Goal: Task Accomplishment & Management: Manage account settings

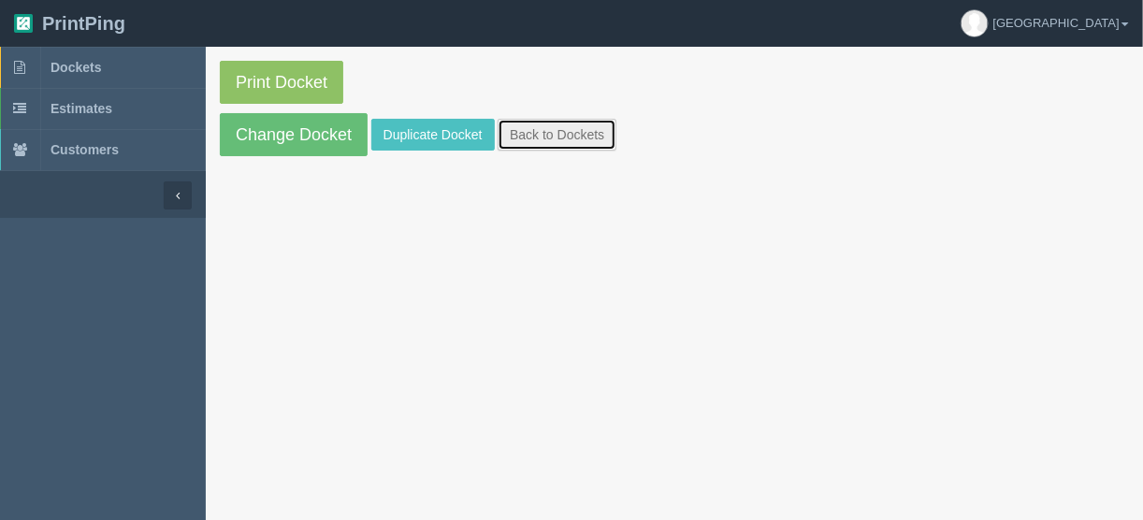
click at [557, 127] on link "Back to Dockets" at bounding box center [557, 135] width 119 height 32
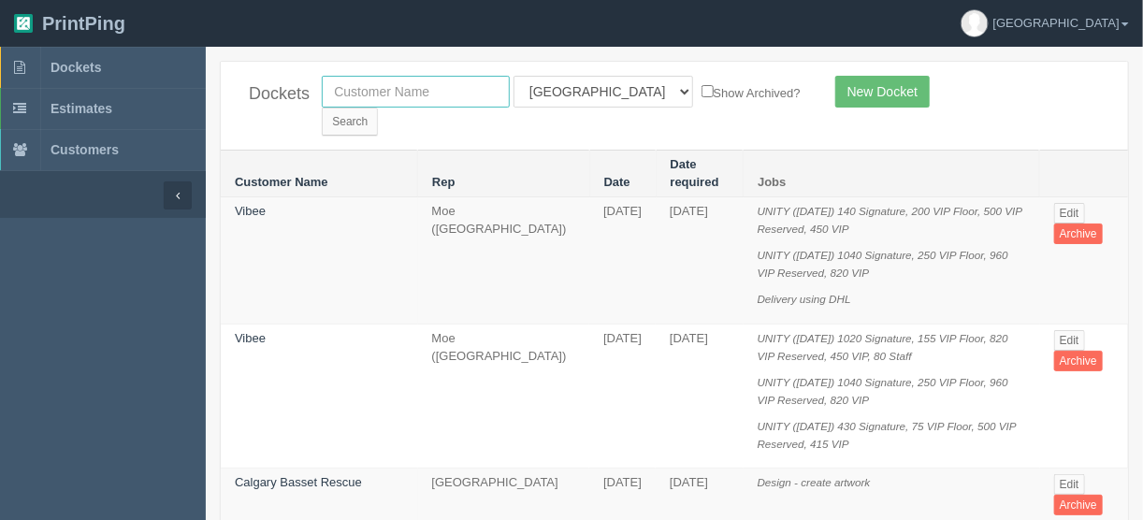
click at [394, 94] on input "text" at bounding box center [416, 92] width 188 height 32
type input "experience ch"
click at [597, 90] on select "All Users Ali Ali Test 1 Aly Amy Ankit Arif Brandon Dan France Greg Jim Mark Ma…" at bounding box center [604, 92] width 180 height 32
select select
click at [514, 76] on select "All Users Ali Ali Test 1 Aly Amy Ankit Arif Brandon Dan France Greg Jim Mark Ma…" at bounding box center [604, 92] width 180 height 32
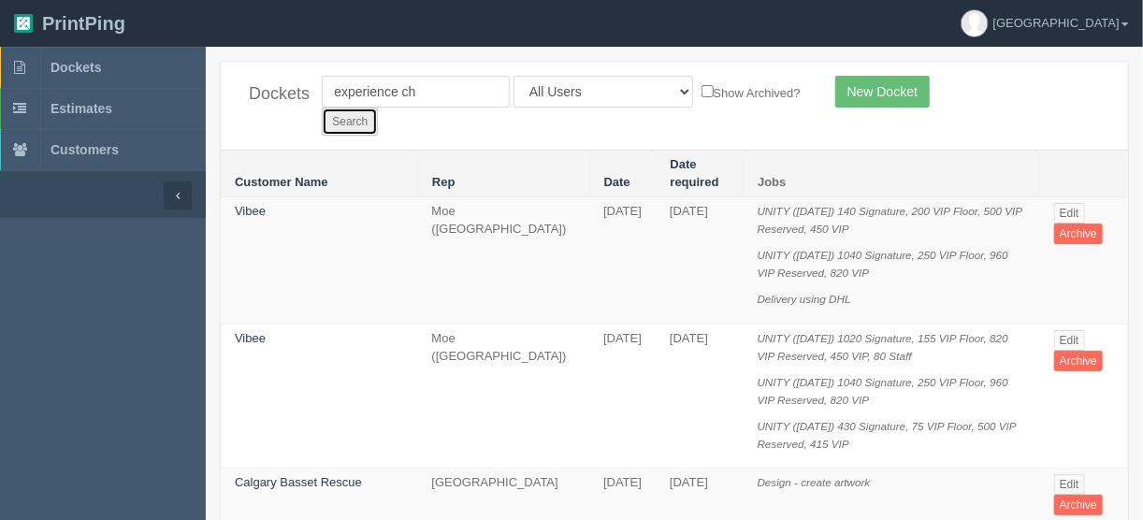
click at [378, 108] on input "Search" at bounding box center [350, 122] width 56 height 28
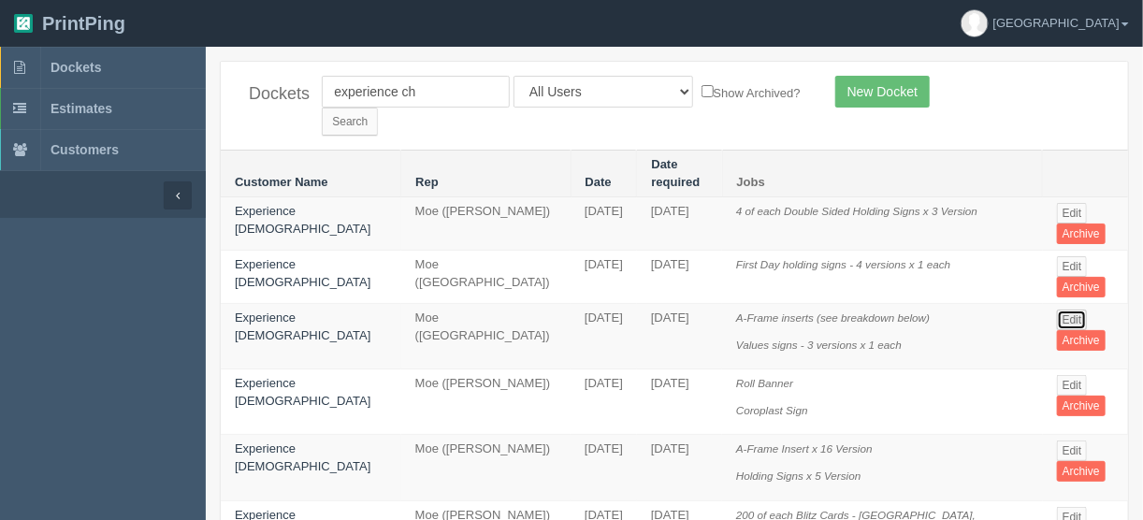
click at [1057, 310] on link "Edit" at bounding box center [1072, 320] width 31 height 21
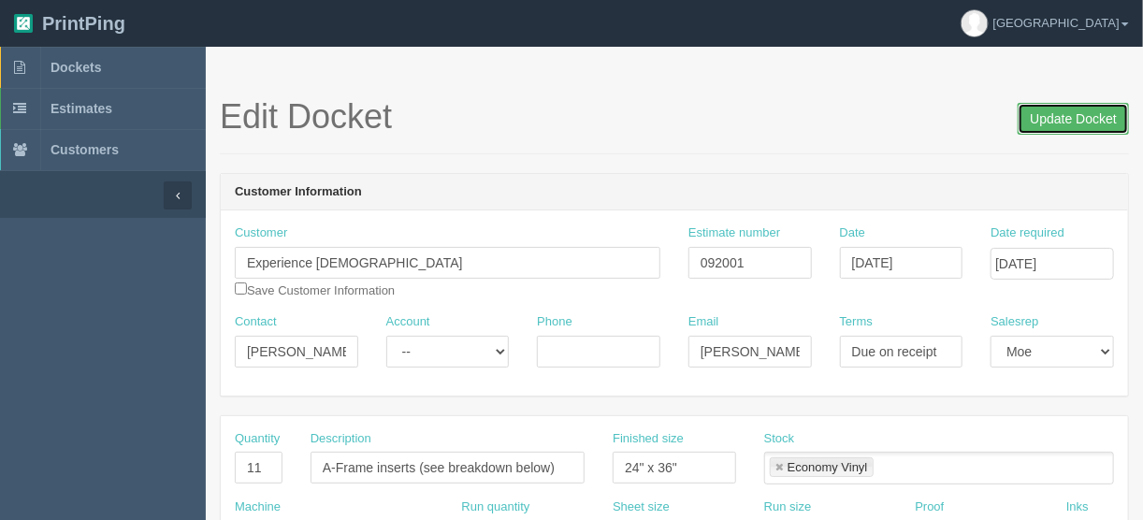
click at [1067, 115] on input "Update Docket" at bounding box center [1073, 119] width 111 height 32
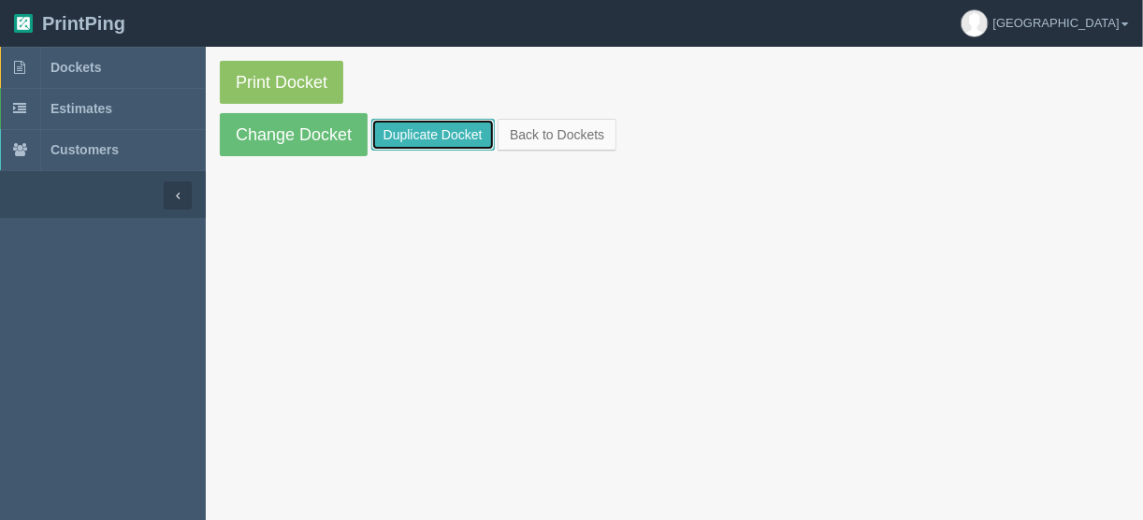
click at [420, 129] on link "Duplicate Docket" at bounding box center [432, 135] width 123 height 32
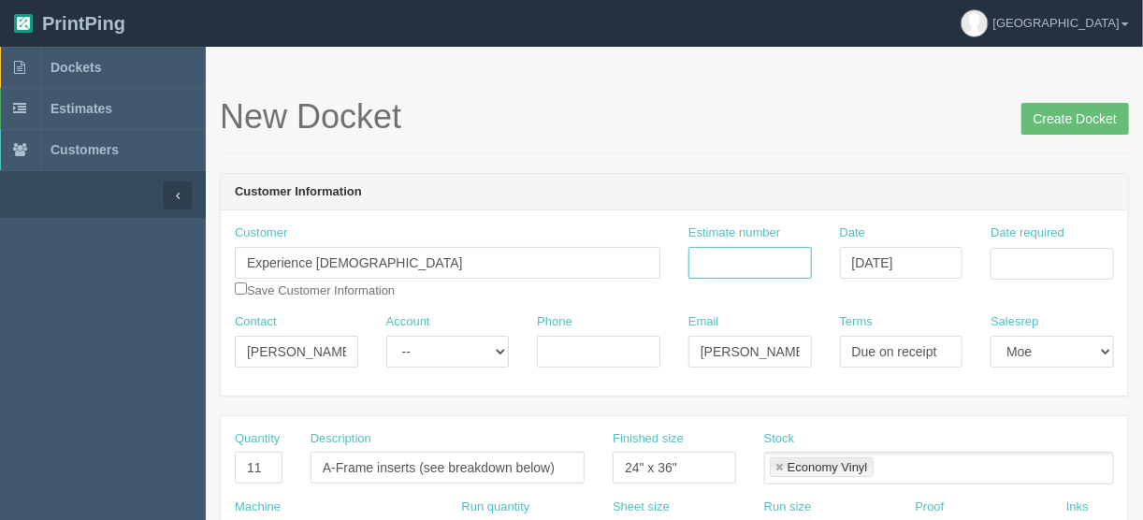
drag, startPoint x: 713, startPoint y: 253, endPoint x: 717, endPoint y: 265, distance: 11.8
click at [713, 253] on input "Estimate number" at bounding box center [749, 263] width 123 height 32
type input "092055"
click at [1060, 255] on input "Date required" at bounding box center [1052, 264] width 123 height 32
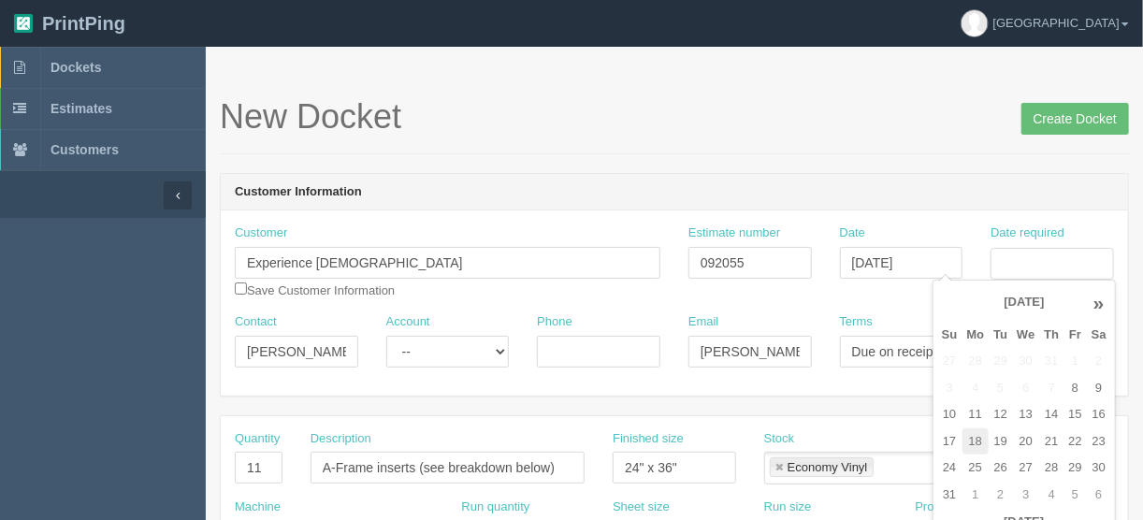
click at [981, 440] on td "18" at bounding box center [976, 441] width 27 height 27
click at [1074, 411] on td "15" at bounding box center [1075, 414] width 22 height 27
click at [978, 440] on td "18" at bounding box center [976, 441] width 27 height 27
type input "August 18, 2025"
click at [813, 132] on h1 "New Docket Create Docket" at bounding box center [674, 116] width 909 height 37
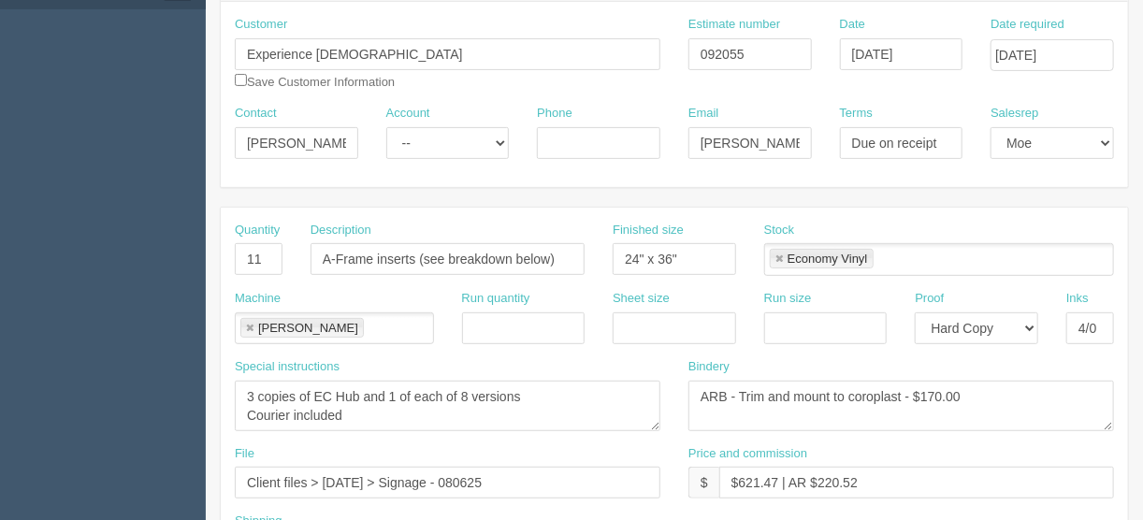
scroll to position [374, 0]
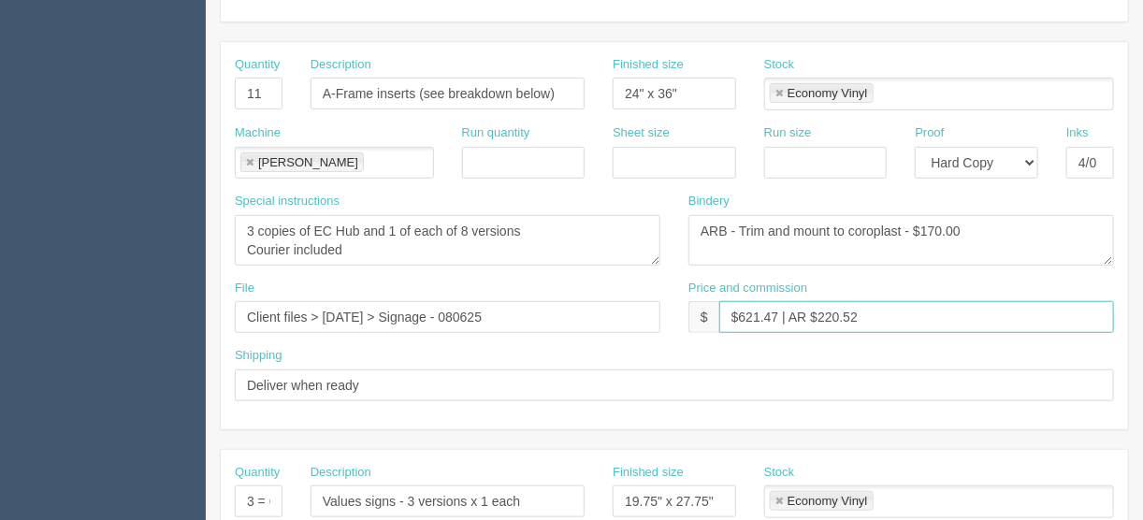
drag, startPoint x: 775, startPoint y: 311, endPoint x: 738, endPoint y: 311, distance: 37.4
click at [738, 311] on input "$621.47 | AR $220.52" at bounding box center [916, 317] width 395 height 32
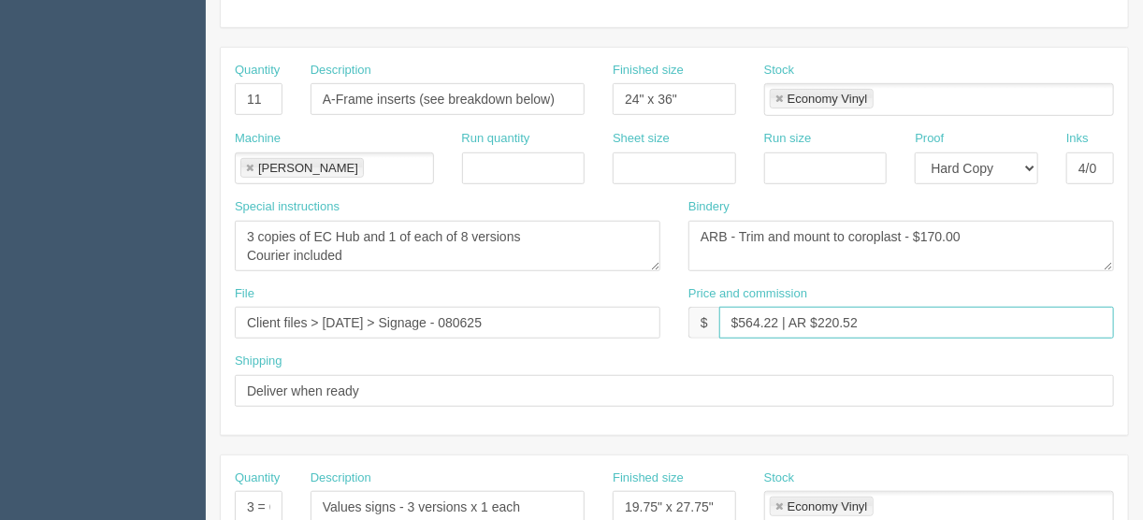
scroll to position [299, 0]
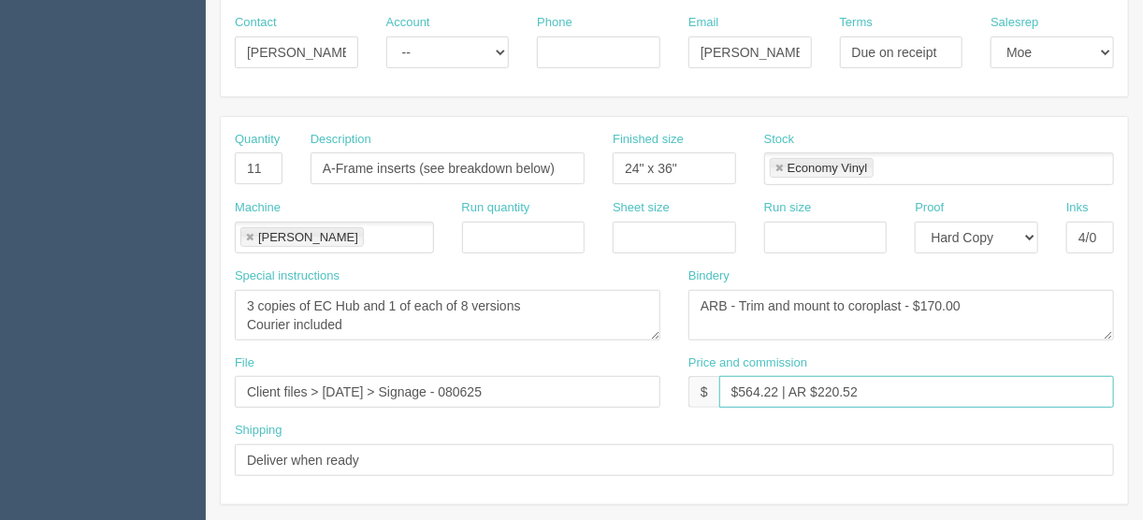
type input "$564.22 | AR $220.52"
click at [639, 167] on input "24" x 36"" at bounding box center [674, 168] width 123 height 32
type input "22" x 28""
drag, startPoint x: 269, startPoint y: 159, endPoint x: 293, endPoint y: 172, distance: 26.8
click at [269, 159] on input "11" at bounding box center [259, 168] width 48 height 32
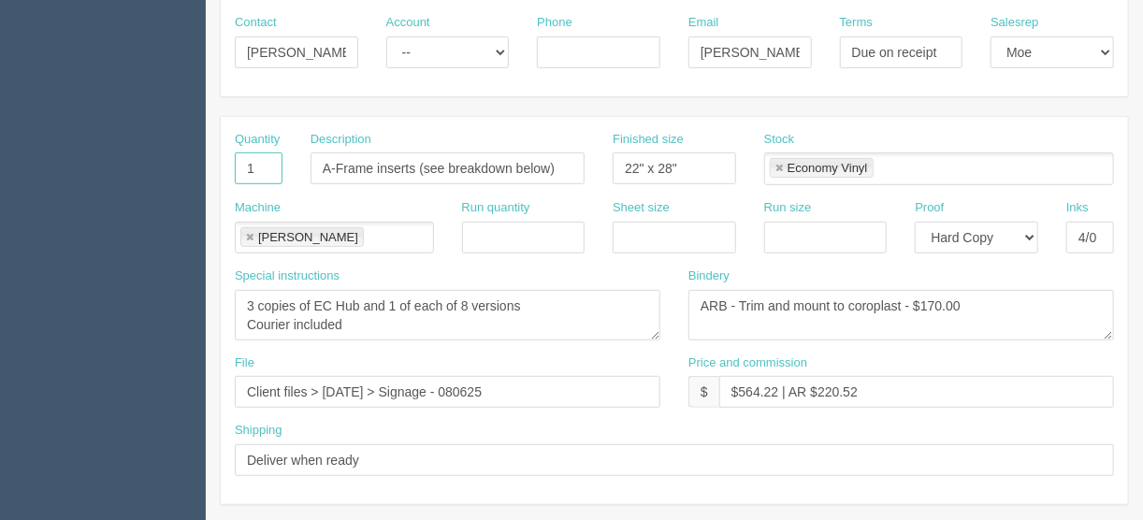
type input "1"
drag, startPoint x: 558, startPoint y: 164, endPoint x: 417, endPoint y: 185, distance: 142.9
click at [417, 185] on div "Description A-Frame inserts (see breakdown below)" at bounding box center [448, 165] width 302 height 68
type input "A-Frame inserts (ECKids checkin)"
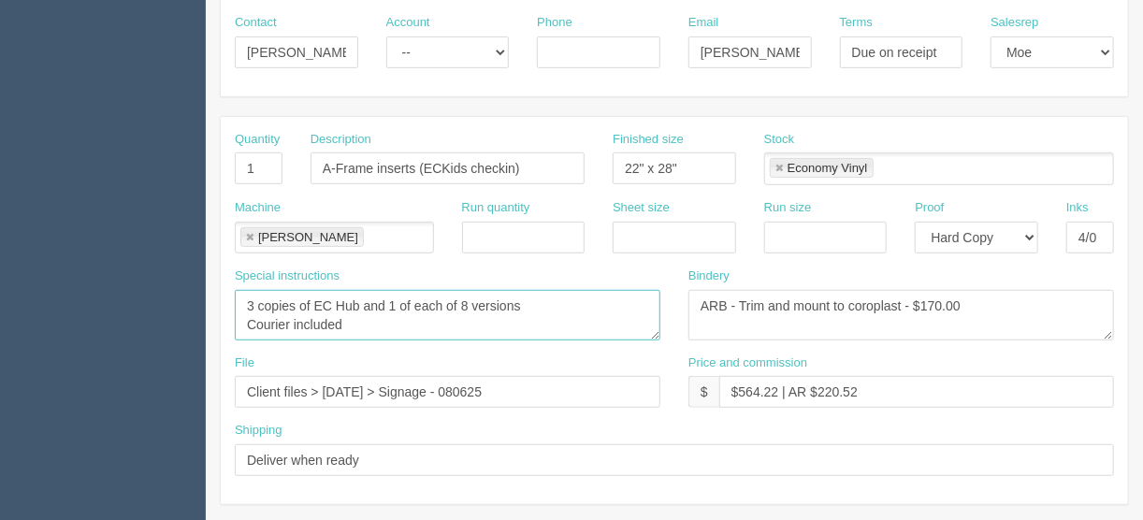
drag, startPoint x: 541, startPoint y: 305, endPoint x: 210, endPoint y: 302, distance: 331.1
click at [244, 322] on textarea "3 copies of EC Hub and 1 of each of 8 versions Courier included" at bounding box center [448, 315] width 426 height 51
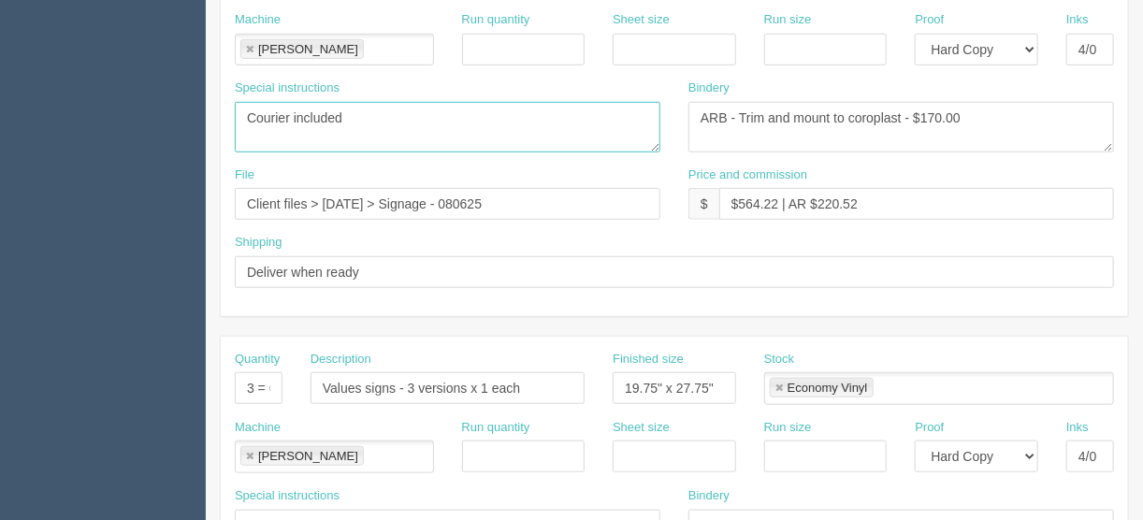
scroll to position [524, 0]
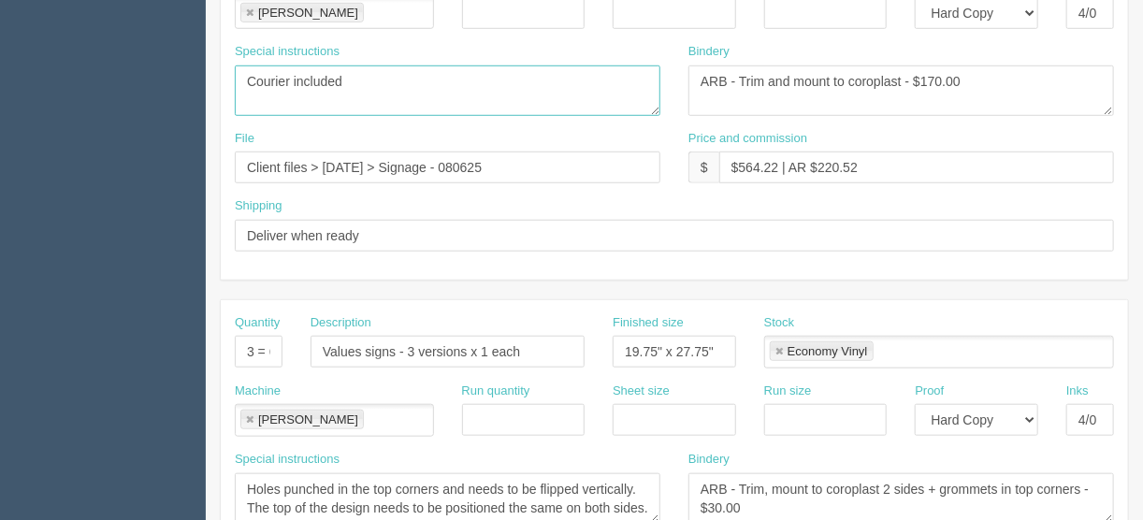
type textarea "Courier included"
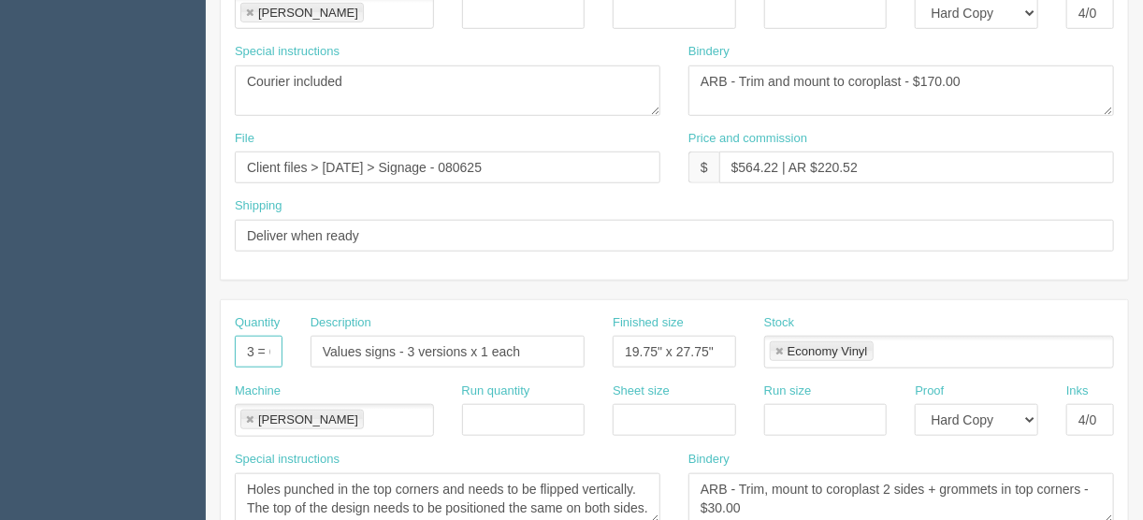
click at [253, 346] on input "3 = 6 prints" at bounding box center [259, 352] width 48 height 32
type input "1 = 2 prints"
drag, startPoint x: 531, startPoint y: 345, endPoint x: 239, endPoint y: 346, distance: 291.9
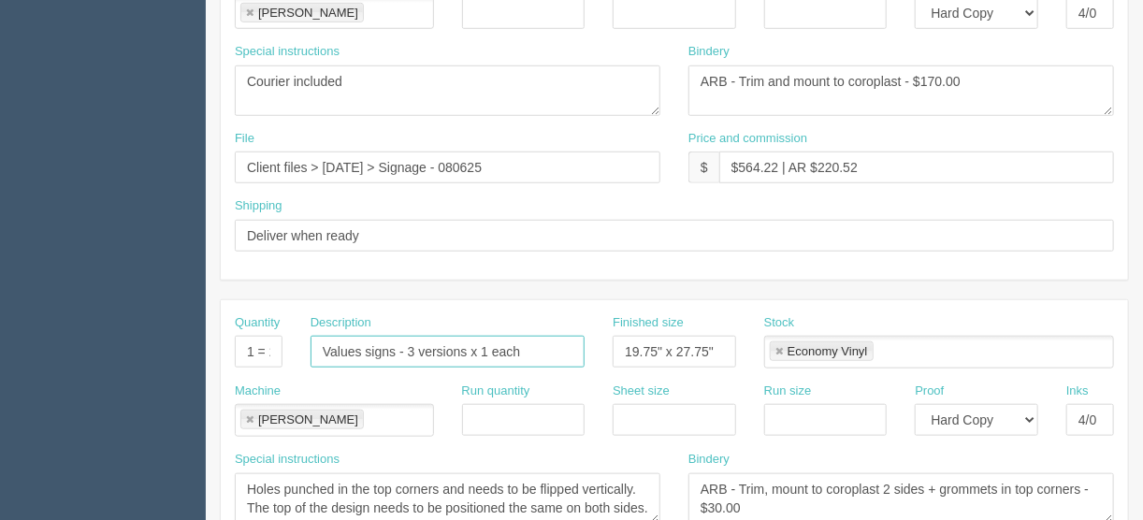
click at [239, 346] on div "Quantity 1 = 2 prints Description Values signs - 3 versions x 1 each Finished s…" at bounding box center [674, 348] width 907 height 68
type input "Coroplast sign (Young families)"
drag, startPoint x: 723, startPoint y: 347, endPoint x: 584, endPoint y: 361, distance: 140.1
click at [584, 361] on div "Quantity 1 = 2 prints Description Coroplast sign (Young families) Finished size…" at bounding box center [674, 348] width 907 height 68
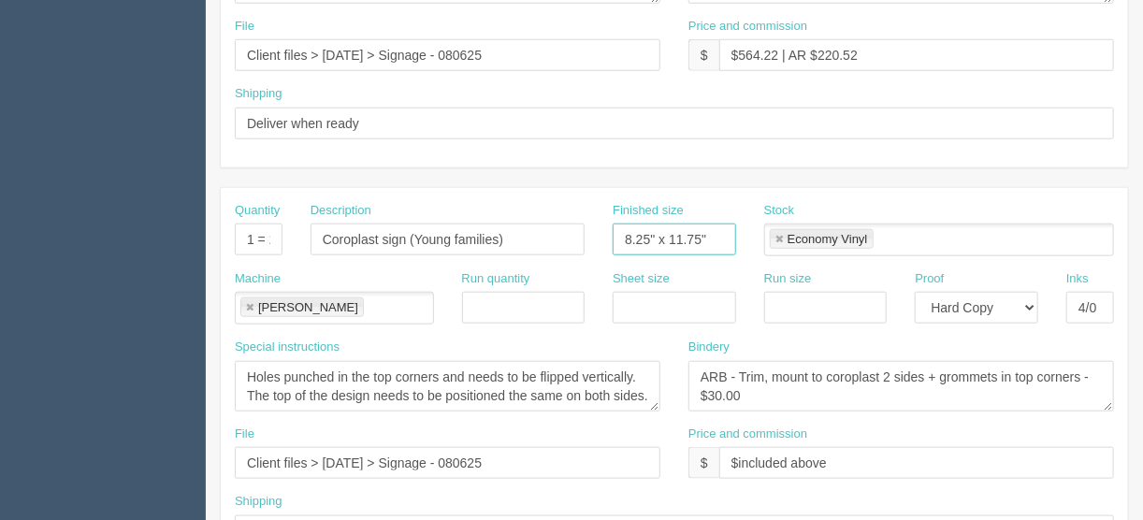
scroll to position [673, 0]
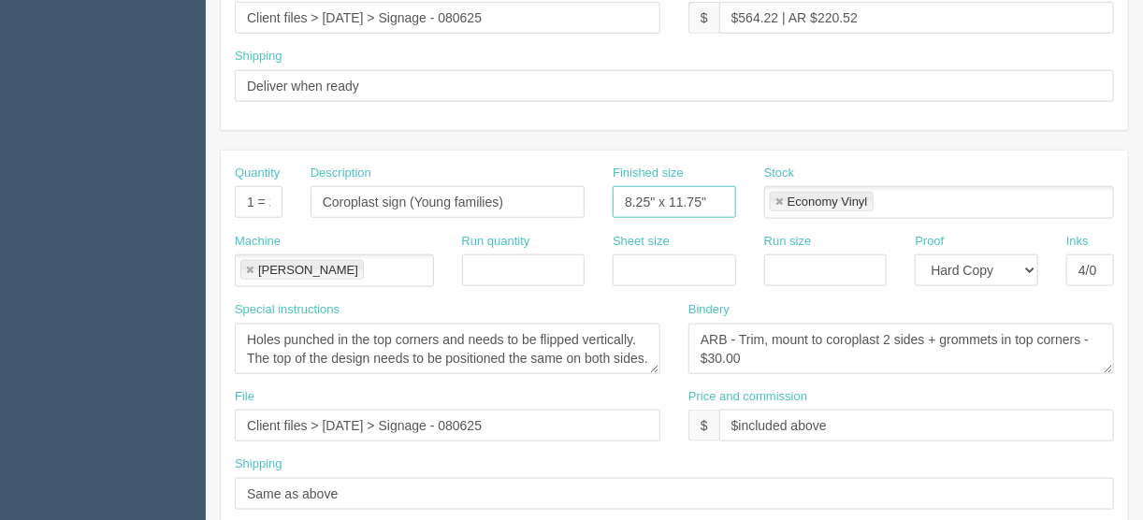
type input "8.25" x 11.75""
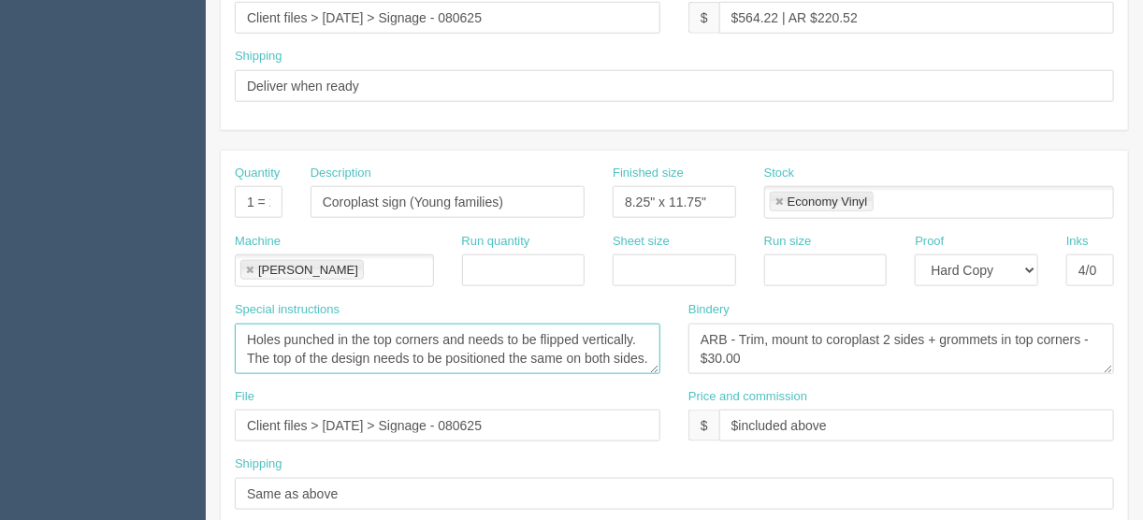
drag, startPoint x: 242, startPoint y: 331, endPoint x: 666, endPoint y: 355, distance: 424.4
click at [665, 360] on div "Special instructions Holes punched in the top corners and needs to be flipped v…" at bounding box center [448, 344] width 454 height 87
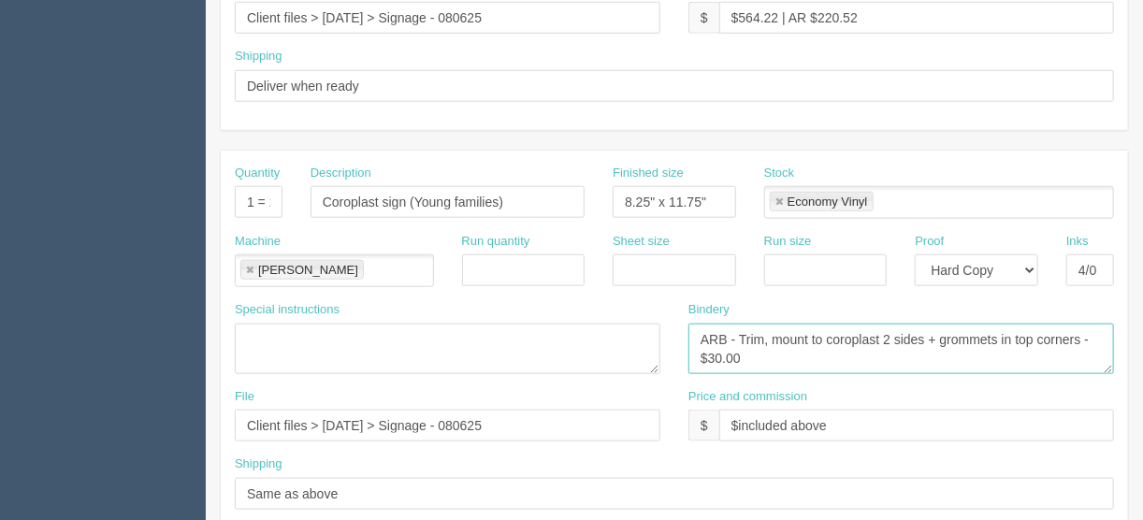
drag, startPoint x: 921, startPoint y: 333, endPoint x: 1070, endPoint y: 338, distance: 148.8
click at [1076, 338] on textarea "ARB - Trim, mount to coroplast 2 sides + grommets in top corners - $30.00" at bounding box center [901, 349] width 426 height 51
click at [771, 332] on textarea "ARB - Trim, mount to coroplast 2 sides + grommets in top corners - $30.00" at bounding box center [901, 349] width 426 height 51
type textarea "ARB - Trim and mount to coroplast 2 sides - $30.00"
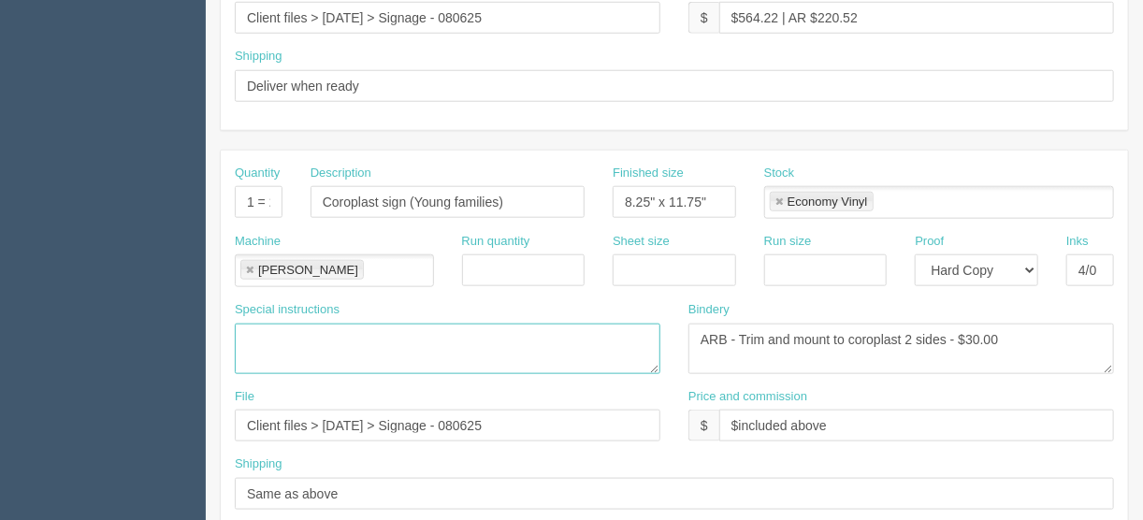
click at [249, 328] on textarea "Holes punched in the top corners and needs to be flipped vertically. The top of…" at bounding box center [448, 349] width 426 height 51
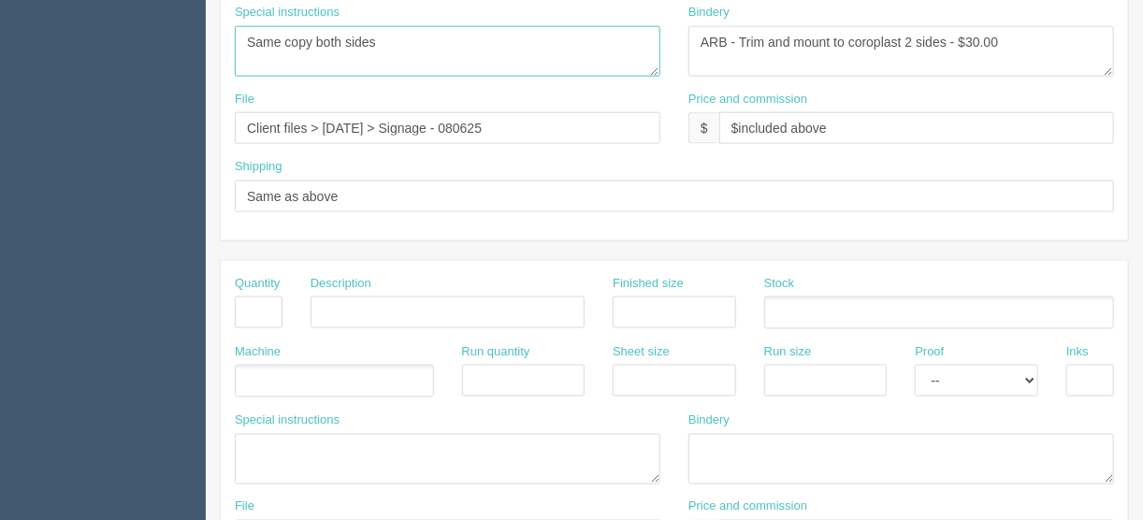
scroll to position [973, 0]
type textarea "Same copy both sides"
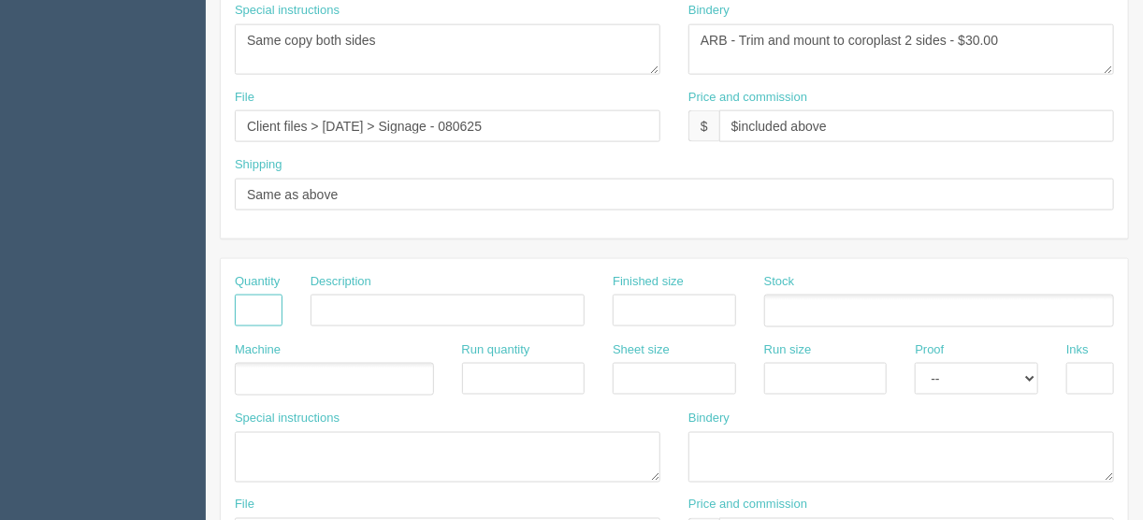
click at [261, 298] on input "text" at bounding box center [259, 311] width 48 height 32
type input "2"
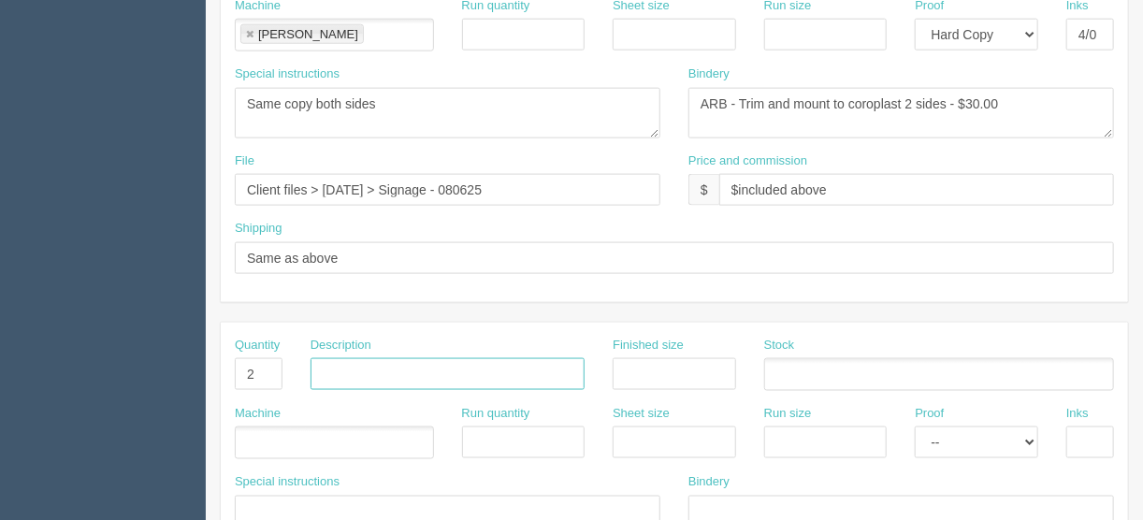
scroll to position [823, 0]
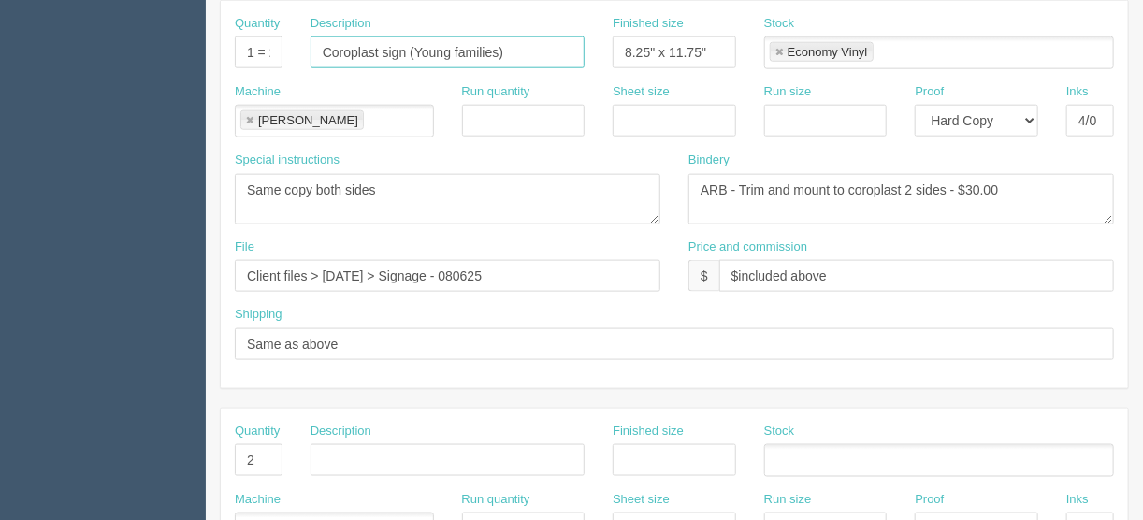
drag, startPoint x: 321, startPoint y: 43, endPoint x: 333, endPoint y: 49, distance: 13.4
click at [321, 42] on input "Coroplast sign (Young families)" at bounding box center [448, 52] width 274 height 32
drag, startPoint x: 548, startPoint y: 47, endPoint x: 225, endPoint y: 52, distance: 322.8
click at [225, 52] on div "Quantity 1 = 2 prints Description D/S Coroplast sign (Young families) Finished …" at bounding box center [674, 49] width 907 height 68
type input "D/S Coroplast sign (Young families)"
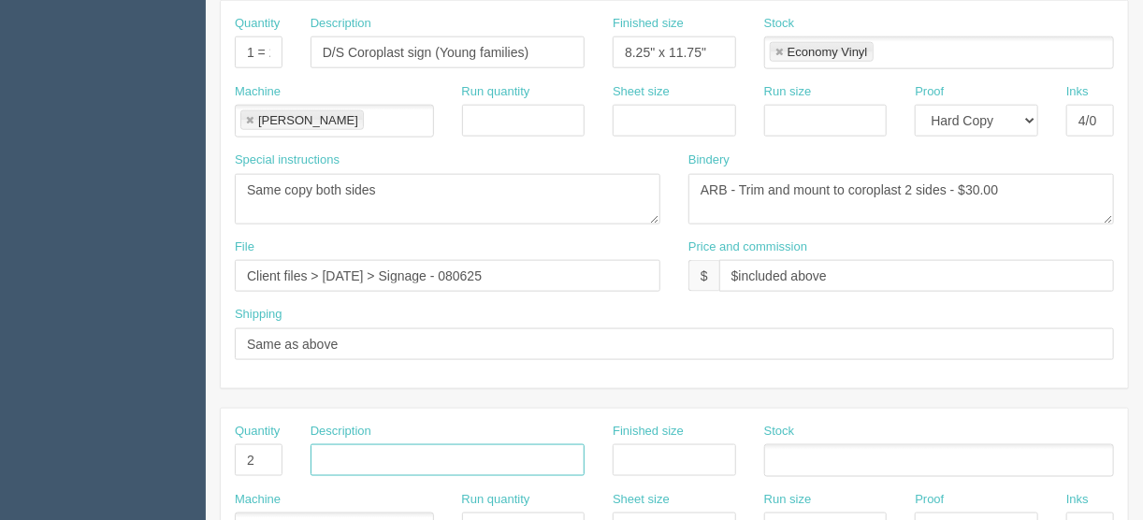
click at [325, 450] on input "text" at bounding box center [448, 460] width 274 height 32
paste input "D/S Coroplast sign (Young families)"
drag, startPoint x: 329, startPoint y: 451, endPoint x: 251, endPoint y: 486, distance: 86.2
click at [330, 450] on input "D/S Coroplast sign (Young families)" at bounding box center [448, 460] width 274 height 32
click at [428, 455] on input "S/S Coroplast sign (Young families)" at bounding box center [448, 460] width 274 height 32
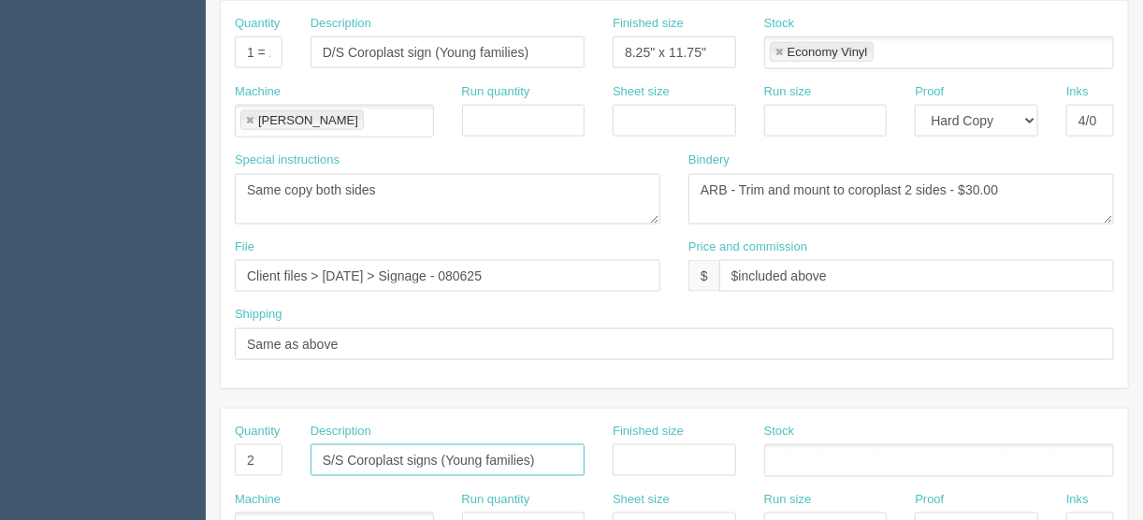
drag, startPoint x: 529, startPoint y: 452, endPoint x: 445, endPoint y: 450, distance: 83.3
click at [445, 450] on input "S/S Coroplast signs (Young families)" at bounding box center [448, 460] width 274 height 32
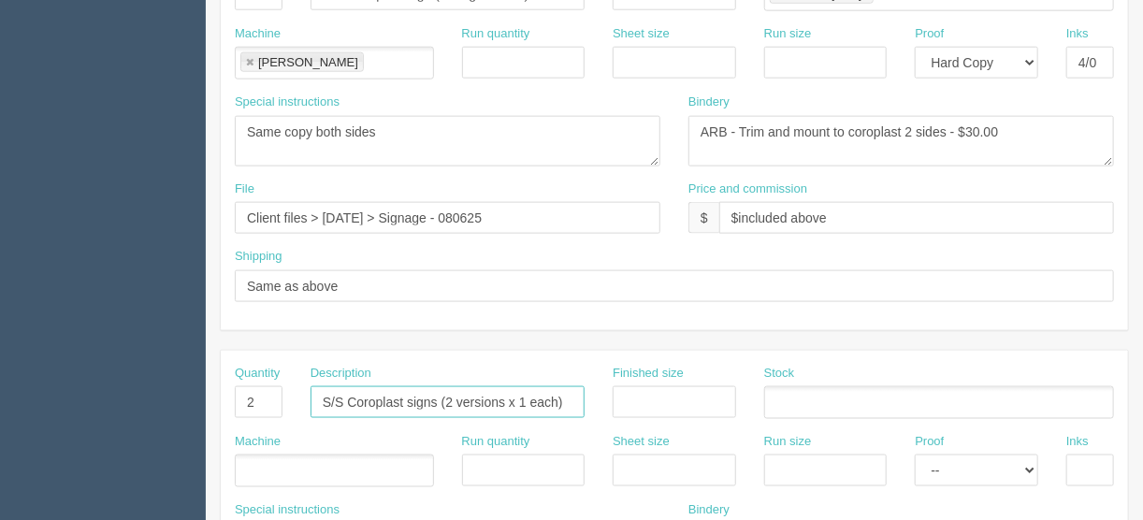
scroll to position [973, 0]
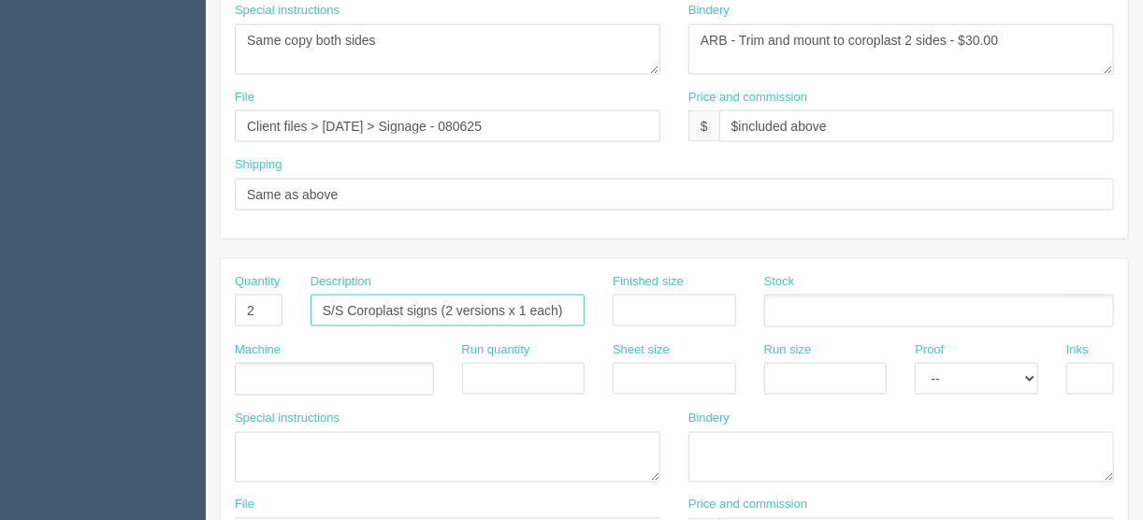
type input "S/S Coroplast signs (2 versions x 1 each)"
click at [254, 371] on ul at bounding box center [334, 379] width 199 height 33
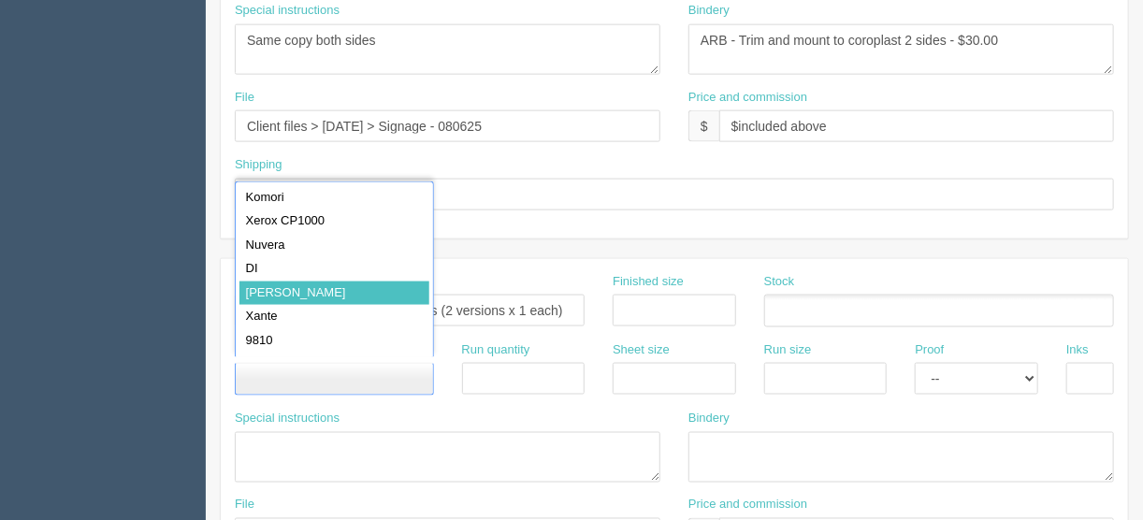
type input "Roland"
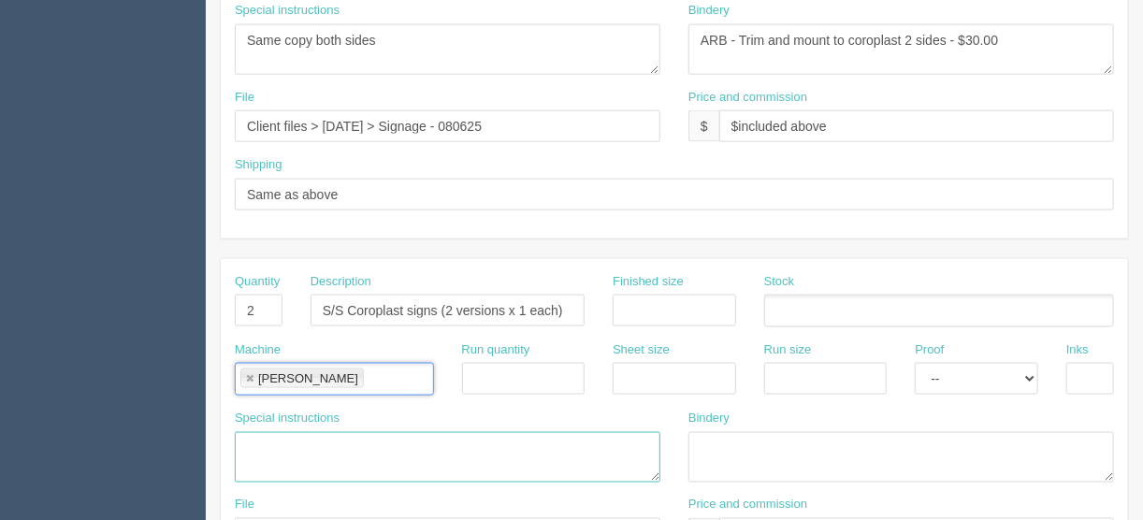
click at [259, 433] on textarea at bounding box center [448, 457] width 426 height 51
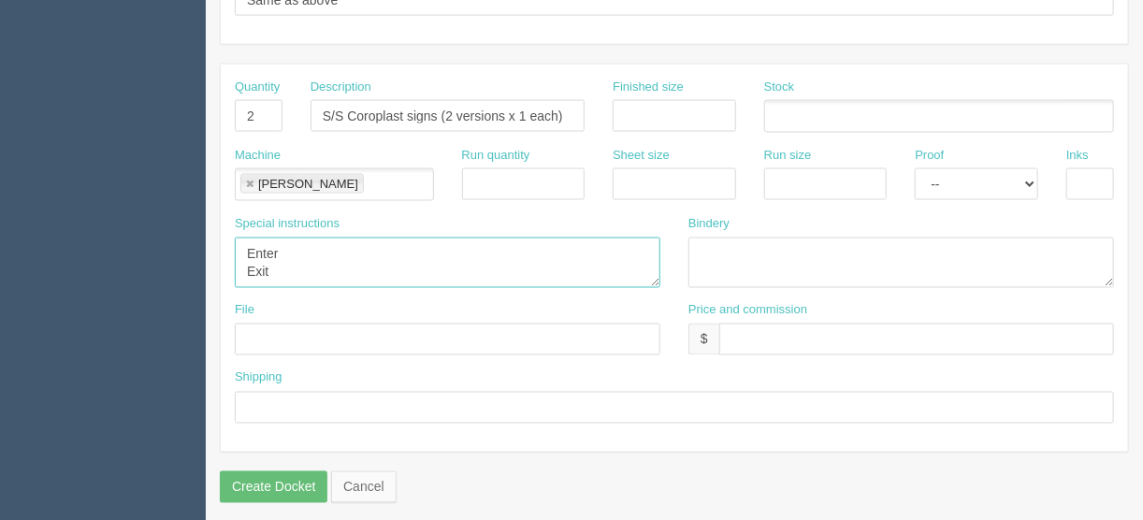
scroll to position [1168, 0]
type textarea "Enter Exit"
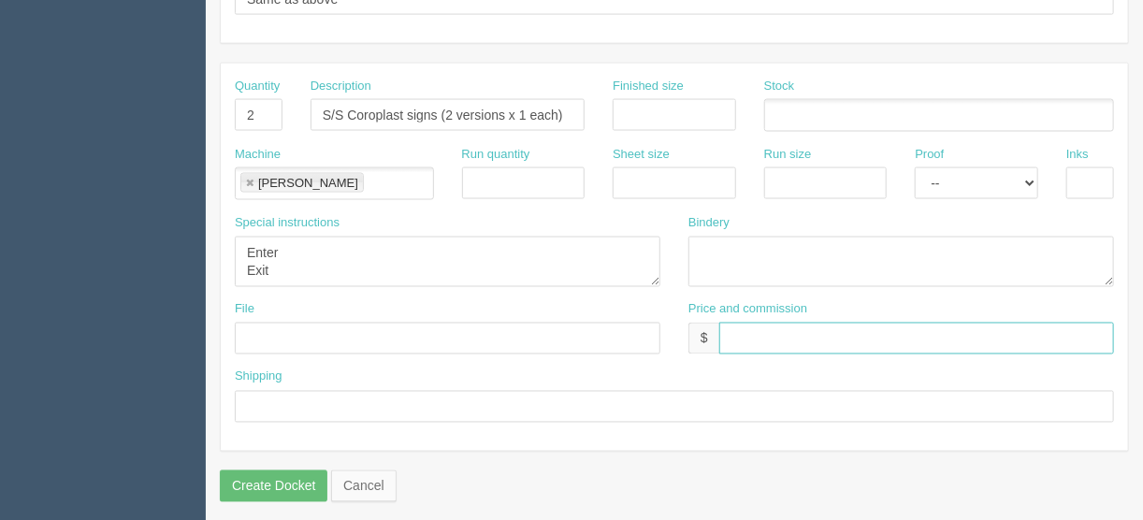
click at [759, 330] on input "text" at bounding box center [916, 339] width 395 height 32
type input "$Included above"
click at [259, 398] on input "text" at bounding box center [674, 407] width 879 height 32
type input "Same as above"
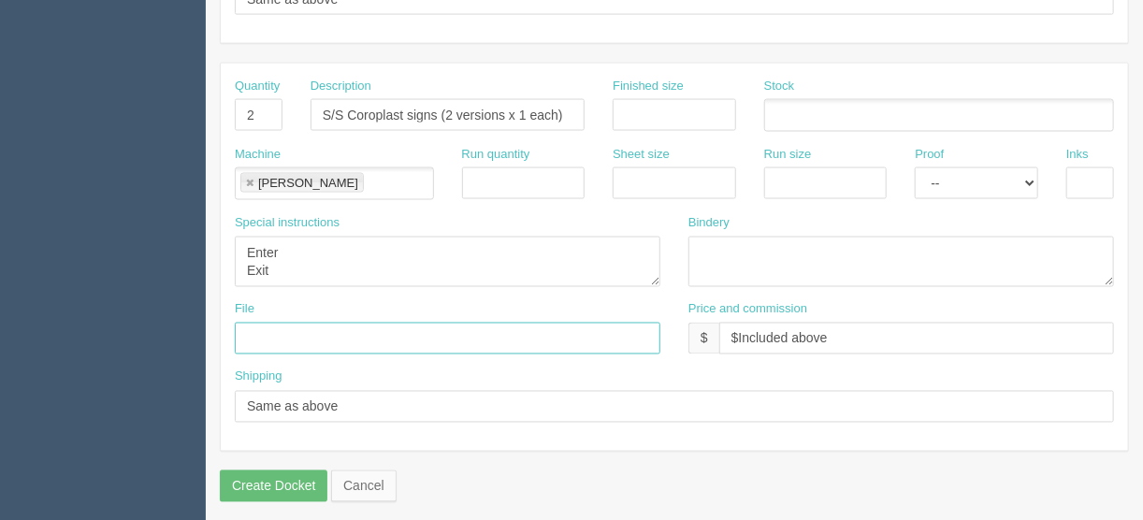
click at [268, 333] on input "text" at bounding box center [448, 339] width 426 height 32
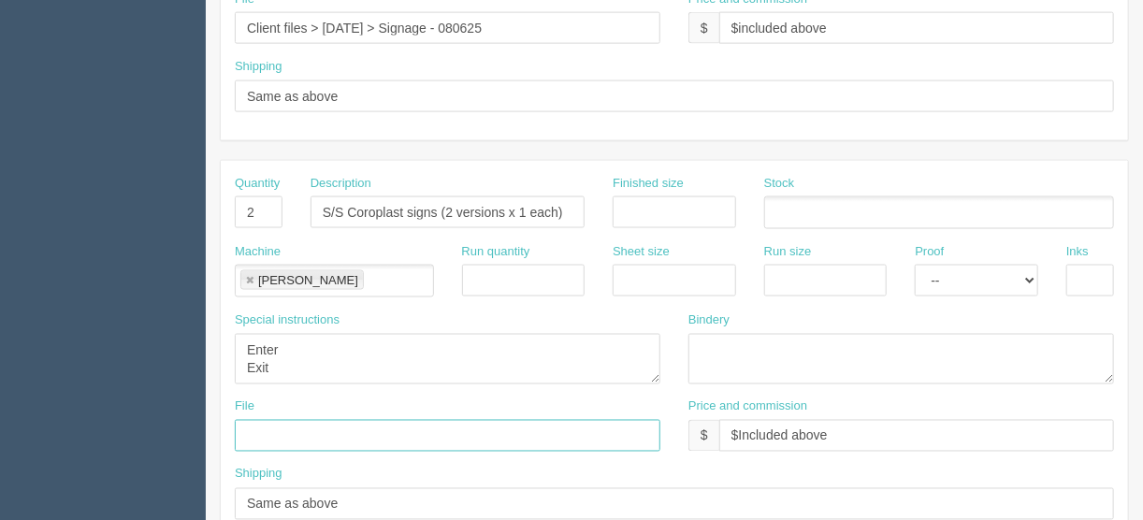
scroll to position [944, 0]
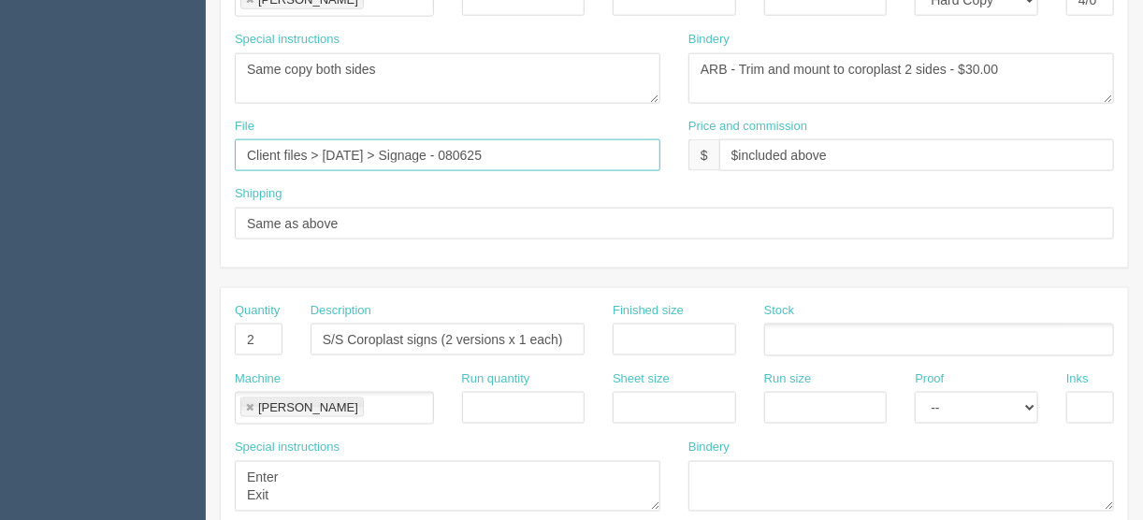
drag, startPoint x: 529, startPoint y: 148, endPoint x: 175, endPoint y: 146, distance: 354.5
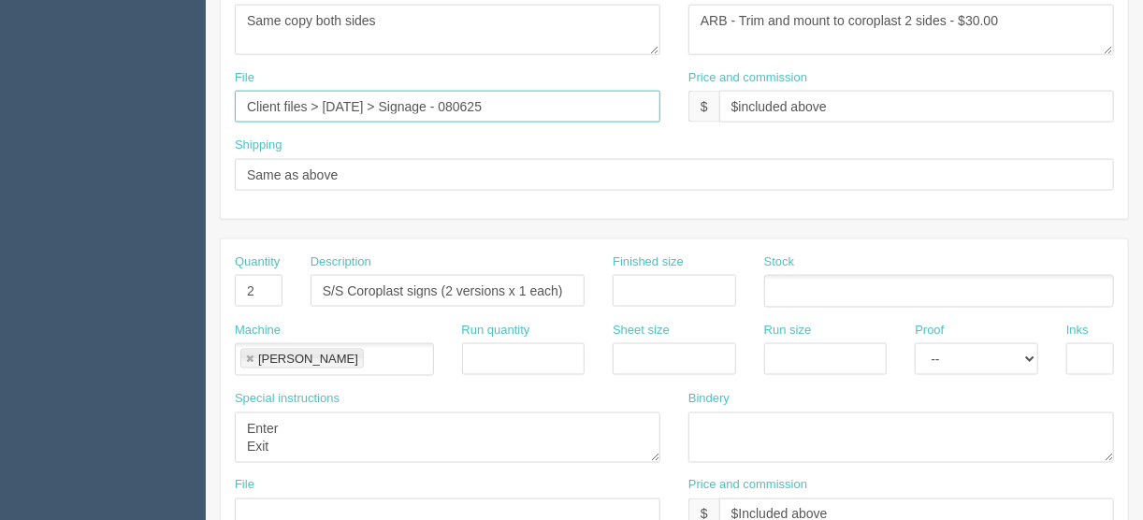
scroll to position [1168, 0]
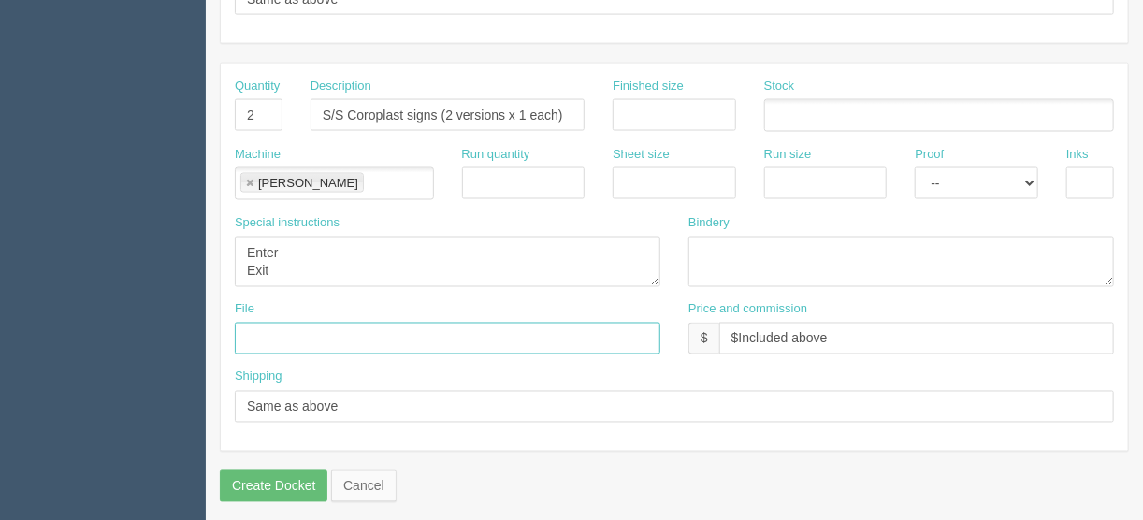
click at [254, 326] on input "text" at bounding box center [448, 339] width 426 height 32
paste input "Client files > August 2025 > Signage - 080625"
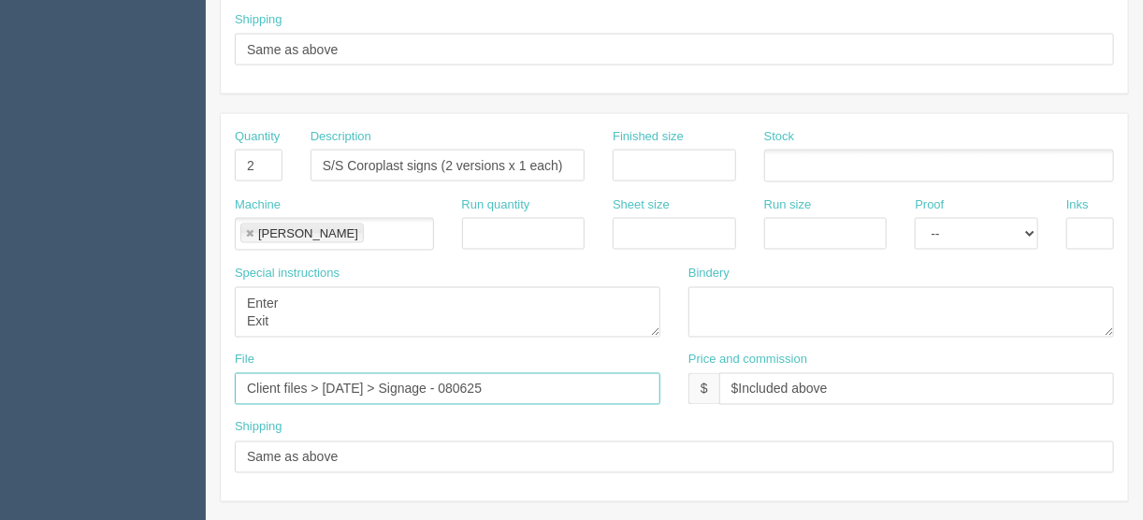
scroll to position [1094, 0]
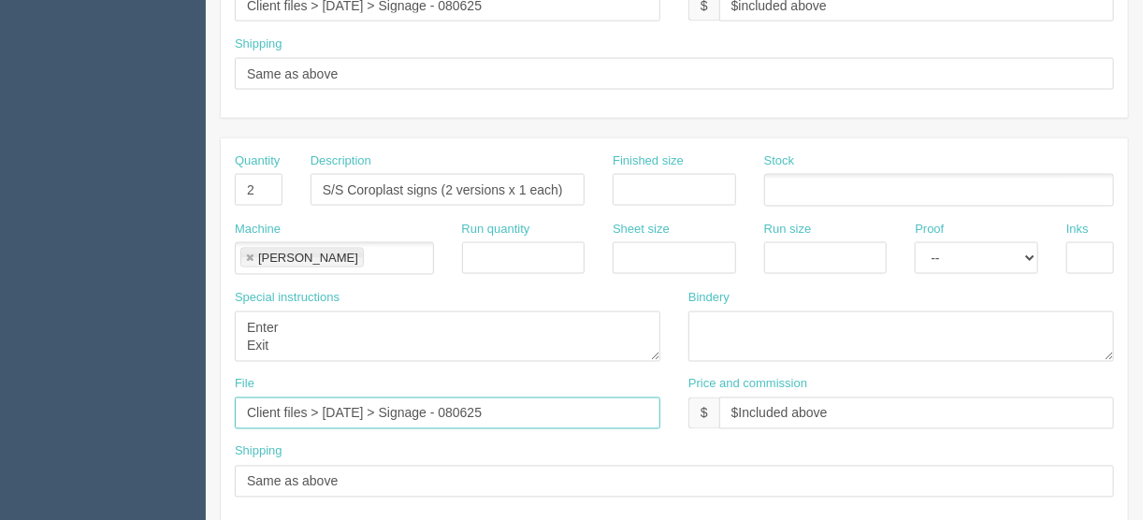
type input "Client files > August 2025 > Signage - 080625"
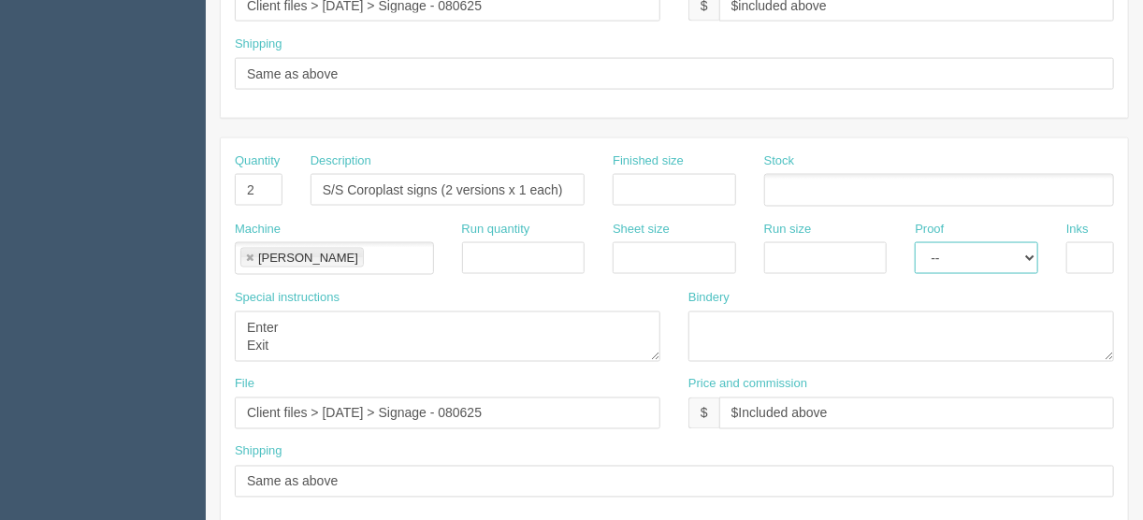
click at [1034, 246] on select "-- Email Hard Copy" at bounding box center [976, 258] width 123 height 32
select select "Hard Copy"
click at [915, 242] on select "-- Email Hard Copy" at bounding box center [976, 258] width 123 height 32
click at [1099, 247] on input "text" at bounding box center [1090, 258] width 48 height 32
type input "4/0"
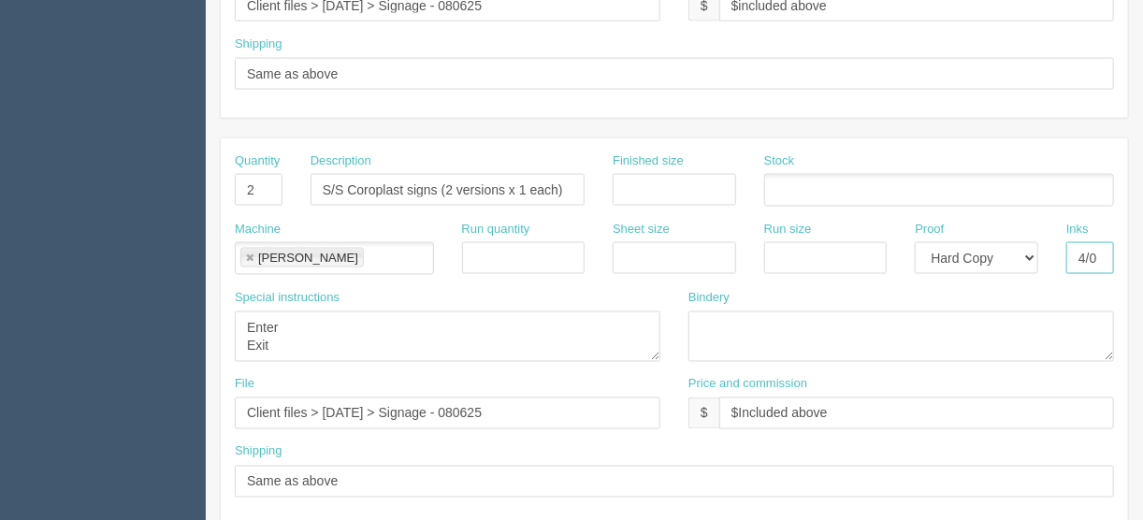
scroll to position [1019, 0]
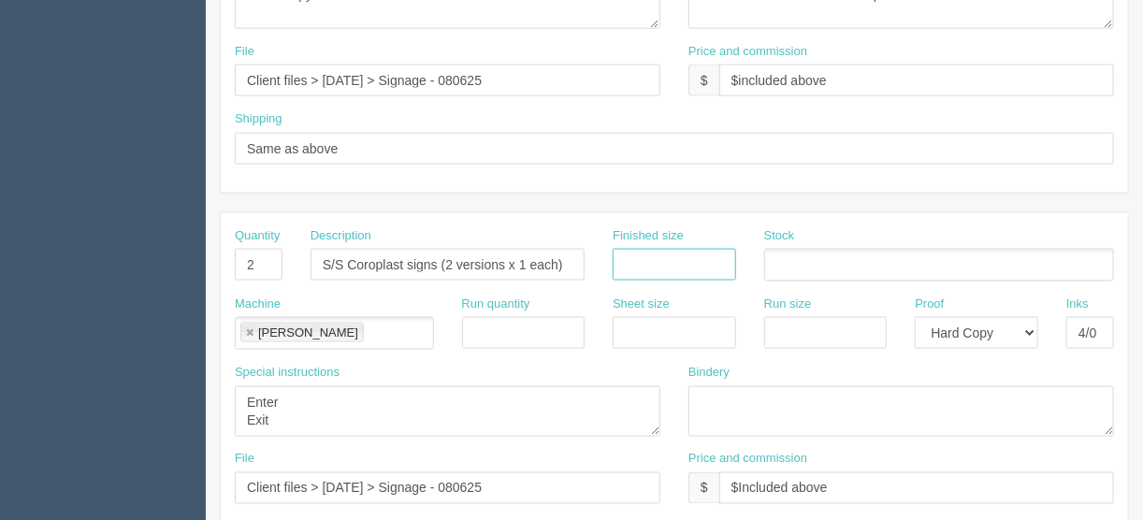
click at [640, 251] on input "text" at bounding box center [674, 265] width 123 height 32
type input "8.5" x 11""
click at [792, 264] on ul at bounding box center [939, 265] width 350 height 33
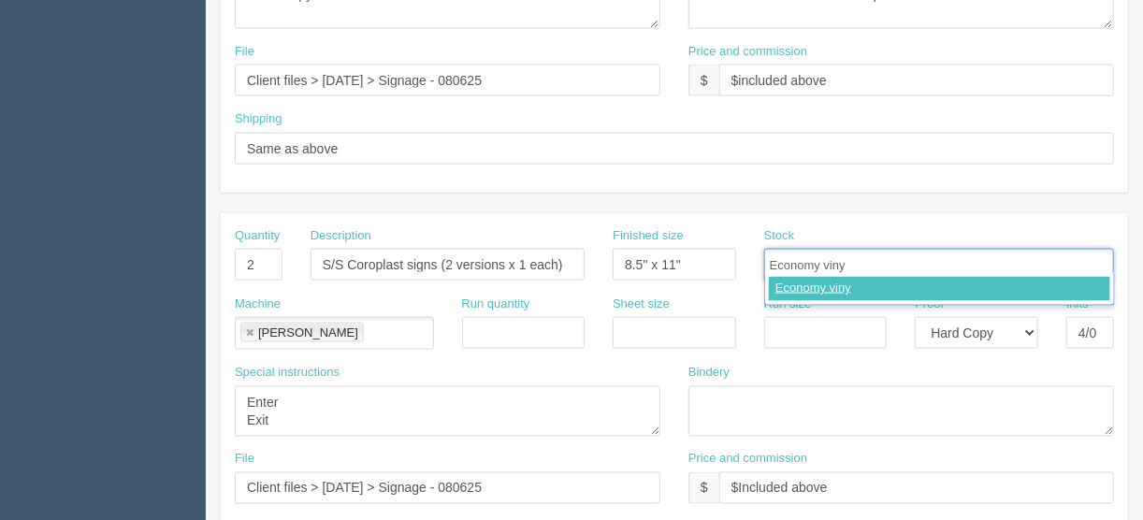
type input "Economy vinyl"
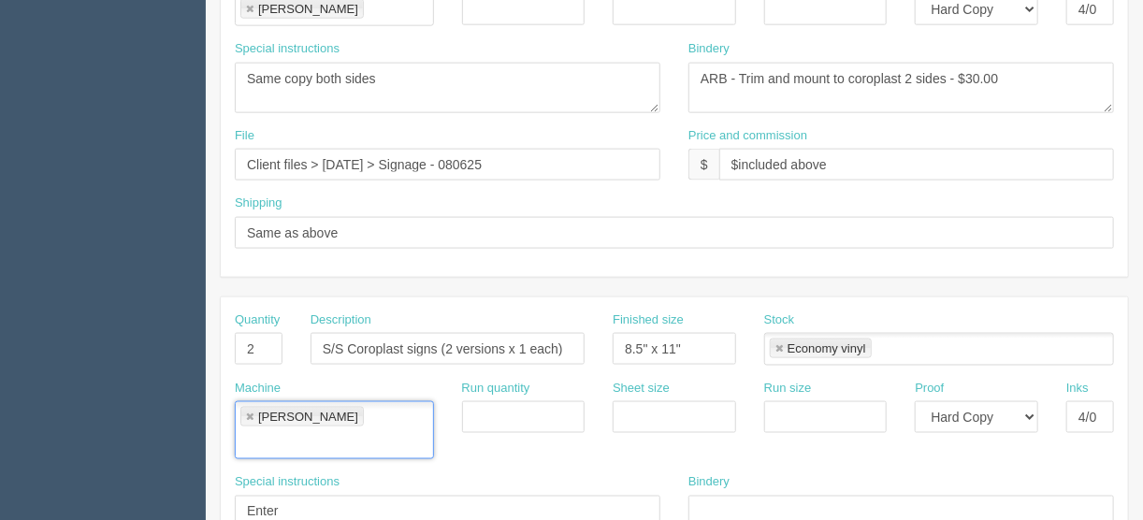
scroll to position [944, 0]
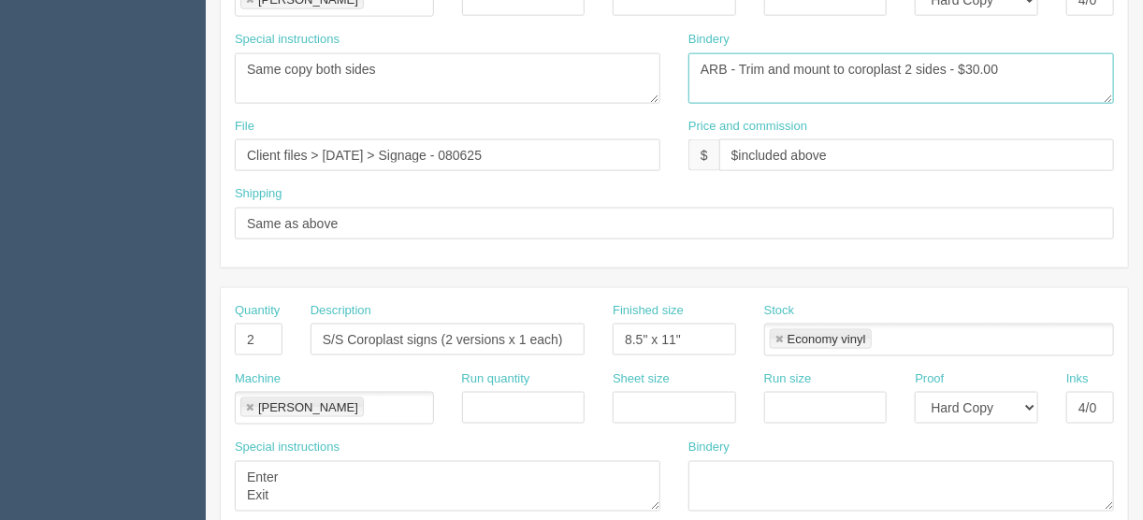
drag, startPoint x: 964, startPoint y: 62, endPoint x: 655, endPoint y: 60, distance: 309.6
click at [655, 60] on div "Special instructions Holes punched in the top corners and needs to be flipped v…" at bounding box center [674, 74] width 907 height 87
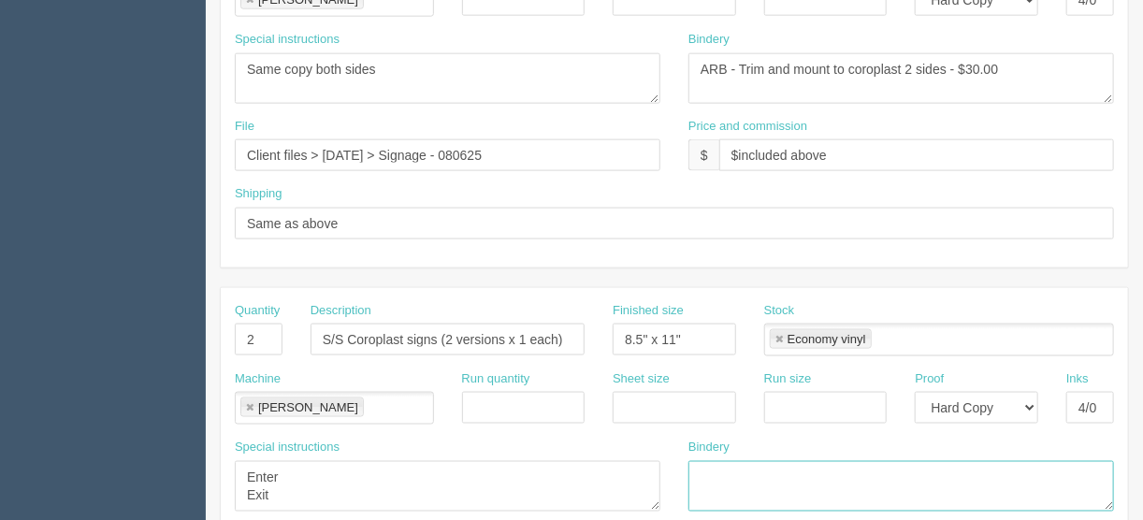
click at [707, 473] on textarea at bounding box center [901, 486] width 426 height 51
paste textarea "ARB - Trim and mount to coroplast 2 sides - $"
click at [911, 463] on textarea "ARB - Trim and mount to coroplast 2 sides - $" at bounding box center [901, 486] width 426 height 51
type textarea "ARB - Trim and mount to coroplast 1 side - $"
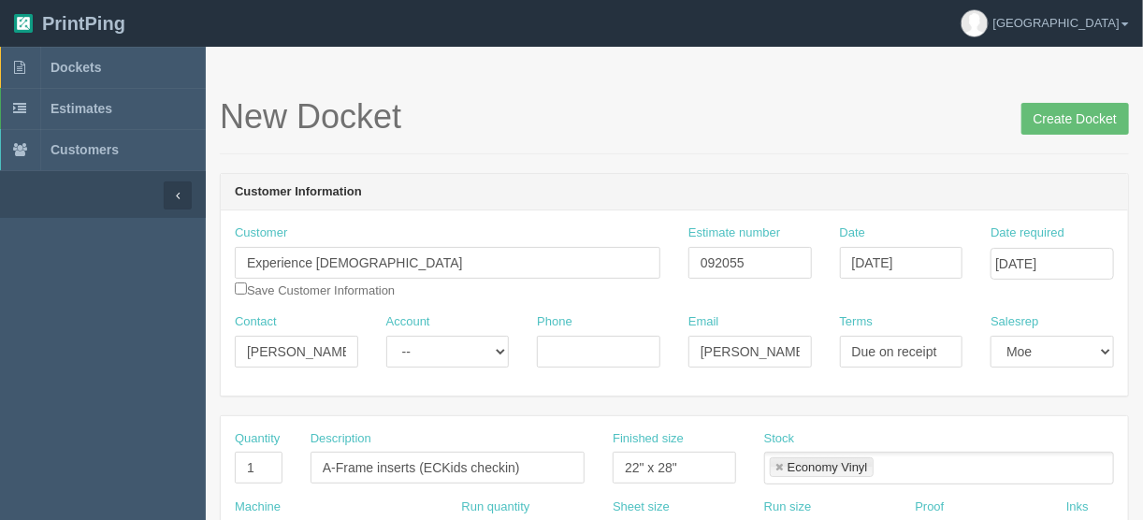
scroll to position [0, 0]
click at [1072, 120] on input "Create Docket" at bounding box center [1075, 119] width 108 height 32
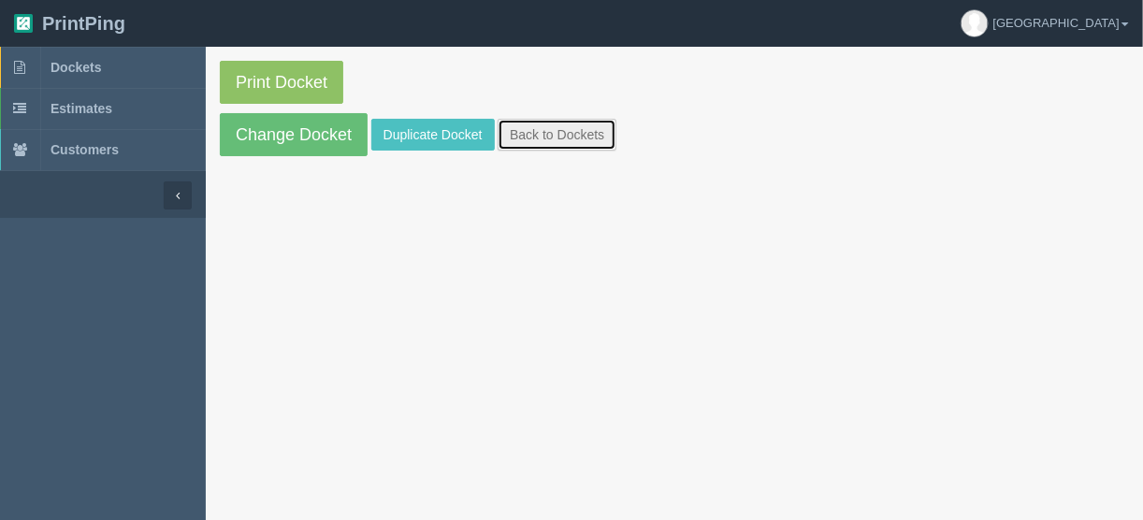
click at [537, 127] on link "Back to Dockets" at bounding box center [557, 135] width 119 height 32
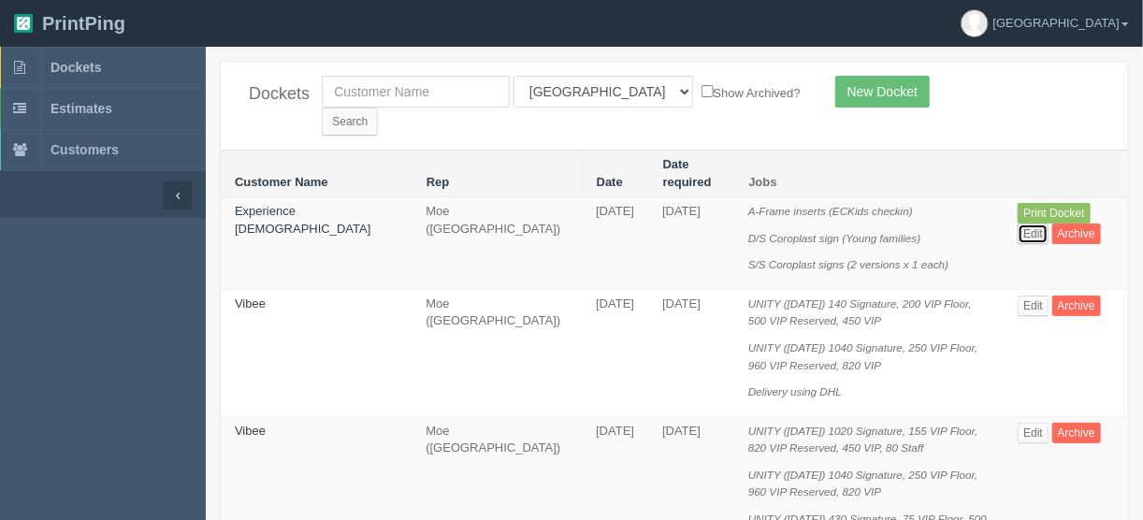
click at [1049, 224] on link "Edit" at bounding box center [1033, 234] width 31 height 21
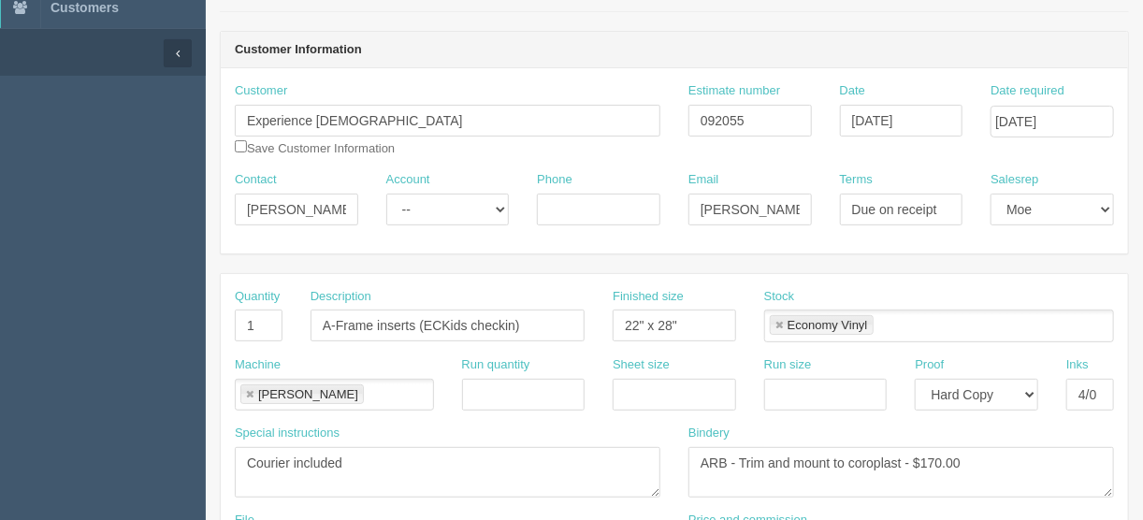
scroll to position [150, 0]
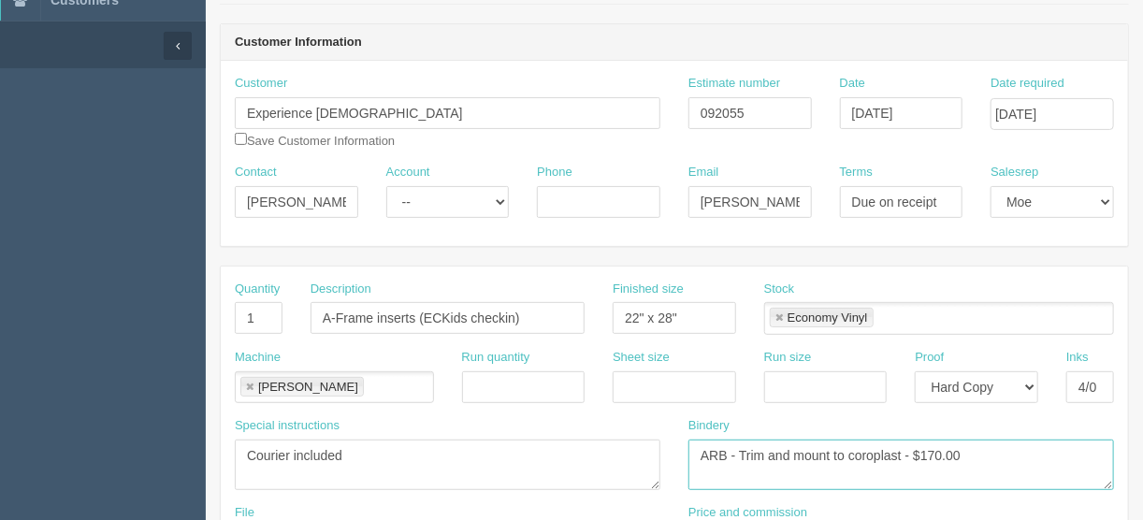
click at [934, 452] on textarea "ARB - Trim and mount to coroplast - $170.00" at bounding box center [901, 465] width 426 height 51
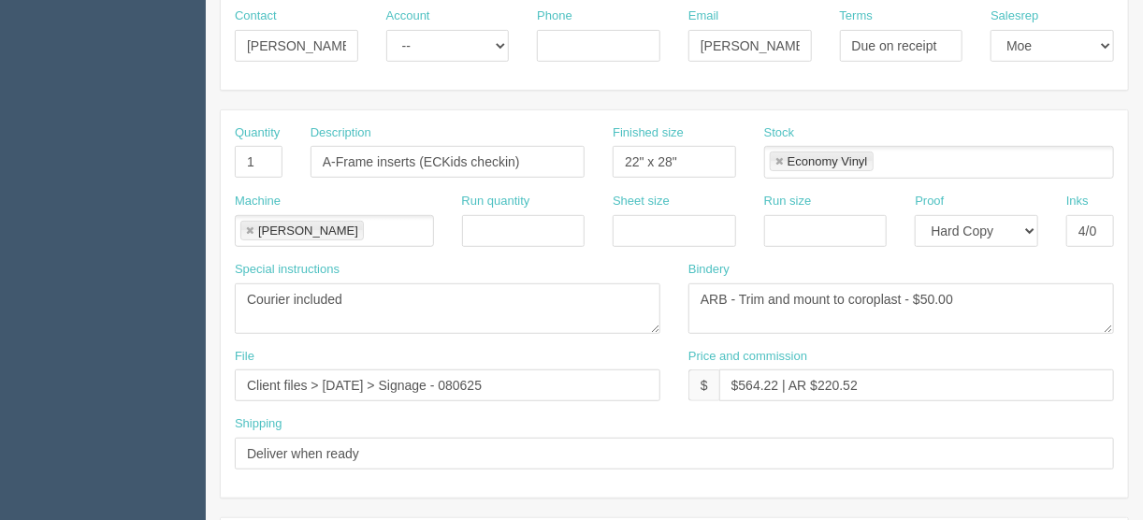
scroll to position [299, 0]
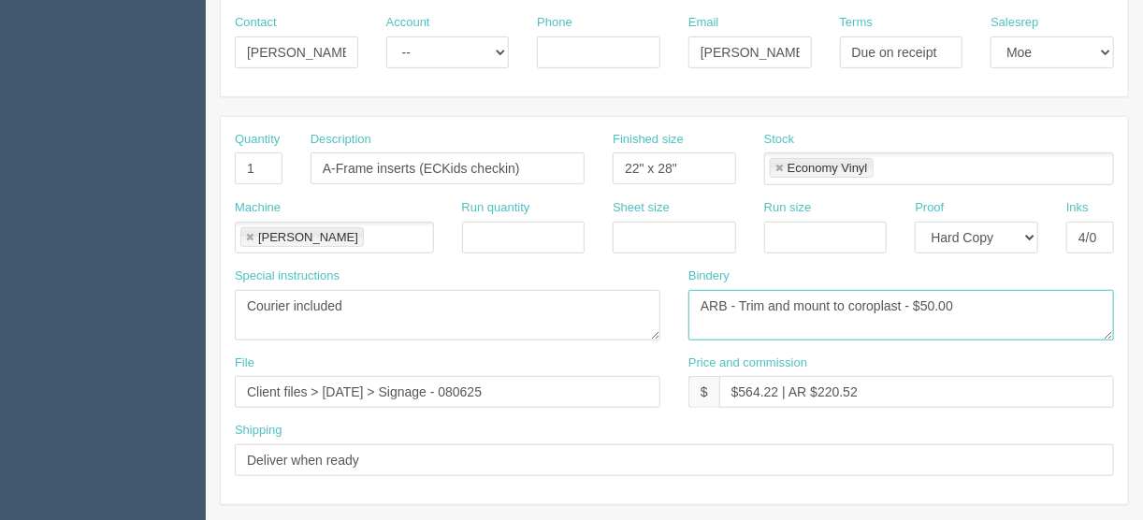
click at [902, 303] on textarea "ARB - Trim and mount to coroplast - $170.00" at bounding box center [901, 315] width 426 height 51
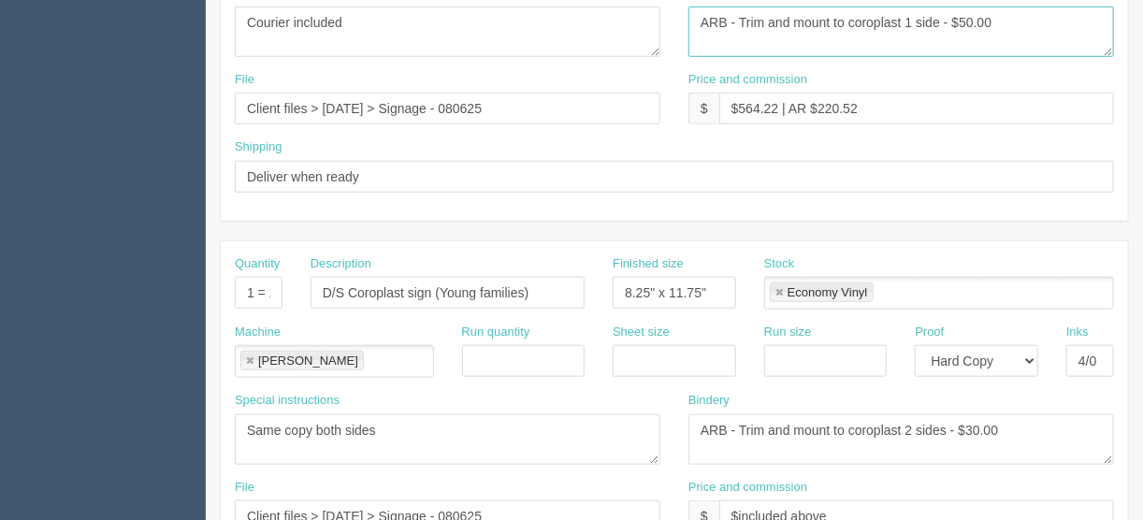
scroll to position [599, 0]
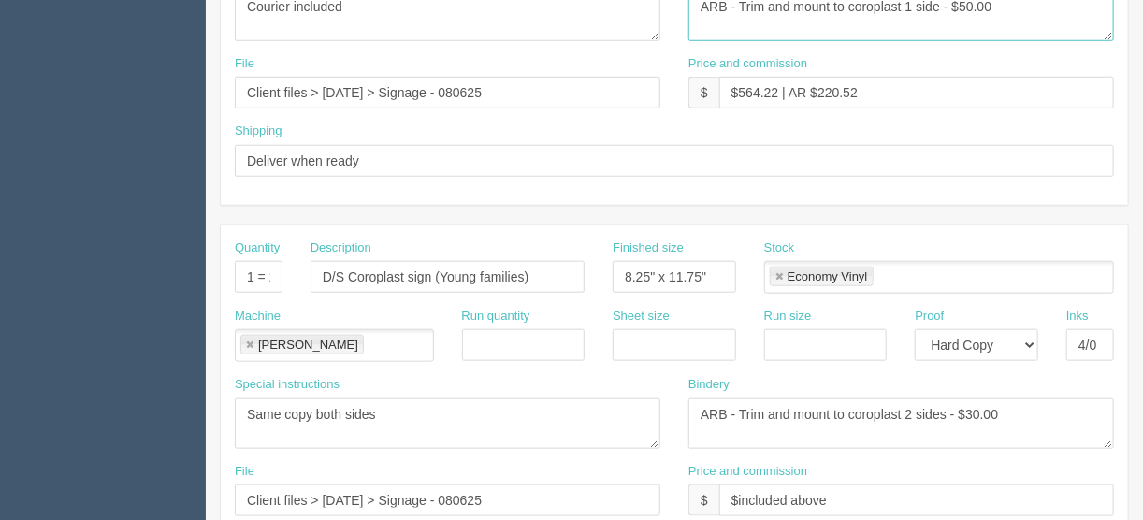
type textarea "ARB - Trim and mount to coroplast 1 side - $50.00"
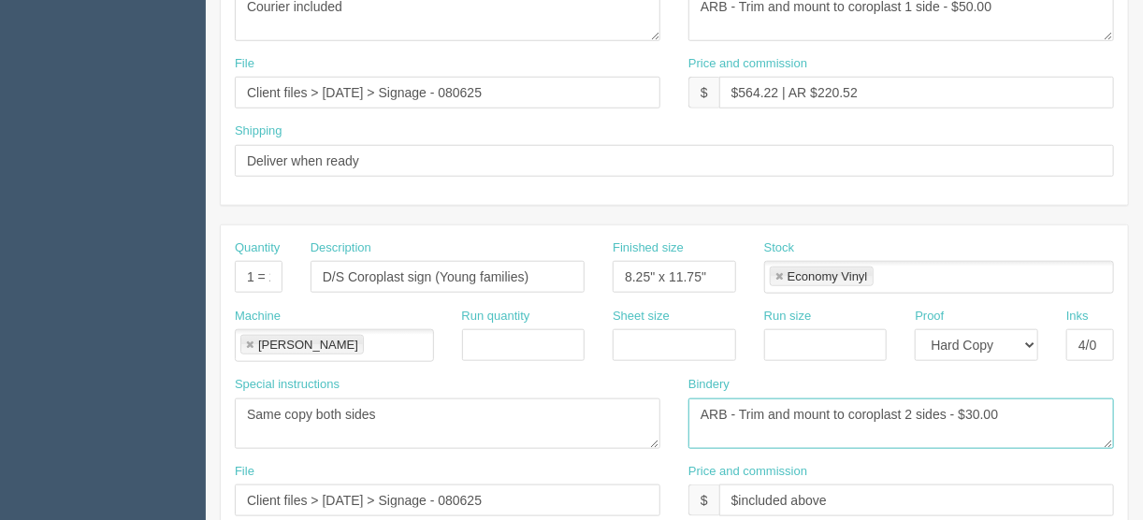
drag, startPoint x: 996, startPoint y: 410, endPoint x: 965, endPoint y: 410, distance: 30.9
click at [965, 410] on textarea "ARB - Trim and mount to coroplast 2 sides - $30.00" at bounding box center [901, 423] width 426 height 51
drag, startPoint x: 1064, startPoint y: 405, endPoint x: 960, endPoint y: 400, distance: 103.9
click at [960, 400] on textarea "ARB - Trim and mount to coroplast 2 sides - $30.00" at bounding box center [901, 423] width 426 height 51
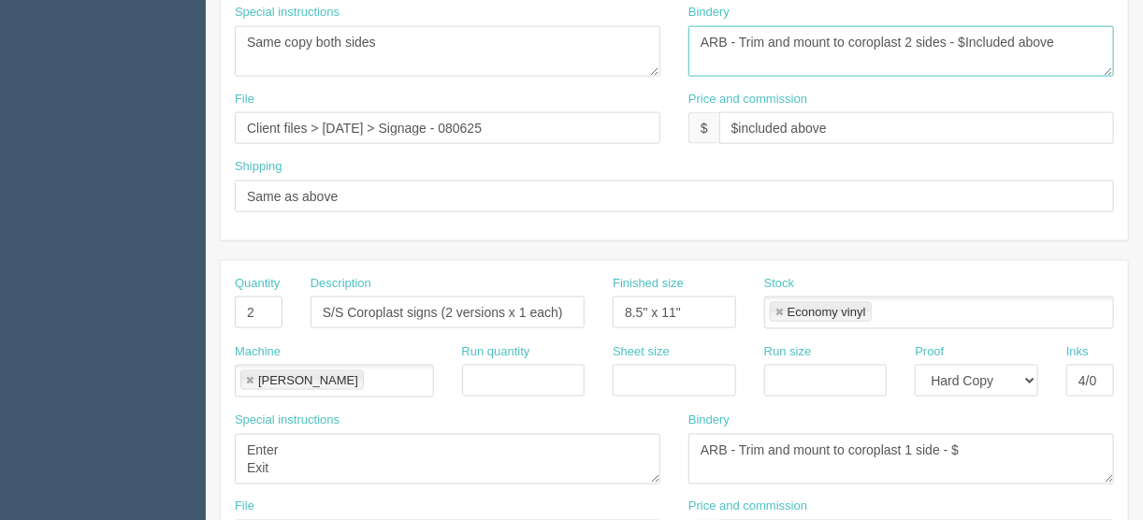
scroll to position [1048, 0]
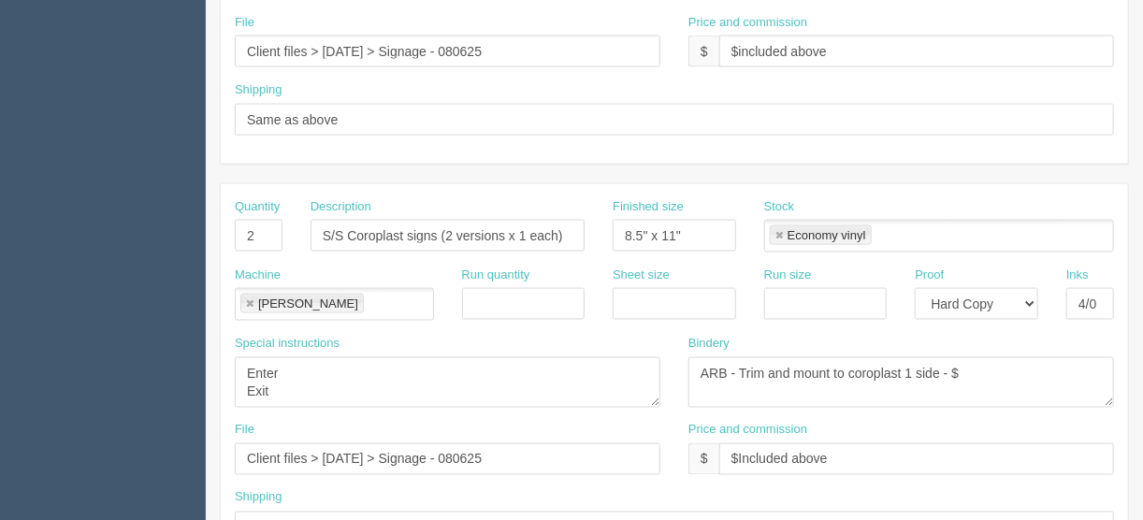
type textarea "ARB - Trim and mount to coroplast 2 sides - $Included above"
drag, startPoint x: 966, startPoint y: 362, endPoint x: 952, endPoint y: 362, distance: 14.0
click at [952, 362] on textarea "ARB - Trim and mount to coroplast 1 side - $" at bounding box center [901, 382] width 426 height 51
paste textarea "Included above"
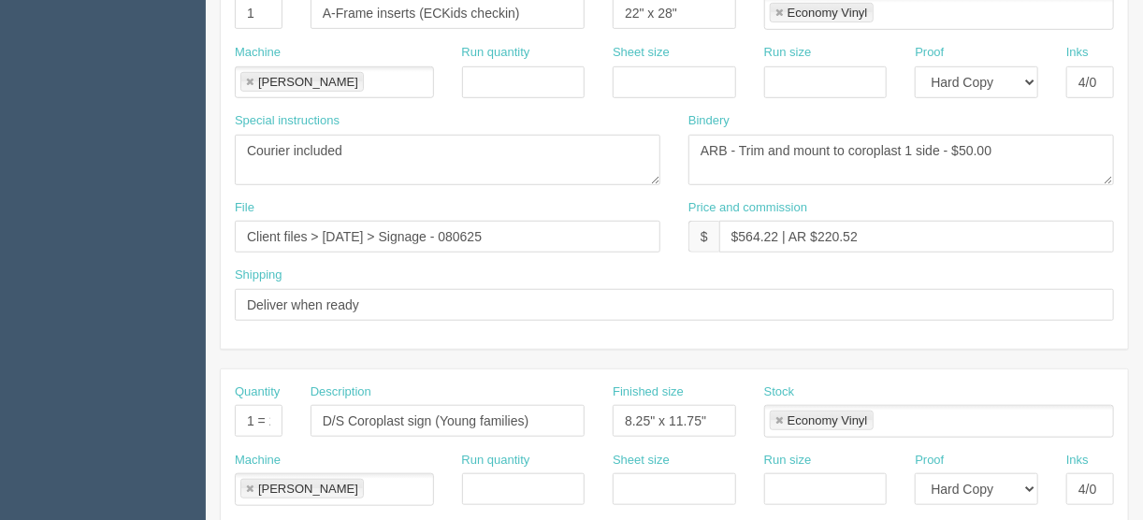
scroll to position [374, 0]
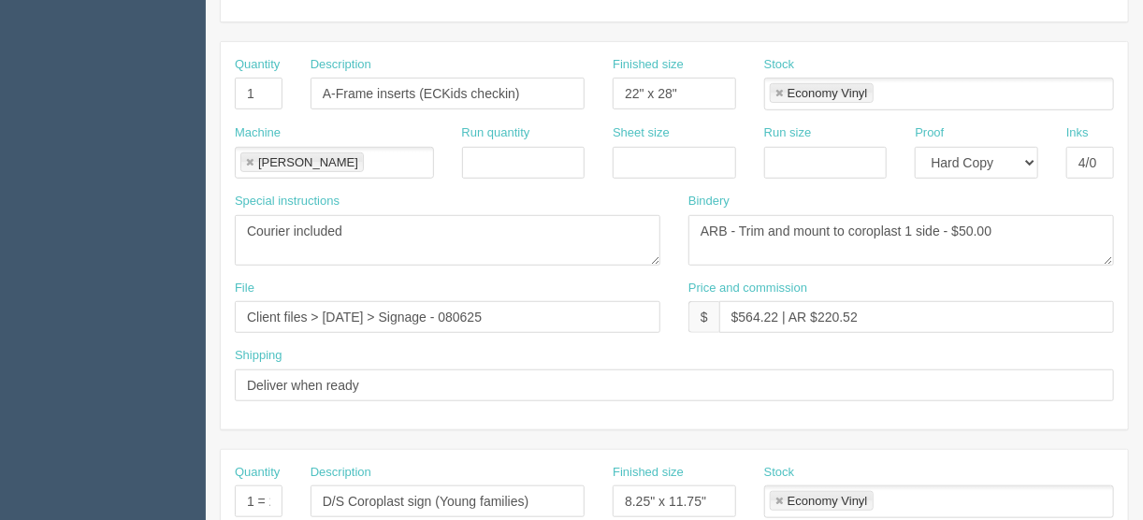
type textarea "ARB - Trim and mount to coroplast 1 side - $Included above"
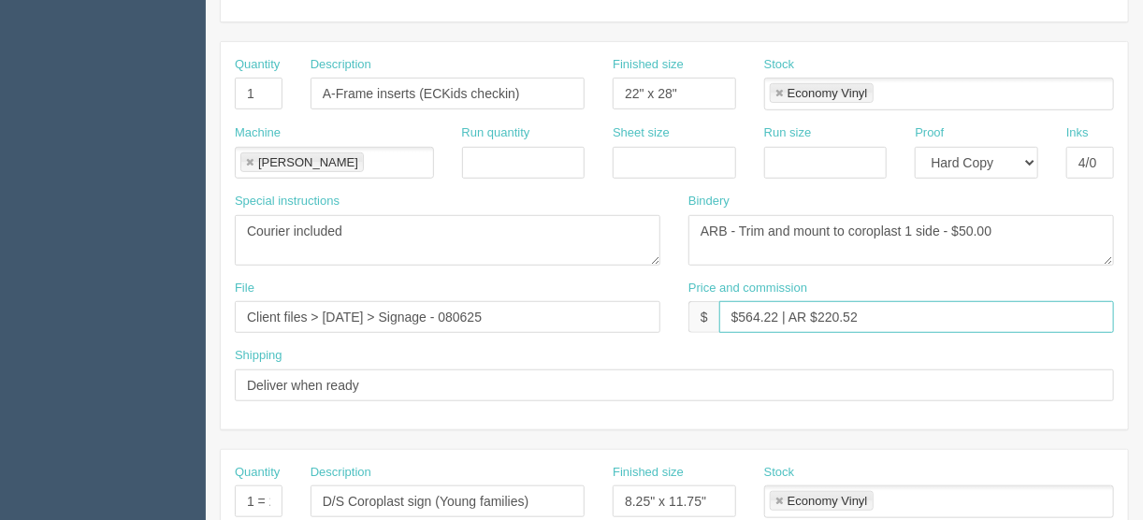
drag, startPoint x: 868, startPoint y: 309, endPoint x: 819, endPoint y: 308, distance: 48.7
click at [824, 318] on input "$564.22 | AR $220.52" at bounding box center [916, 317] width 395 height 32
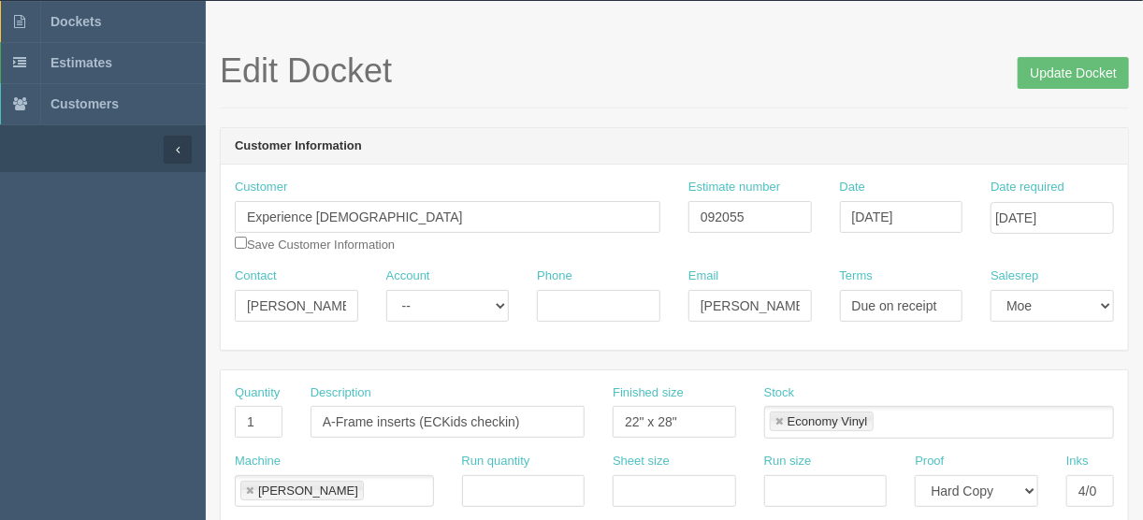
scroll to position [0, 0]
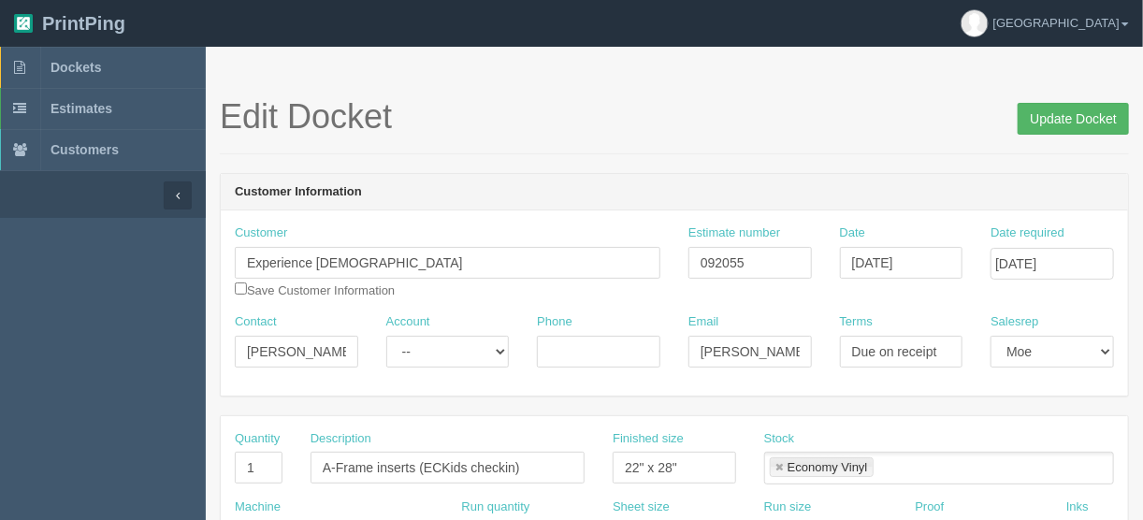
type input "$564.22 | AR $200.21"
click at [1070, 118] on input "Update Docket" at bounding box center [1073, 119] width 111 height 32
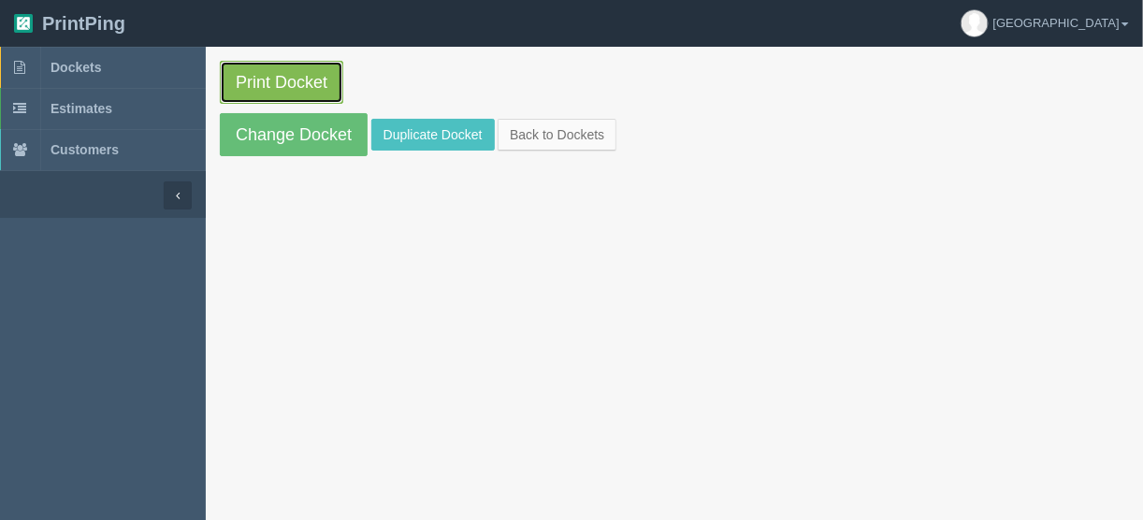
click at [286, 82] on link "Print Docket" at bounding box center [281, 82] width 123 height 43
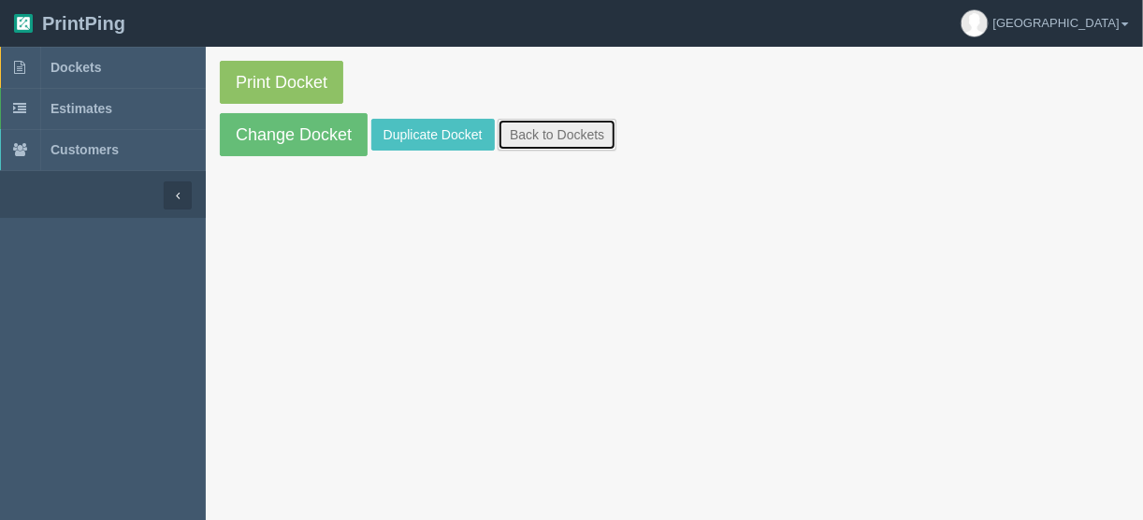
click at [542, 137] on link "Back to Dockets" at bounding box center [557, 135] width 119 height 32
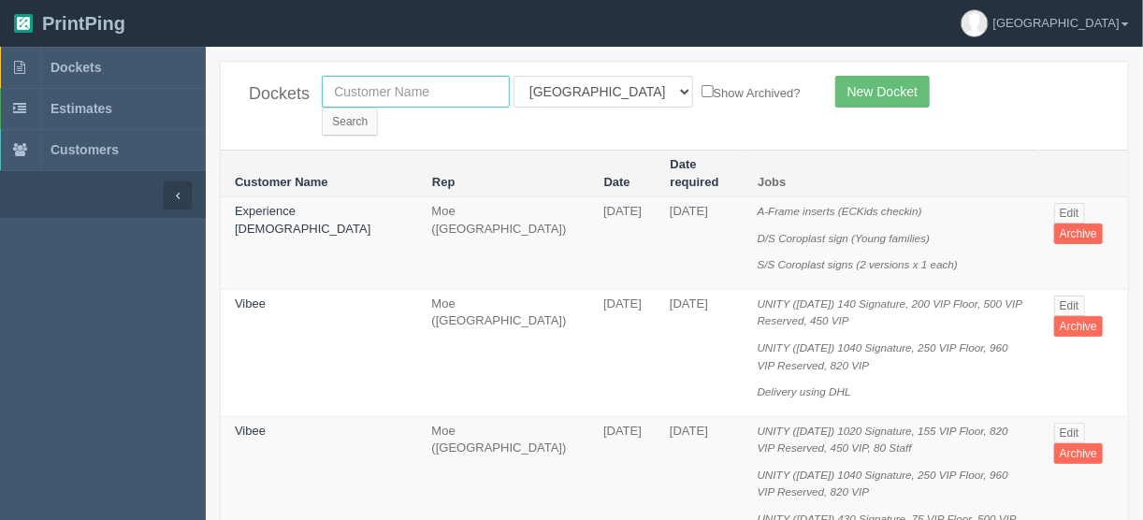
click at [401, 94] on input "text" at bounding box center [416, 92] width 188 height 32
type input "experience ch"
click at [593, 90] on select "All Users Ali Ali Test 1 Aly Amy Ankit Arif Brandon Dan France Greg Jim Mark Ma…" at bounding box center [604, 92] width 180 height 32
select select
click at [514, 76] on select "All Users Ali Ali Test 1 Aly Amy Ankit Arif Brandon Dan France Greg Jim Mark Ma…" at bounding box center [604, 92] width 180 height 32
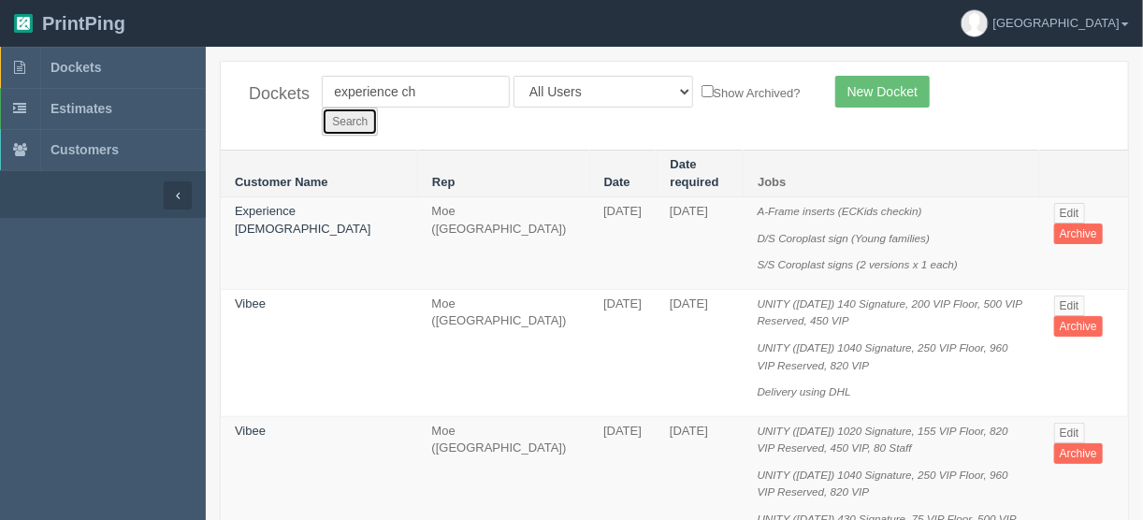
click at [378, 108] on input "Search" at bounding box center [350, 122] width 56 height 28
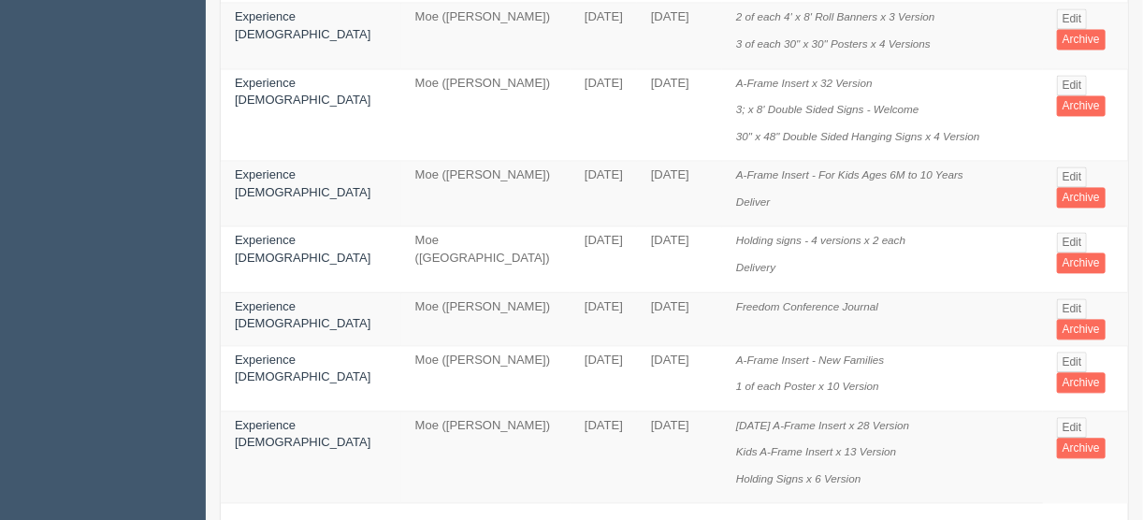
scroll to position [1470, 0]
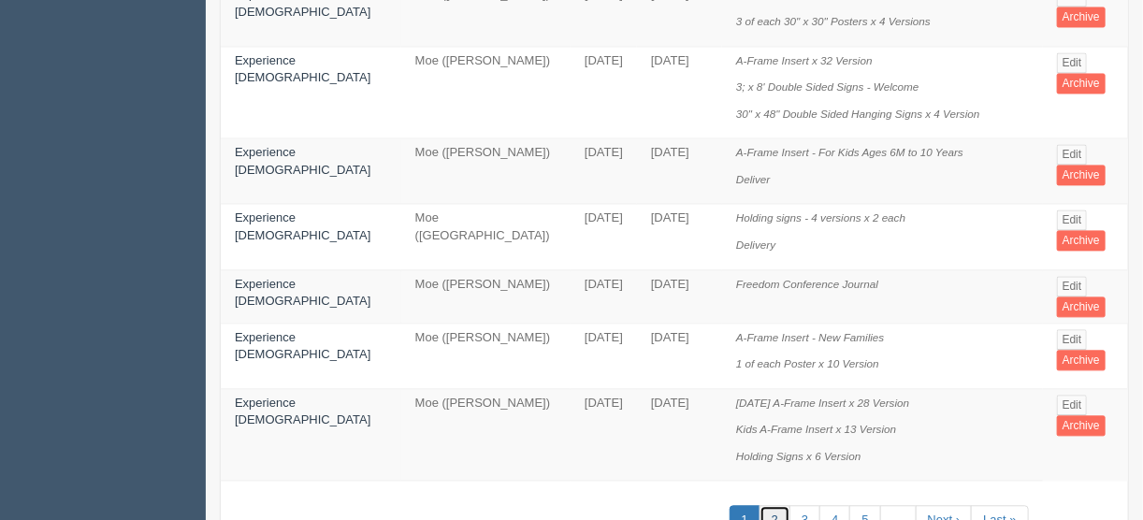
click at [764, 505] on link "2" at bounding box center [775, 520] width 31 height 31
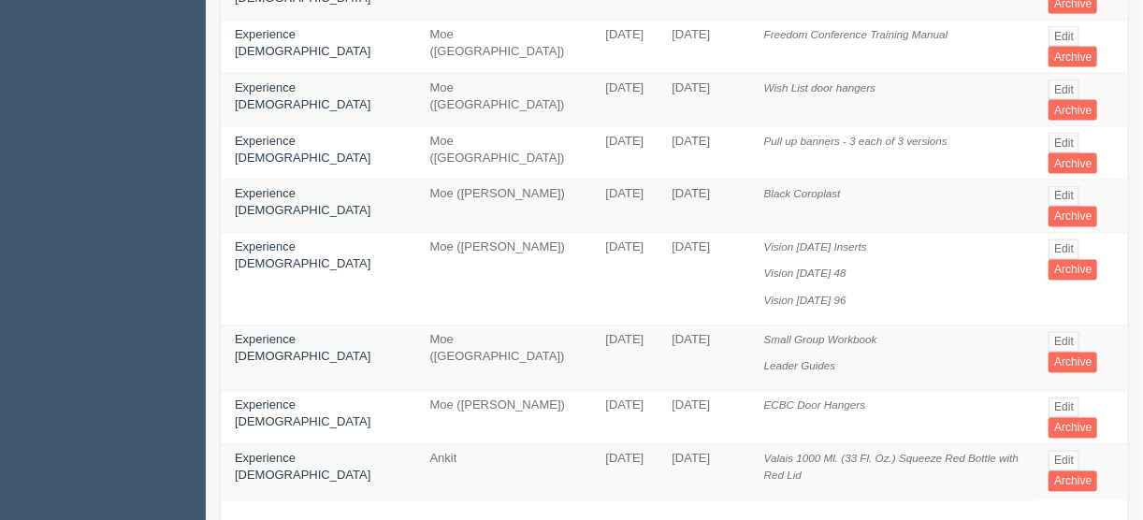
scroll to position [1267, 0]
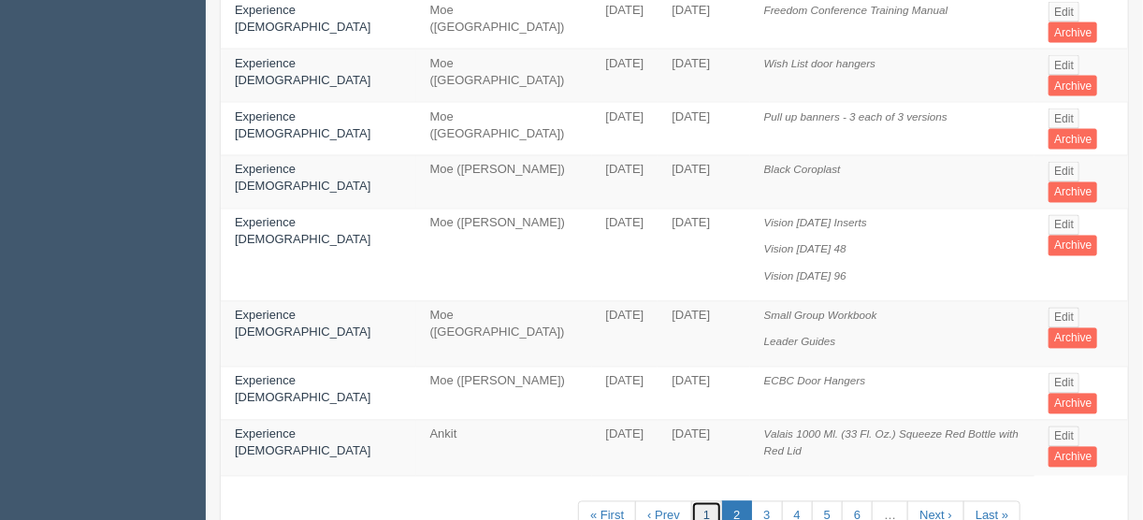
click at [696, 501] on link "1" at bounding box center [706, 516] width 31 height 31
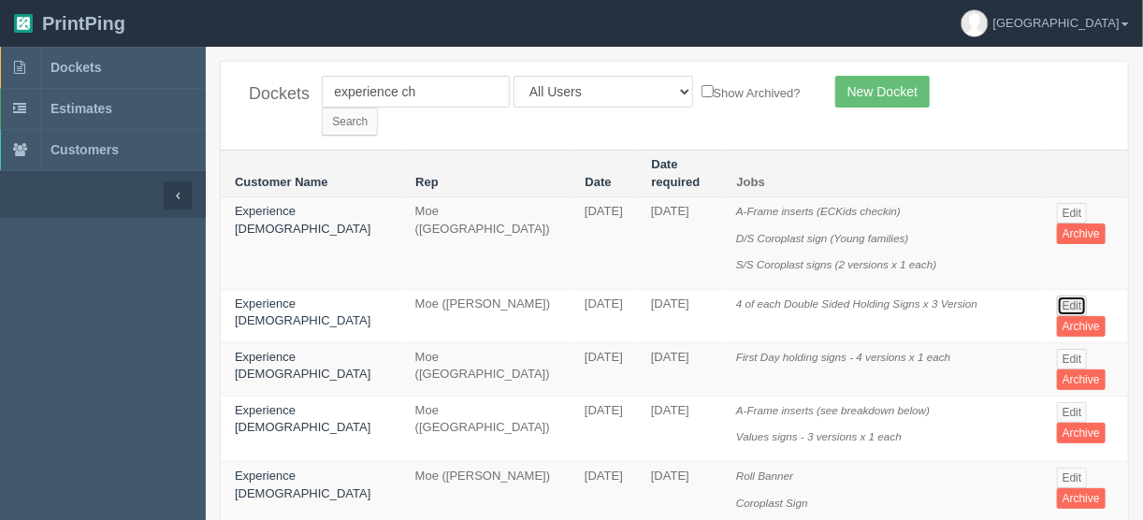
click at [1057, 296] on link "Edit" at bounding box center [1072, 306] width 31 height 21
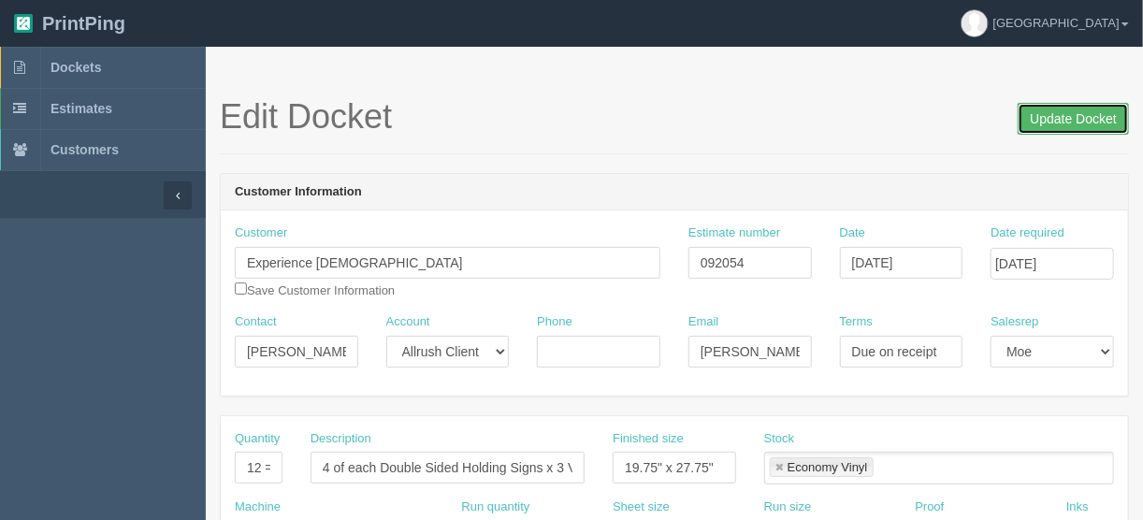
click at [1070, 117] on input "Update Docket" at bounding box center [1073, 119] width 111 height 32
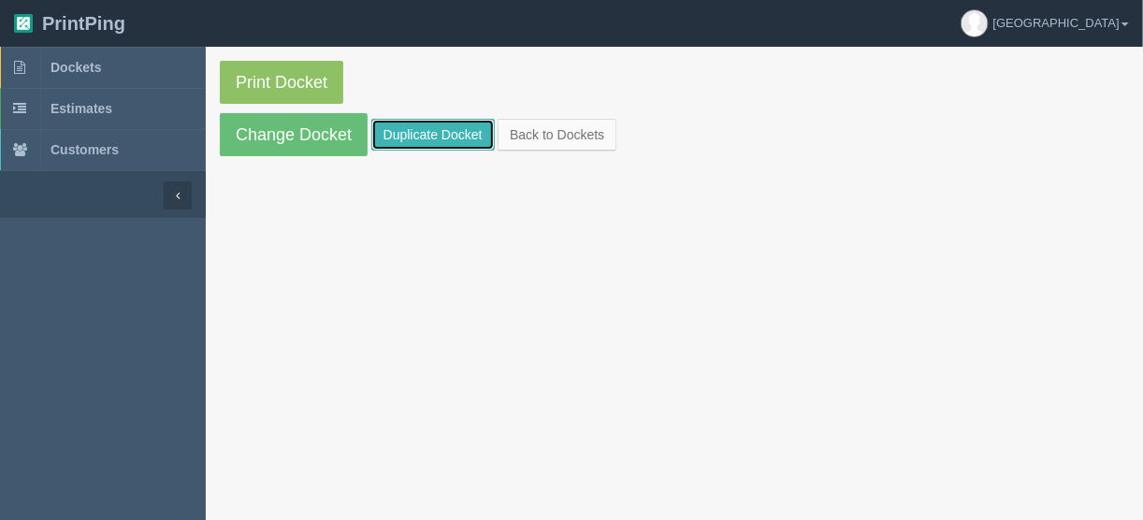
click at [439, 123] on link "Duplicate Docket" at bounding box center [432, 135] width 123 height 32
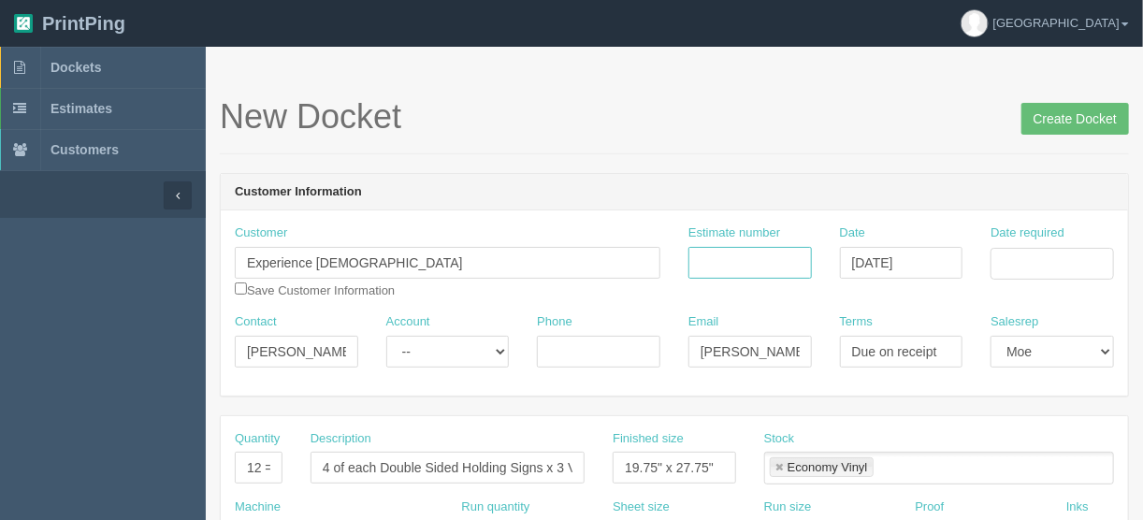
click at [725, 258] on input "Estimate number" at bounding box center [749, 263] width 123 height 32
type input "092055"
click at [1042, 258] on input "Date required" at bounding box center [1052, 264] width 123 height 32
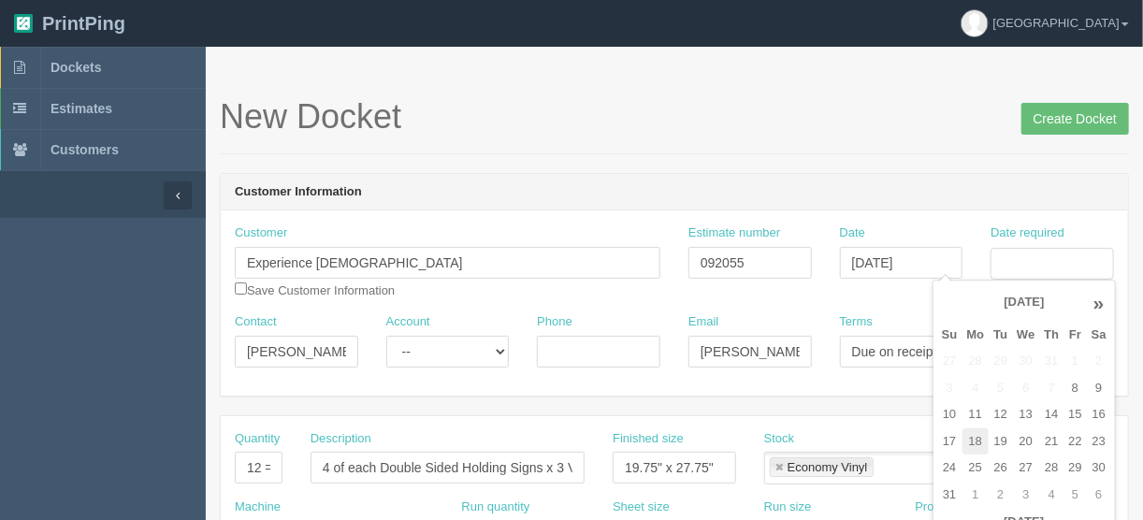
click at [975, 441] on td "18" at bounding box center [976, 441] width 27 height 27
type input "[DATE]"
click at [659, 140] on div "New Docket Create Docket" at bounding box center [674, 126] width 909 height 56
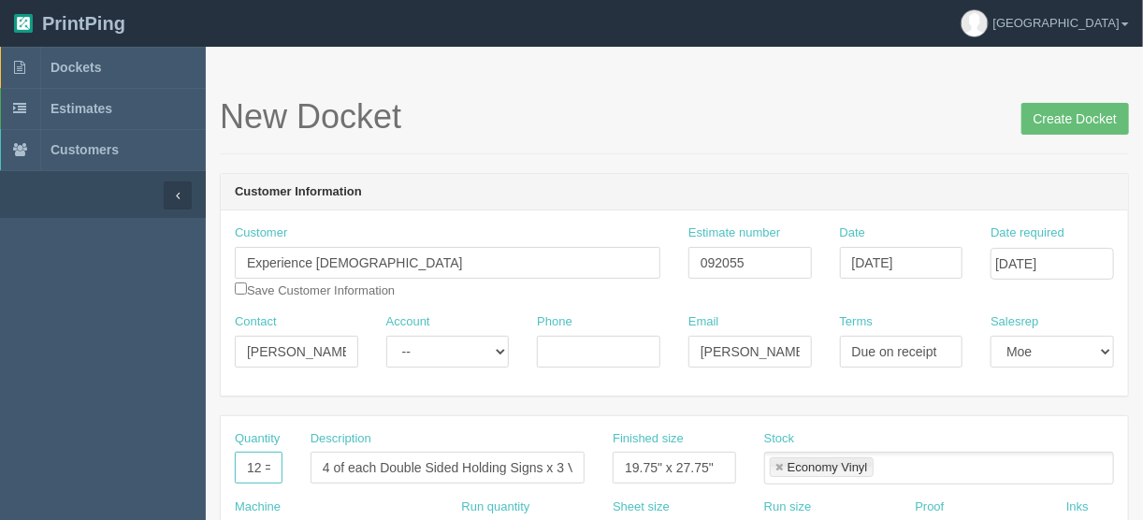
scroll to position [0, 55]
drag, startPoint x: 234, startPoint y: 463, endPoint x: 382, endPoint y: 461, distance: 147.8
click at [382, 461] on div "Quantity 12 = 24 prints Description 4 of each Double Sided Holding Signs x 3 Ve…" at bounding box center [674, 464] width 907 height 68
type input "6"
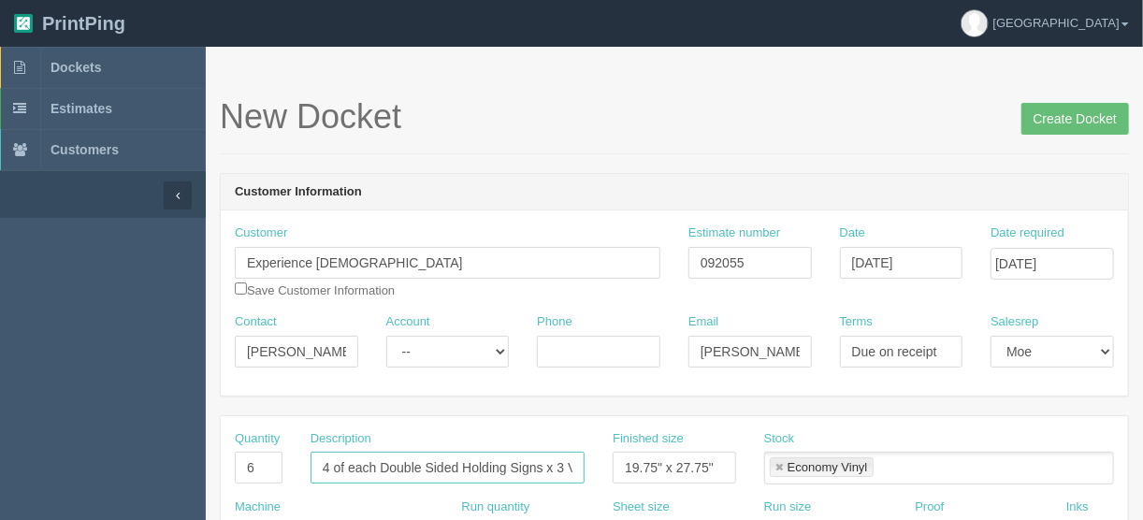
scroll to position [0, 37]
drag, startPoint x: 321, startPoint y: 467, endPoint x: 609, endPoint y: 461, distance: 288.2
click at [609, 461] on div "Quantity 6 Description 4 of each Double Sided Holding Signs x 3 Version Finishe…" at bounding box center [674, 464] width 907 height 68
type input "Magnets (see breakdown below)"
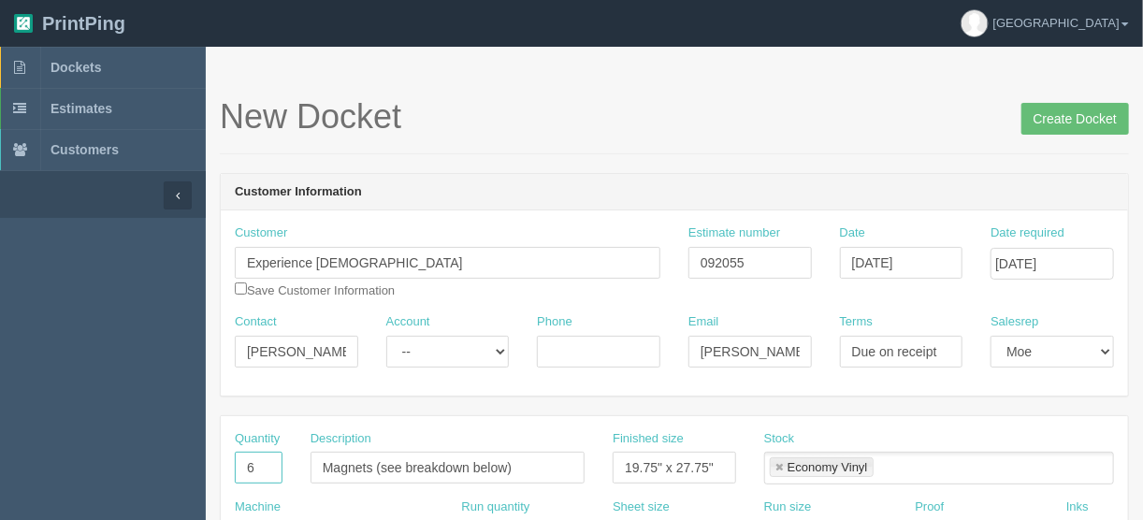
drag, startPoint x: 264, startPoint y: 468, endPoint x: 181, endPoint y: 480, distance: 84.1
type input "5"
drag, startPoint x: 718, startPoint y: 464, endPoint x: 564, endPoint y: 480, distance: 155.2
click at [564, 480] on div "Quantity 5 Description Magnets (see breakdown below) Finished size 19.75" x 27.…" at bounding box center [674, 464] width 907 height 68
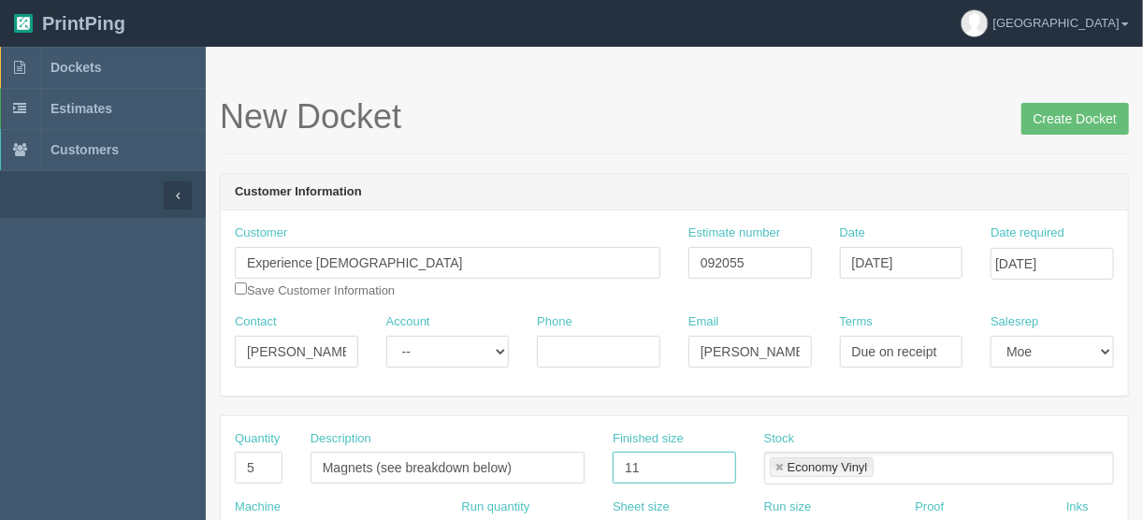
type input "11" x 8.5""
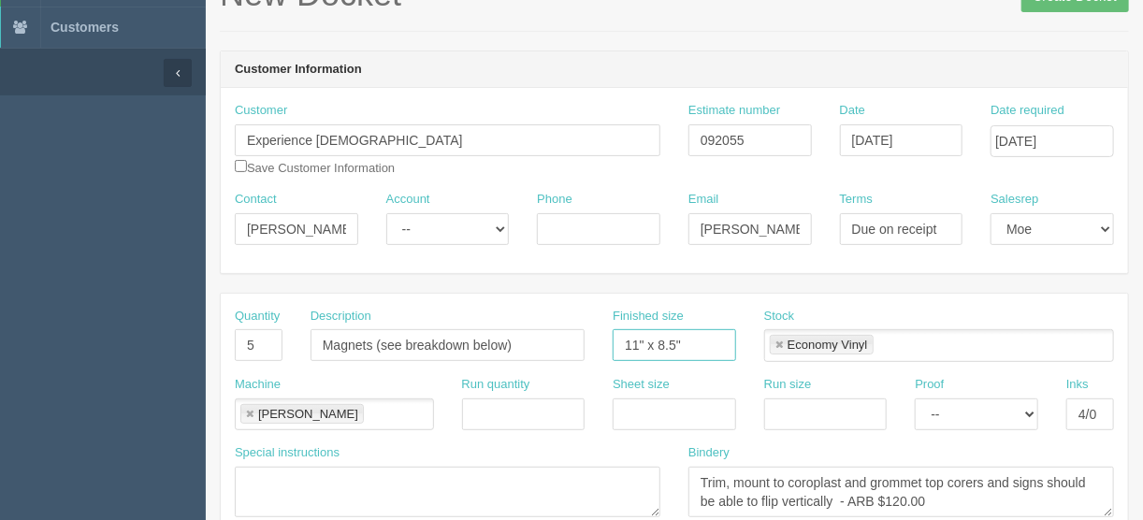
scroll to position [150, 0]
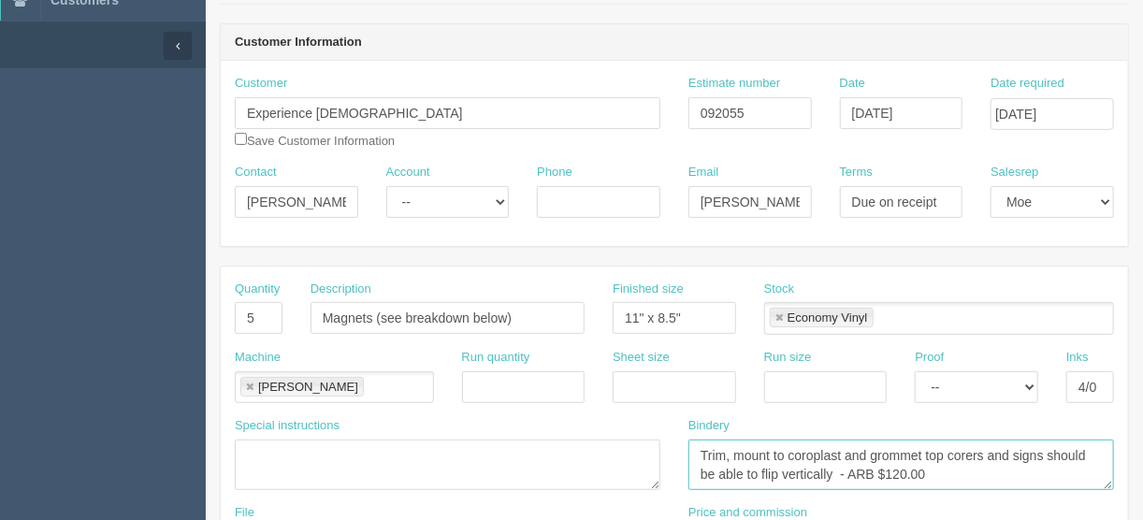
click at [701, 450] on textarea "Trim, mount to coroplast and grommet top corers and signs should be able to fli…" at bounding box center [901, 465] width 426 height 51
drag, startPoint x: 916, startPoint y: 471, endPoint x: 743, endPoint y: 458, distance: 173.5
click at [827, 453] on textarea "Trim, mount to coroplast and grommet top corers and signs should be able to fli…" at bounding box center [901, 465] width 426 height 51
type textarea "ARB - Trim, mount to magnet - $120.00"
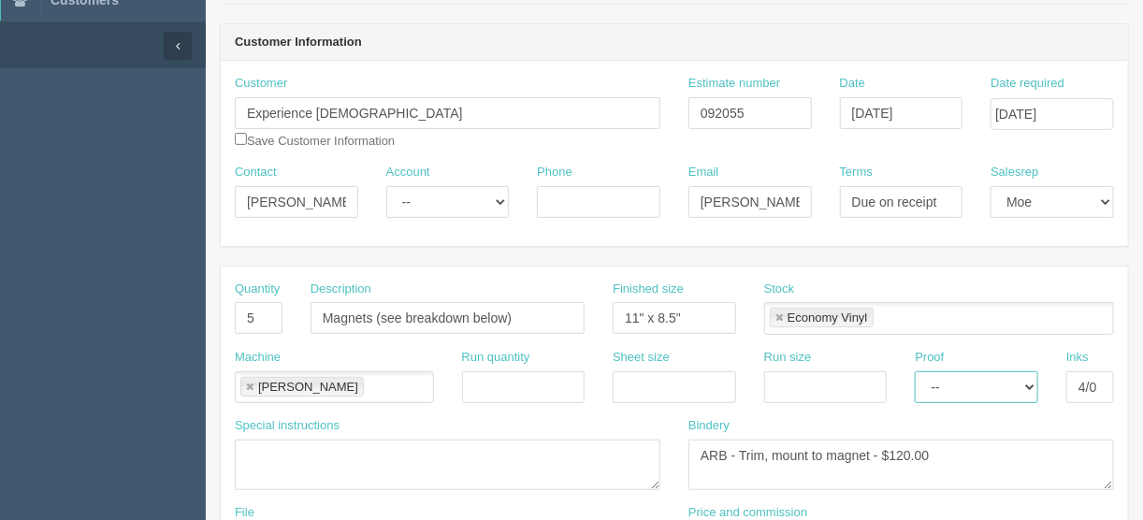
click at [1032, 380] on select "-- Email Hard Copy" at bounding box center [976, 387] width 123 height 32
select select "Hard Copy"
click at [915, 371] on select "-- Email Hard Copy" at bounding box center [976, 387] width 123 height 32
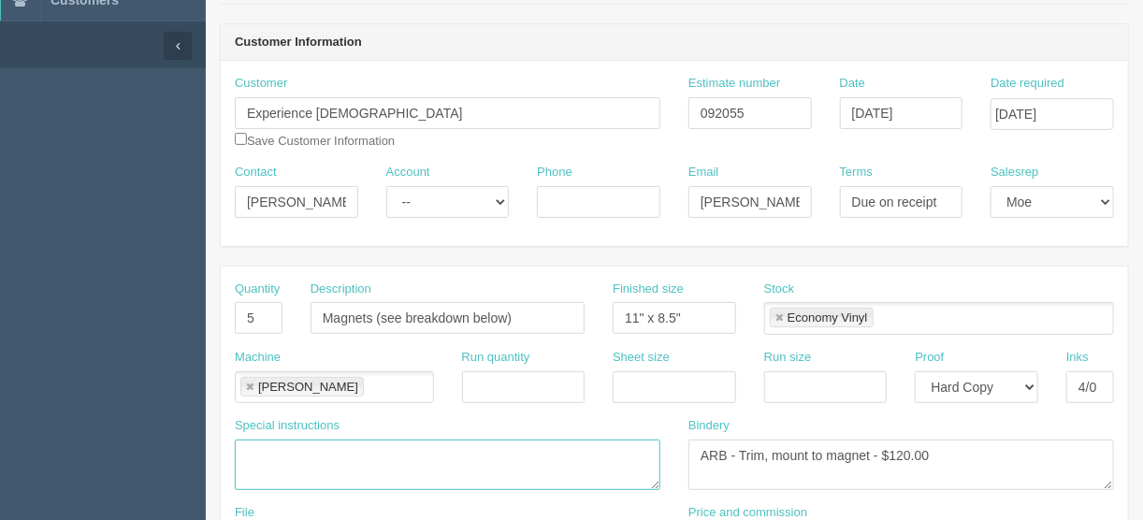
click at [250, 449] on textarea at bounding box center [448, 465] width 426 height 51
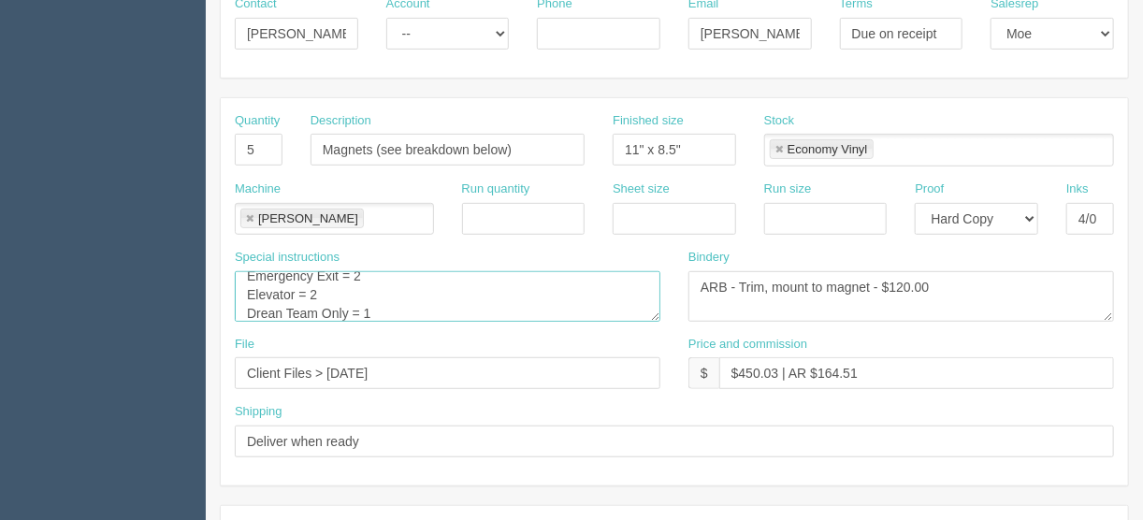
scroll to position [374, 0]
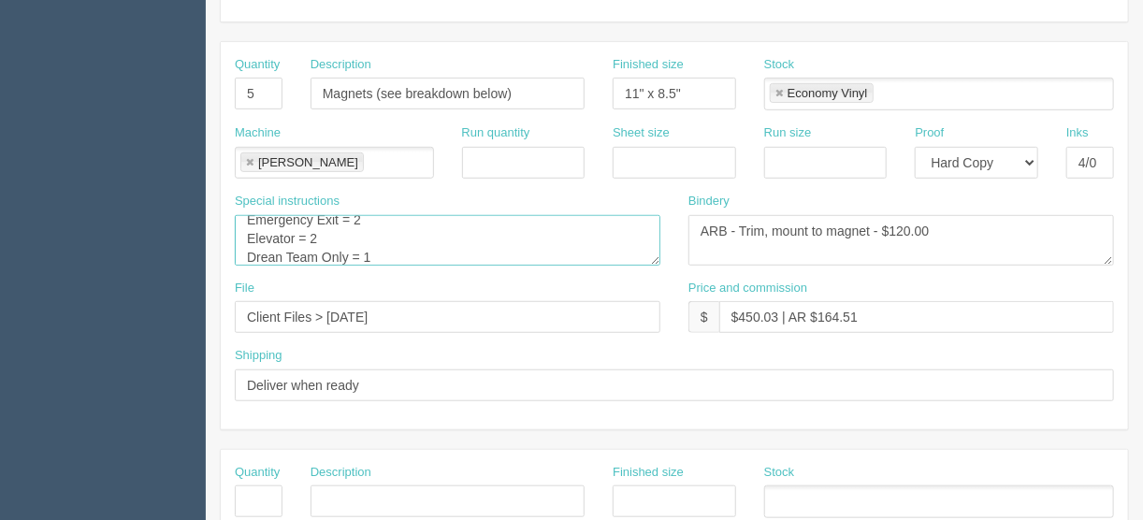
type textarea "Emergency Exit = 2 Elevator = 2 Drean Team Only = 1"
click at [257, 497] on input "text" at bounding box center [259, 501] width 48 height 32
type input "1"
click at [357, 495] on input "text" at bounding box center [448, 501] width 274 height 32
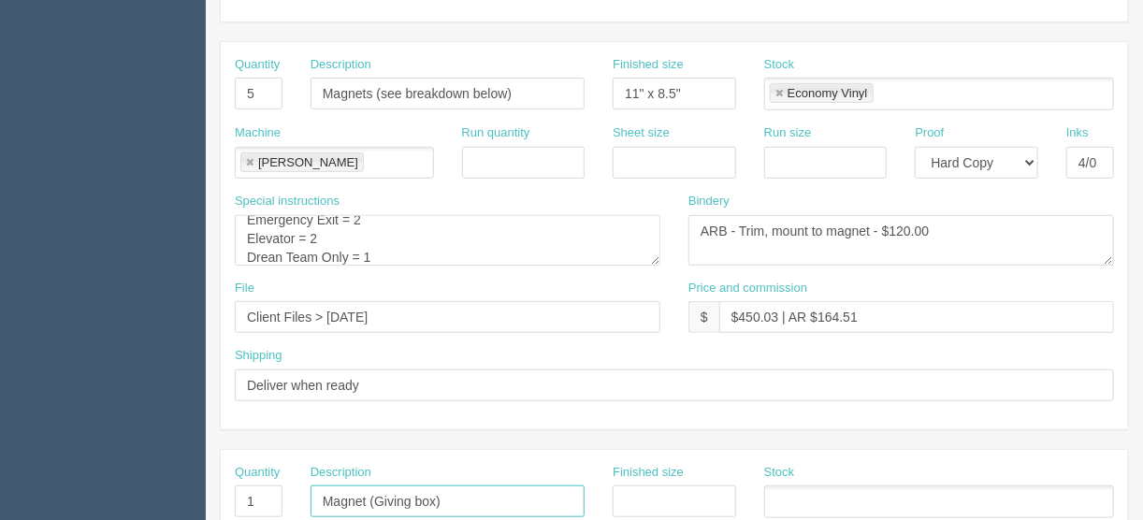
type input "Magnet (Giving box)"
type input "7" x 5""
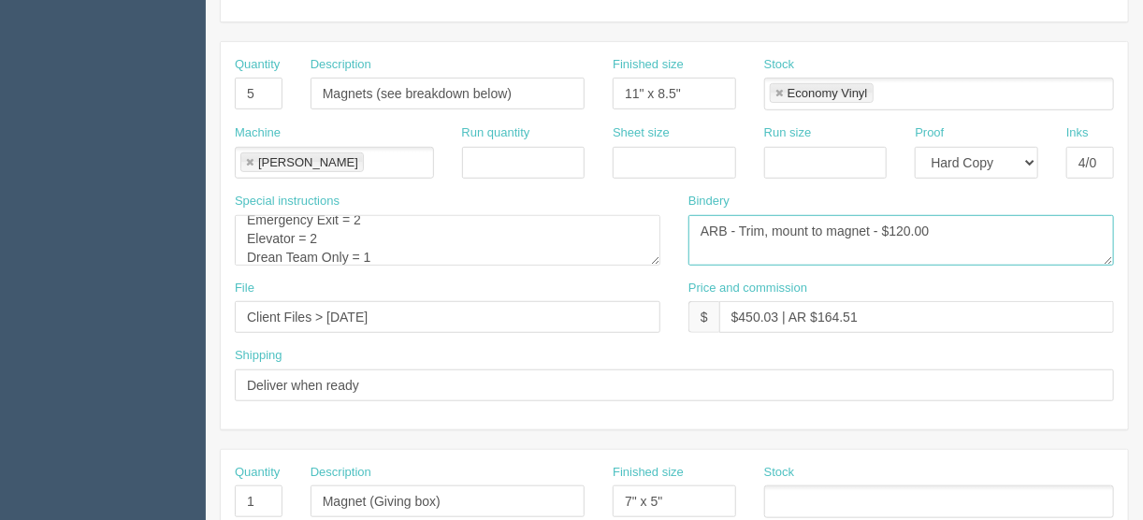
drag, startPoint x: 936, startPoint y: 226, endPoint x: 671, endPoint y: 252, distance: 266.9
click at [674, 239] on div "Bindery Trim, mount to coroplast and grommet top corers and signs should be abl…" at bounding box center [901, 236] width 454 height 87
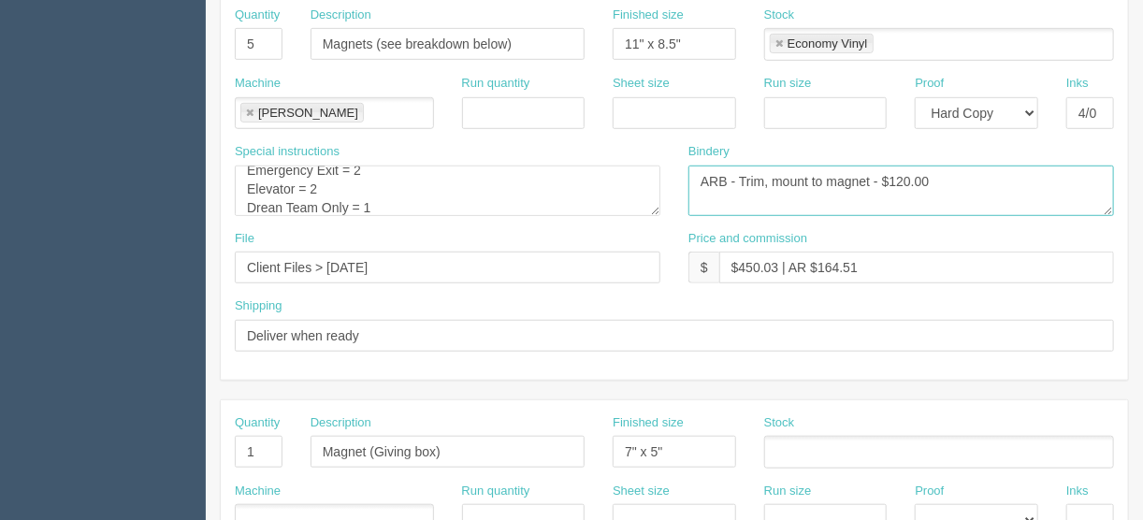
scroll to position [524, 0]
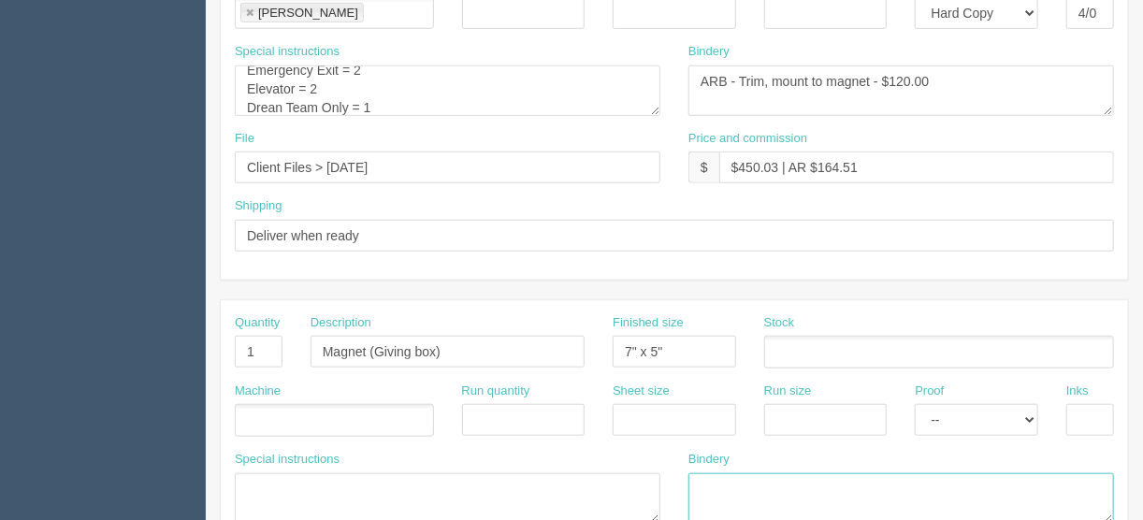
click at [717, 486] on textarea at bounding box center [901, 498] width 426 height 51
paste textarea "ARB - Trim, mount to magnet - $120.00"
drag, startPoint x: 935, startPoint y: 480, endPoint x: 891, endPoint y: 476, distance: 45.1
click at [891, 476] on textarea "ARB - Trim, mount to magnet - $120.00" at bounding box center [901, 498] width 426 height 51
type textarea "ARB - Trim, mount to magnet - $"
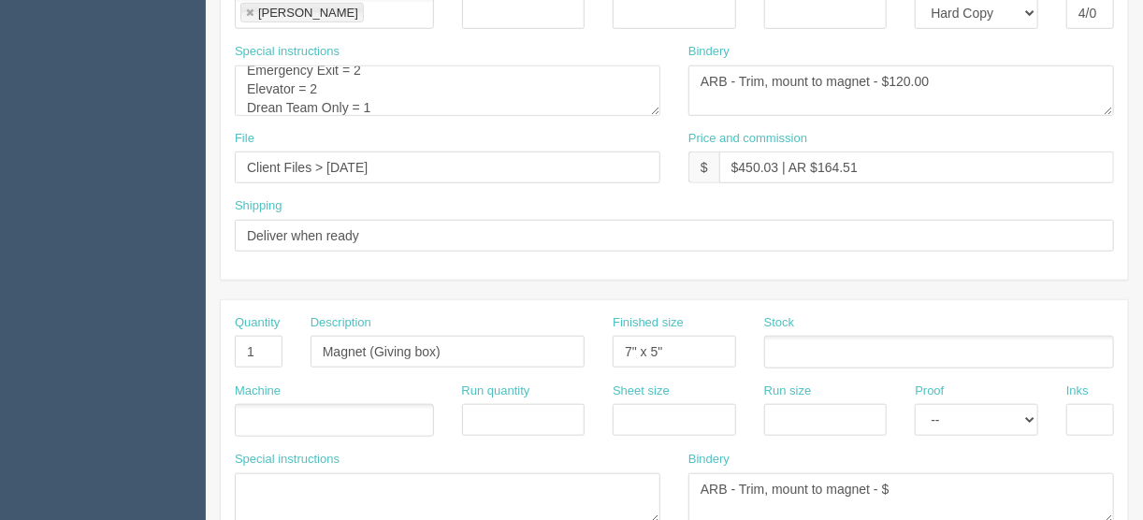
click at [266, 407] on ul at bounding box center [334, 420] width 199 height 33
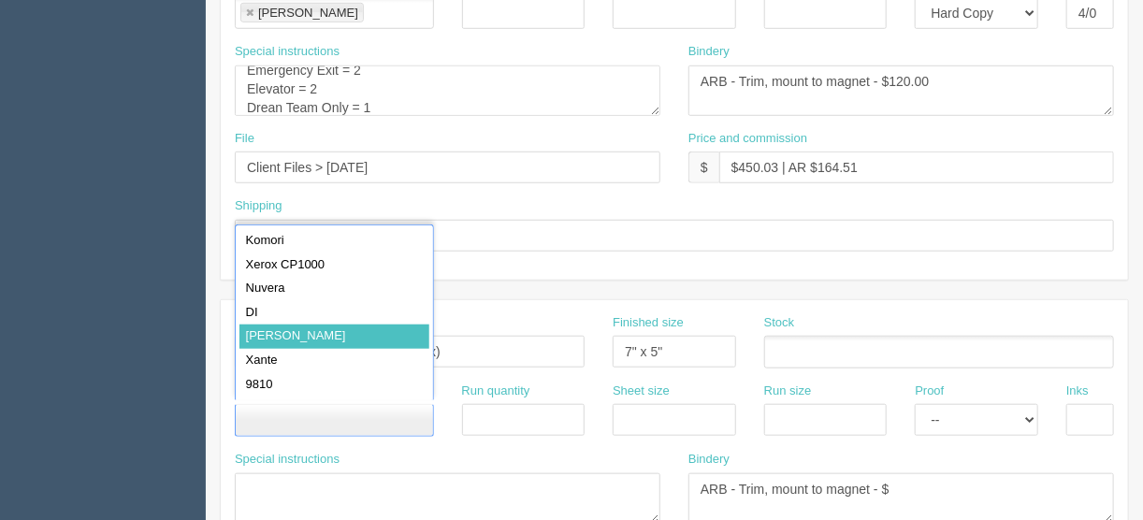
type input "[PERSON_NAME]"
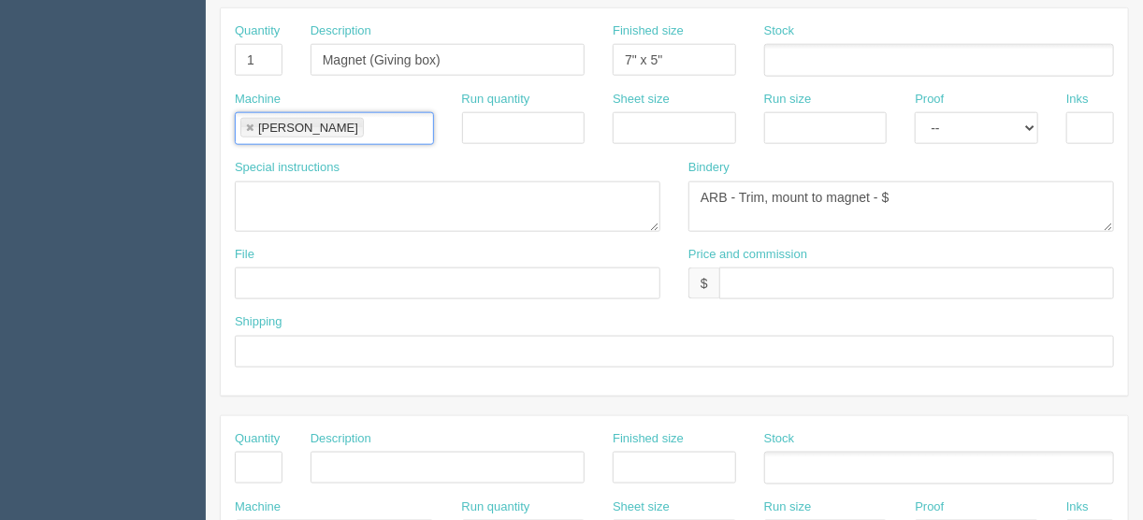
scroll to position [823, 0]
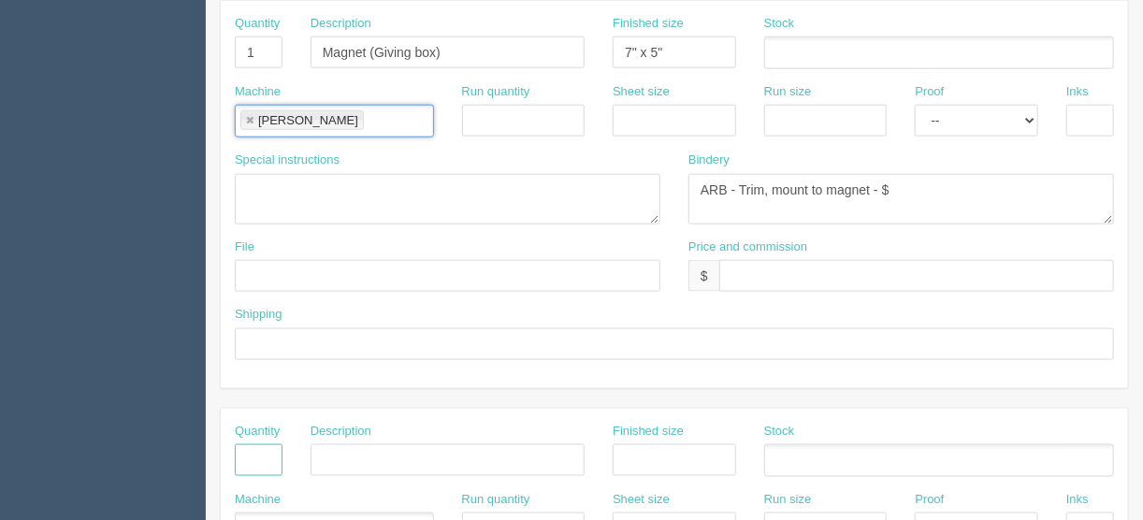
click at [254, 446] on input "text" at bounding box center [259, 460] width 48 height 32
type input "7"
drag, startPoint x: 442, startPoint y: 46, endPoint x: 315, endPoint y: 36, distance: 127.6
click at [315, 36] on input "Magnet (Giving box)" at bounding box center [448, 52] width 274 height 32
click at [363, 445] on input "text" at bounding box center [448, 460] width 274 height 32
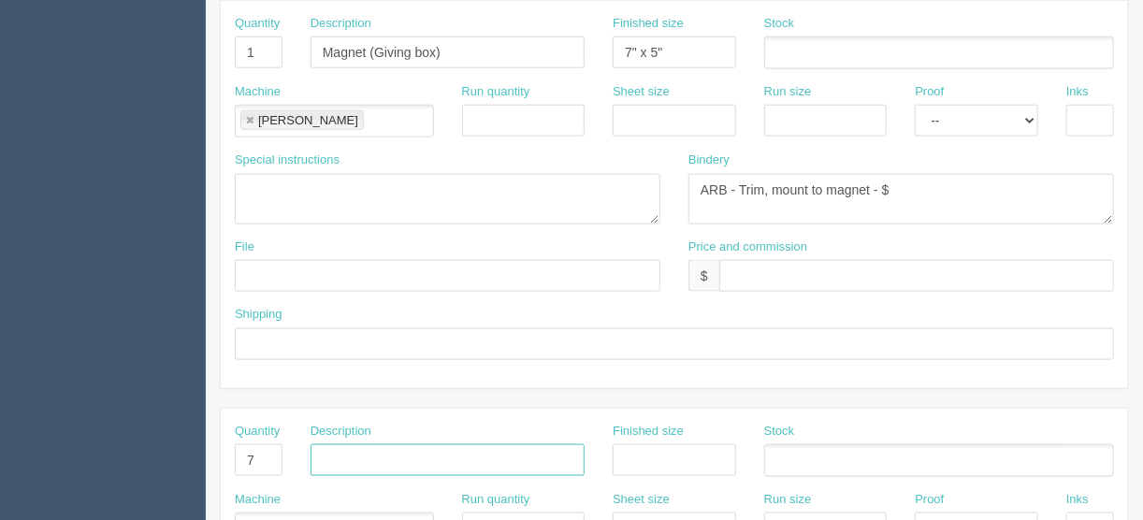
paste input "Magnet (Giving box)"
click at [366, 453] on input "Magnet (Giving box)" at bounding box center [448, 460] width 274 height 32
drag, startPoint x: 442, startPoint y: 451, endPoint x: 383, endPoint y: 449, distance: 59.0
click at [383, 449] on input "Magnets (Giving box)" at bounding box center [448, 460] width 274 height 32
type input "Magnets (7 versions x 1 each))"
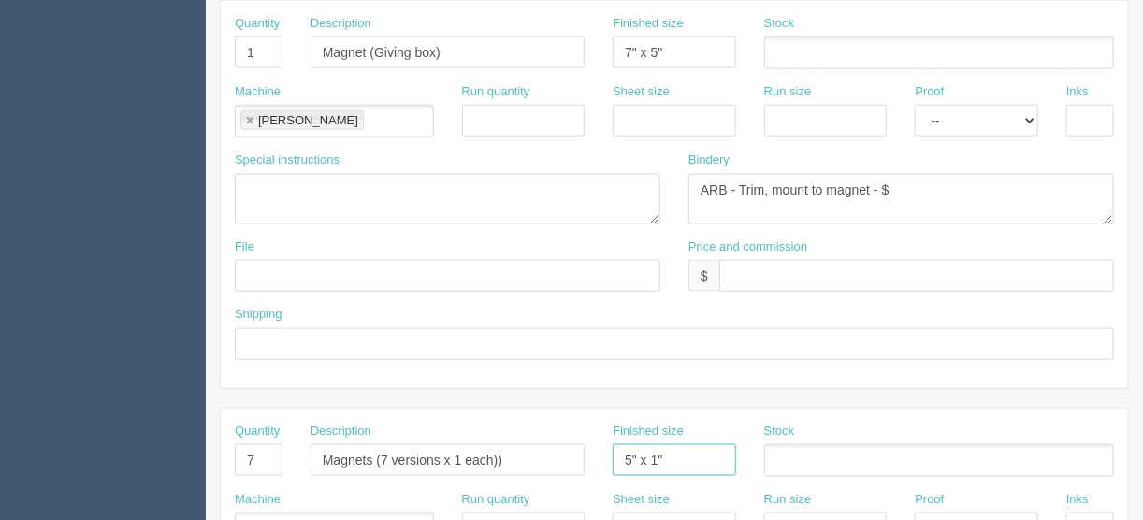
type input "5" x 1""
click at [766, 453] on input "text" at bounding box center [774, 461] width 19 height 27
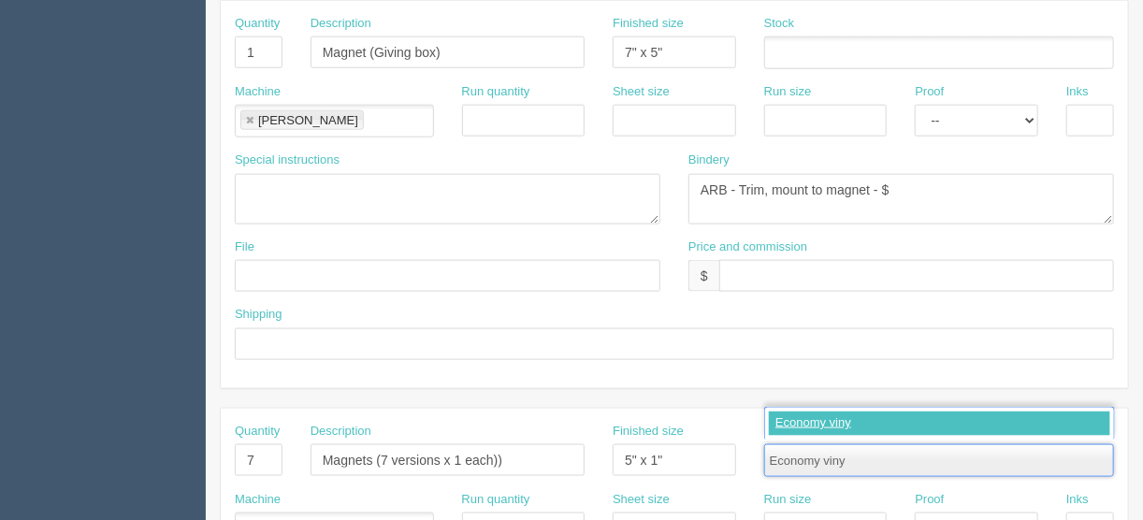
type input "Economy vinyl"
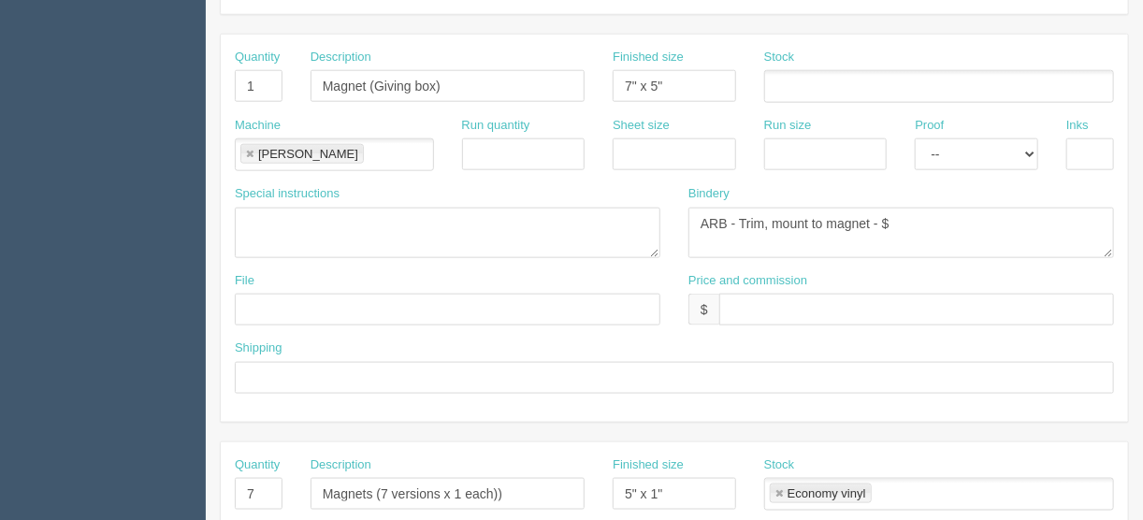
scroll to position [688, 0]
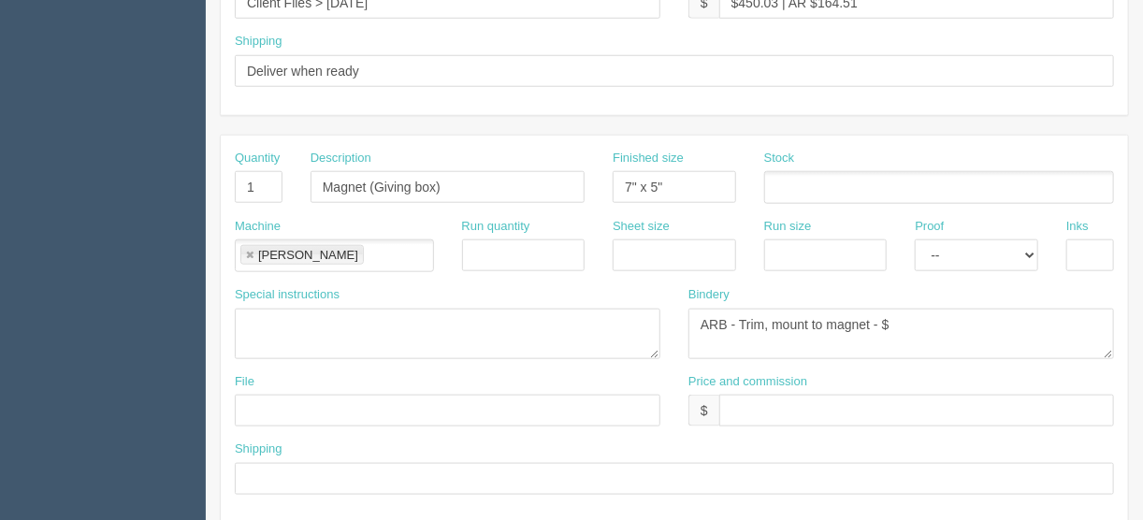
click at [800, 189] on ul at bounding box center [939, 187] width 350 height 33
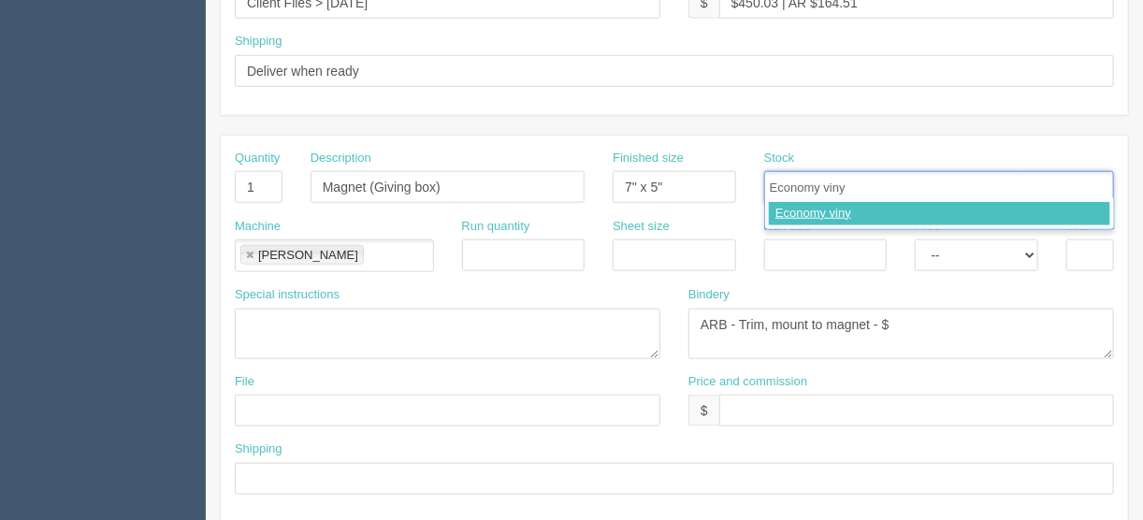
type input "Economy vinyl"
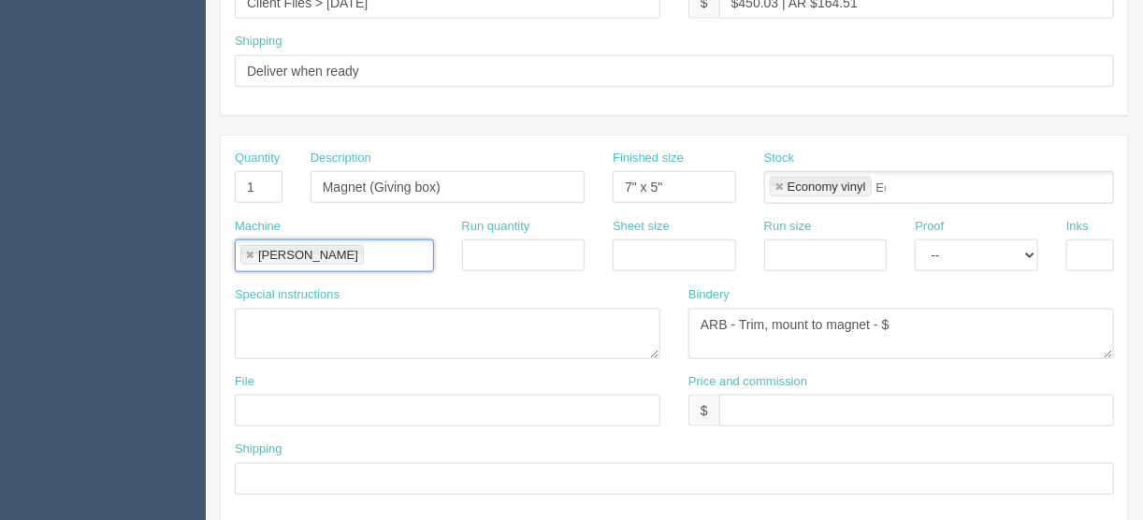
type input "Economy vinyl"
drag, startPoint x: 1029, startPoint y: 253, endPoint x: 1048, endPoint y: 257, distance: 19.3
click at [1030, 252] on select "-- Email Hard Copy" at bounding box center [976, 255] width 123 height 32
select select "Hard Copy"
click at [915, 239] on select "-- Email Hard Copy" at bounding box center [976, 255] width 123 height 32
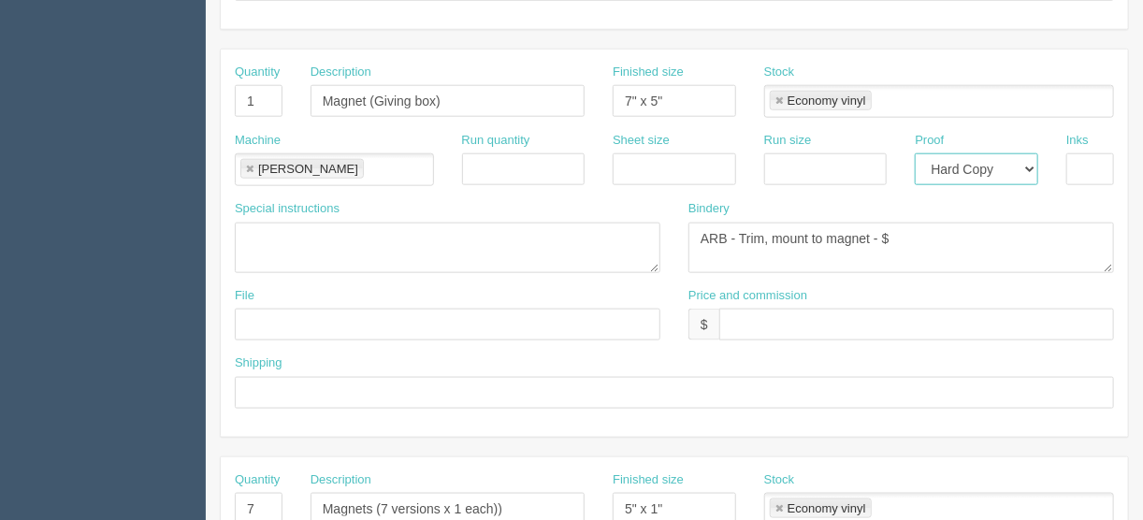
scroll to position [913, 0]
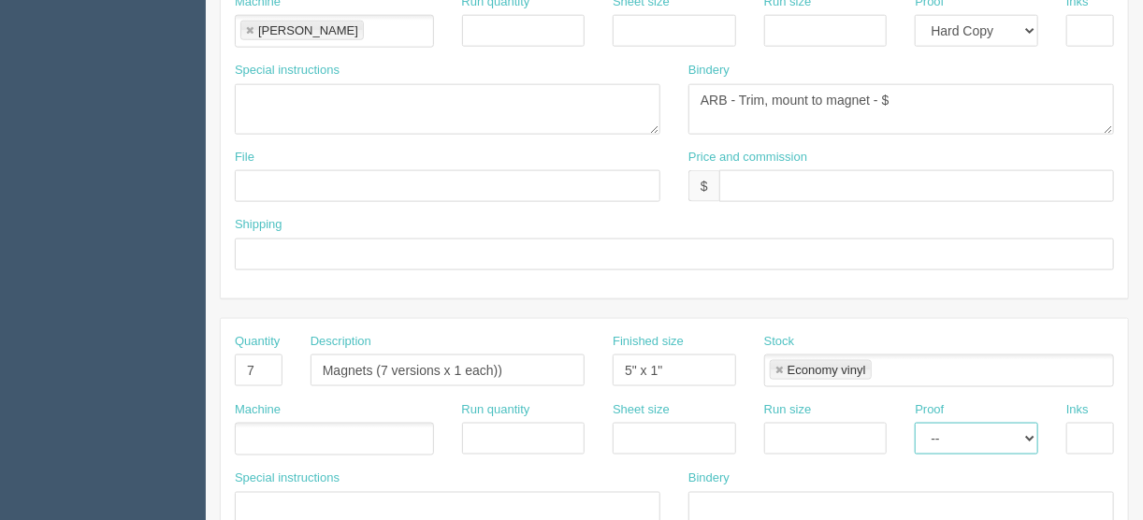
click at [1031, 431] on select "-- Email Hard Copy" at bounding box center [976, 439] width 123 height 32
select select "Hard Copy"
click at [915, 423] on select "-- Email Hard Copy" at bounding box center [976, 439] width 123 height 32
click at [1084, 427] on input "text" at bounding box center [1090, 439] width 48 height 32
type input "4/0"
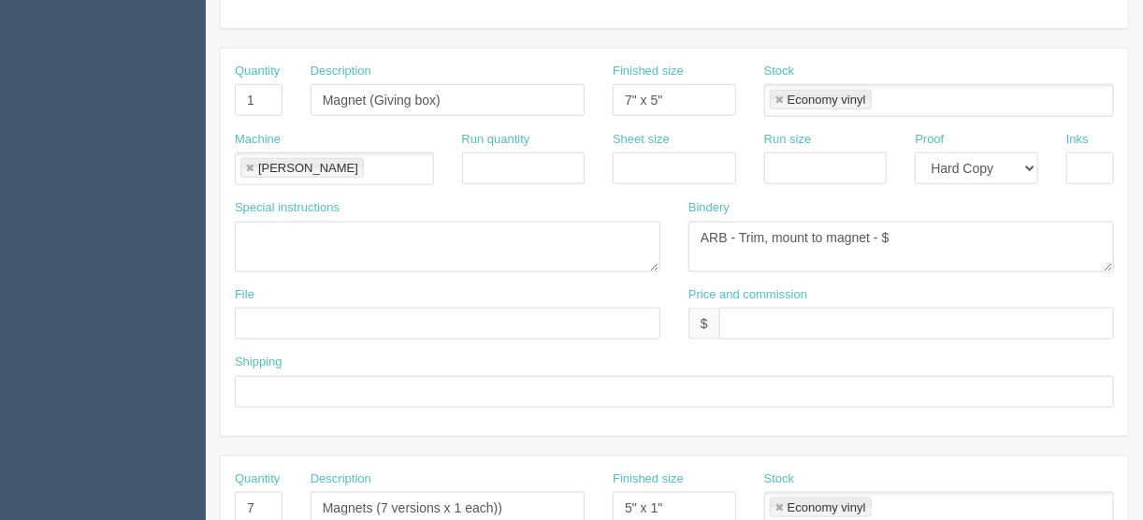
scroll to position [688, 0]
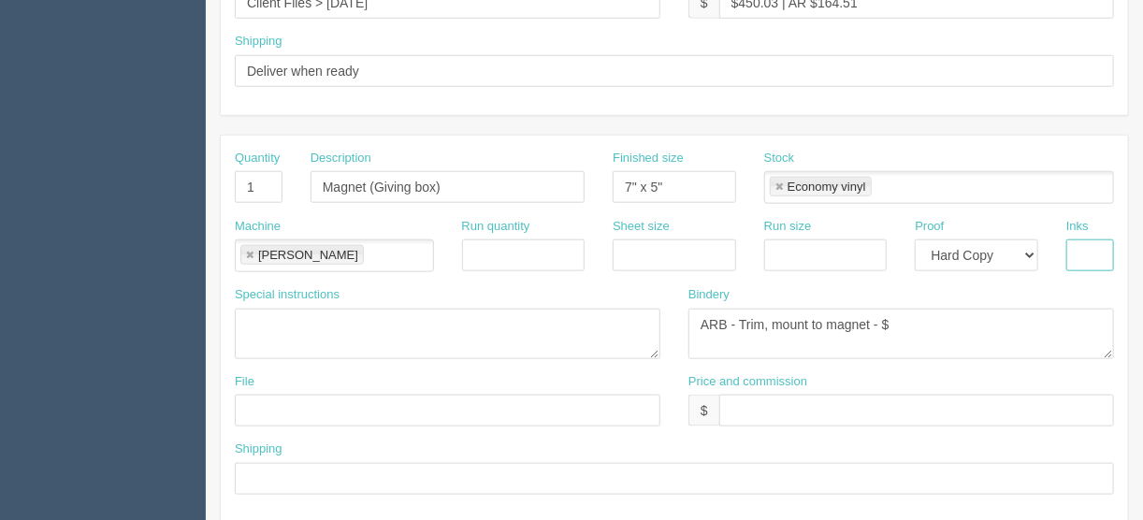
click at [1089, 250] on input "text" at bounding box center [1090, 255] width 48 height 32
type input "4/0"
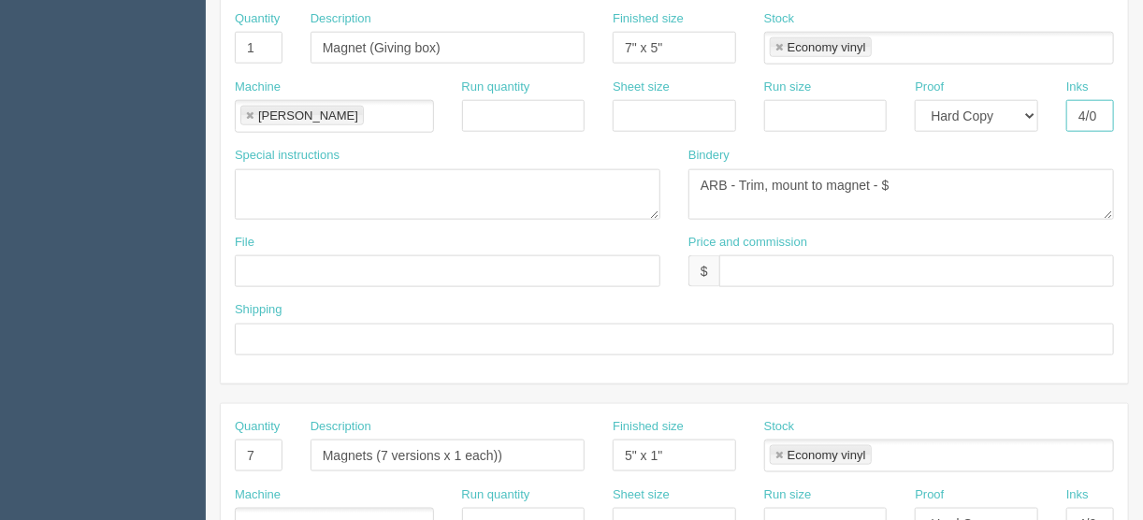
scroll to position [913, 0]
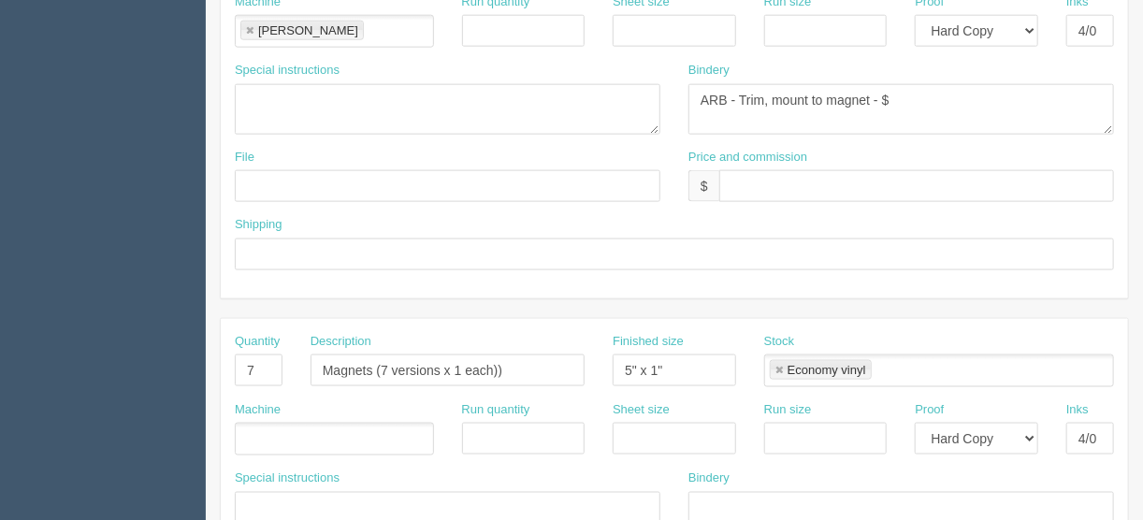
click at [280, 439] on ul at bounding box center [334, 439] width 199 height 33
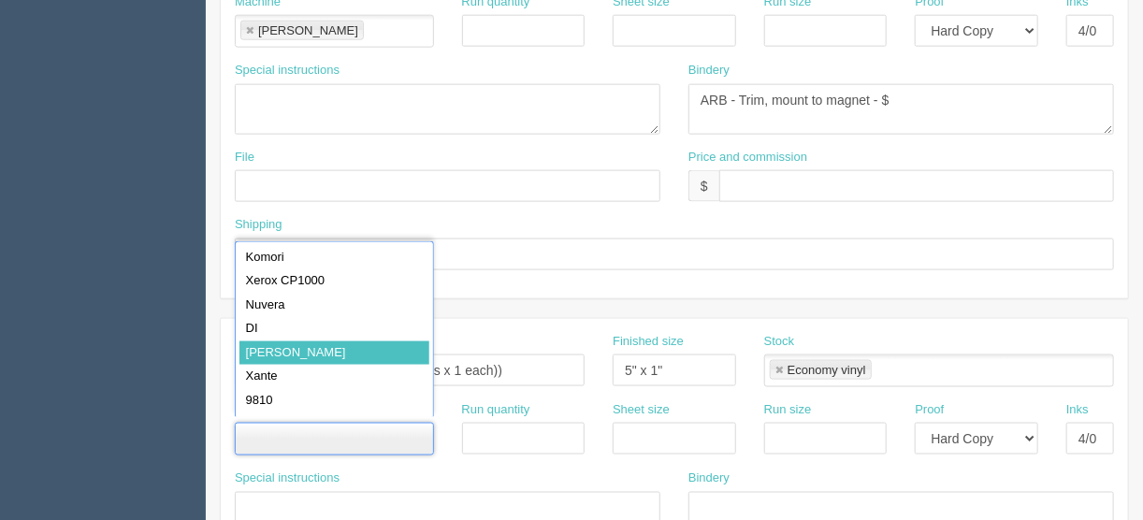
type input "[PERSON_NAME]"
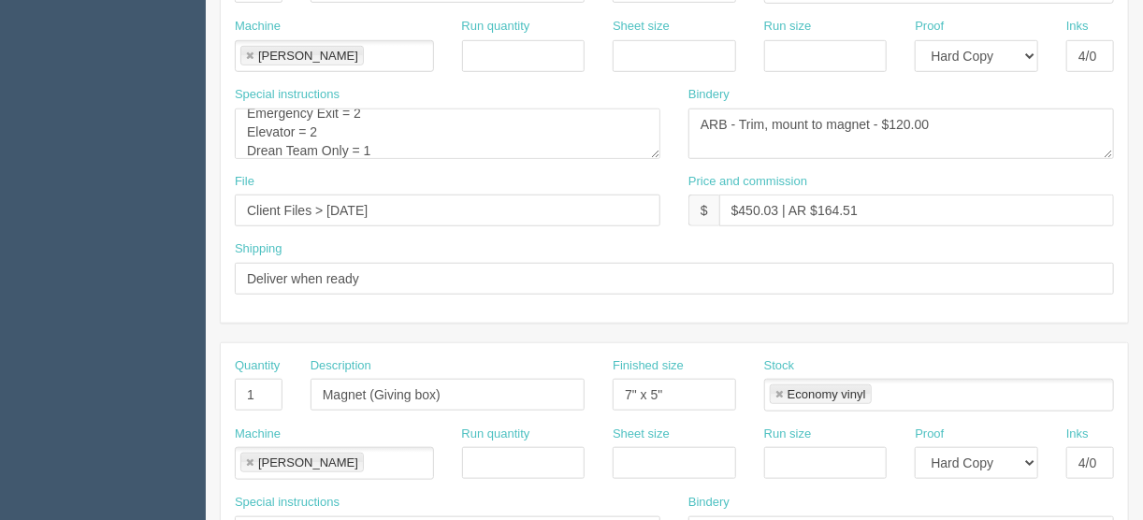
scroll to position [389, 0]
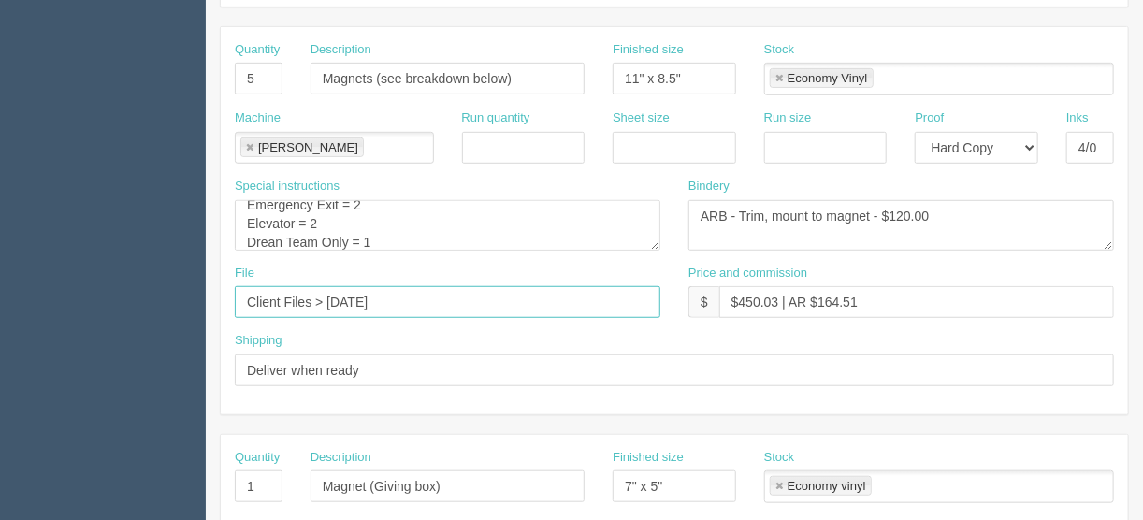
drag, startPoint x: 411, startPoint y: 291, endPoint x: 199, endPoint y: 291, distance: 211.4
click at [201, 292] on section "Dockets Estimates Customers" at bounding box center [571, 484] width 1143 height 1652
paste input "files > August 2025 > Signage - 0806"
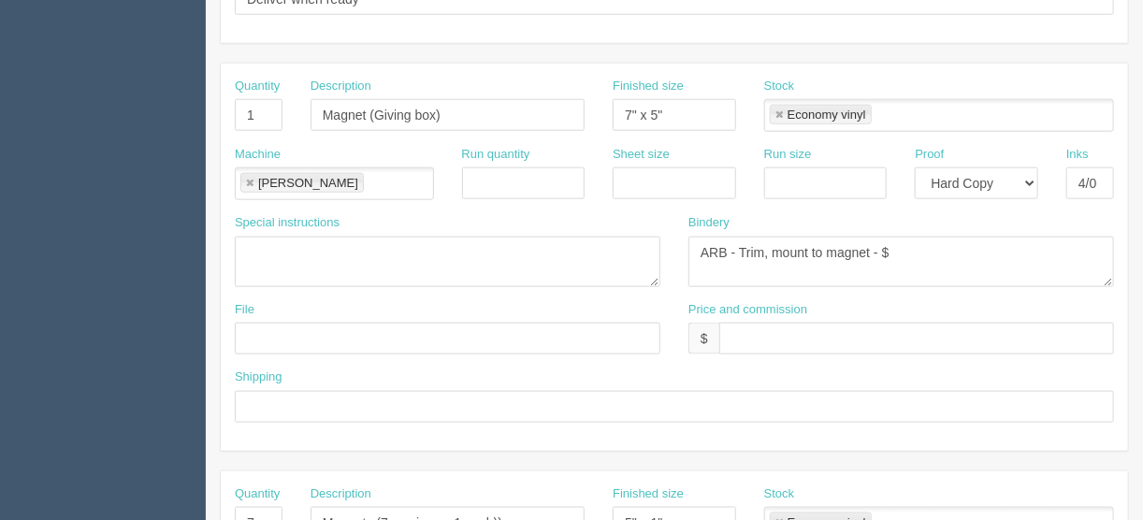
scroll to position [763, 0]
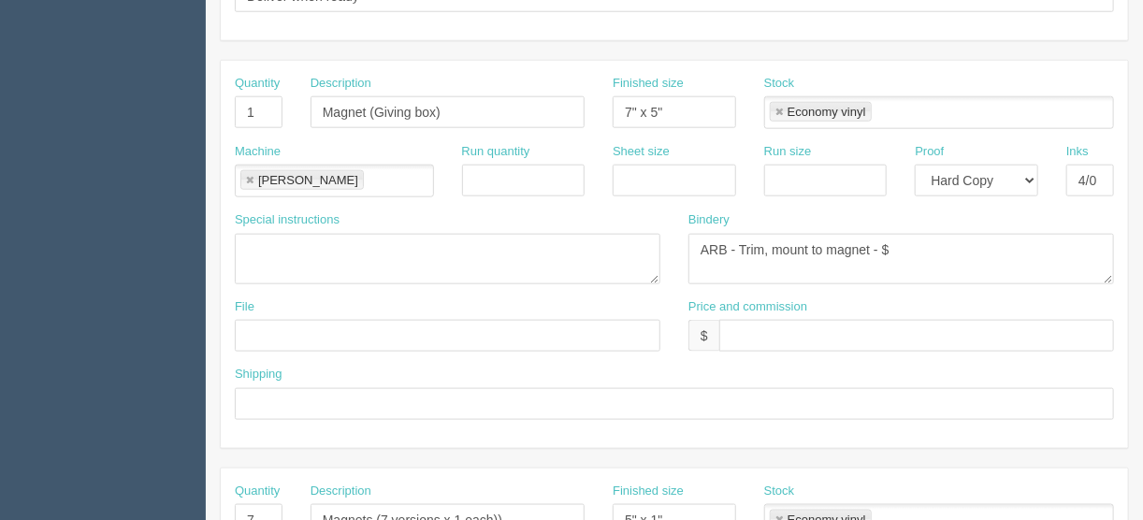
type input "Client files > August 2025 > Signage - 080625"
click at [255, 320] on input "text" at bounding box center [448, 336] width 426 height 32
paste input "Client files > August 2025 > Signage - 080625"
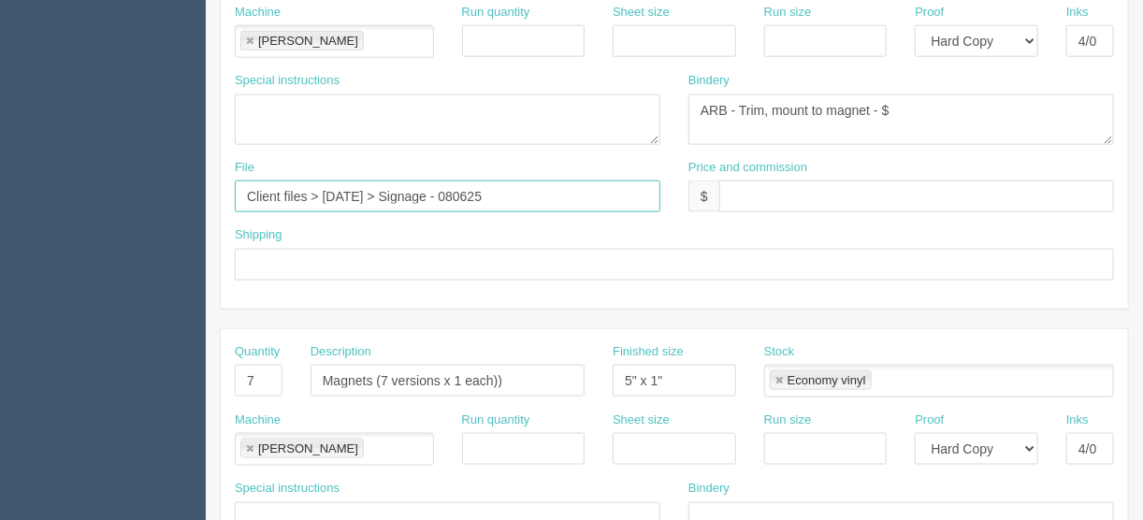
scroll to position [1137, 0]
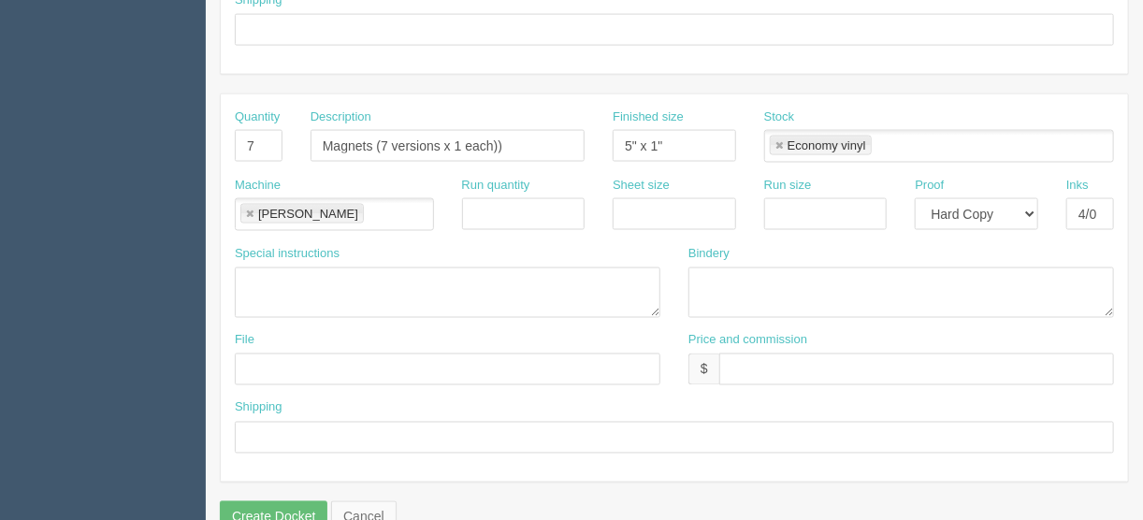
type input "Client files > August 2025 > Signage - 080625"
click at [270, 355] on input "text" at bounding box center [448, 370] width 426 height 32
paste input "Client files > August 2025 > Signage - 080625"
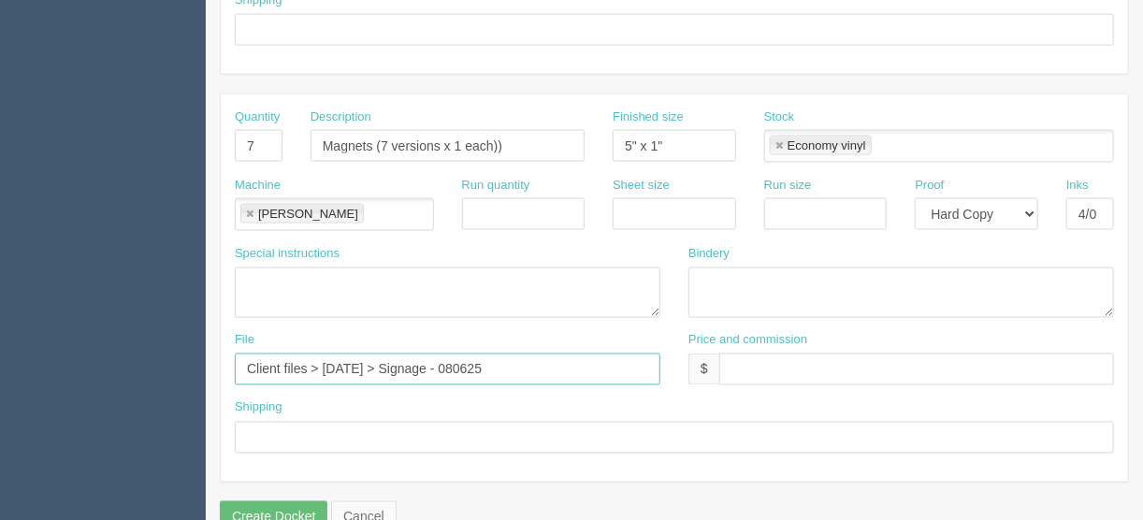
type input "Client files > August 2025 > Signage - 080625"
click at [281, 422] on input "text" at bounding box center [674, 438] width 879 height 32
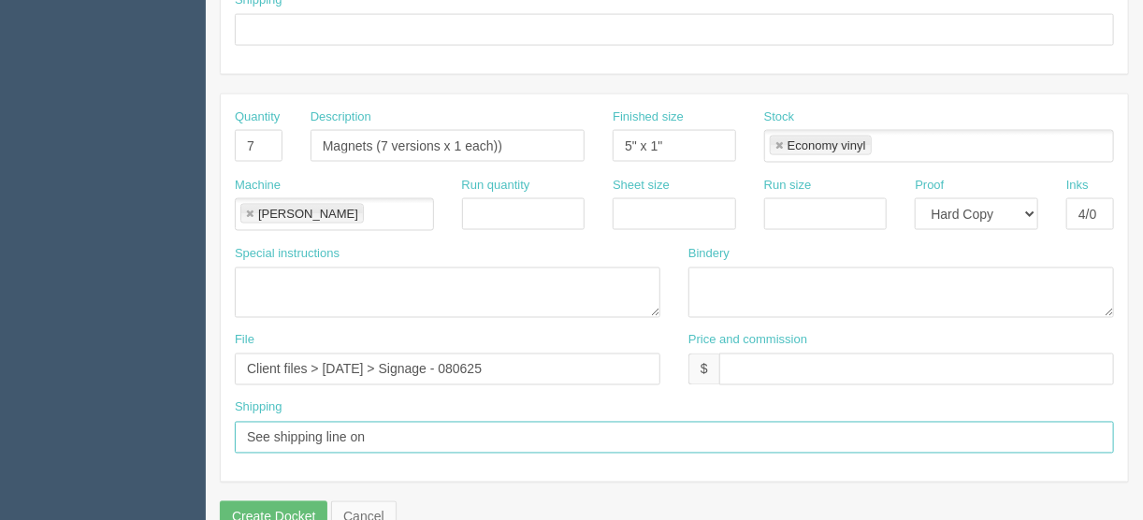
type input "See shipping line on other docket"
drag, startPoint x: 452, startPoint y: 435, endPoint x: 190, endPoint y: 425, distance: 262.1
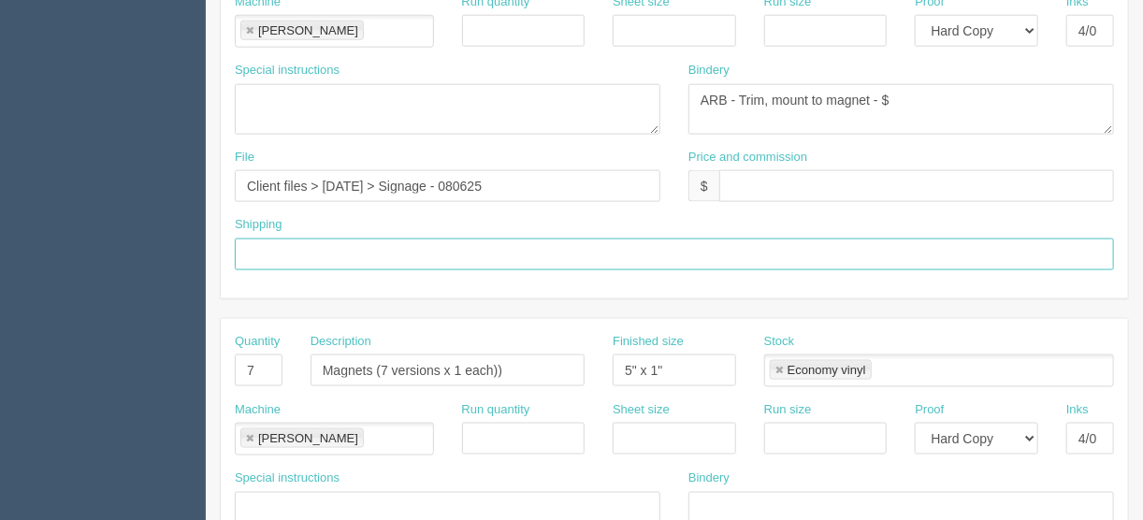
click at [276, 243] on input "text" at bounding box center [674, 255] width 879 height 32
paste input "See shipping line on other docket"
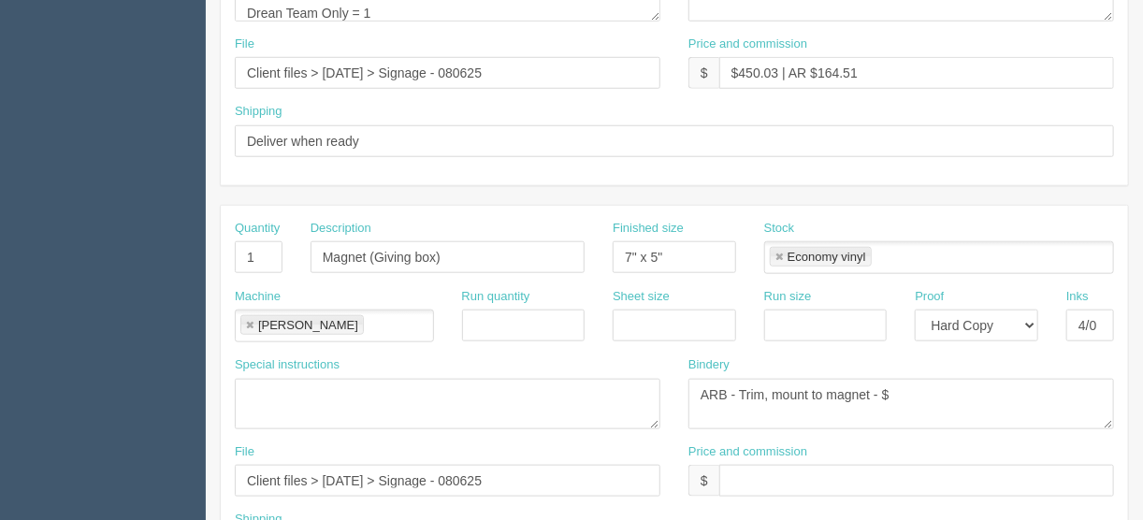
scroll to position [614, 0]
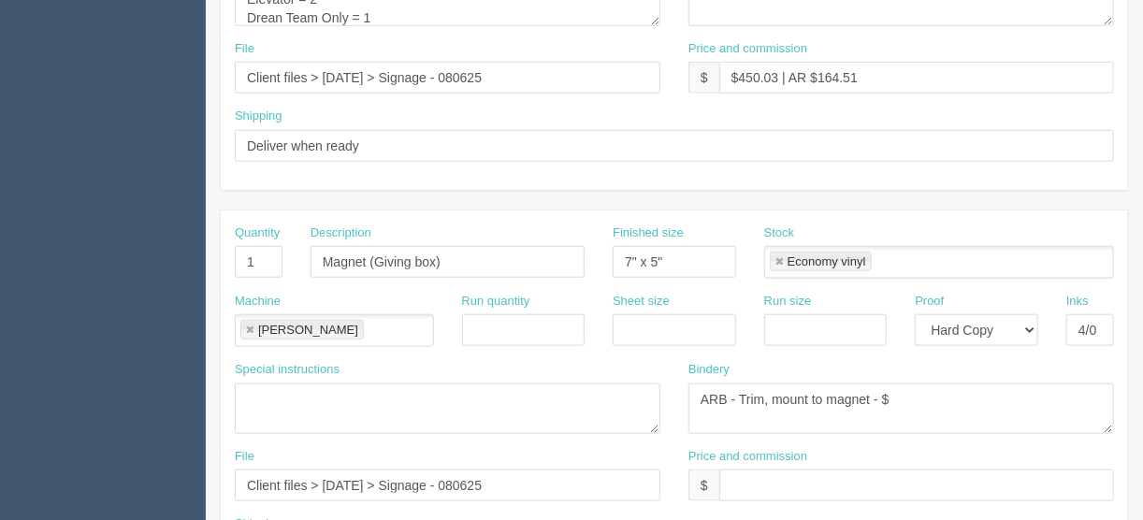
type input "See shipping line on other docket"
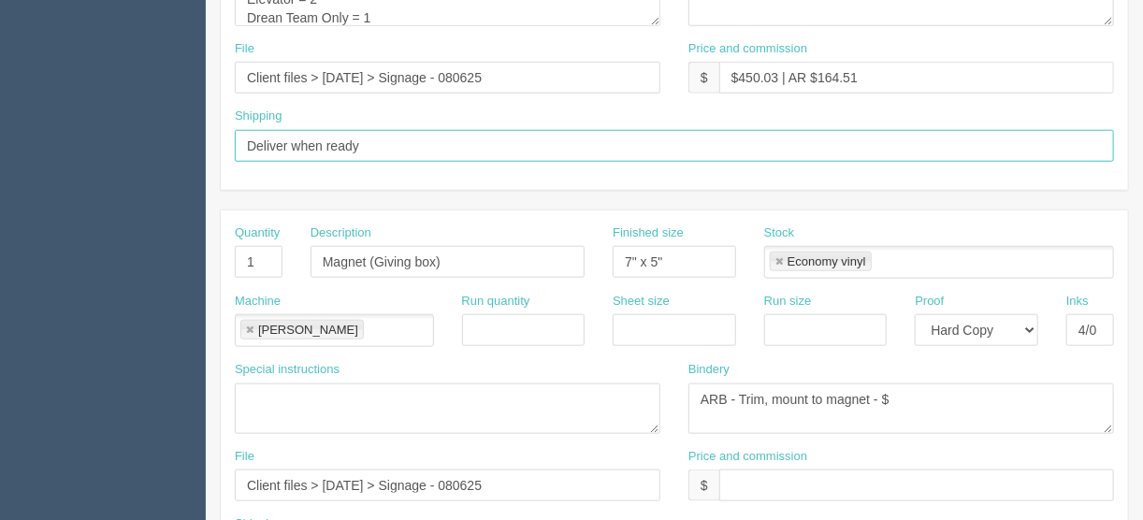
drag, startPoint x: 384, startPoint y: 133, endPoint x: 144, endPoint y: 137, distance: 239.5
click at [144, 137] on section "Dockets Estimates Customers" at bounding box center [571, 259] width 1143 height 1652
paste input "See shipping line on other docket"
type input "See shipping line on other docket"
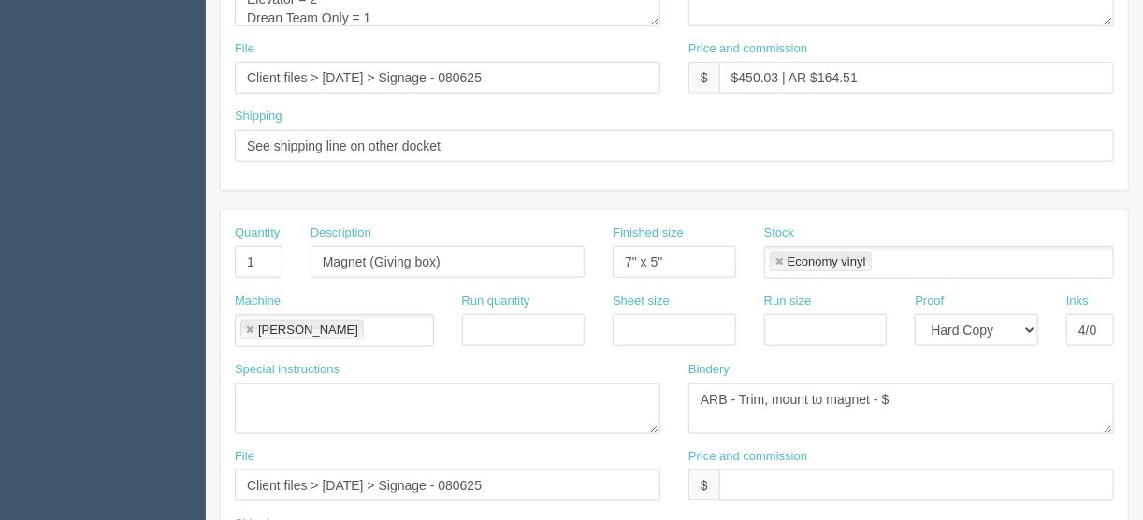
click at [558, 108] on div "Shipping See shipping line on other docket" at bounding box center [674, 135] width 879 height 54
drag, startPoint x: 868, startPoint y: 71, endPoint x: 741, endPoint y: 70, distance: 127.2
click at [741, 70] on input "$450.03 | AR $164.51" at bounding box center [916, 78] width 395 height 32
type input "$Included in other docket"
drag, startPoint x: 894, startPoint y: 72, endPoint x: 678, endPoint y: 69, distance: 216.1
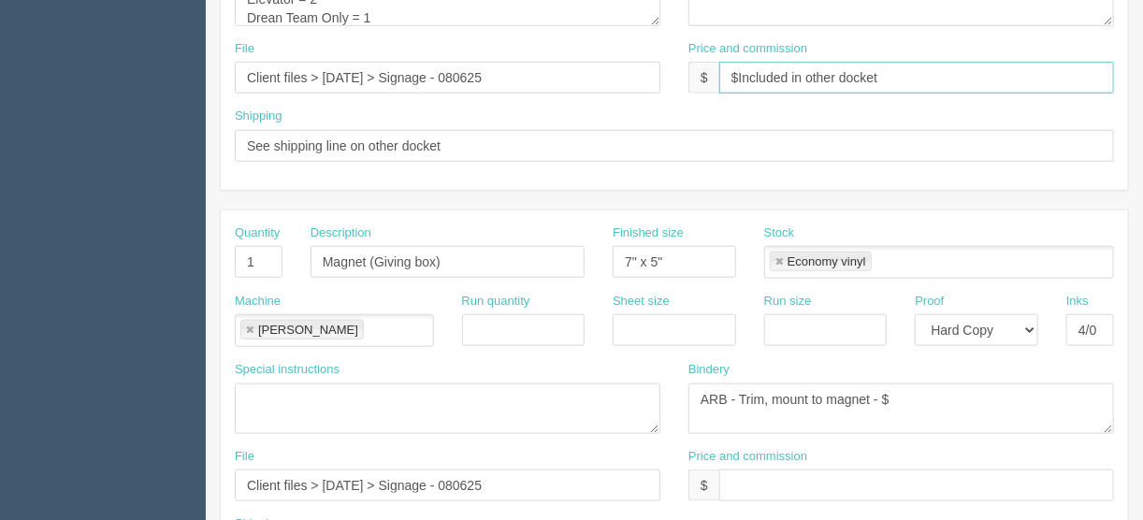
click at [681, 72] on div "Price and commission $ $Included in other docket" at bounding box center [901, 74] width 454 height 68
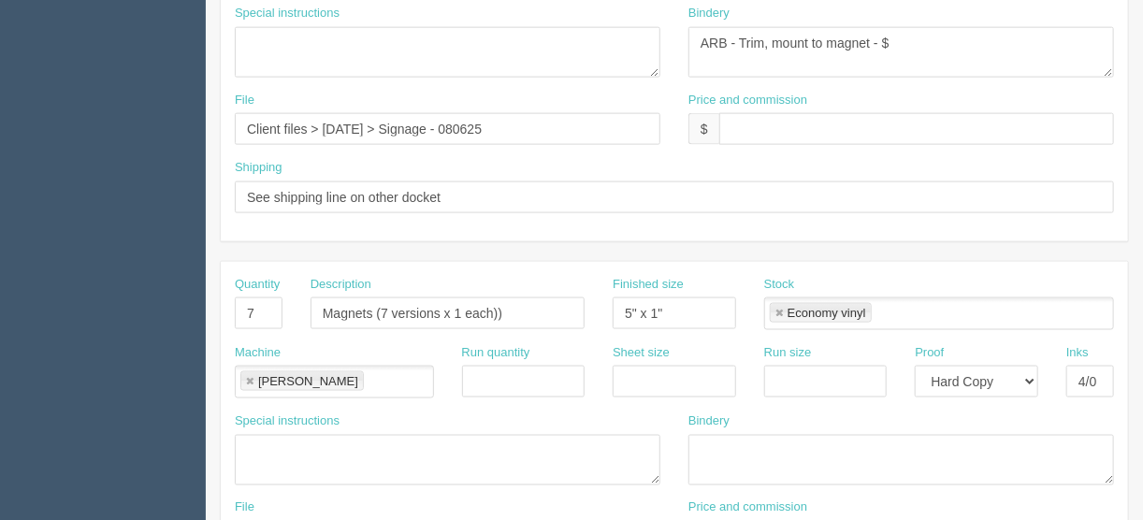
scroll to position [988, 0]
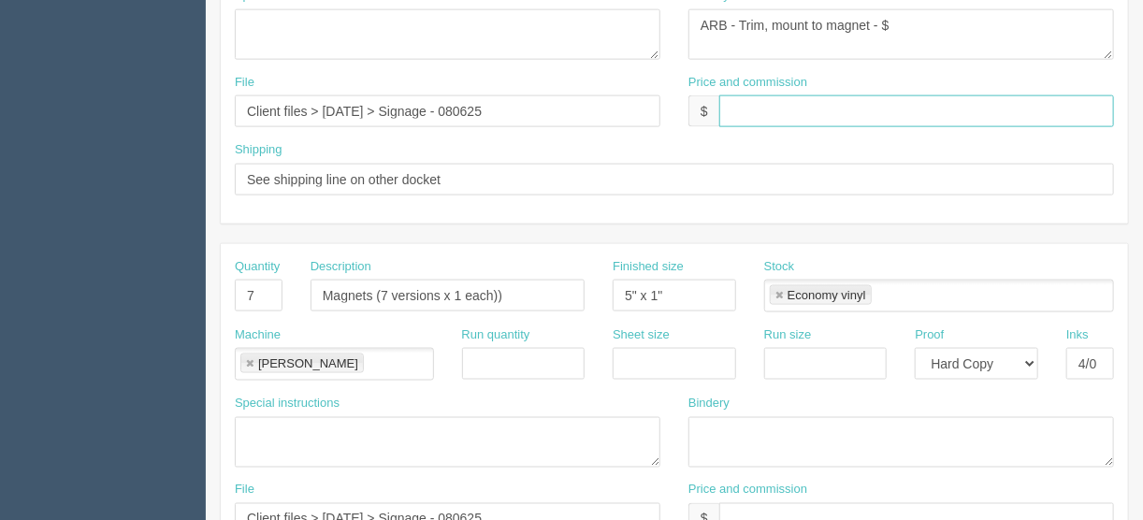
click at [747, 106] on input "text" at bounding box center [916, 111] width 395 height 32
paste input "$Included in other docket"
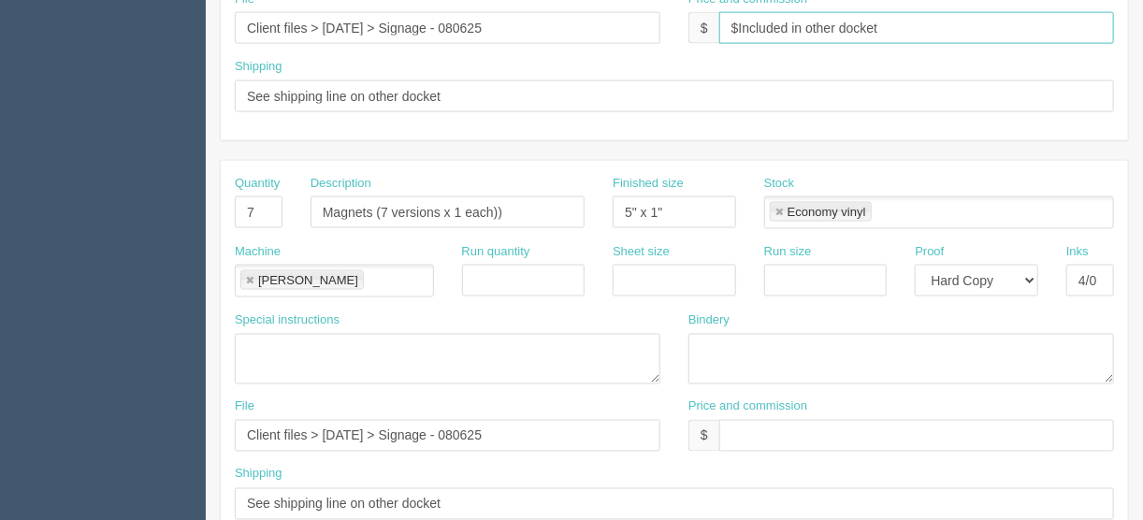
scroll to position [1168, 0]
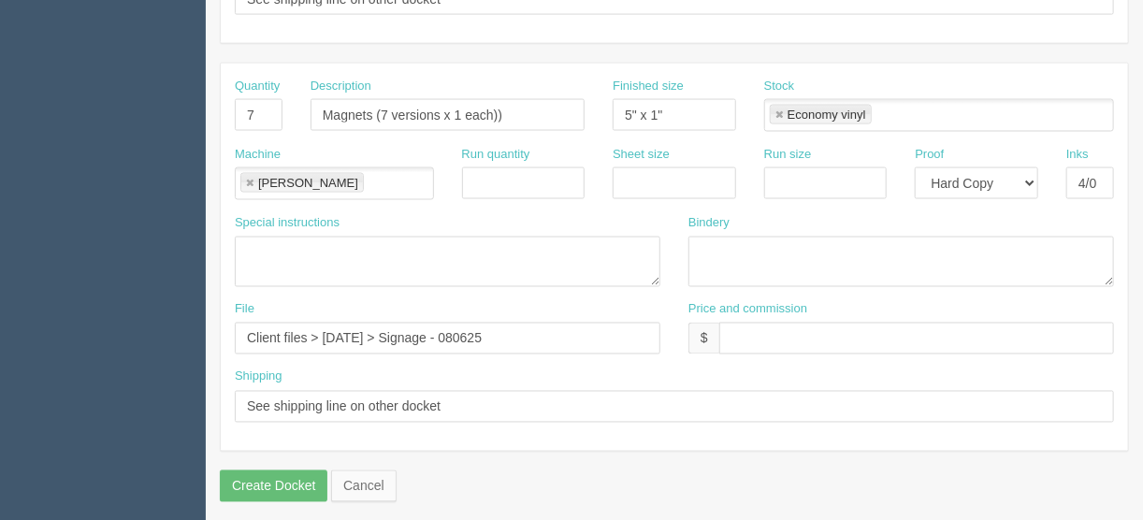
type input "$Included in other docket"
click at [760, 332] on input "text" at bounding box center [916, 339] width 395 height 32
paste input "$Included in other docket"
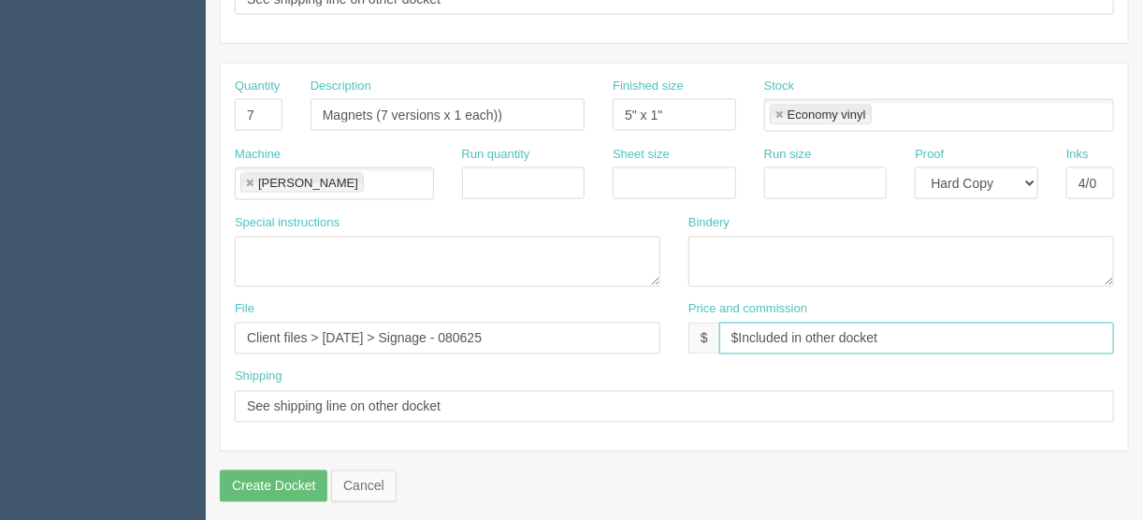
scroll to position [944, 0]
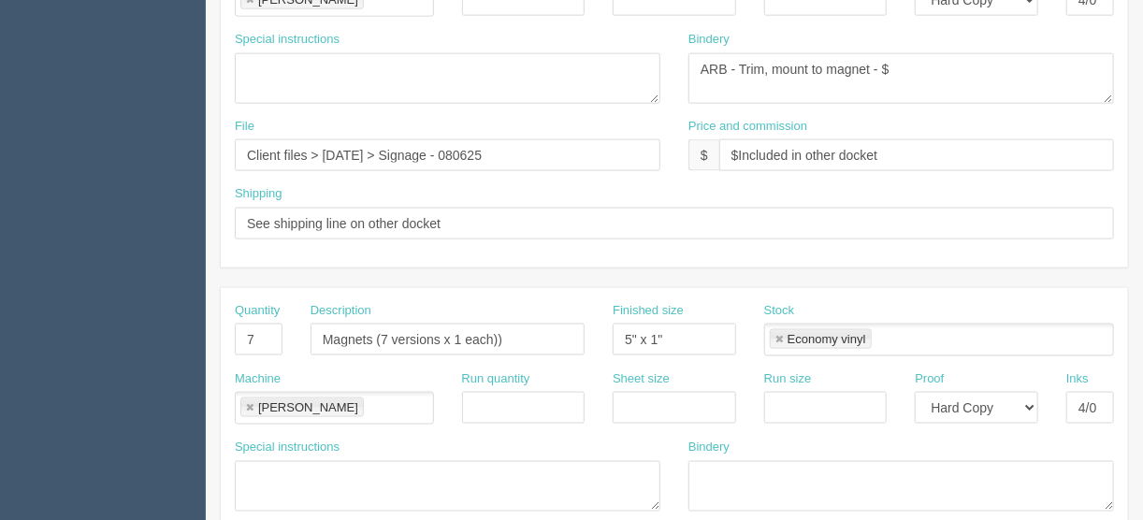
type input "$Included in other docket"
drag, startPoint x: 896, startPoint y: 59, endPoint x: 621, endPoint y: 58, distance: 275.0
click at [621, 58] on div "Special instructions Bindery ARB - Trim, mount to magnet - $" at bounding box center [674, 74] width 907 height 87
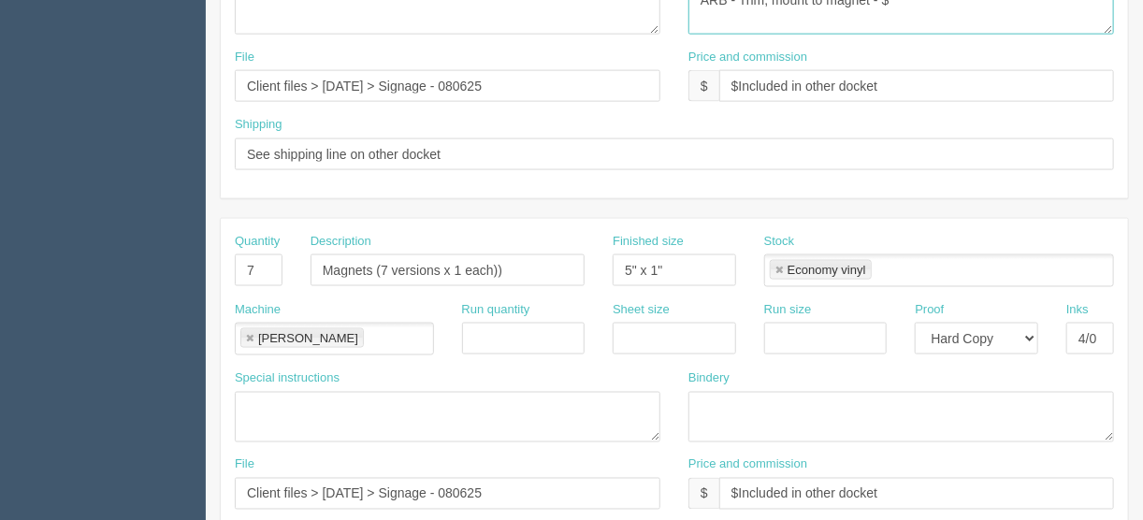
scroll to position [1094, 0]
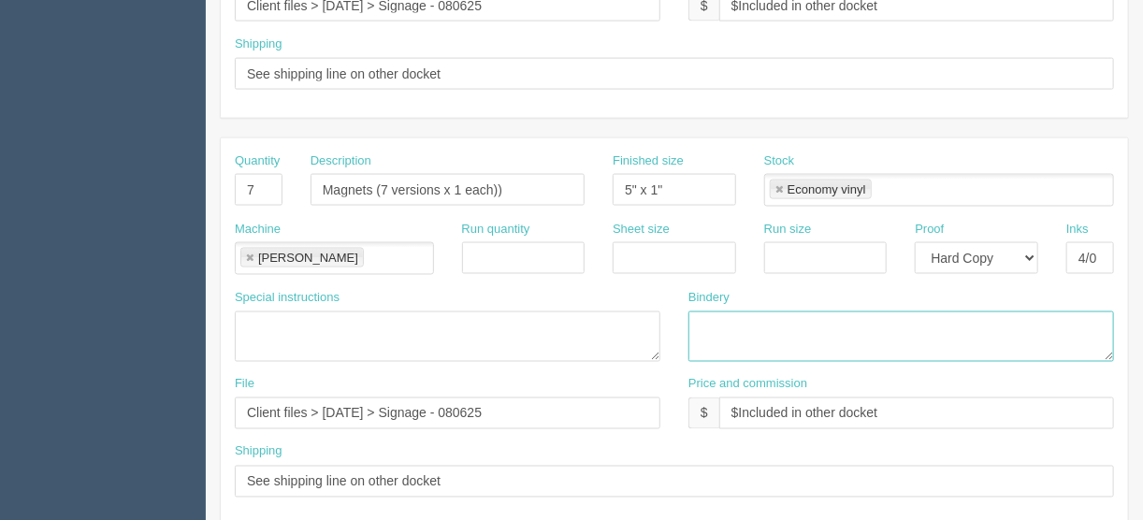
click at [717, 317] on textarea at bounding box center [901, 336] width 426 height 51
paste textarea "ARB - Trim, mount to magnet - $"
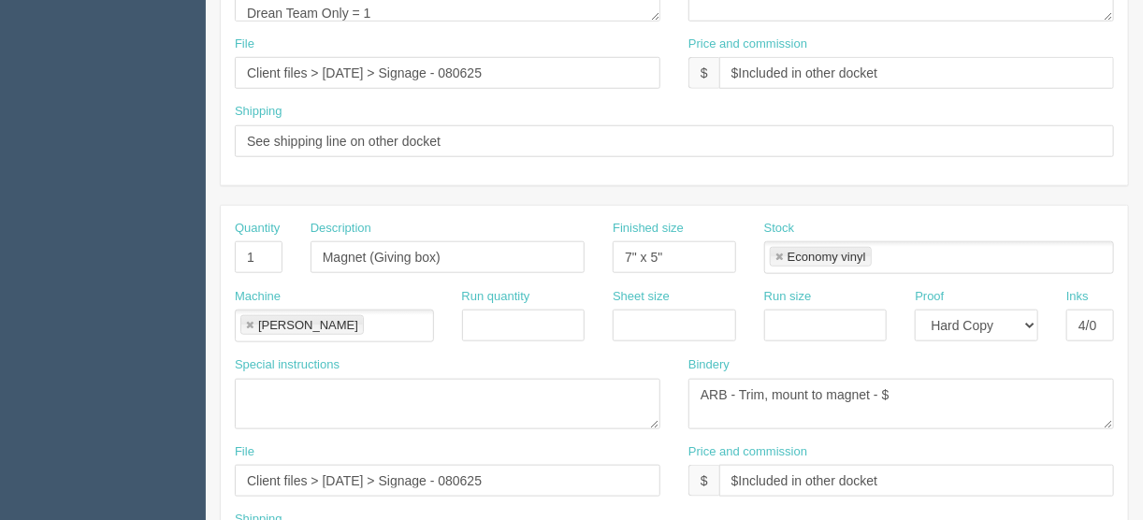
scroll to position [645, 0]
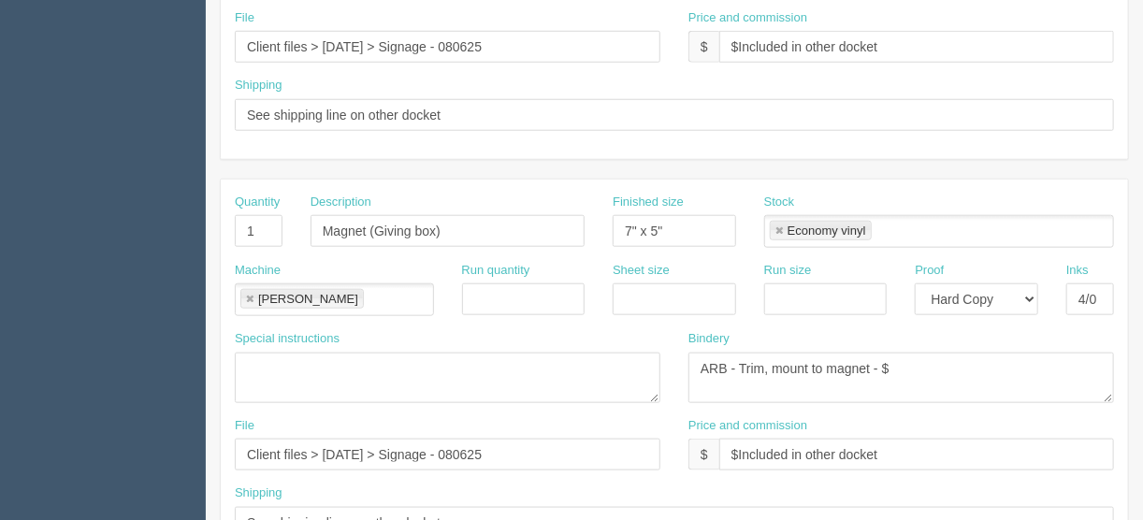
type textarea "ARB - Trim, mount to magnet - $"
click at [887, 363] on textarea "ARB - Trim, mount to magnet - $" at bounding box center [901, 378] width 426 height 51
type textarea "ARB - Trim, mount to magnet - $Included above"
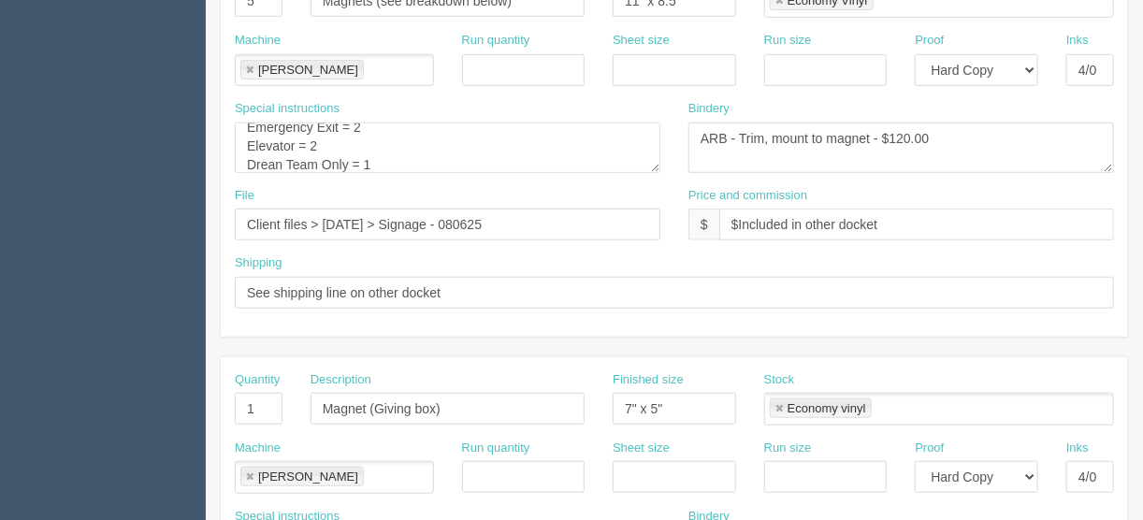
scroll to position [345, 0]
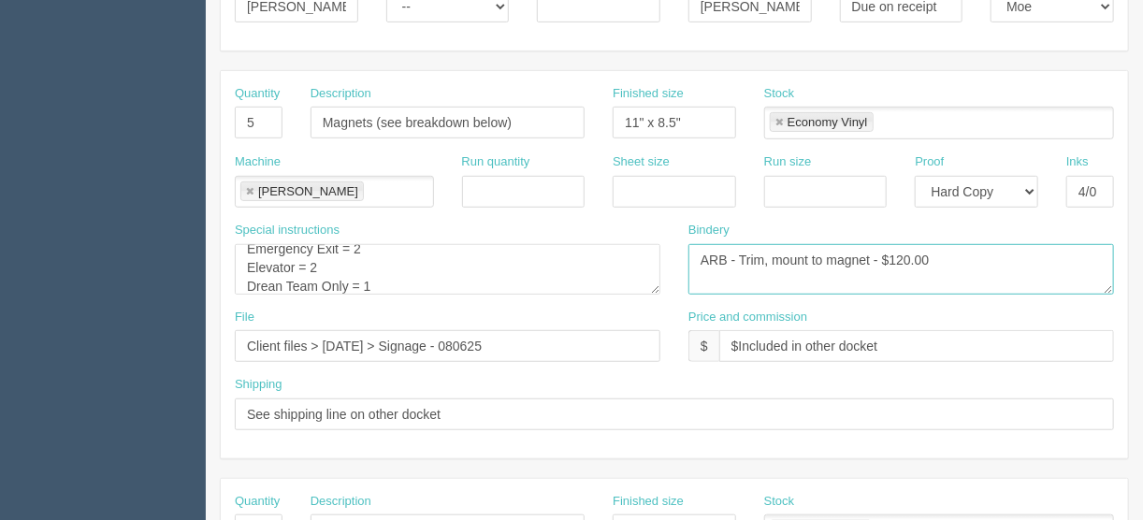
click at [909, 257] on textarea "Trim, mount to coroplast and grommet top corers and signs should be able to fli…" at bounding box center [901, 269] width 426 height 51
type textarea "ARB - Trim, mount to magnet - $35.00"
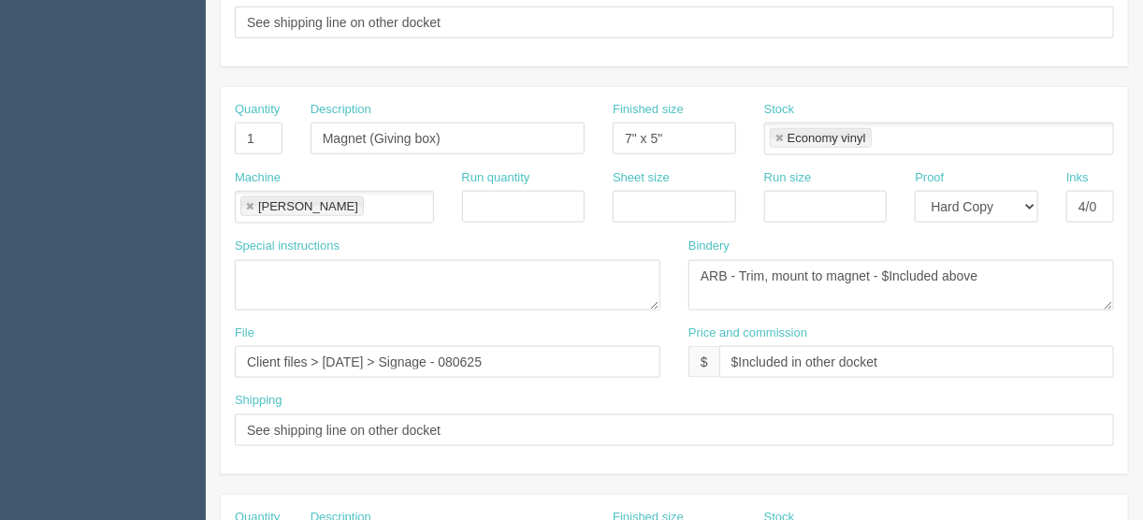
scroll to position [944, 0]
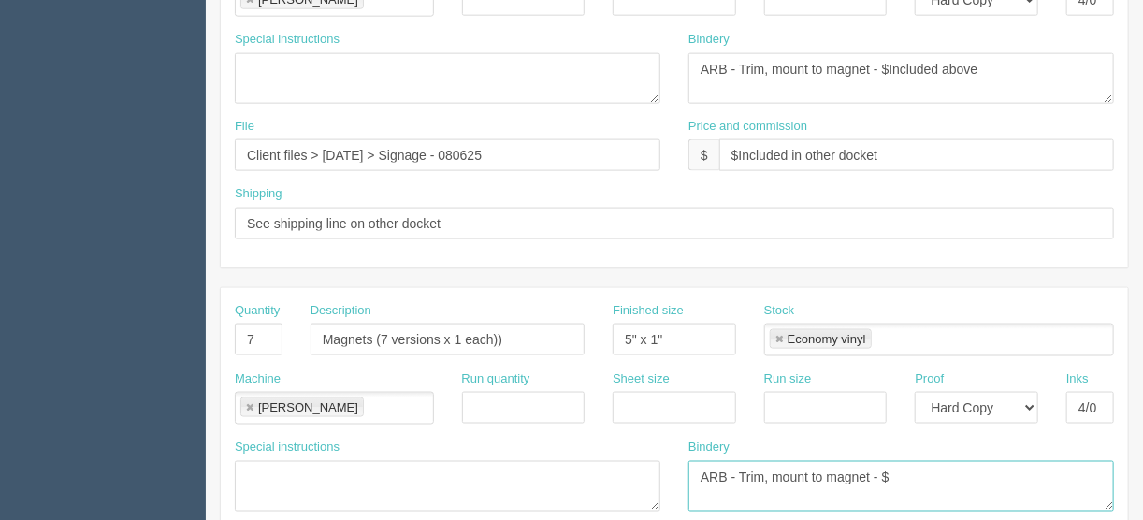
click at [890, 461] on textarea "ARB - Trim, mount to magnet - $" at bounding box center [901, 486] width 426 height 51
type textarea "ARB - Trim, mount to magnet - $25.00"
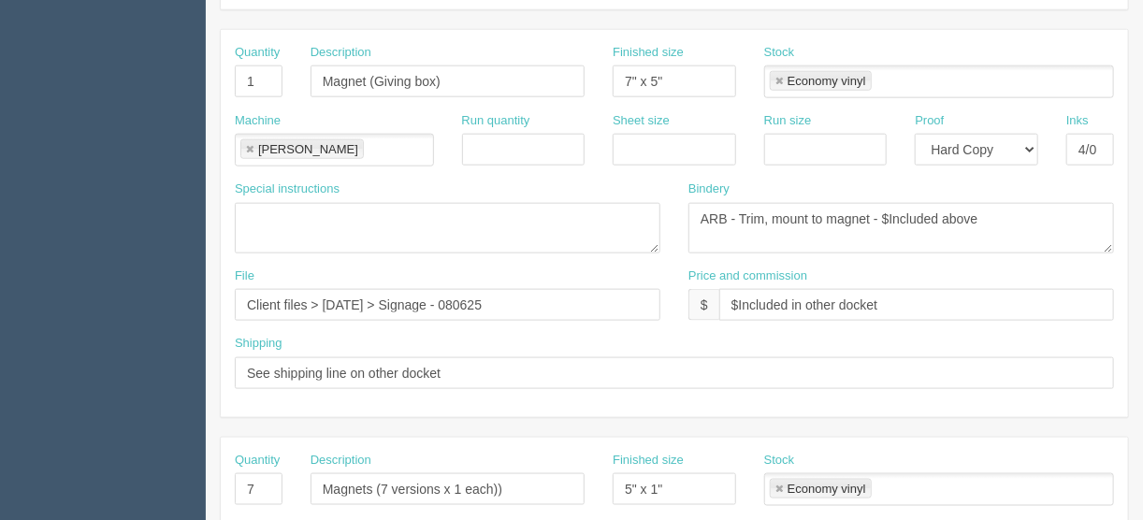
scroll to position [645, 0]
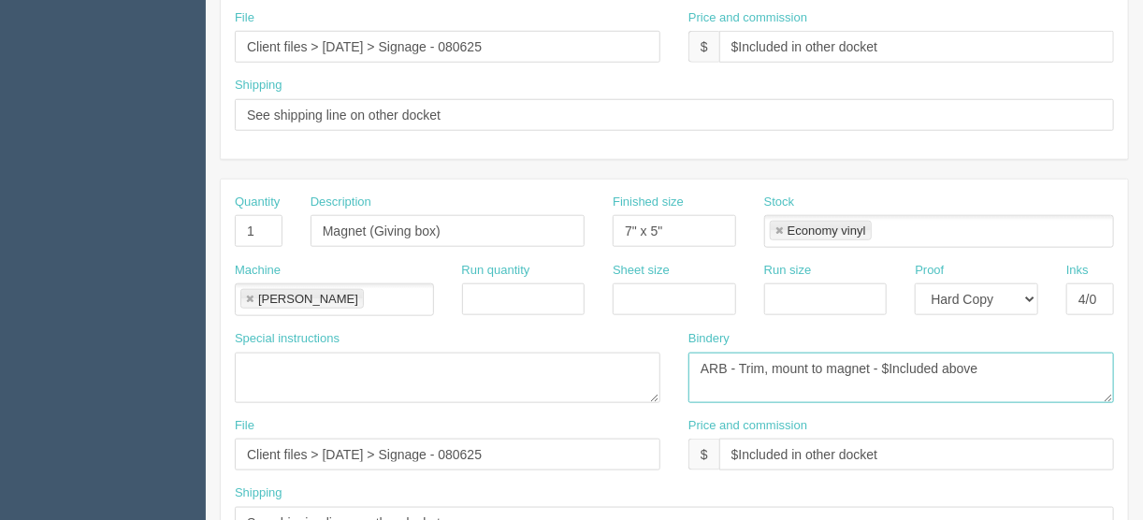
click at [826, 360] on textarea "ARB - Trim, mount to magnet - $Included above" at bounding box center [901, 378] width 426 height 51
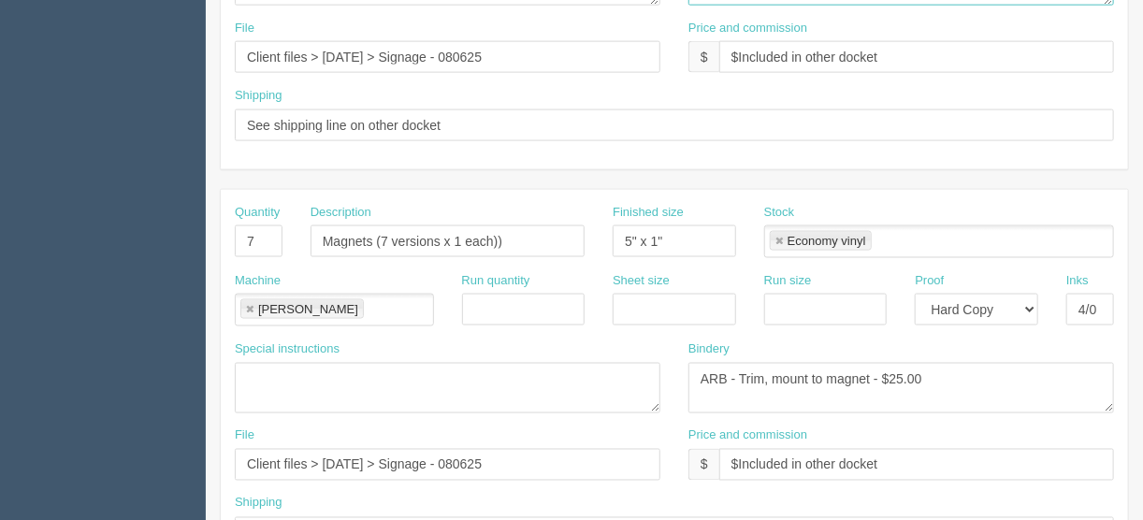
scroll to position [1094, 0]
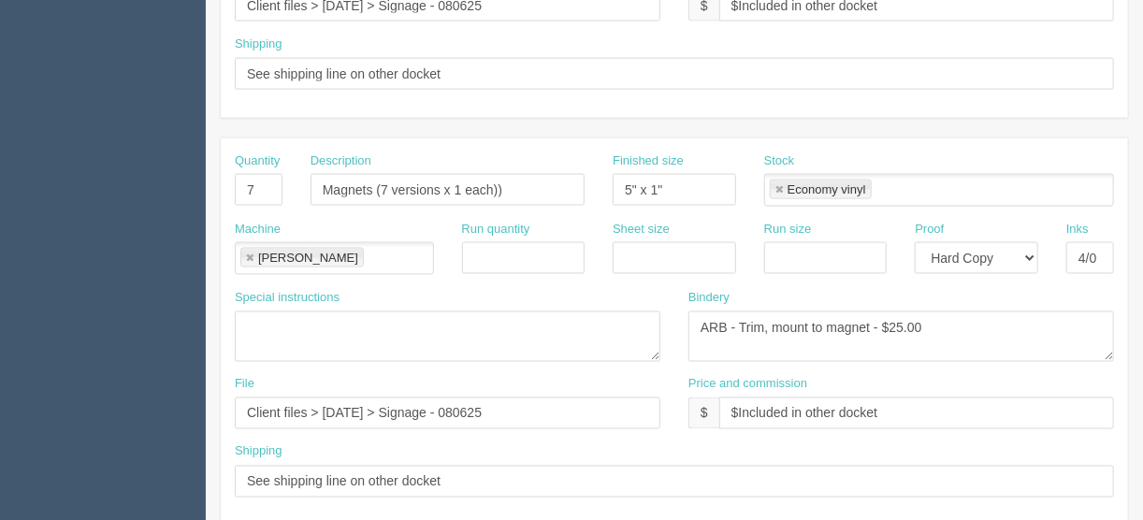
type textarea "ARB - Trim, mount to 020 magnet - $Included above"
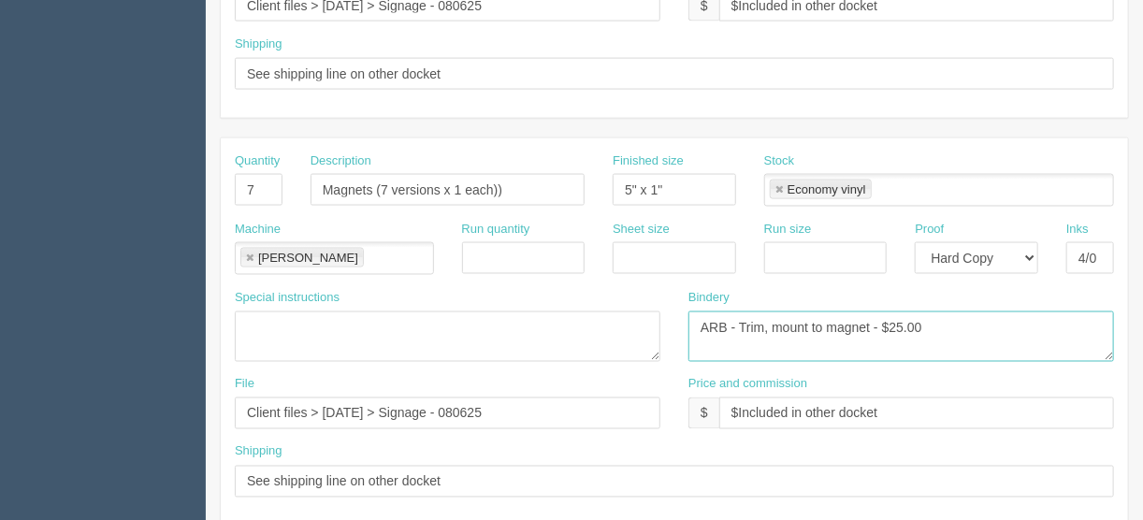
click at [827, 321] on textarea "ARB - Trim, mount to magnet - $25.00" at bounding box center [901, 336] width 426 height 51
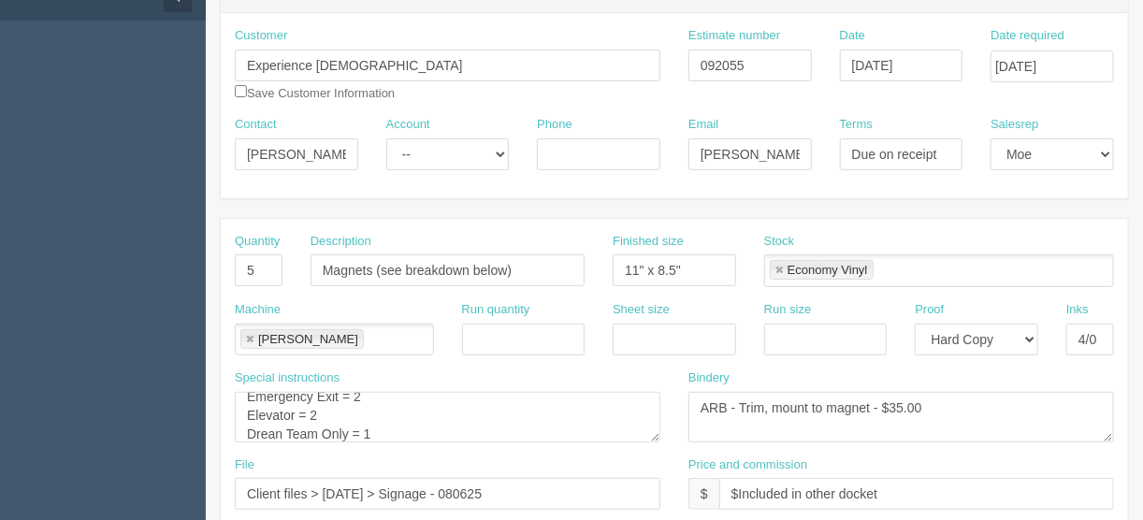
scroll to position [196, 0]
type textarea "ARB - Trim, mount to 020 magnet - $25.00"
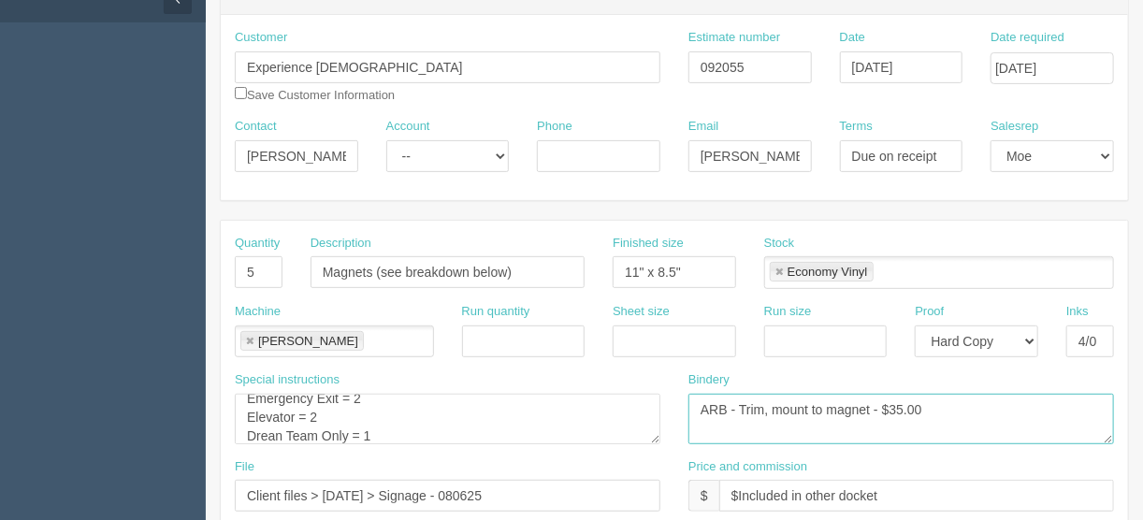
click at [827, 403] on textarea "Trim, mount to coroplast and grommet top corers and signs should be able to fli…" at bounding box center [901, 419] width 426 height 51
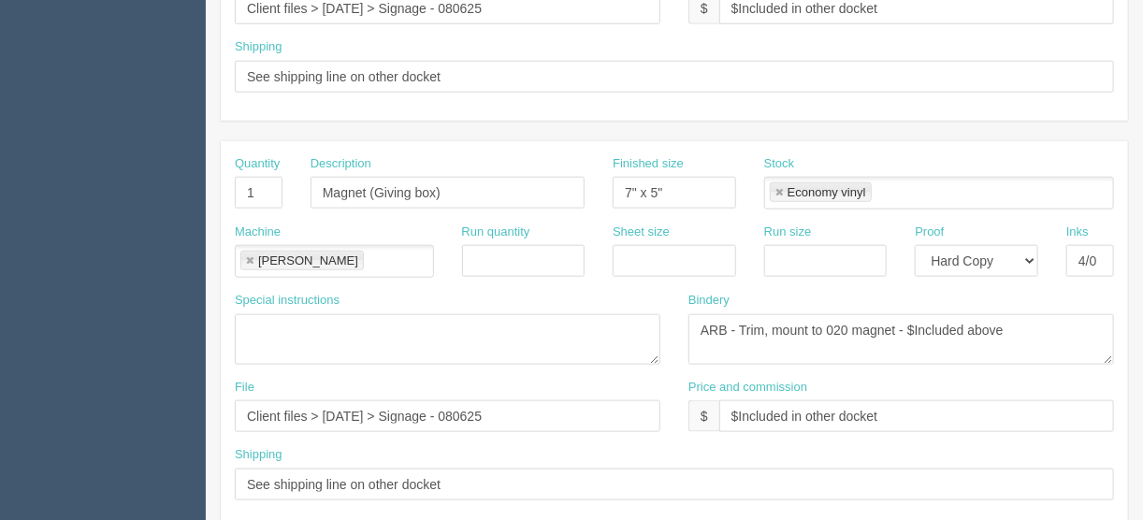
scroll to position [719, 0]
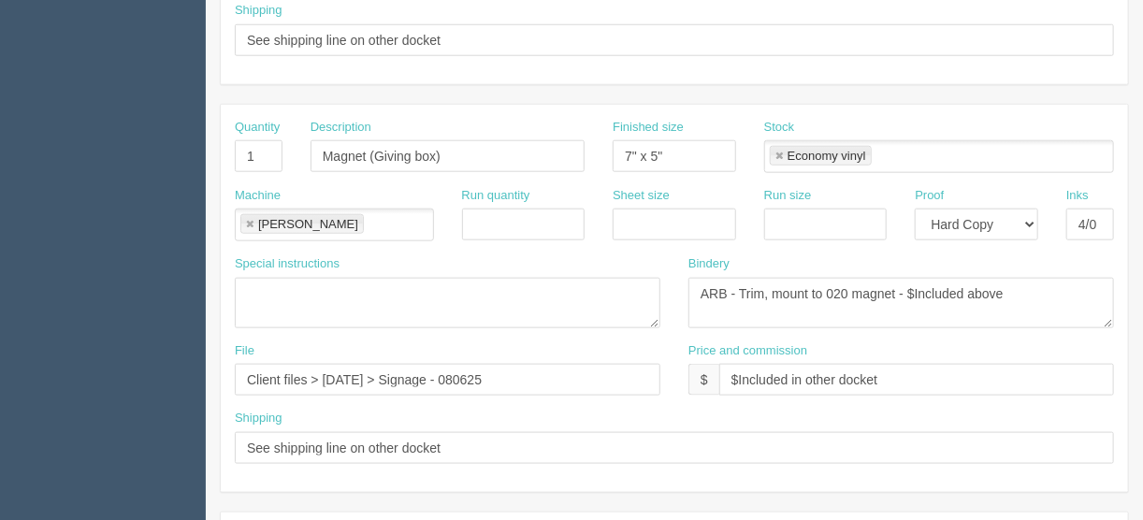
type textarea "ARB - Trim, mount to 020 magnet - $35.00"
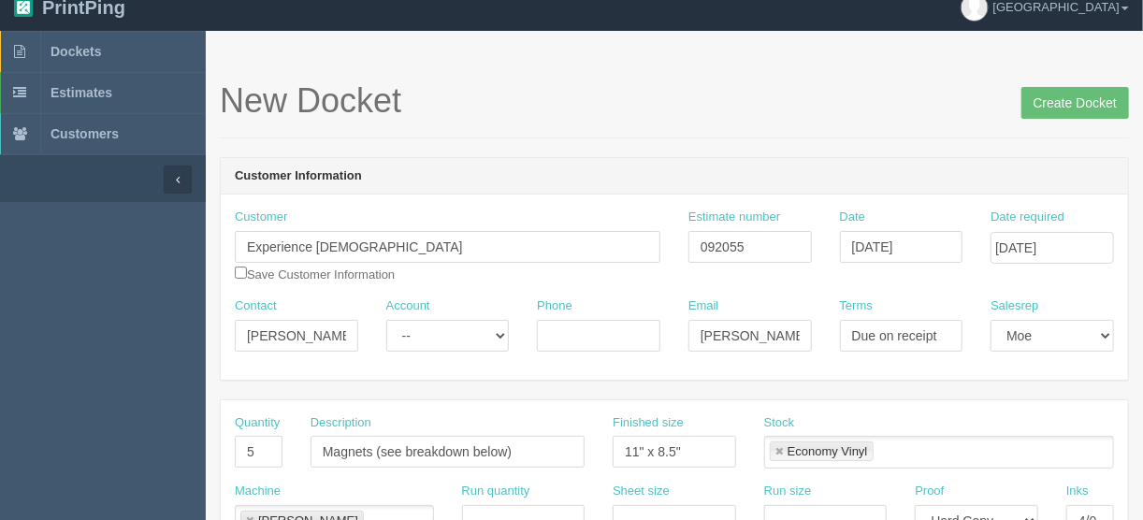
scroll to position [0, 0]
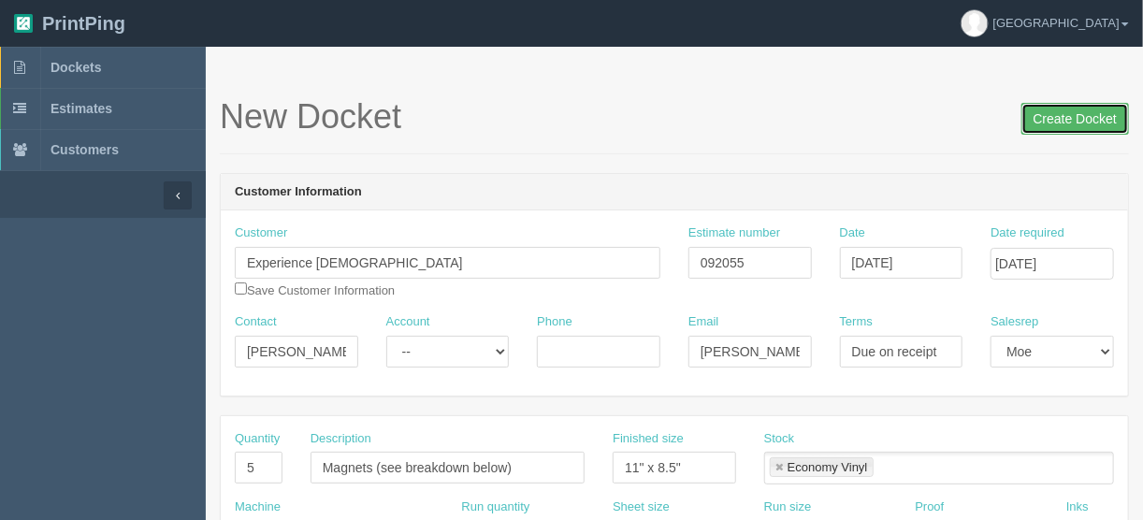
click at [1076, 113] on input "Create Docket" at bounding box center [1075, 119] width 108 height 32
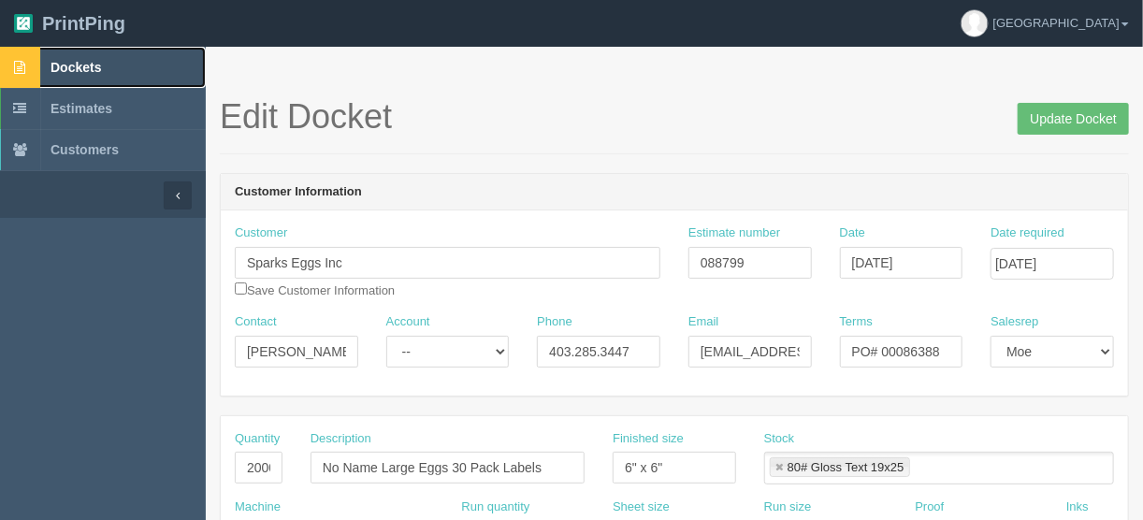
click at [60, 65] on span "Dockets" at bounding box center [76, 67] width 51 height 15
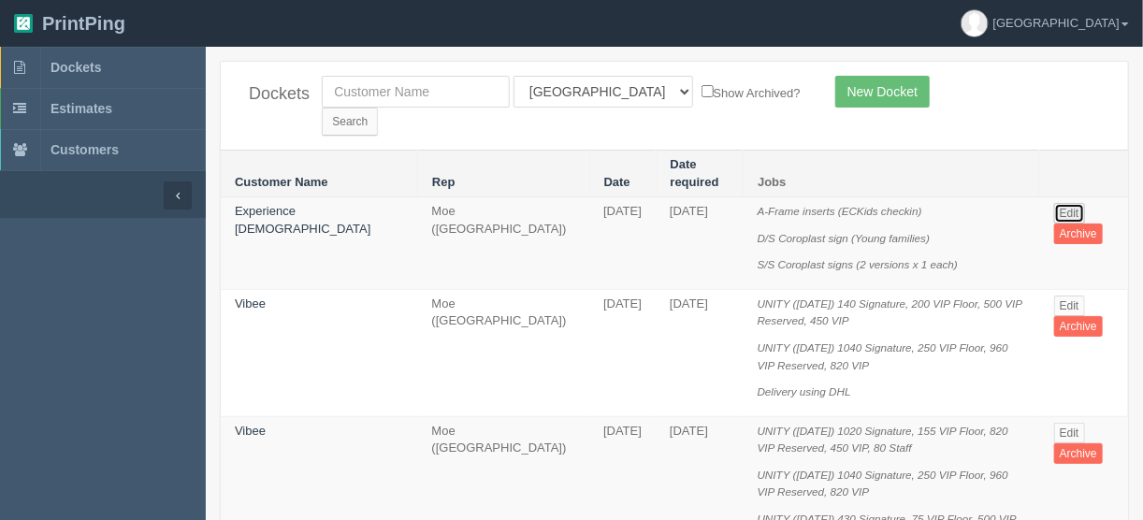
click at [1064, 203] on link "Edit" at bounding box center [1069, 213] width 31 height 21
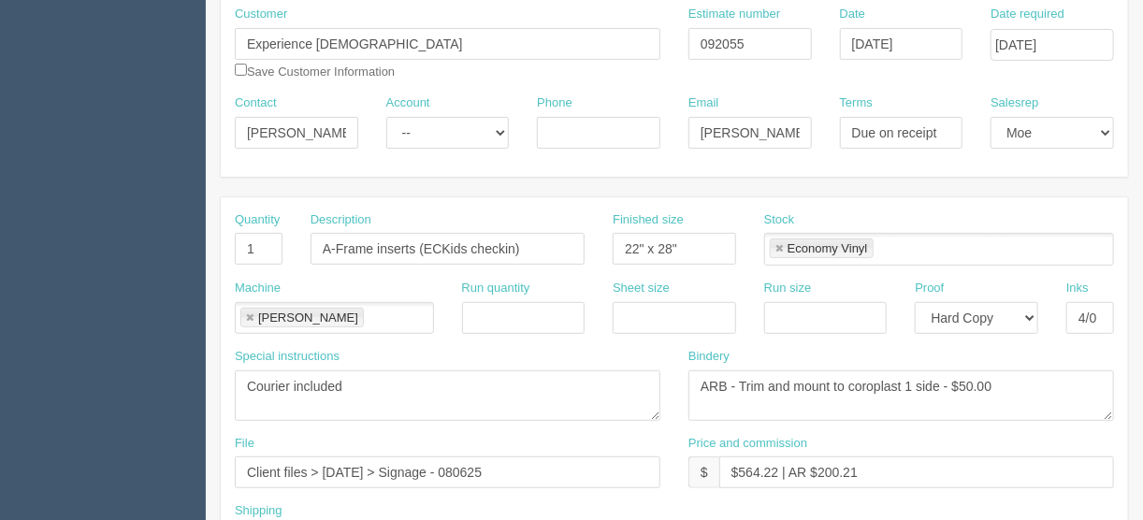
scroll to position [224, 0]
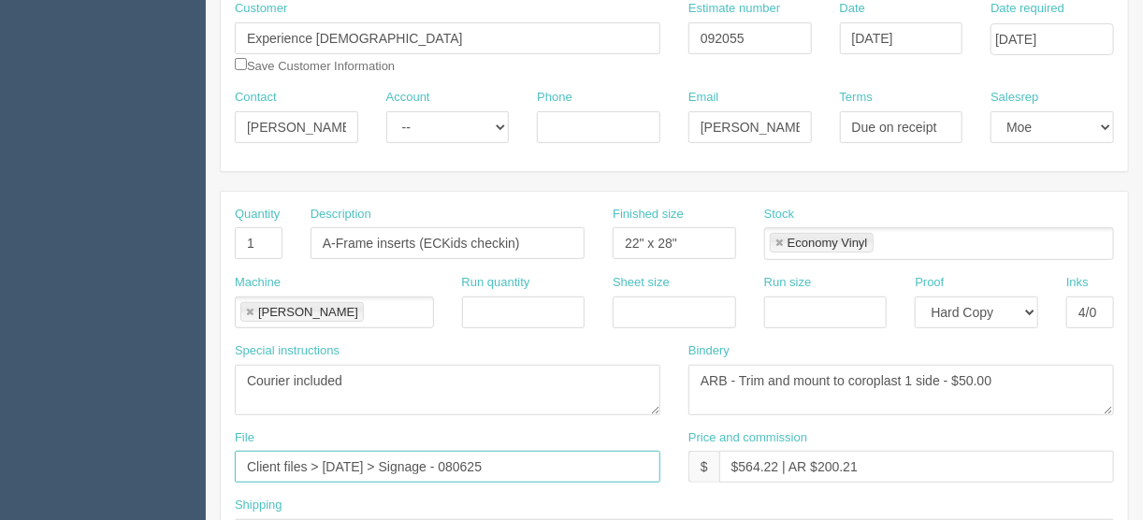
drag, startPoint x: 533, startPoint y: 456, endPoint x: 191, endPoint y: 469, distance: 342.6
click at [548, 460] on input "Client files > [DATE] > Signage - 080625" at bounding box center [448, 467] width 426 height 32
click at [546, 459] on input "Client files > [DATE] > Signage - 080625" at bounding box center [448, 467] width 426 height 32
click at [498, 458] on input "Client files > [DATE] > Signage - 080625" at bounding box center [448, 467] width 426 height 32
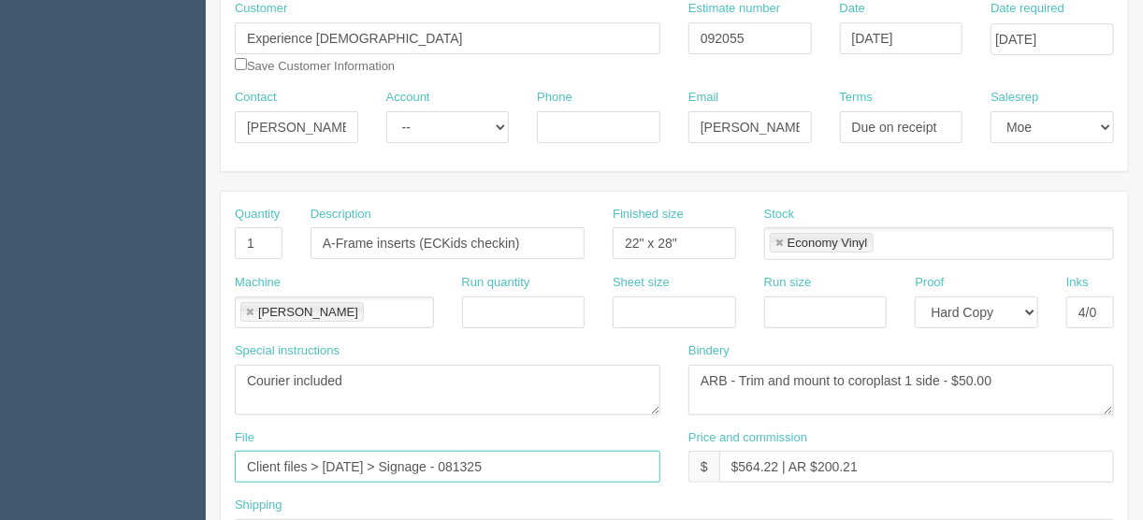
type input "Client files > [DATE] > Signage - 081325"
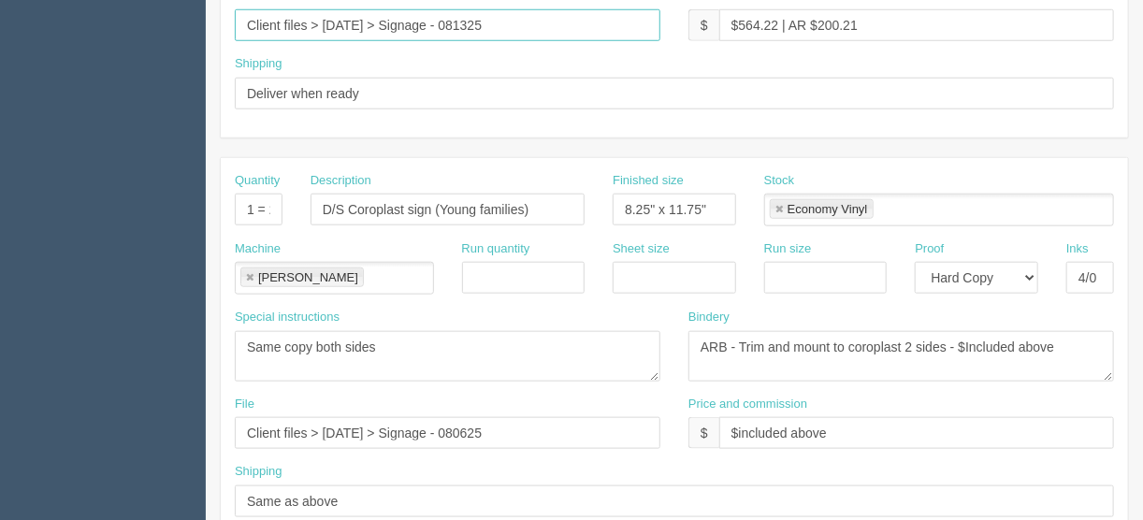
scroll to position [673, 0]
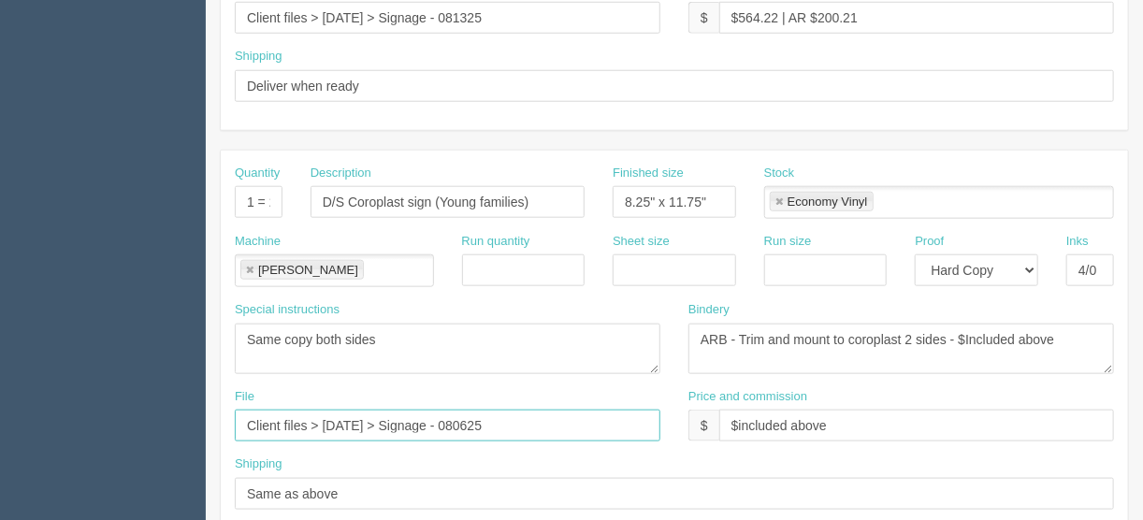
click at [500, 416] on input "Client files > [DATE] > Signage - 080625" at bounding box center [448, 426] width 426 height 32
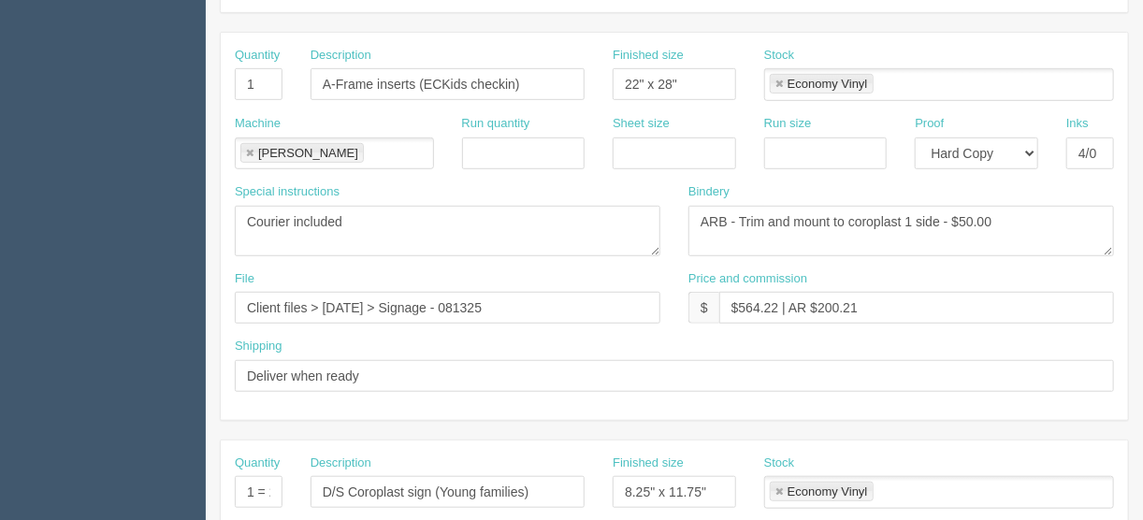
scroll to position [374, 0]
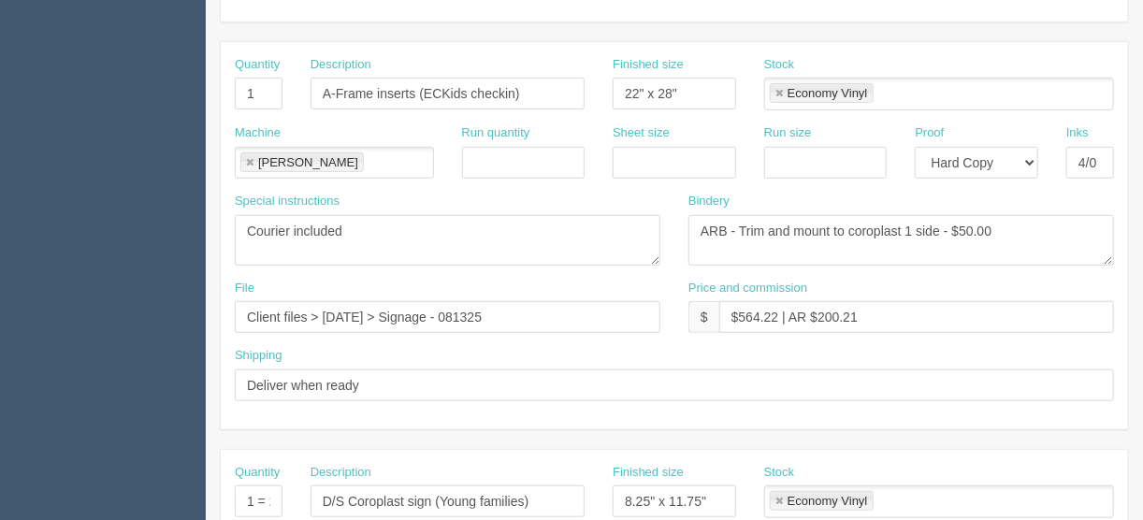
type input "Client files > [DATE] > Signage - 081325"
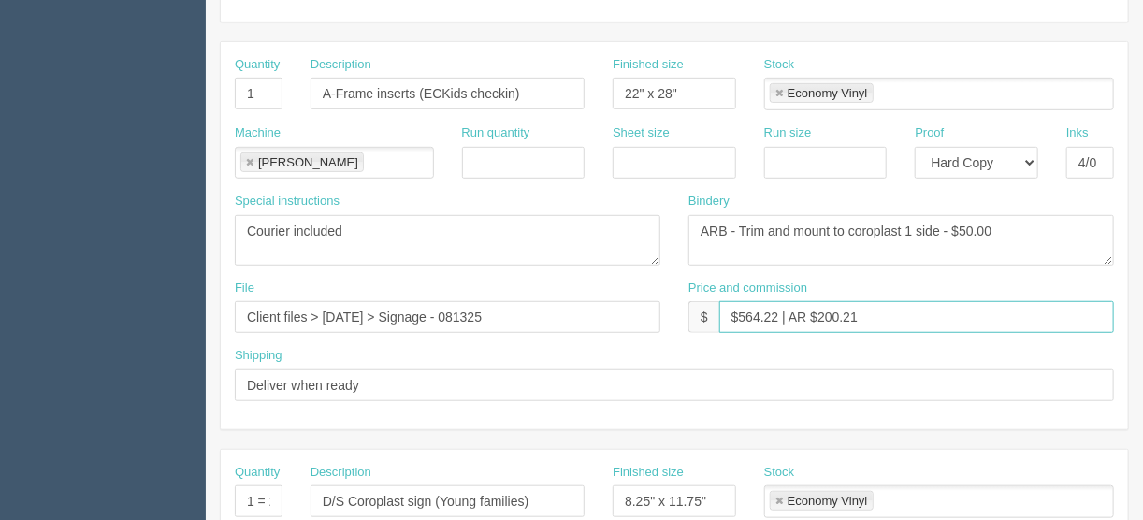
drag, startPoint x: 871, startPoint y: 312, endPoint x: 737, endPoint y: 311, distance: 133.8
click at [737, 311] on input "$564.22 | AR $200.21" at bounding box center [916, 317] width 395 height 32
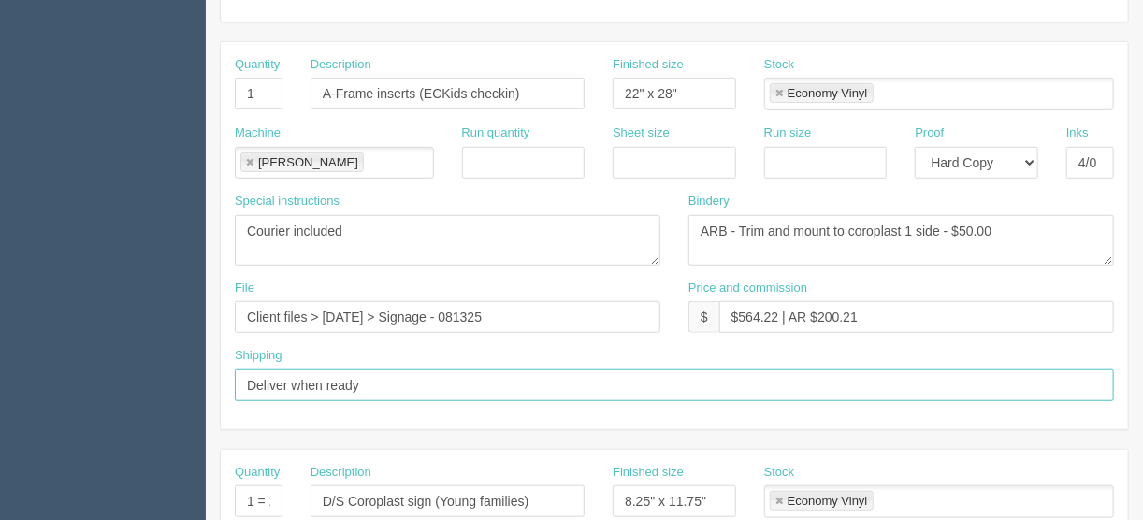
click at [905, 390] on input "Deliver when ready" at bounding box center [674, 385] width 879 height 32
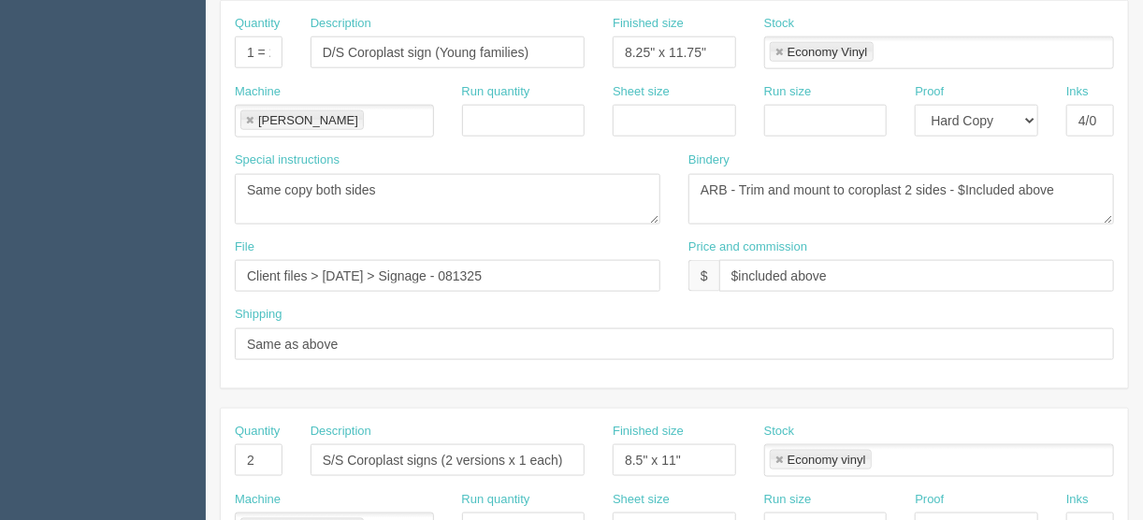
scroll to position [1048, 0]
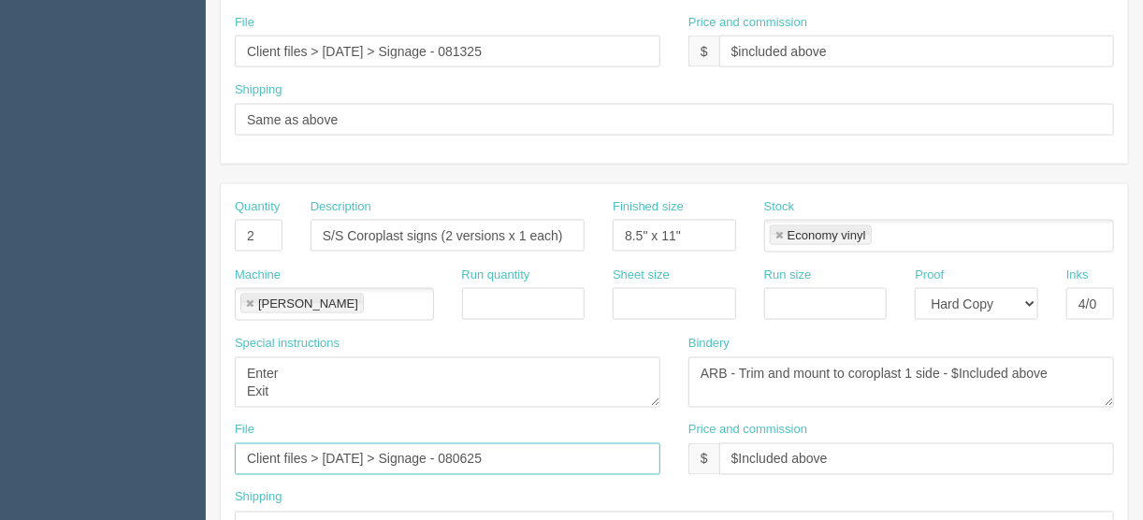
click at [499, 448] on input "Client files > [DATE] > Signage - 080625" at bounding box center [448, 459] width 426 height 32
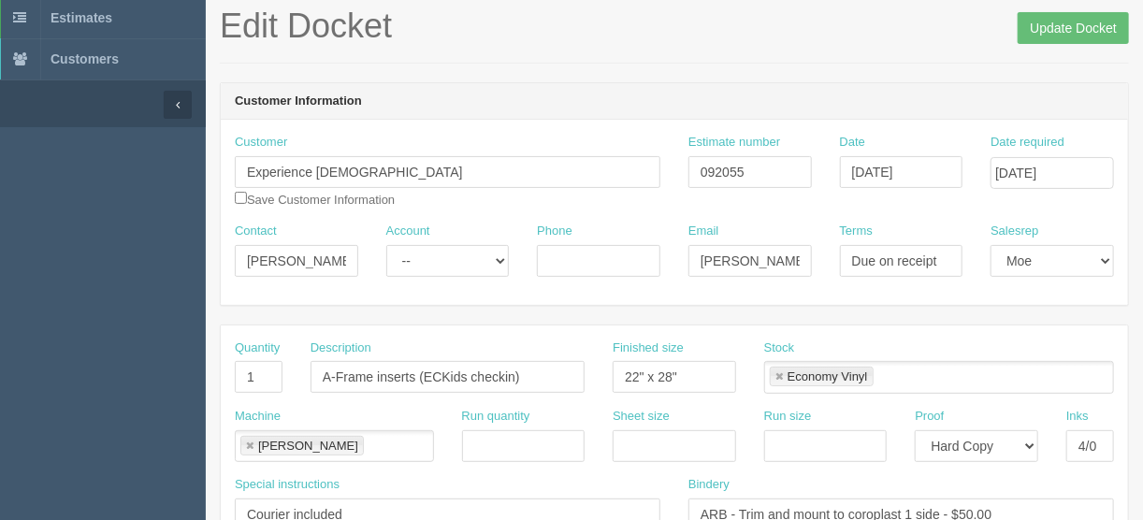
scroll to position [0, 0]
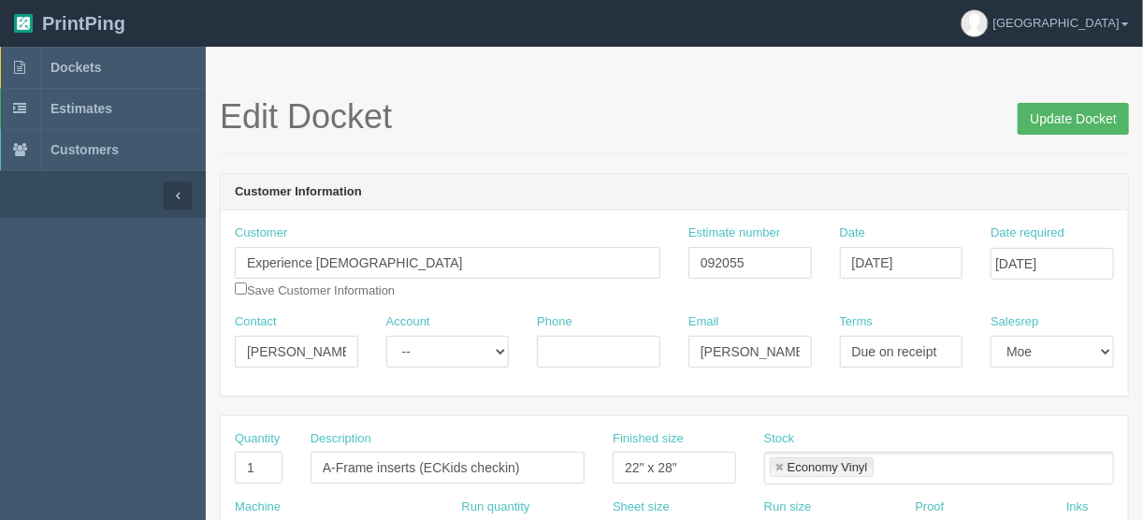
type input "Client files > [DATE] > Signage - 081325"
drag, startPoint x: 1057, startPoint y: 121, endPoint x: 1033, endPoint y: 131, distance: 26.4
click at [1056, 120] on input "Update Docket" at bounding box center [1073, 119] width 111 height 32
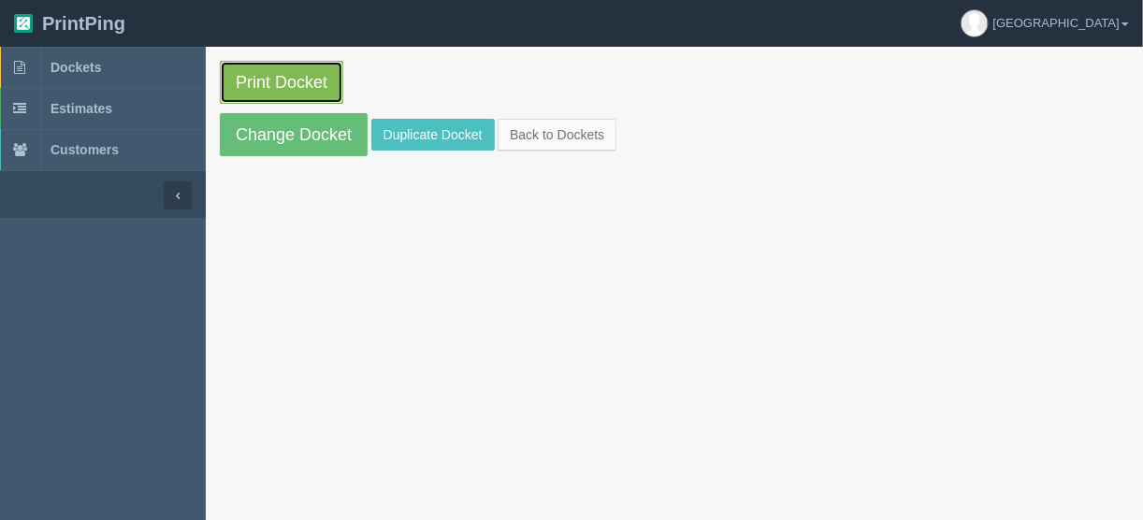
click at [305, 83] on link "Print Docket" at bounding box center [281, 82] width 123 height 43
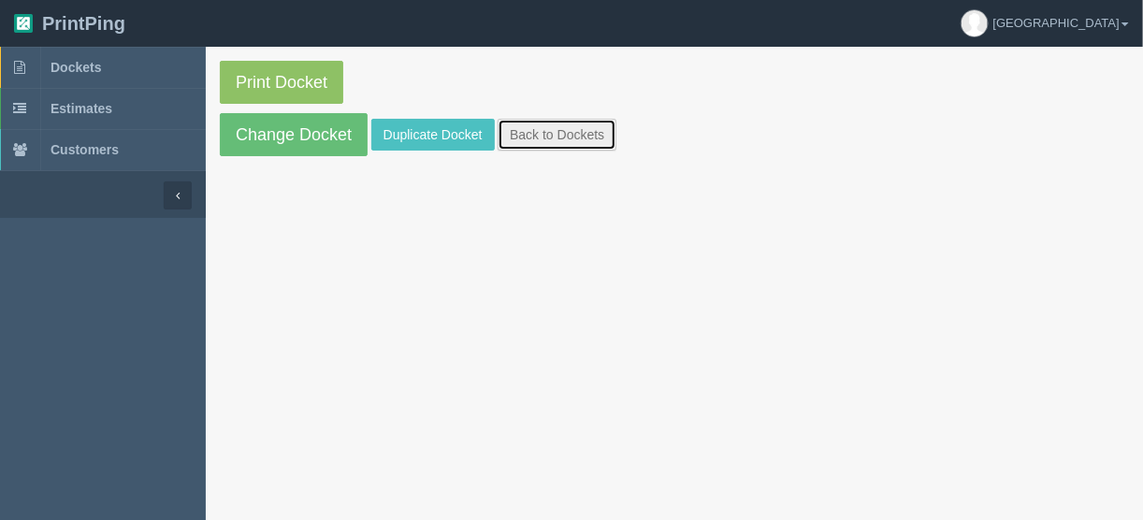
click at [561, 127] on link "Back to Dockets" at bounding box center [557, 135] width 119 height 32
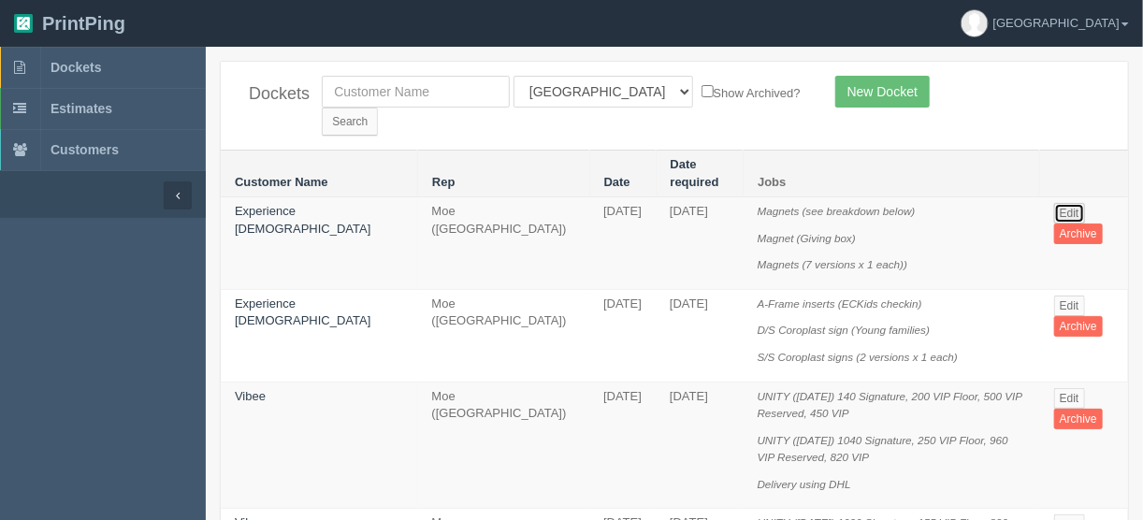
click at [1067, 203] on link "Edit" at bounding box center [1069, 213] width 31 height 21
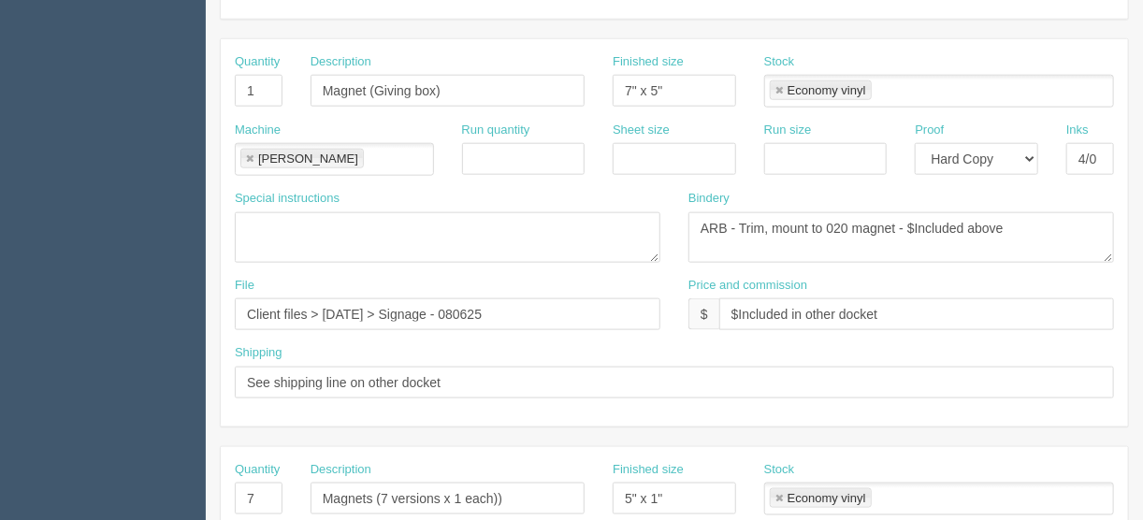
scroll to position [823, 0]
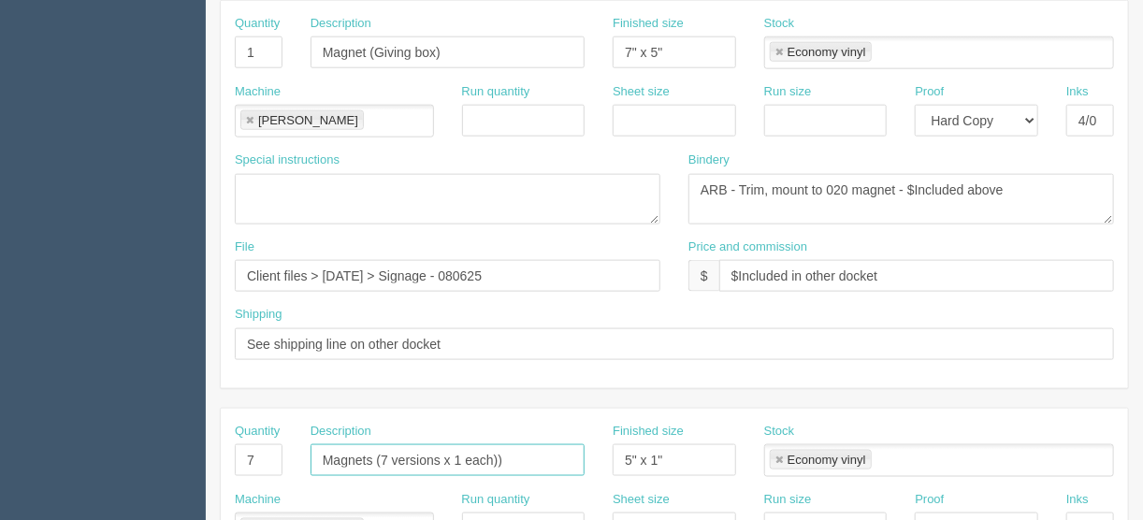
click at [521, 458] on input "Magnets (7 versions x 1 each))" at bounding box center [448, 460] width 274 height 32
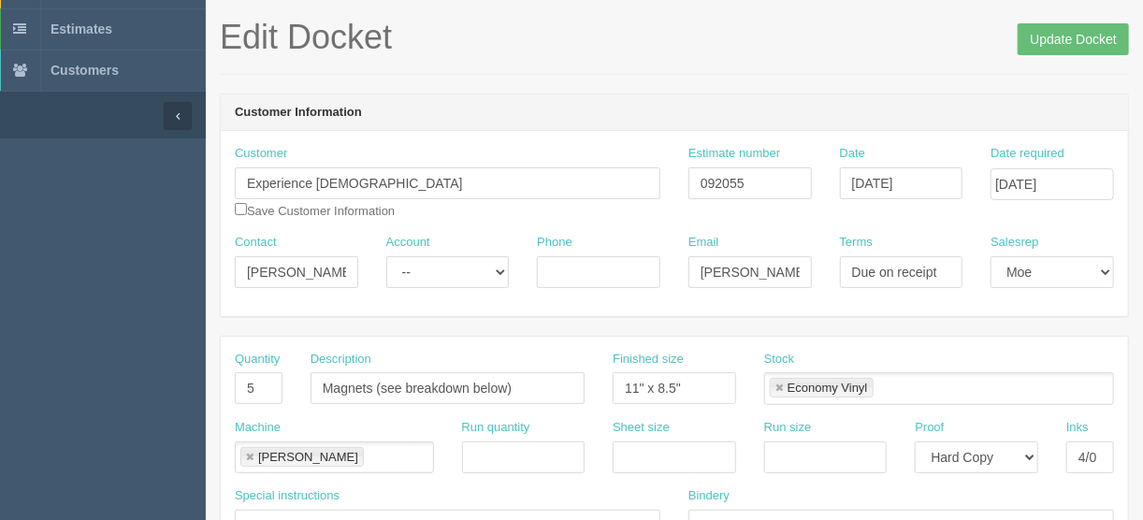
scroll to position [0, 0]
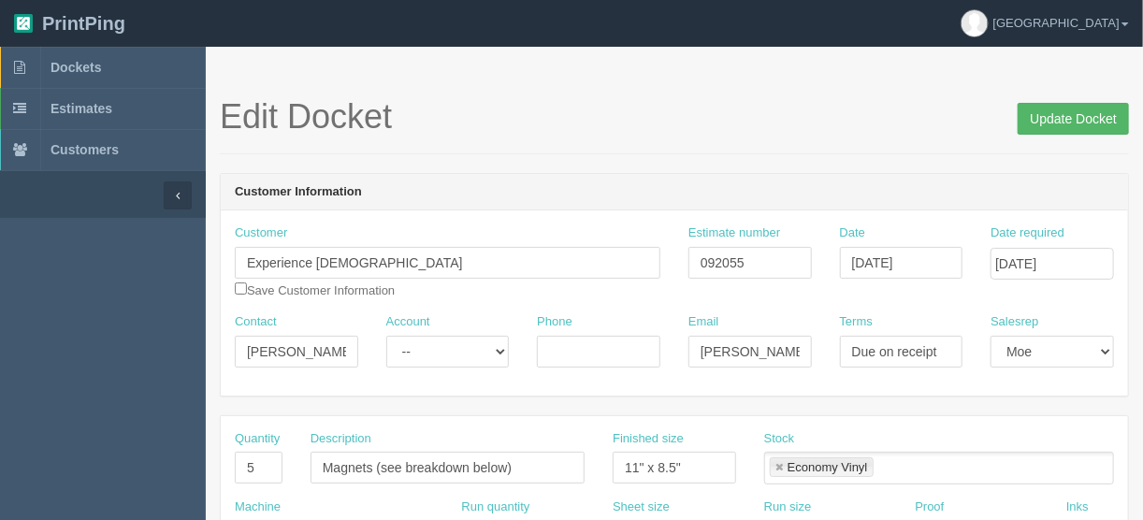
type input "Magnets (7 versions x 1 each)"
click at [1062, 112] on input "Update Docket" at bounding box center [1073, 119] width 111 height 32
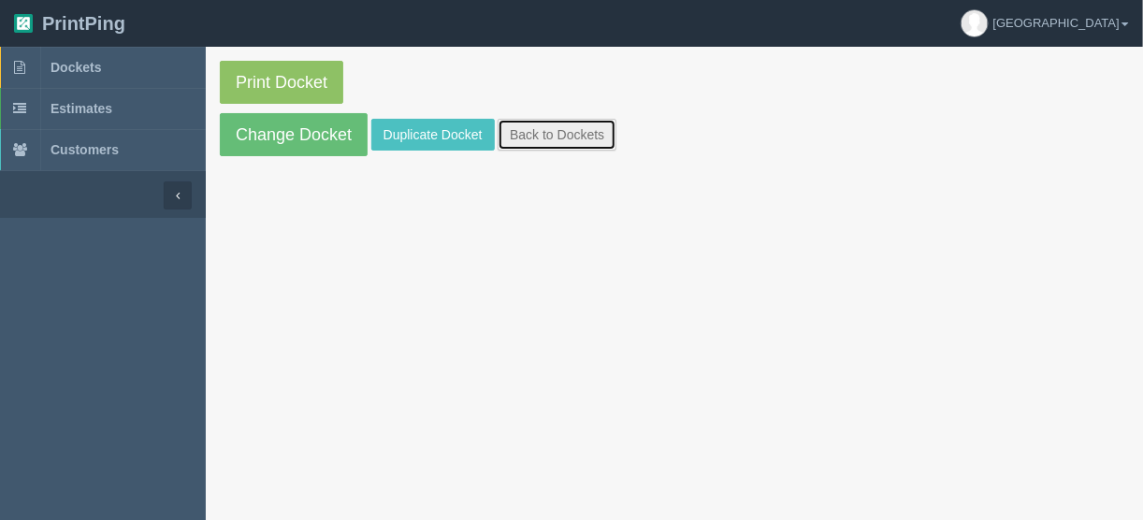
click at [535, 135] on link "Back to Dockets" at bounding box center [557, 135] width 119 height 32
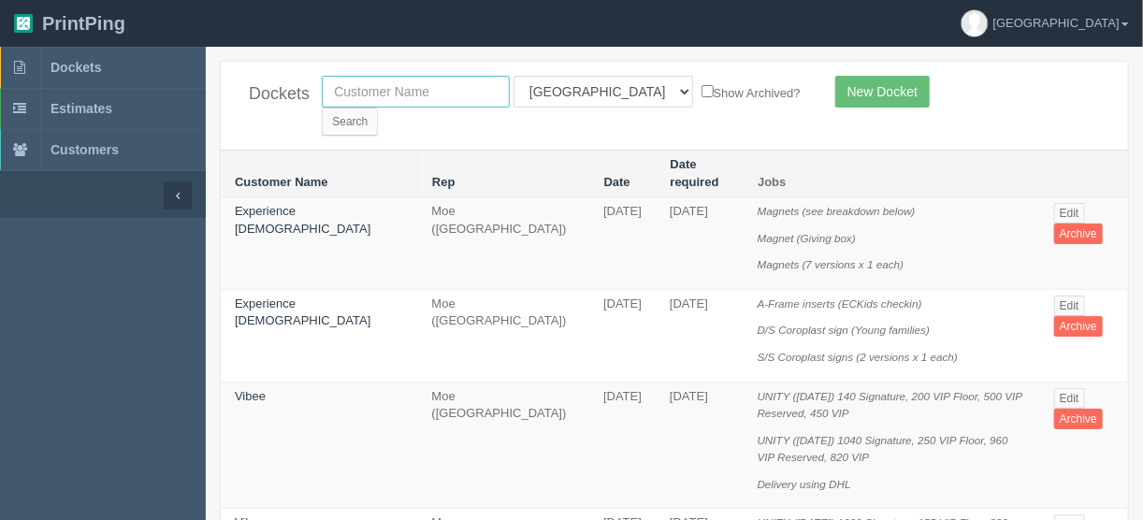
click at [401, 92] on input "text" at bounding box center [416, 92] width 188 height 32
type input "experience ch"
click at [595, 89] on select "All Users Ali Ali Test 1 Aly Amy Ankit Arif Brandon Dan France Greg Jim Mark Ma…" at bounding box center [604, 92] width 180 height 32
select select
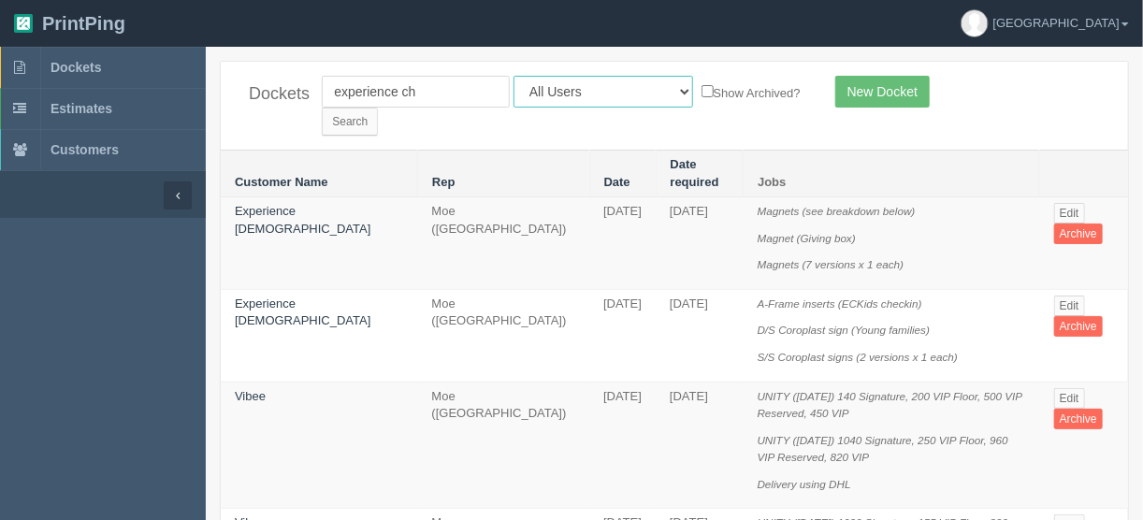
click at [514, 76] on select "All Users Ali Ali Test 1 Aly Amy Ankit Arif Brandon Dan France Greg Jim Mark Ma…" at bounding box center [604, 92] width 180 height 32
click at [378, 108] on input "Search" at bounding box center [350, 122] width 56 height 28
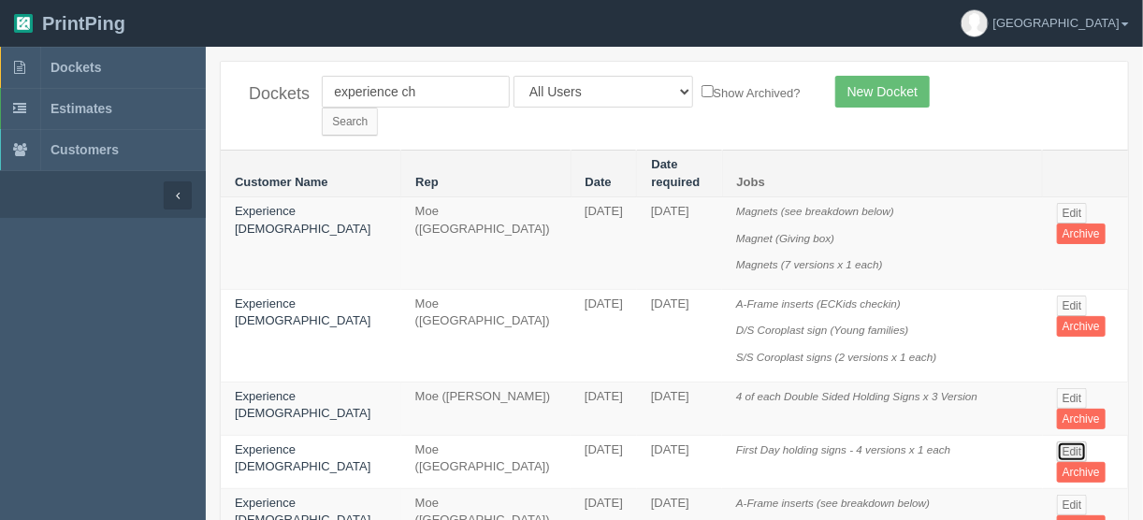
click at [1057, 442] on link "Edit" at bounding box center [1072, 452] width 31 height 21
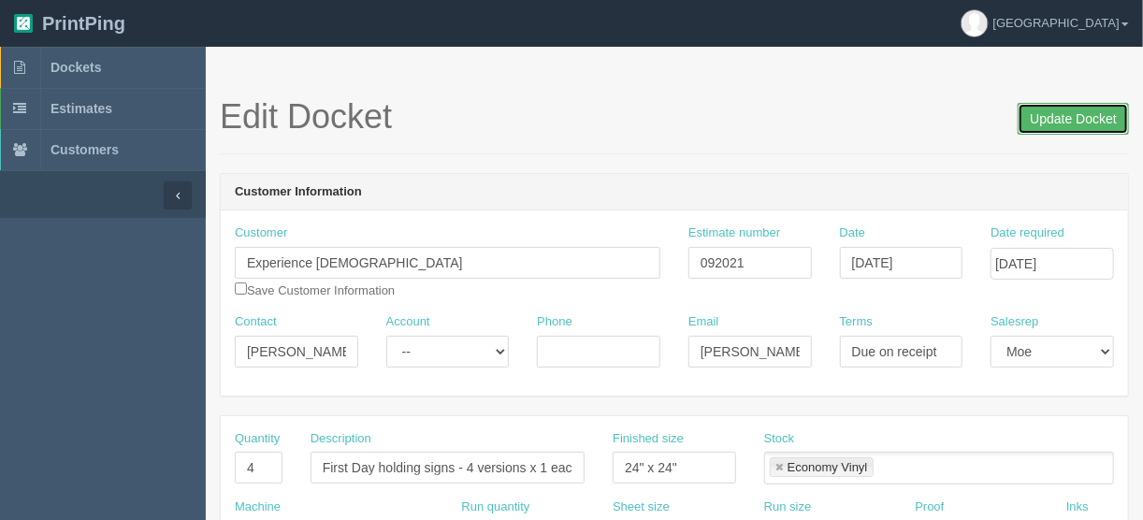
click at [1065, 121] on input "Update Docket" at bounding box center [1073, 119] width 111 height 32
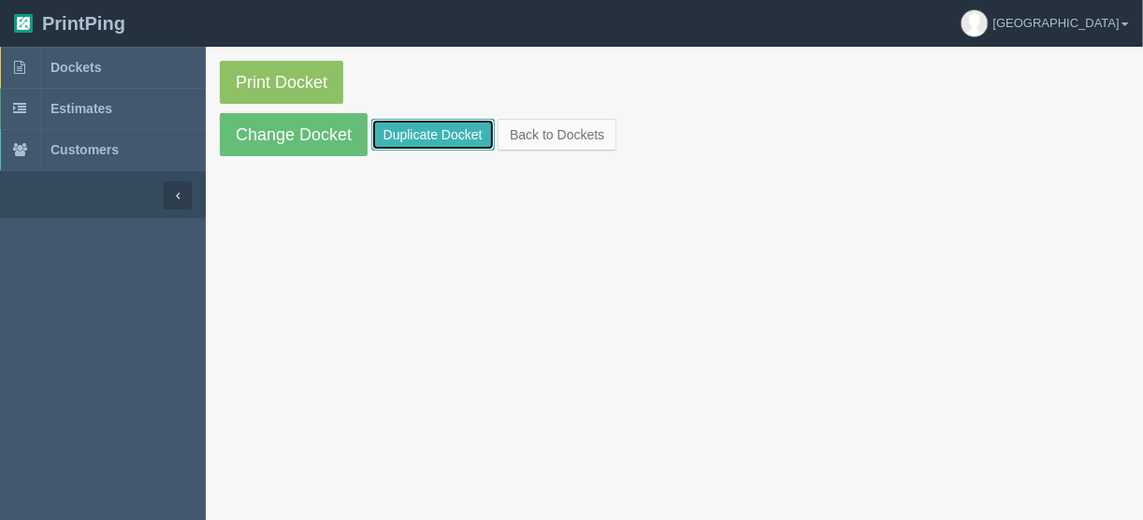
click at [410, 136] on link "Duplicate Docket" at bounding box center [432, 135] width 123 height 32
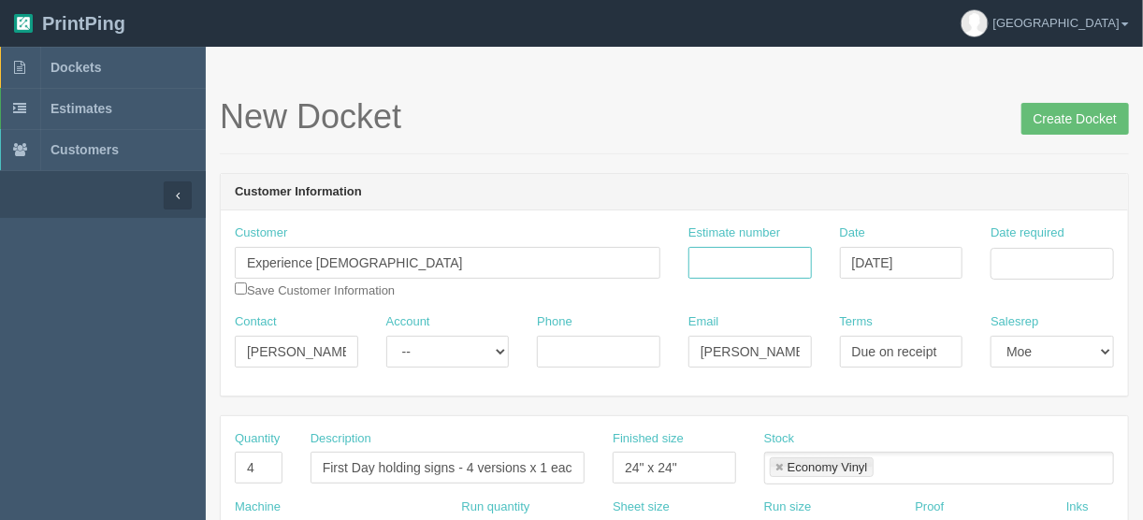
click at [724, 262] on input "Estimate number" at bounding box center [749, 263] width 123 height 32
type input "092055"
click at [1026, 260] on input "Date required" at bounding box center [1052, 264] width 123 height 32
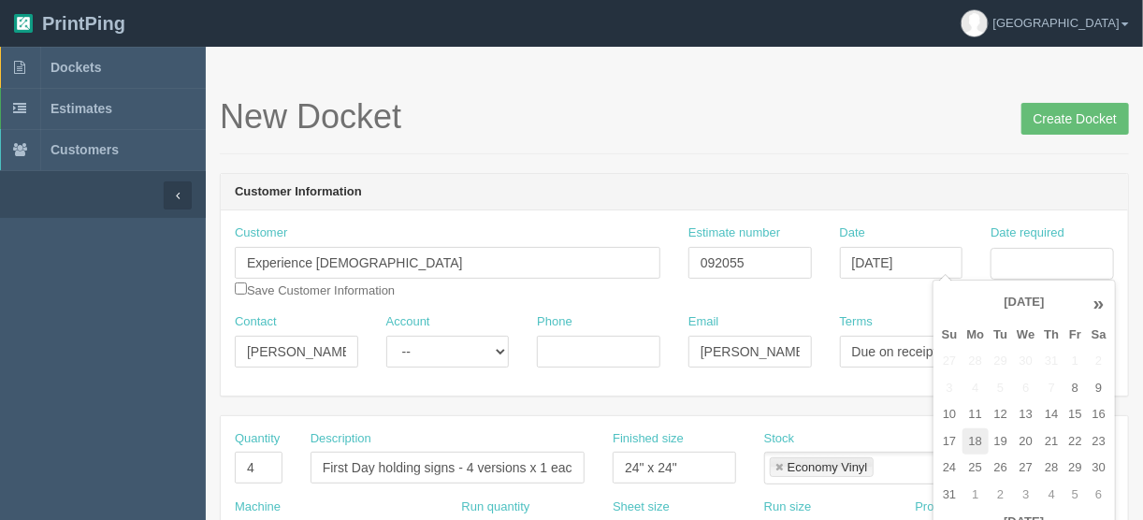
click at [980, 439] on td "18" at bounding box center [976, 441] width 27 height 27
type input "[DATE]"
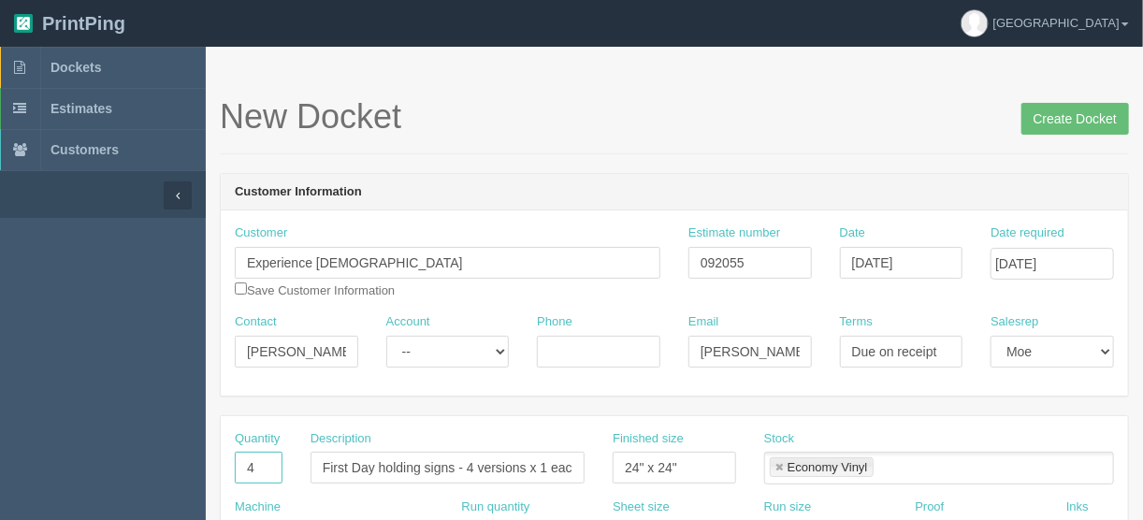
drag, startPoint x: 266, startPoint y: 461, endPoint x: 257, endPoint y: 452, distance: 12.6
type input "2"
type input "Laminated cards"
type input "11" x 8.5""
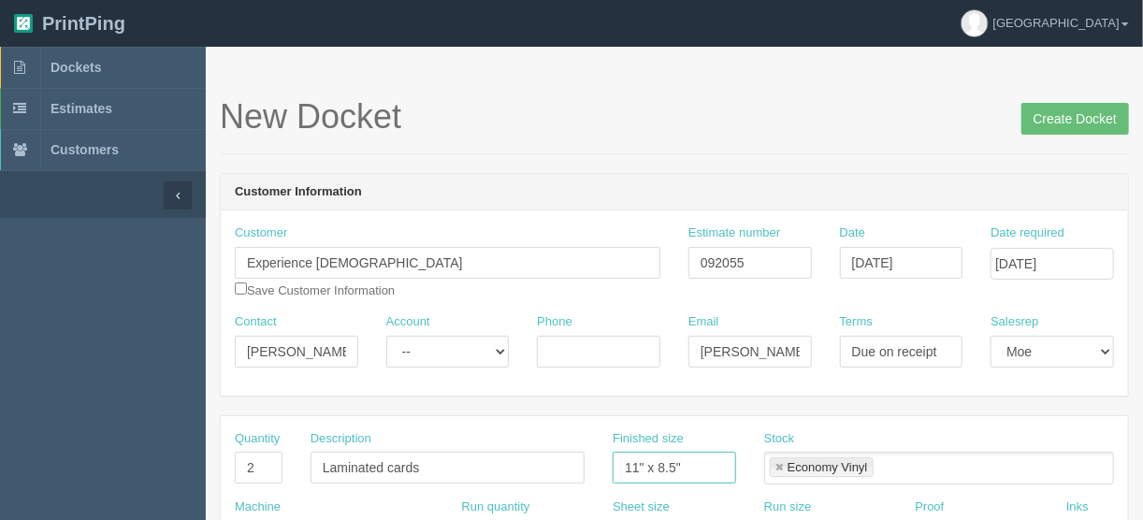
drag, startPoint x: 778, startPoint y: 465, endPoint x: 781, endPoint y: 456, distance: 9.8
click at [778, 465] on link at bounding box center [779, 468] width 11 height 12
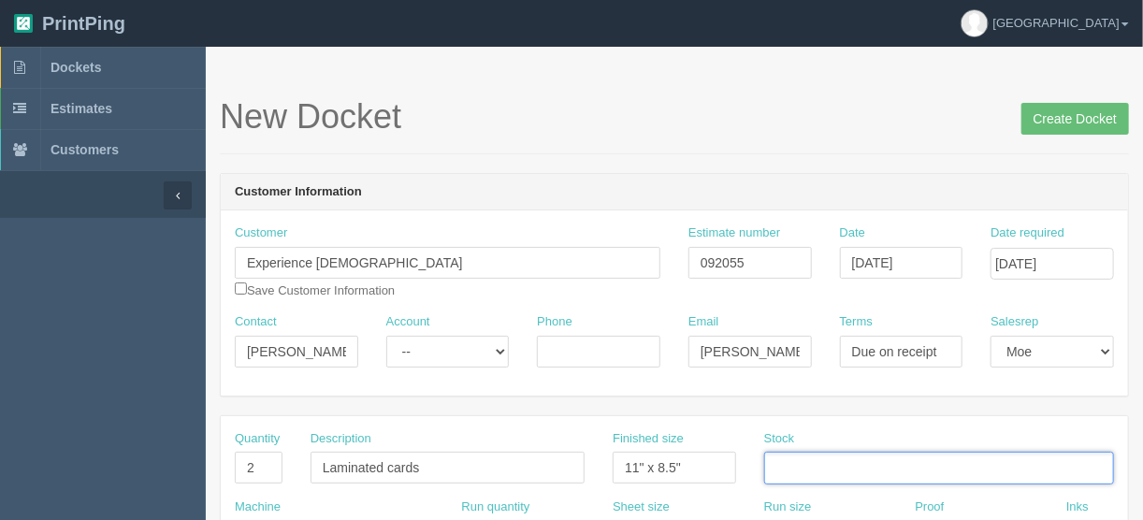
scroll to position [224, 0]
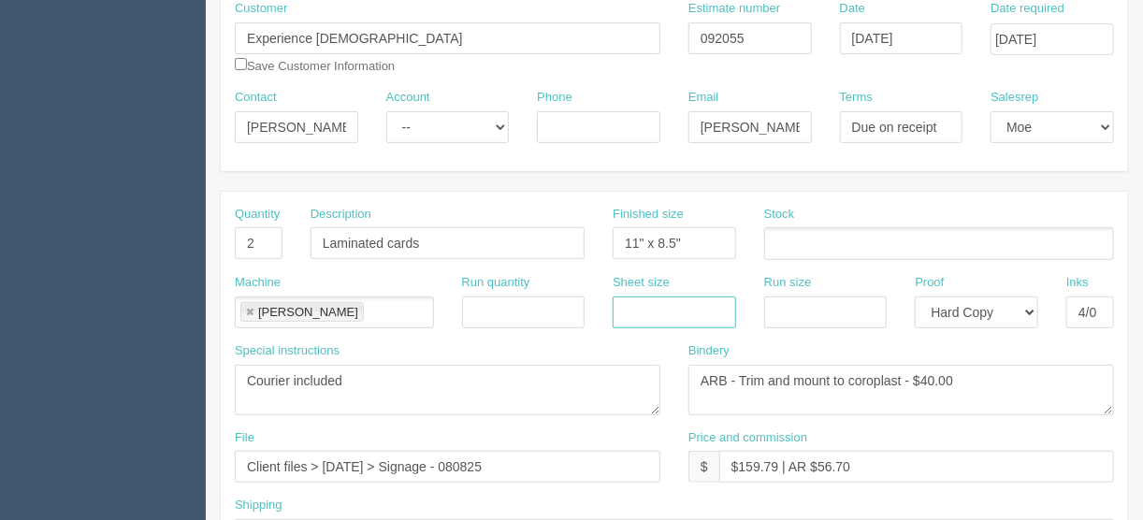
click at [632, 313] on input "text" at bounding box center [674, 313] width 123 height 32
type input "12"
click at [798, 312] on input "text" at bounding box center [825, 313] width 123 height 32
type input "12" x 18""
click at [800, 240] on ul at bounding box center [939, 243] width 350 height 33
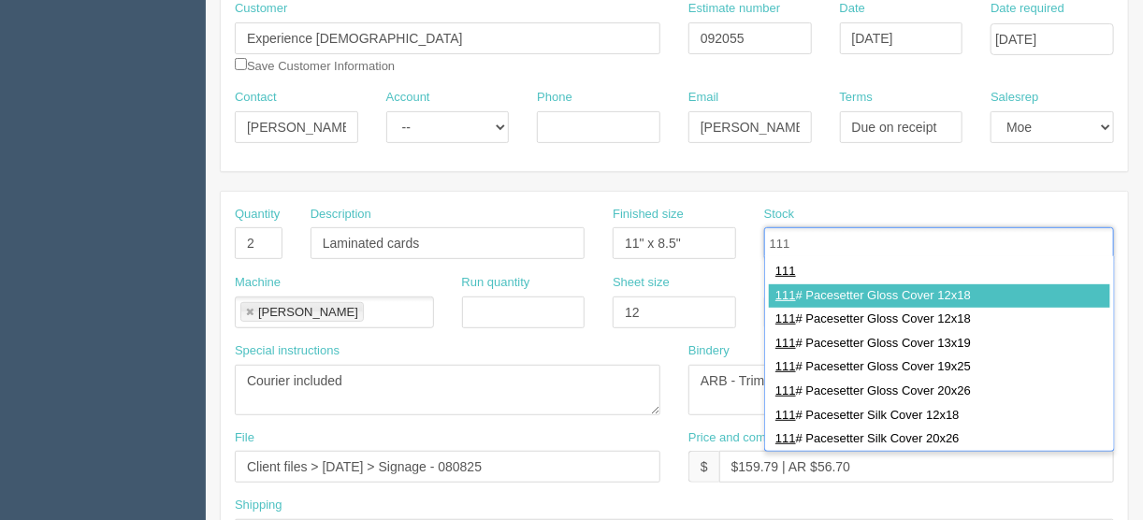
type input "111"
type input "111# Pacesetter Gloss Cover 12x18"
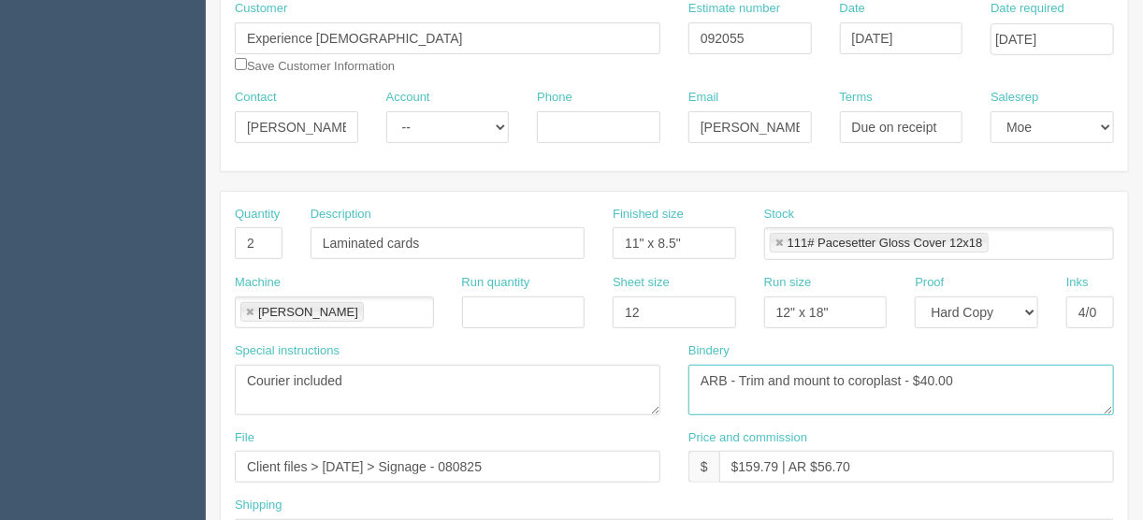
drag, startPoint x: 900, startPoint y: 375, endPoint x: 794, endPoint y: 376, distance: 105.7
click at [794, 376] on textarea "ARB - Trim and mount to coroplast - $40.00" at bounding box center [901, 390] width 426 height 51
click at [873, 375] on textarea "ARB - Trim and mount to coroplast - $40.00" at bounding box center [901, 390] width 426 height 51
type textarea "ARB - Trim and laminate - $25.00"
click at [646, 305] on input "12" at bounding box center [674, 313] width 123 height 32
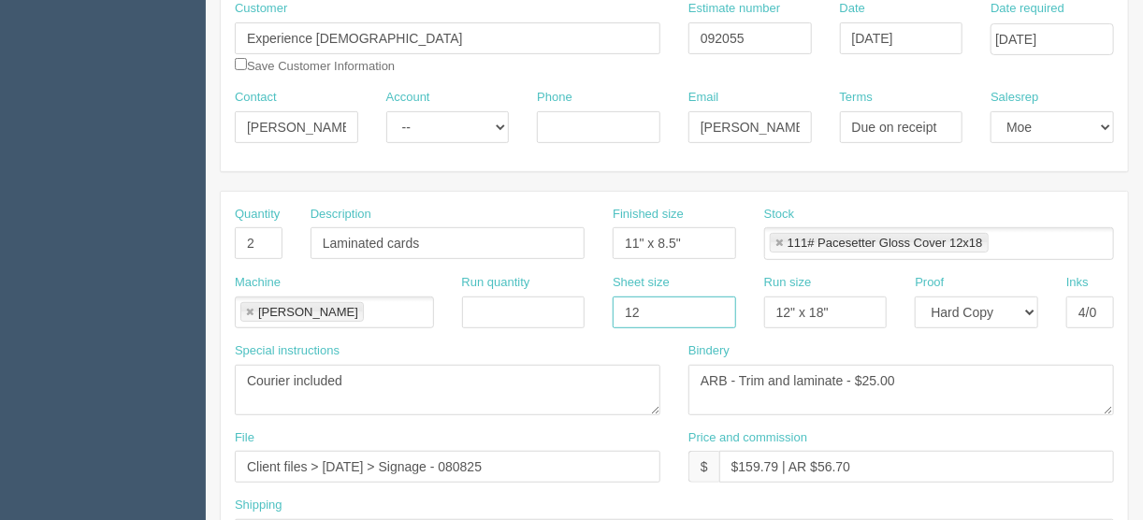
type input "12" x 18""
click at [841, 373] on textarea "ARB - Trim and mount to coroplast - $40.00" at bounding box center [901, 390] width 426 height 51
click at [794, 376] on textarea "ARB - Trim and mount to coroplast - $40.00" at bounding box center [901, 390] width 426 height 51
click at [745, 377] on textarea "ARB - Trim and mount to coroplast - $40.00" at bounding box center [901, 390] width 426 height 51
drag, startPoint x: 795, startPoint y: 376, endPoint x: 884, endPoint y: 427, distance: 102.2
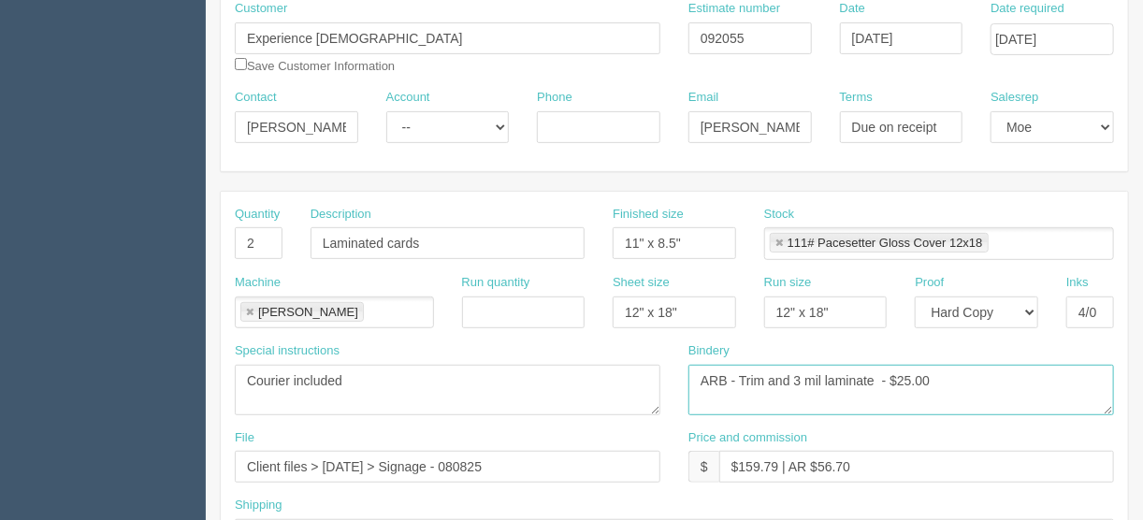
click at [740, 373] on textarea "ARB - Trim and mount to coroplast - $40.00" at bounding box center [901, 390] width 426 height 51
click at [821, 375] on textarea "ARB - Trim and mount to coroplast - $40.00" at bounding box center [901, 390] width 426 height 51
type textarea "ARB - 3 mil laminate and flush trim - $25.00"
drag, startPoint x: 854, startPoint y: 465, endPoint x: 742, endPoint y: 474, distance: 112.6
click at [742, 474] on input "$159.79 | AR $56.70" at bounding box center [916, 467] width 395 height 32
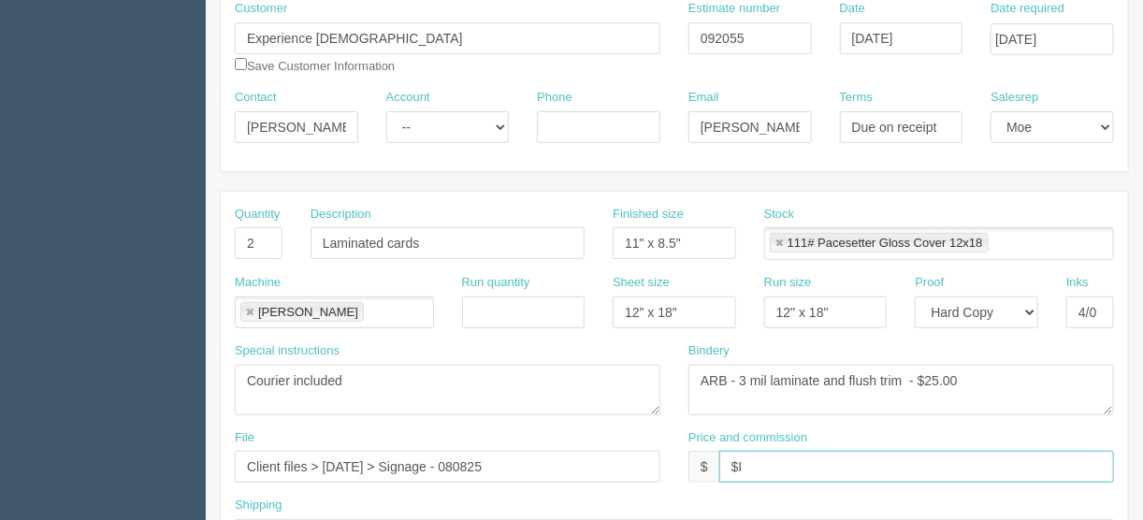
type input "$Included in other docket"
click at [247, 307] on link at bounding box center [249, 313] width 11 height 12
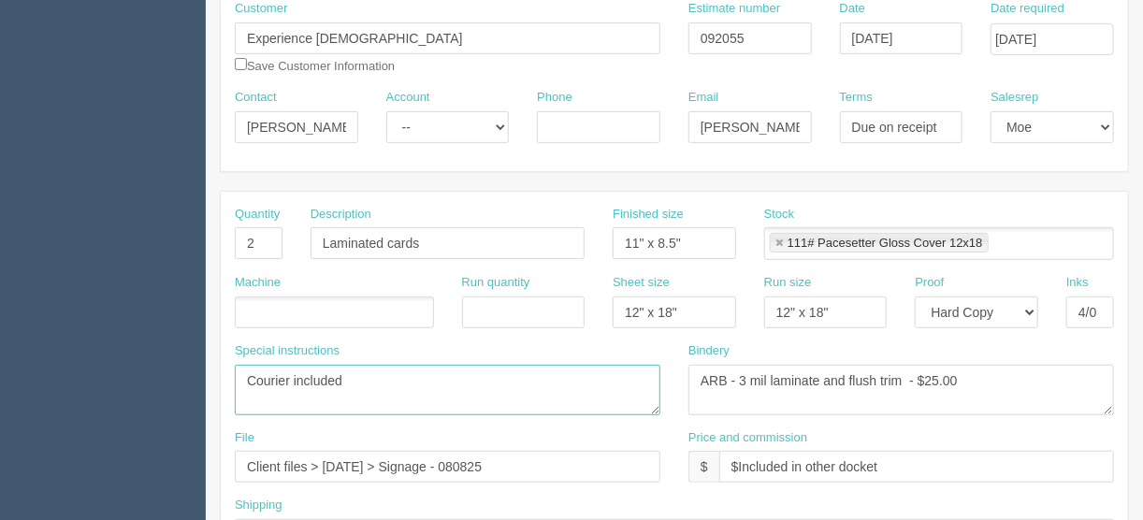
drag, startPoint x: 391, startPoint y: 380, endPoint x: 150, endPoint y: 371, distance: 241.5
click at [262, 305] on ul at bounding box center [334, 313] width 199 height 33
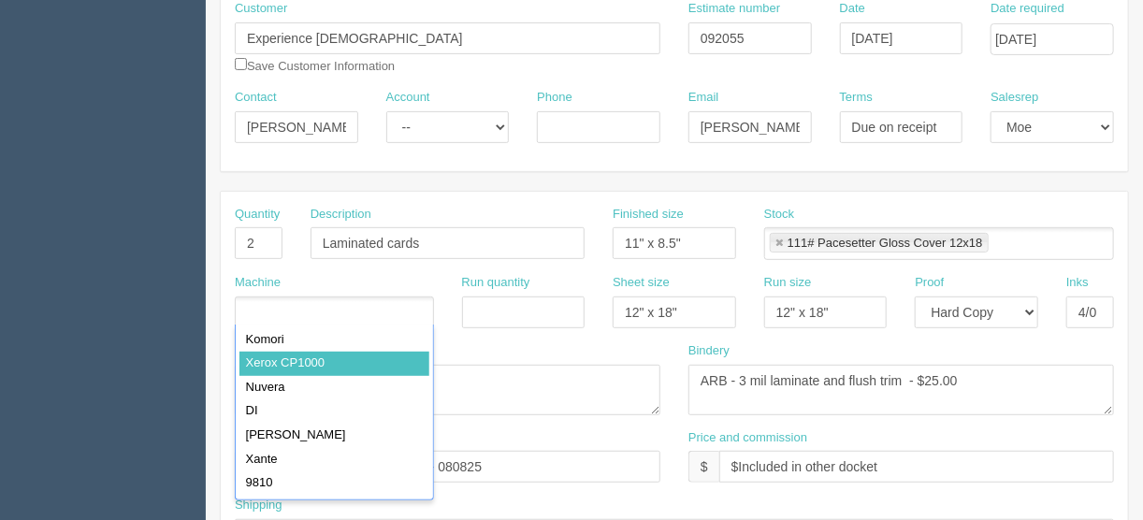
type input "Xerox CP1000"
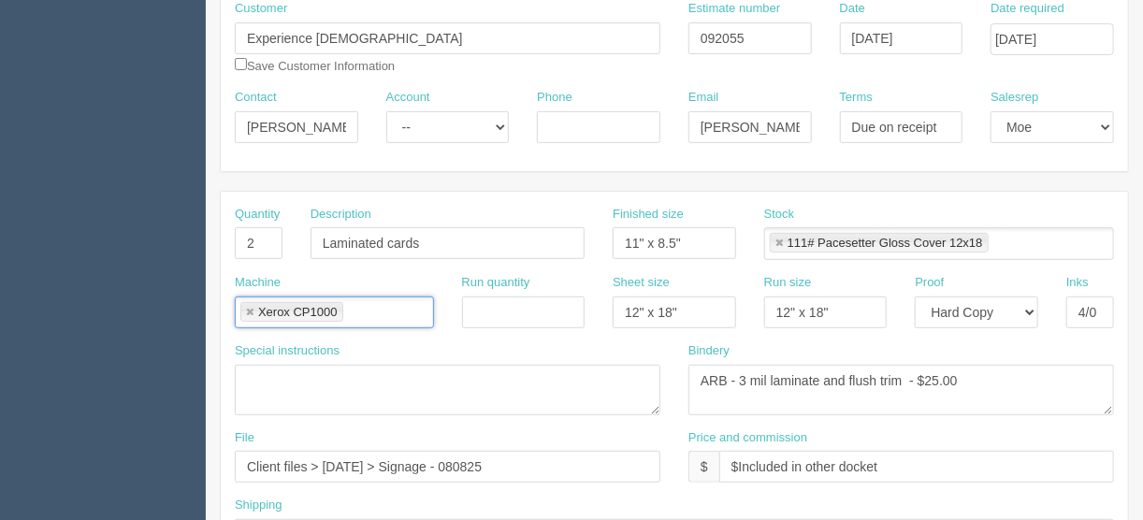
scroll to position [299, 0]
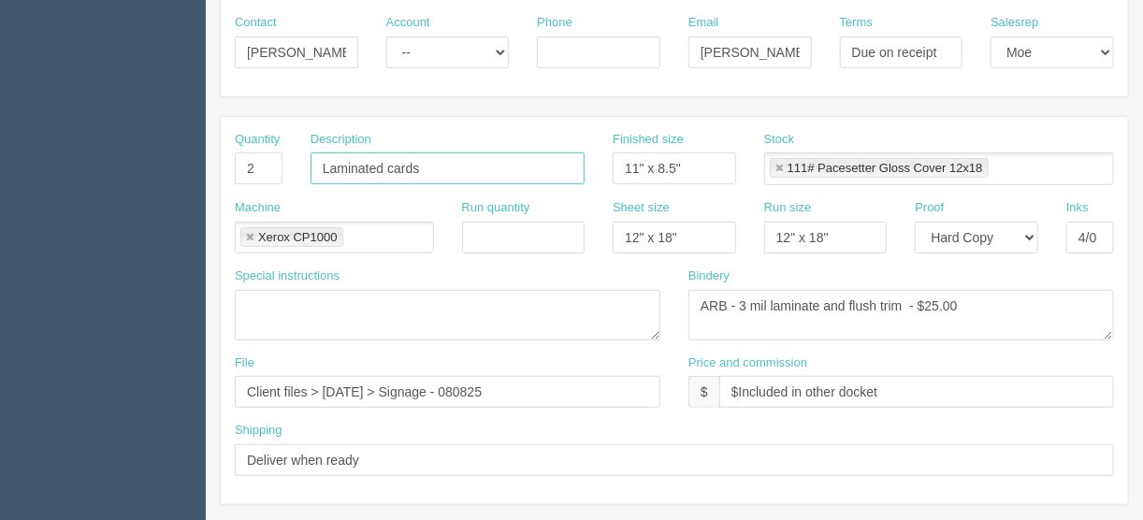
click at [427, 165] on input "Laminated cards" at bounding box center [448, 168] width 274 height 32
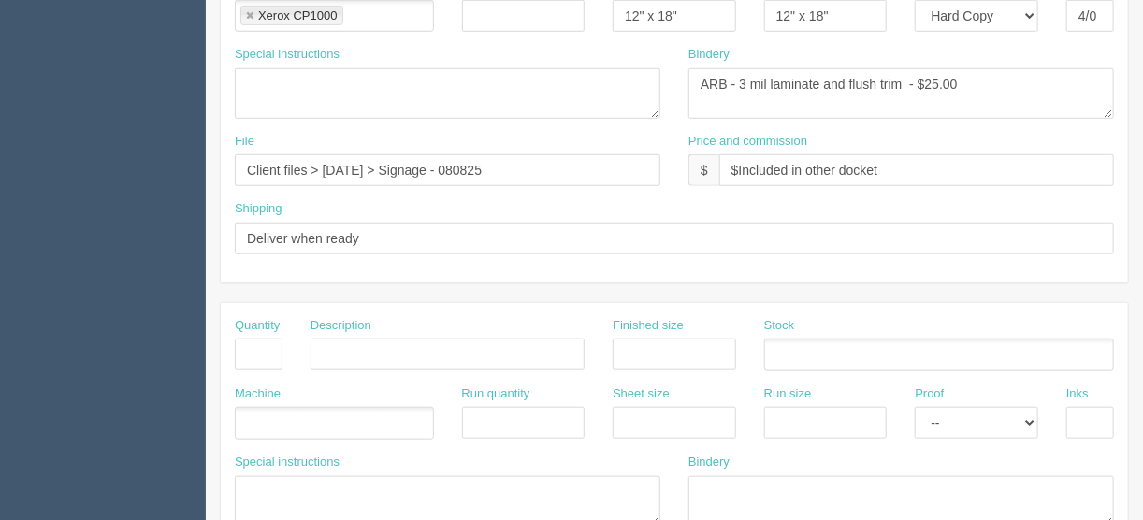
scroll to position [524, 0]
type input "Laminated cards (2 versions x 1 each)"
click at [257, 348] on input "text" at bounding box center [259, 352] width 48 height 32
type input "5"
type input "Bathroom signs"
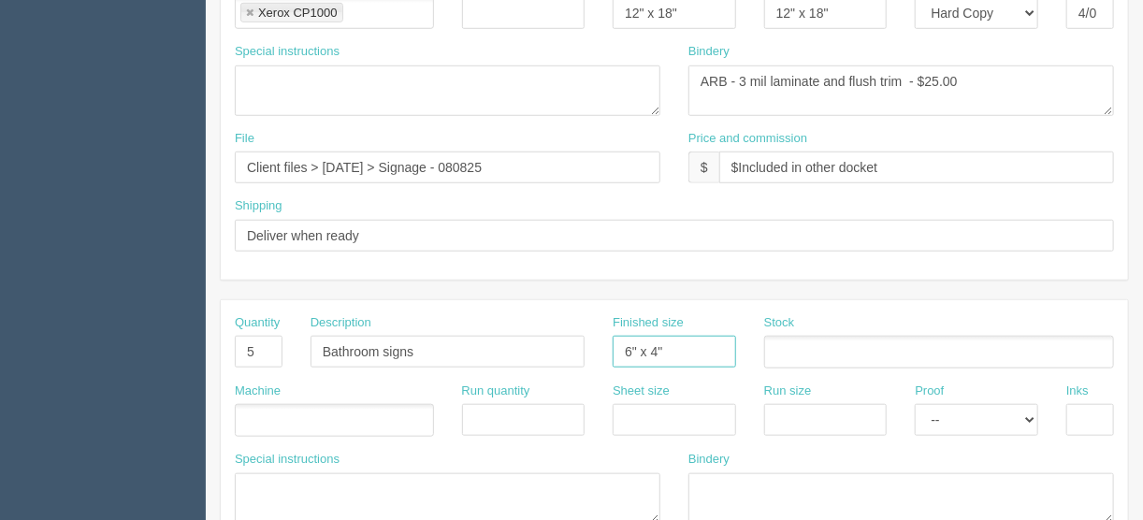
type input "6" x 4""
click at [300, 416] on ul at bounding box center [334, 420] width 199 height 33
type input "Xerox CP1000"
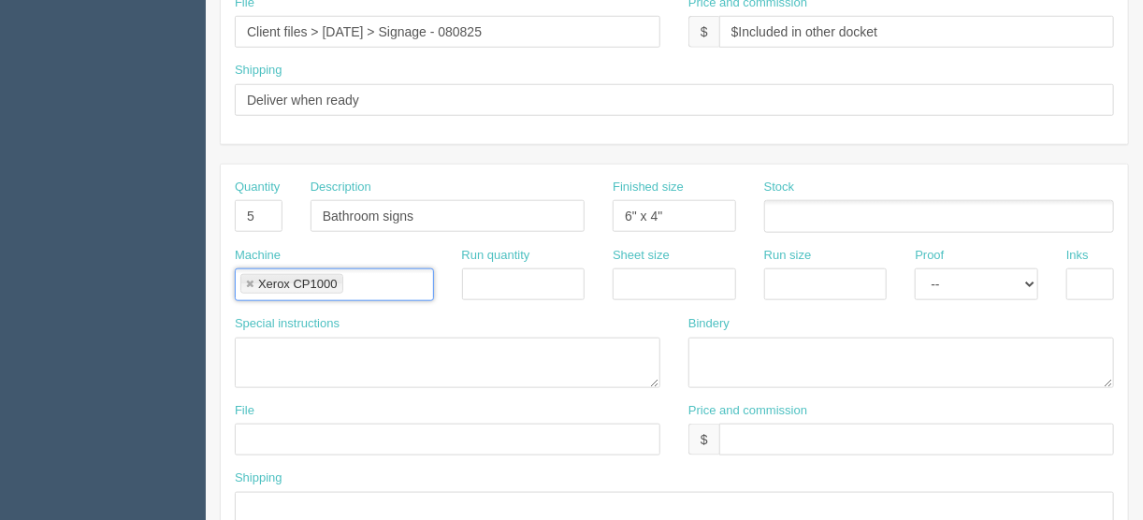
scroll to position [673, 0]
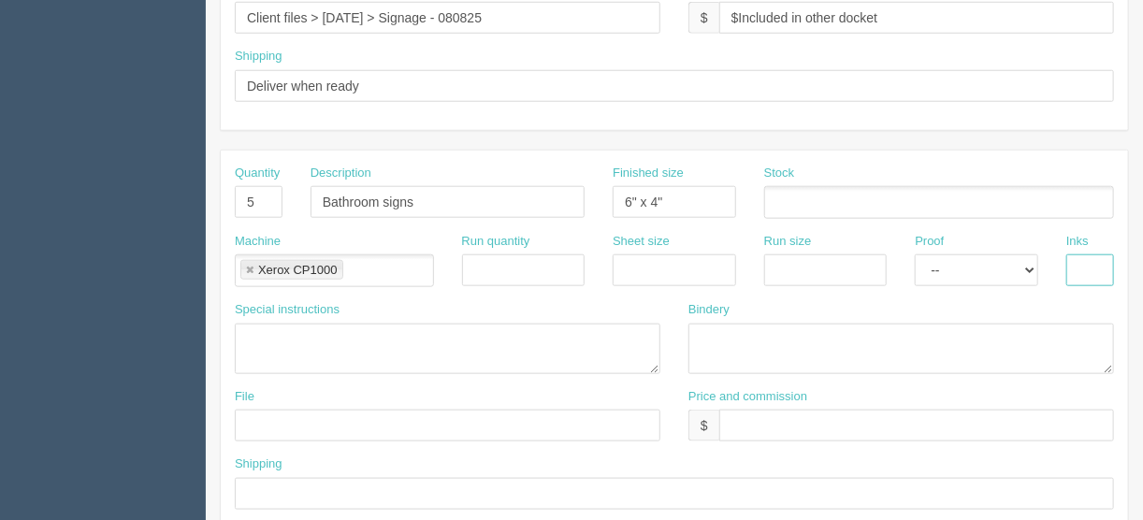
click at [1082, 267] on input "text" at bounding box center [1090, 270] width 48 height 32
type input "4/0"
click at [438, 198] on input "Bathroom signs" at bounding box center [448, 202] width 274 height 32
type input "Bathroom signs (1 version x 5)"
click at [667, 266] on input "text" at bounding box center [674, 270] width 123 height 32
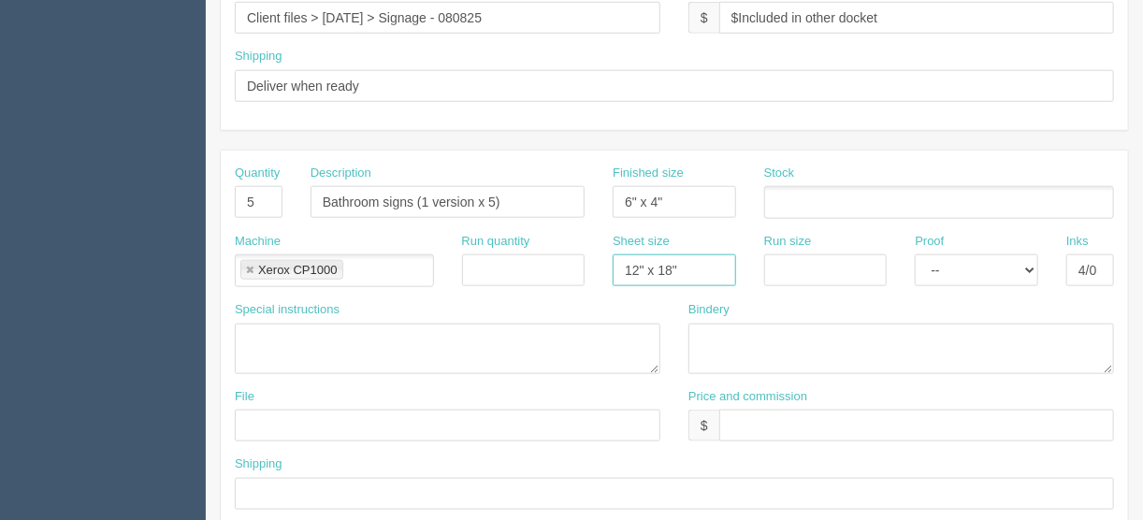
drag, startPoint x: 691, startPoint y: 265, endPoint x: 591, endPoint y: 263, distance: 100.1
click at [591, 264] on div "Machine Xerox CP1000 Xerox CP1000 Run quantity Sheet size 12" x 18" Run size Pr…" at bounding box center [674, 267] width 907 height 68
type input "13" x 19""
click at [815, 260] on input "text" at bounding box center [825, 270] width 123 height 32
type input "13" x 19""
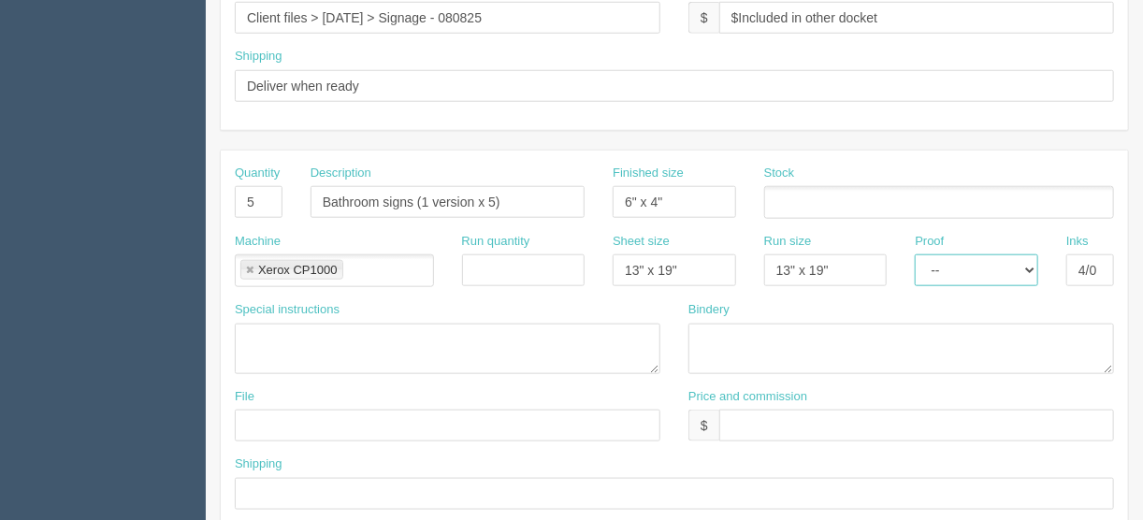
click at [952, 256] on select "-- Email Hard Copy" at bounding box center [976, 270] width 123 height 32
select select "Hard Copy"
click at [915, 254] on select "-- Email Hard Copy" at bounding box center [976, 270] width 123 height 32
click at [789, 195] on ul at bounding box center [939, 202] width 350 height 33
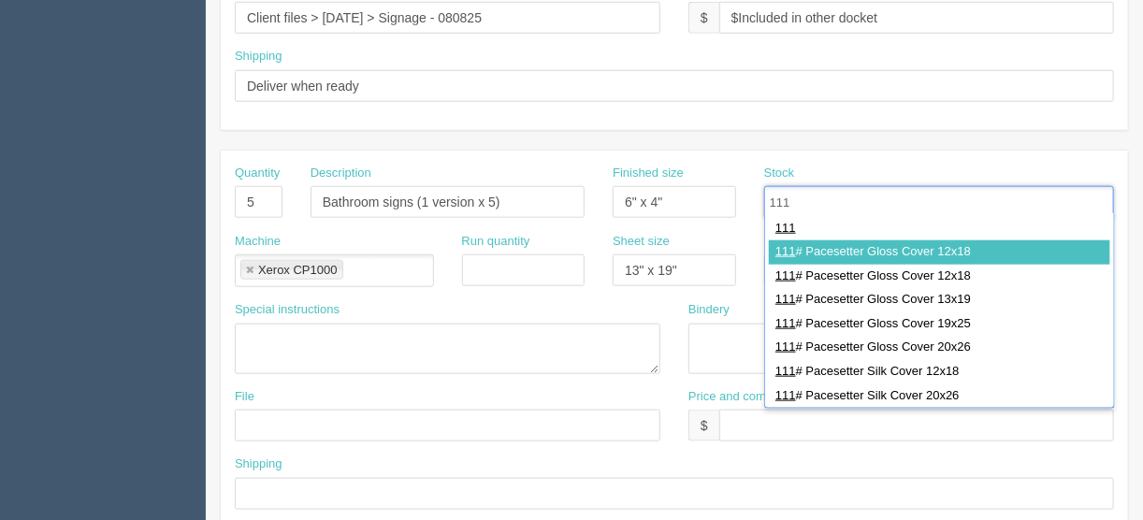
type input "111"
type input "111# Pacesetter Gloss Cover 12x18"
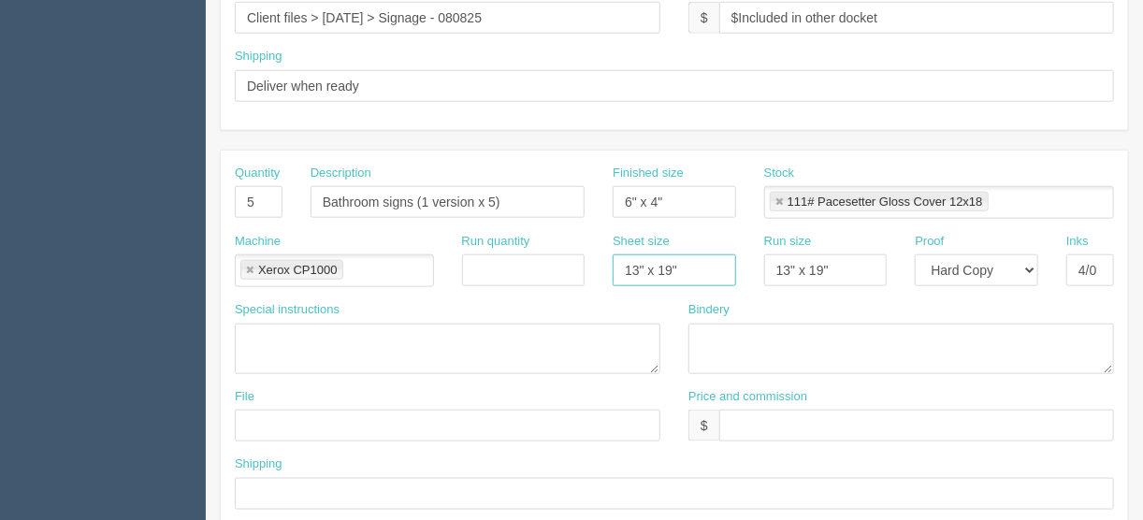
drag, startPoint x: 687, startPoint y: 265, endPoint x: 582, endPoint y: 269, distance: 104.9
click at [584, 269] on div "Machine Xerox CP1000 Xerox CP1000 Run quantity Sheet size 13" x 19" Run size 13…" at bounding box center [674, 267] width 907 height 68
type input "12" x 18""
drag, startPoint x: 833, startPoint y: 260, endPoint x: 690, endPoint y: 275, distance: 143.0
click at [692, 275] on div "Machine Xerox CP1000 Xerox CP1000 Run quantity Sheet size 12" x 18" Run size 13…" at bounding box center [674, 267] width 907 height 68
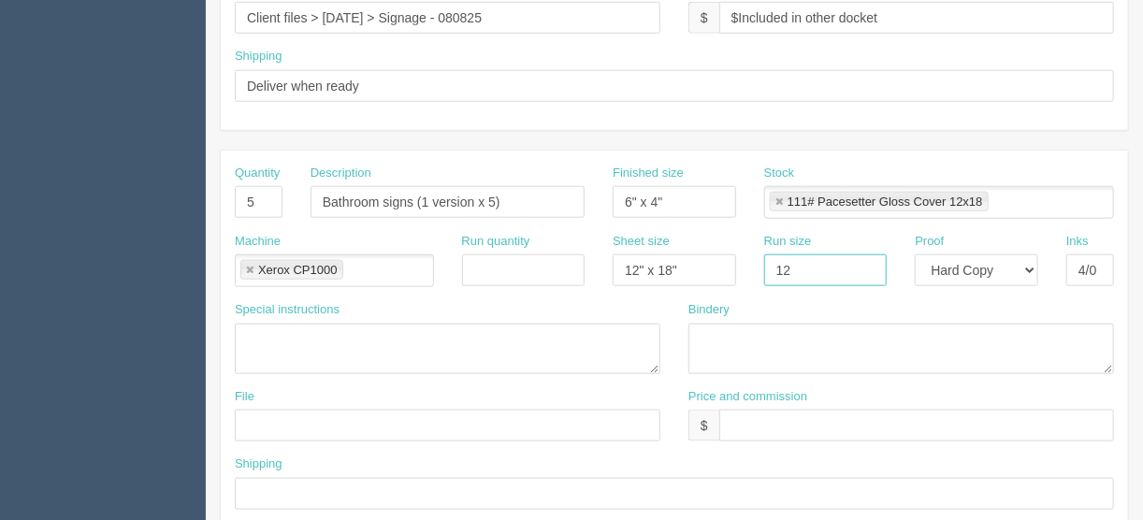
type input "12" x 18""
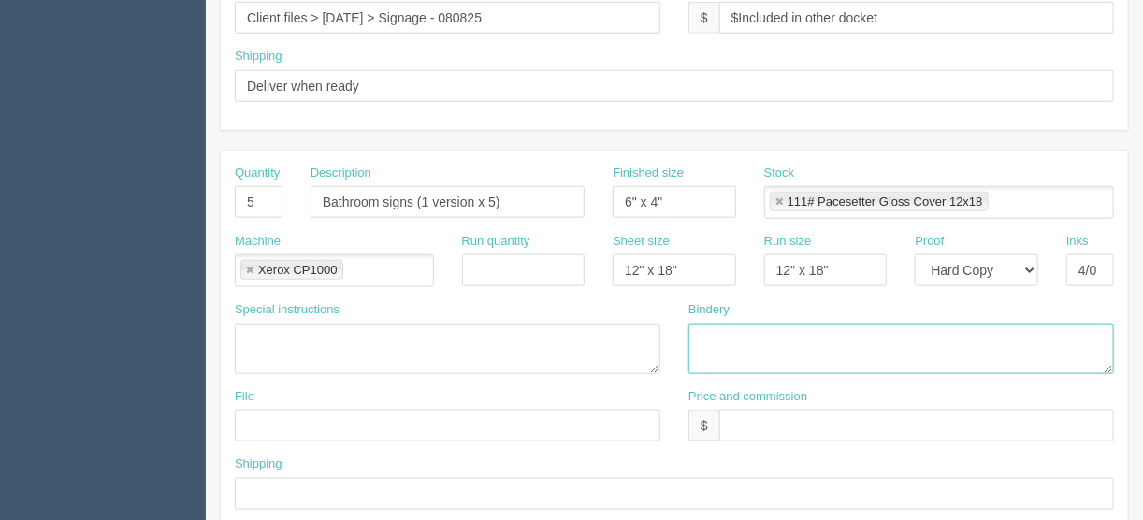
click at [702, 335] on textarea at bounding box center [901, 349] width 426 height 51
type textarea "Trim to size"
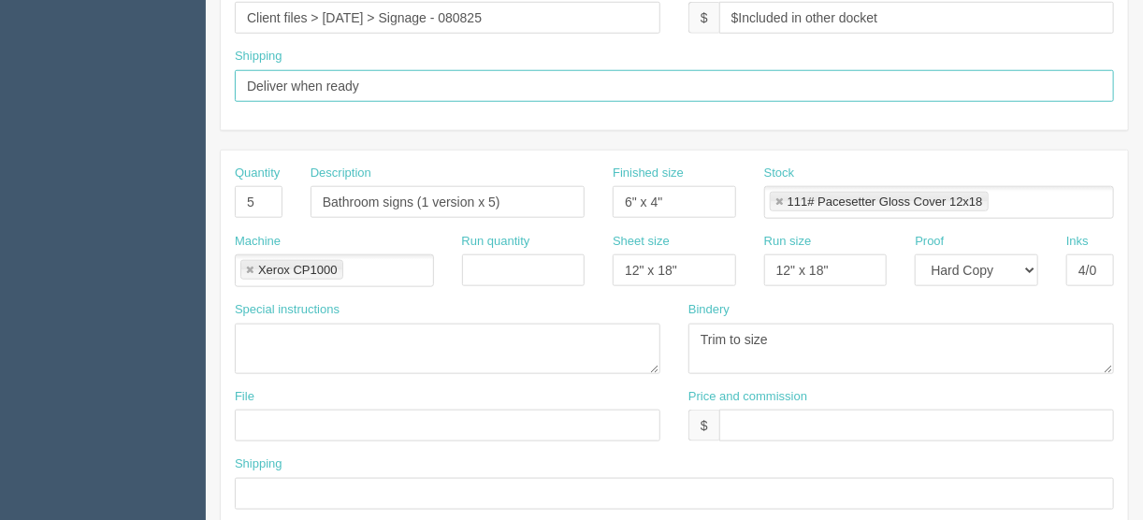
drag, startPoint x: 385, startPoint y: 74, endPoint x: 226, endPoint y: 84, distance: 159.4
click at [226, 84] on div "Shipping Deliver when ready" at bounding box center [674, 82] width 907 height 68
type input "See shipping line on other docket"
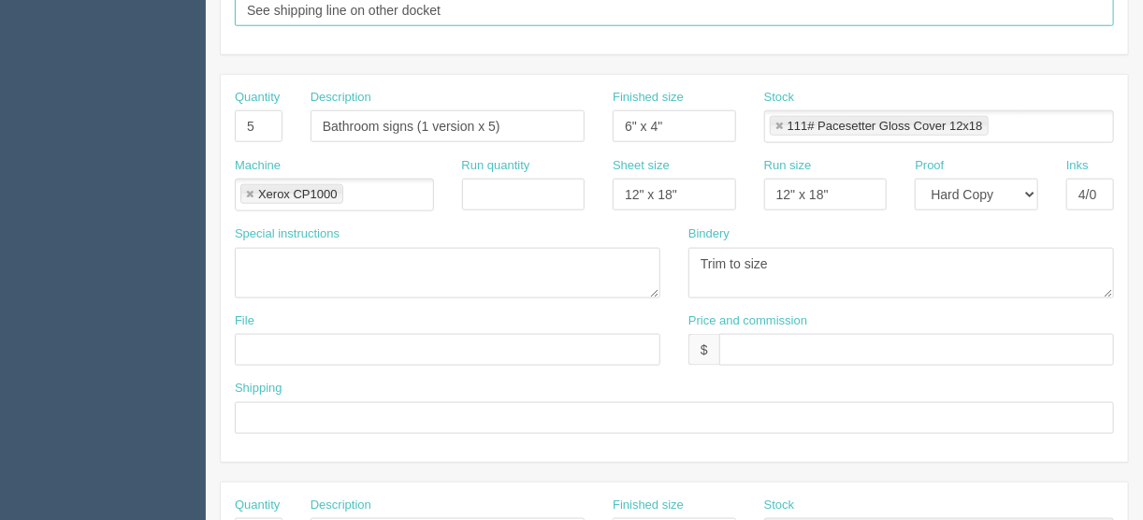
scroll to position [898, 0]
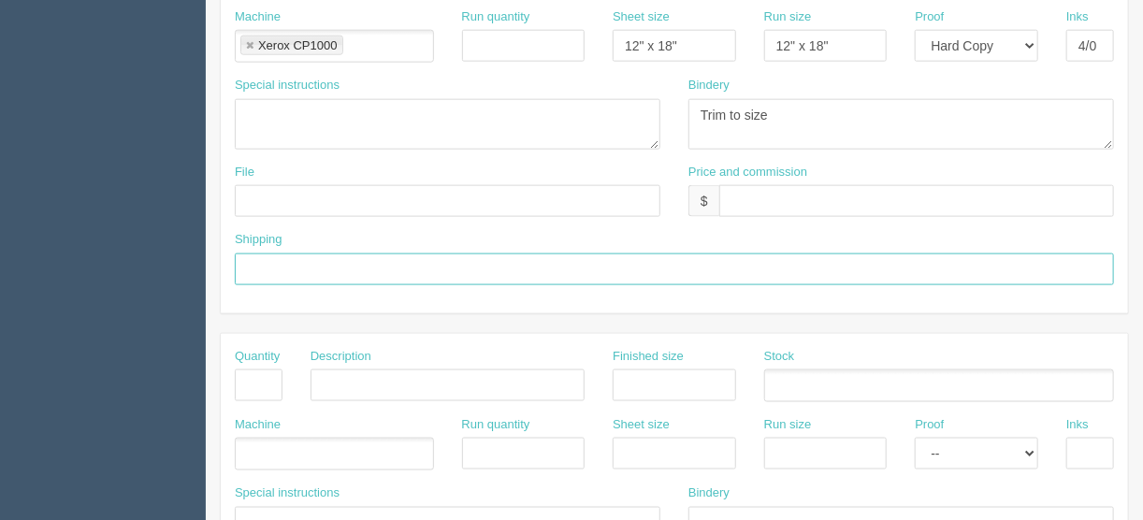
click at [267, 259] on input "text" at bounding box center [674, 269] width 879 height 32
type input "See shipping line on other docket"
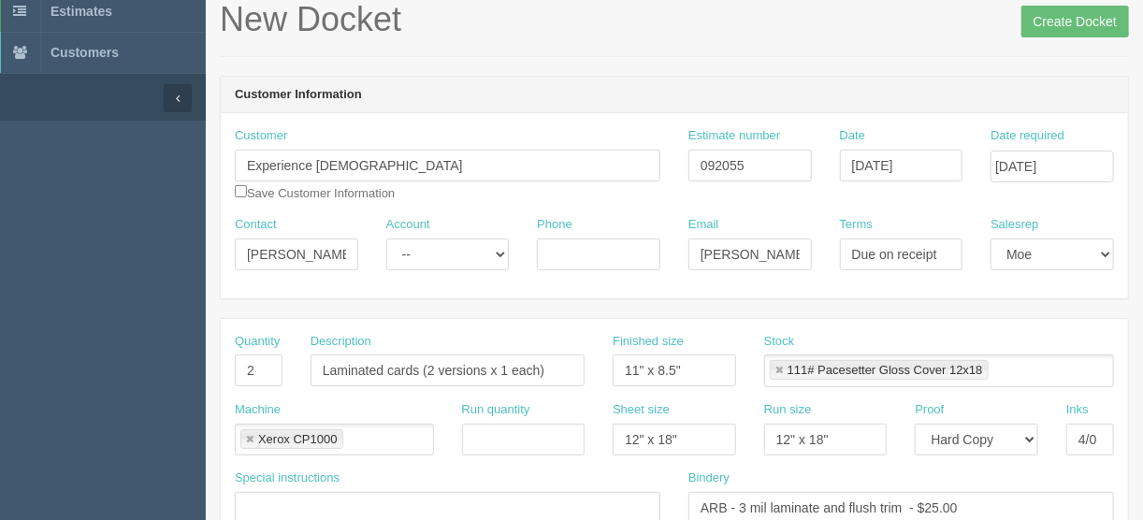
scroll to position [224, 0]
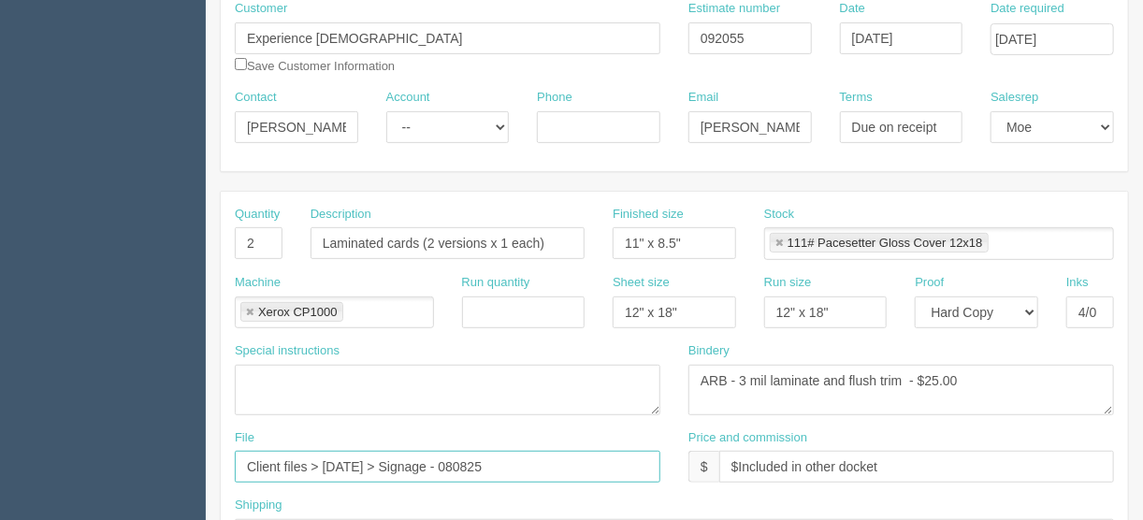
click at [496, 460] on input "Client files > August 2025 > Signage - 080825" at bounding box center [448, 467] width 426 height 32
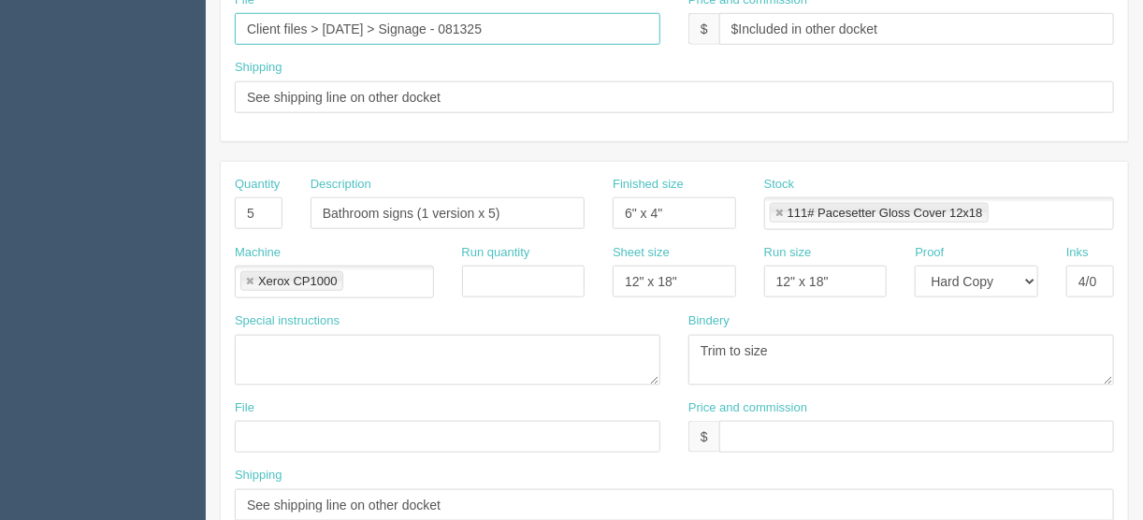
scroll to position [599, 0]
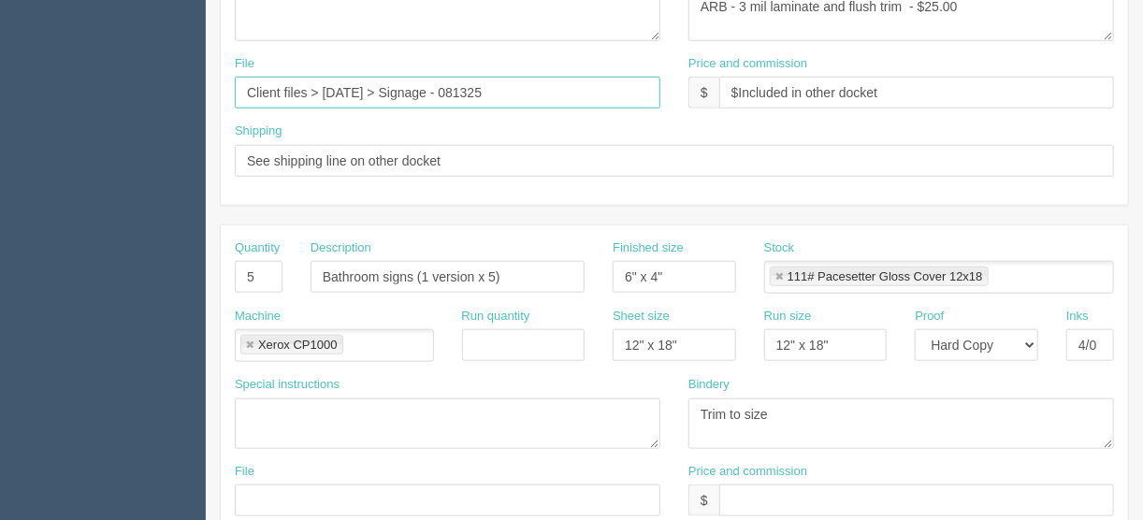
drag, startPoint x: 543, startPoint y: 87, endPoint x: 241, endPoint y: 79, distance: 301.3
click at [241, 79] on input "Client files > August 2025 > Signage - 081325" at bounding box center [448, 93] width 426 height 32
type input "Client files > August 2025 > Signage - 081325"
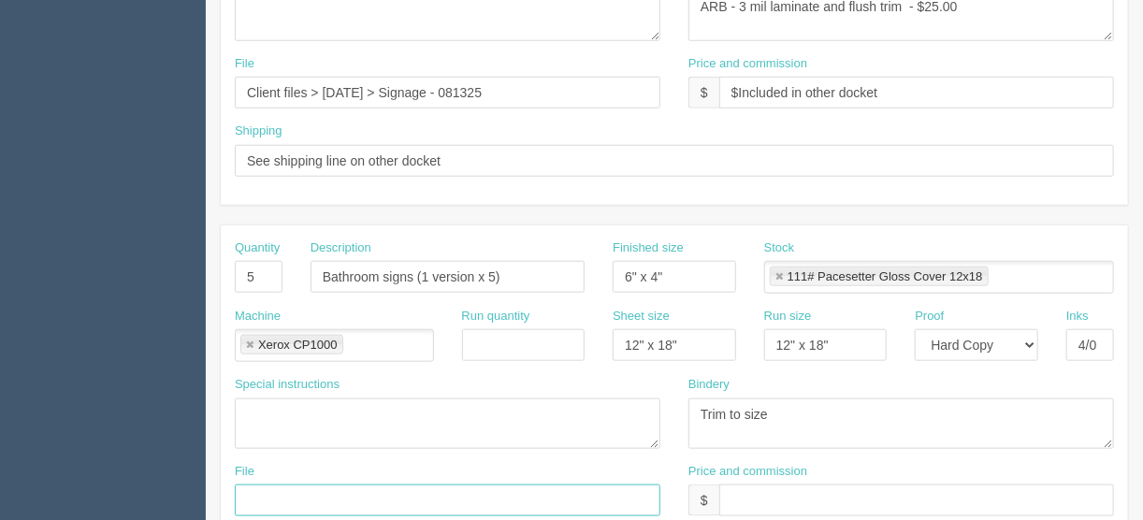
click at [251, 488] on input "text" at bounding box center [448, 501] width 426 height 32
paste input "Client files > August 2025 > Signage - 081325"
type input "Client files > August 2025 > Signage - 081325"
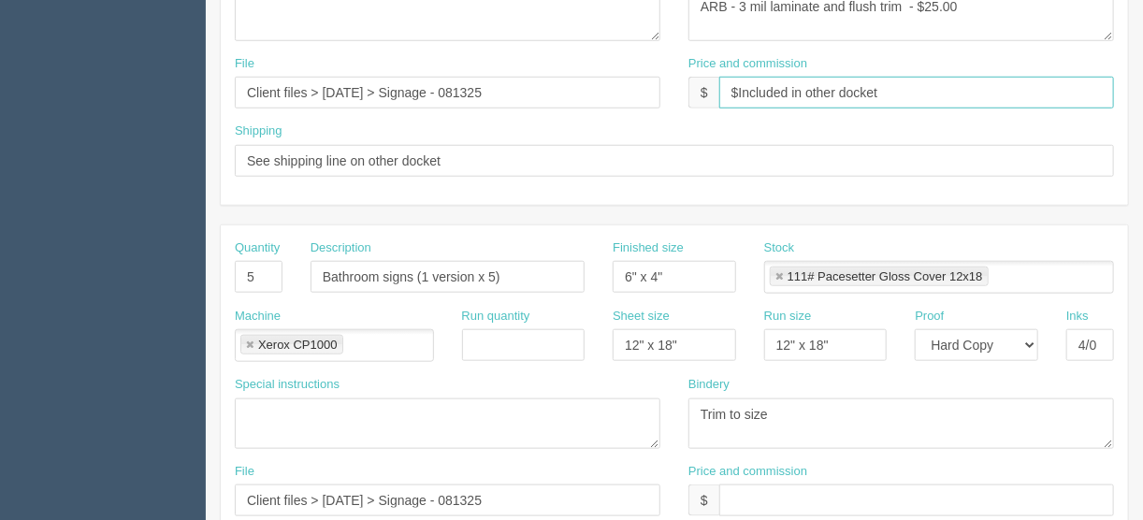
drag, startPoint x: 894, startPoint y: 80, endPoint x: 644, endPoint y: 94, distance: 251.0
click at [655, 81] on div "File Client files > August 2025 > Signage - 081325 Price and commission $ $Incl…" at bounding box center [674, 89] width 907 height 68
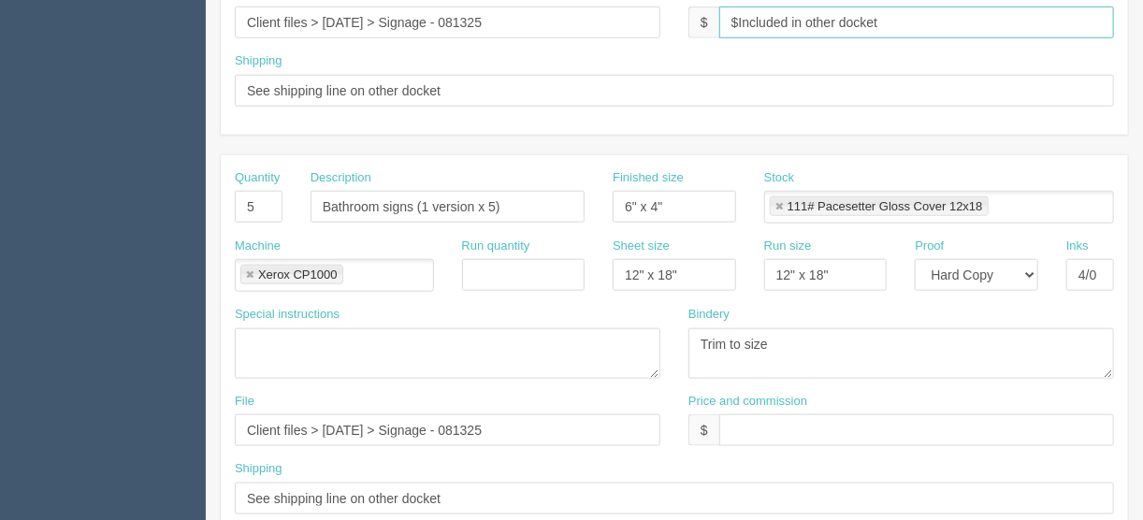
scroll to position [748, 0]
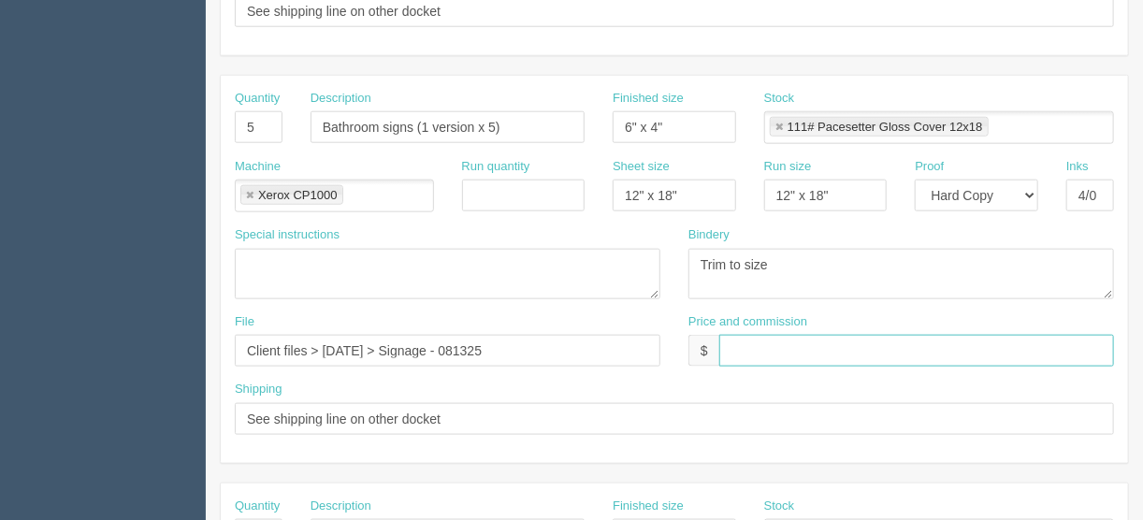
click at [757, 341] on input "text" at bounding box center [916, 351] width 395 height 32
paste input "$Included in other docket"
type input "$Included in other docket"
drag, startPoint x: 555, startPoint y: 232, endPoint x: 556, endPoint y: 242, distance: 10.3
click at [554, 234] on div "Special instructions" at bounding box center [448, 262] width 426 height 73
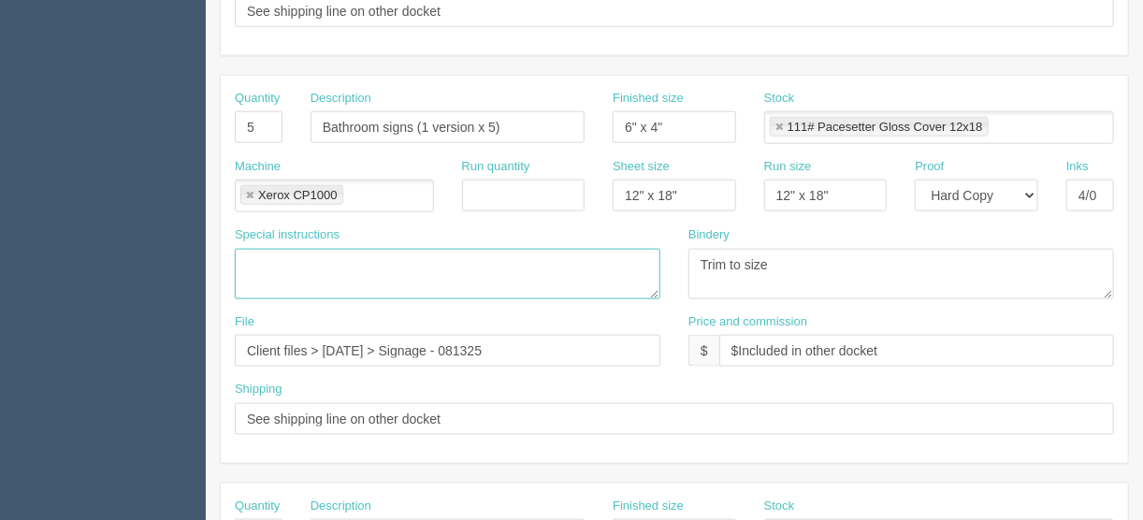
click at [558, 253] on textarea at bounding box center [448, 274] width 426 height 51
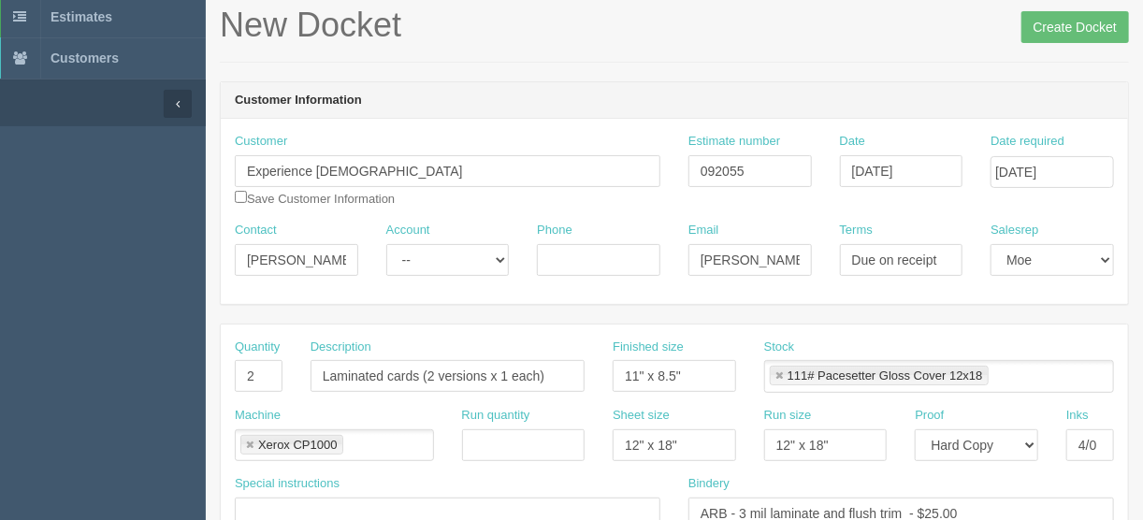
scroll to position [0, 0]
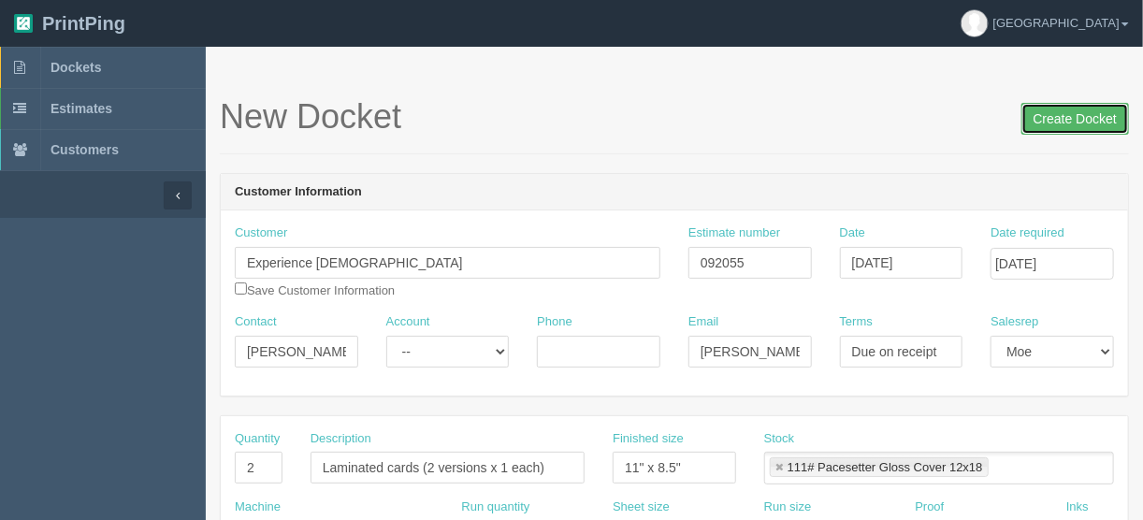
click at [1070, 121] on input "Create Docket" at bounding box center [1075, 119] width 108 height 32
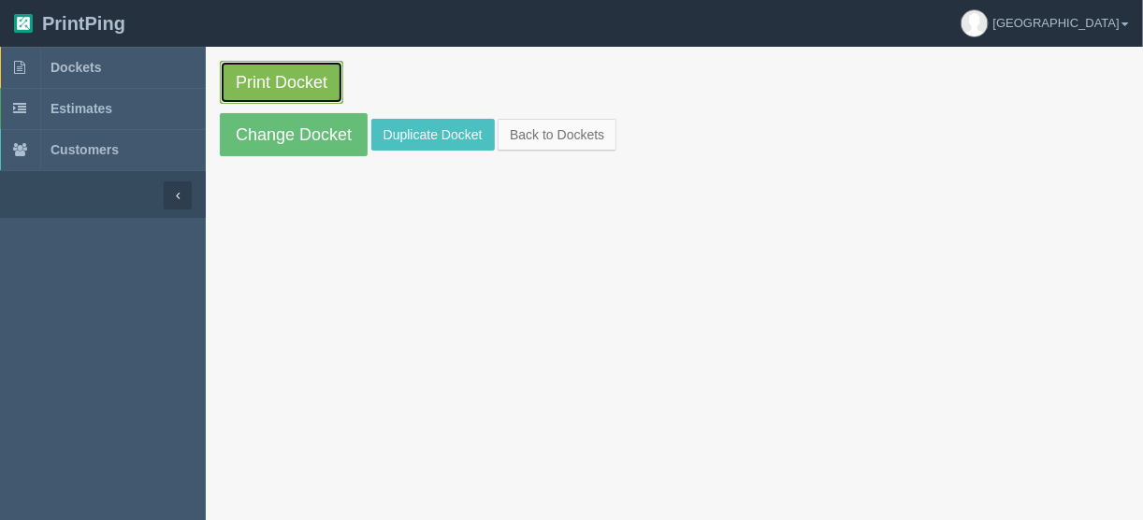
click at [253, 76] on link "Print Docket" at bounding box center [281, 82] width 123 height 43
click at [262, 74] on link "Print Docket" at bounding box center [281, 82] width 123 height 43
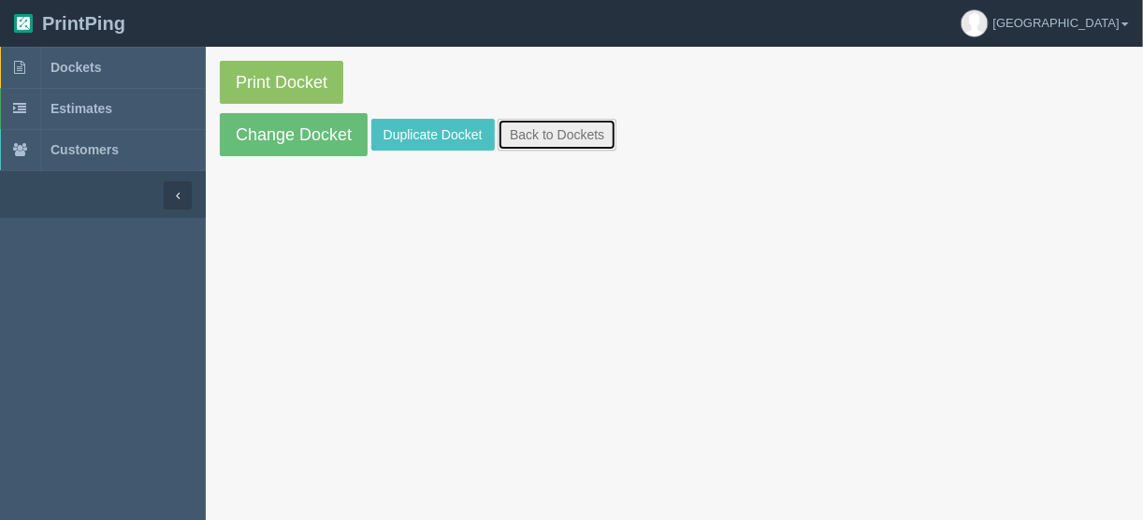
click at [503, 132] on link "Back to Dockets" at bounding box center [557, 135] width 119 height 32
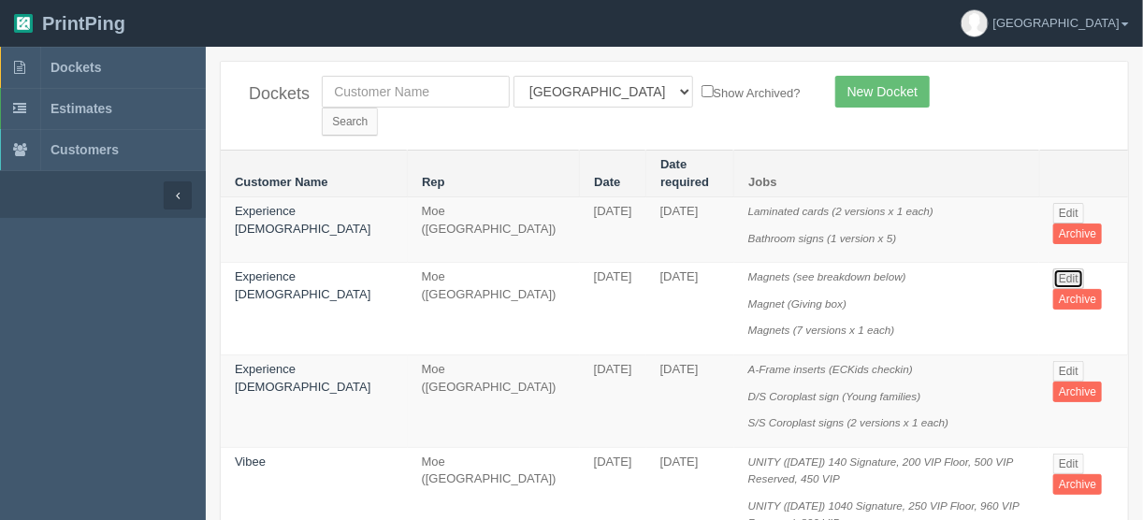
click at [1055, 268] on link "Edit" at bounding box center [1068, 278] width 31 height 21
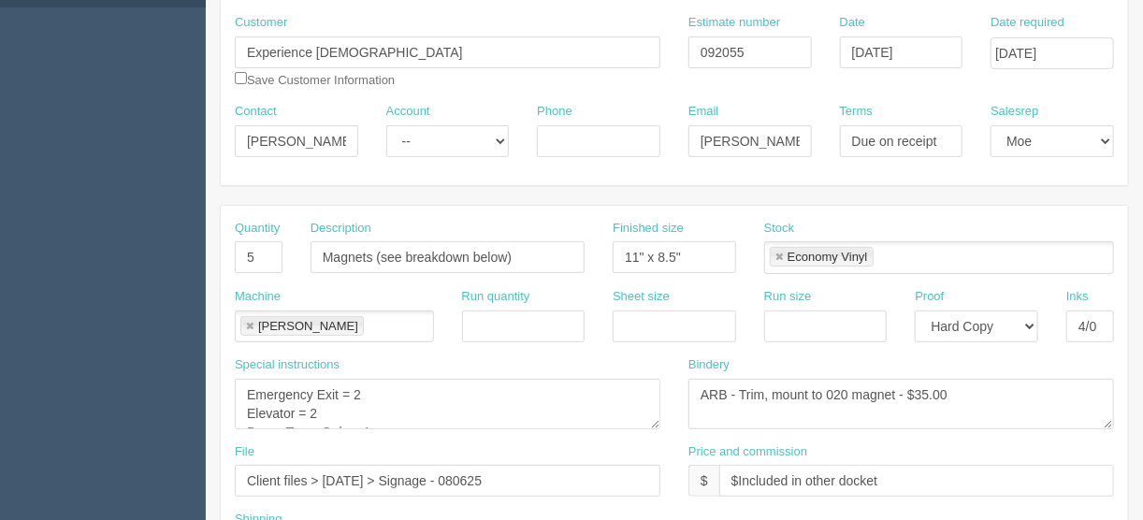
scroll to position [224, 0]
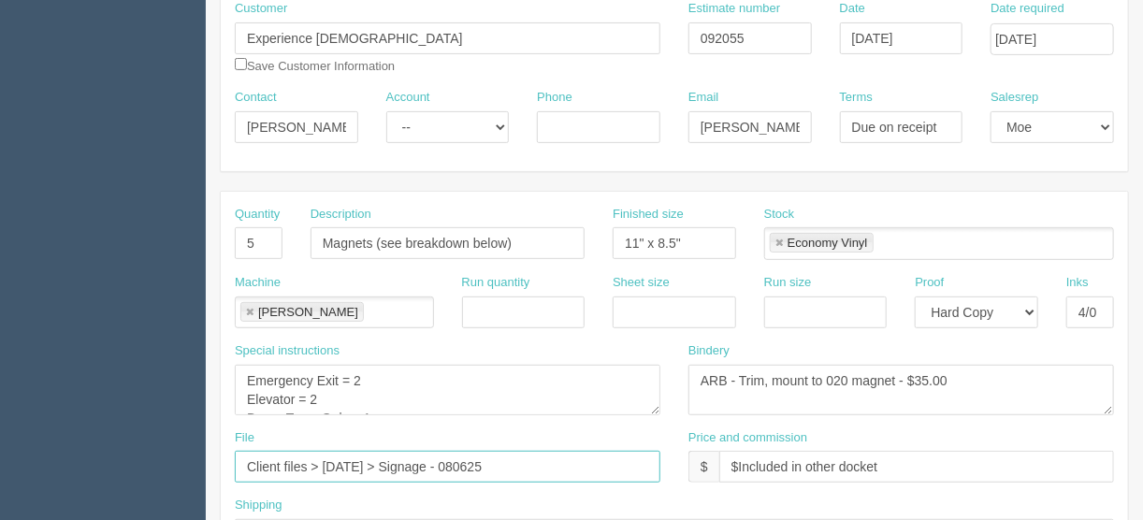
click at [496, 464] on input "Client files > August 2025 > Signage - 080625" at bounding box center [448, 467] width 426 height 32
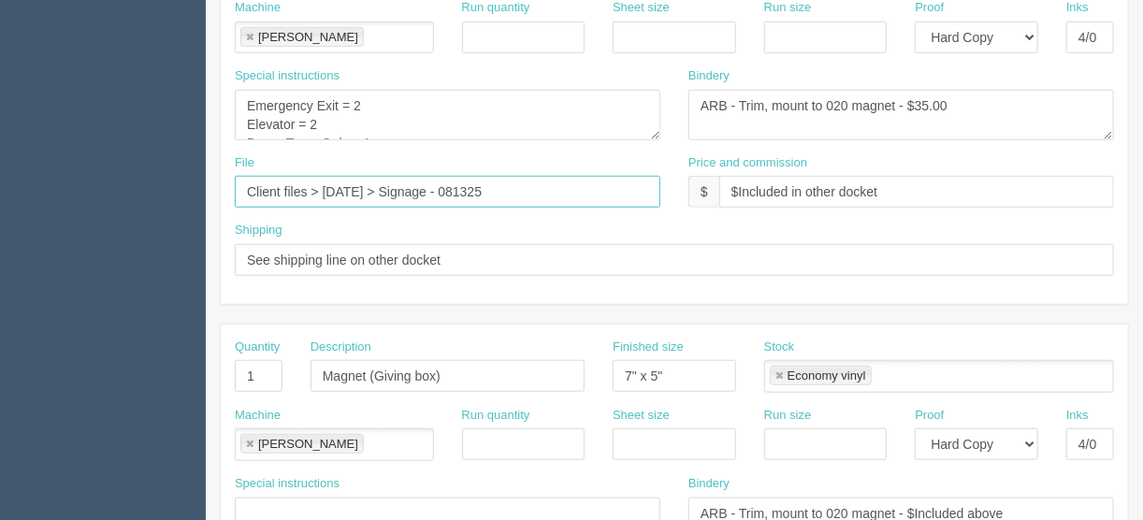
scroll to position [599, 0]
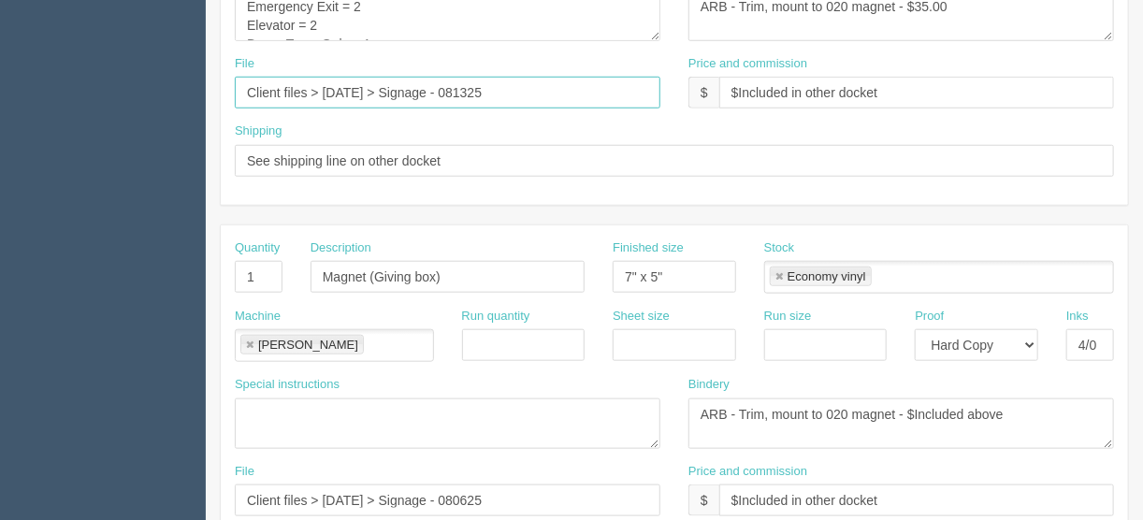
type input "Client files > [DATE] > Signage - 081325"
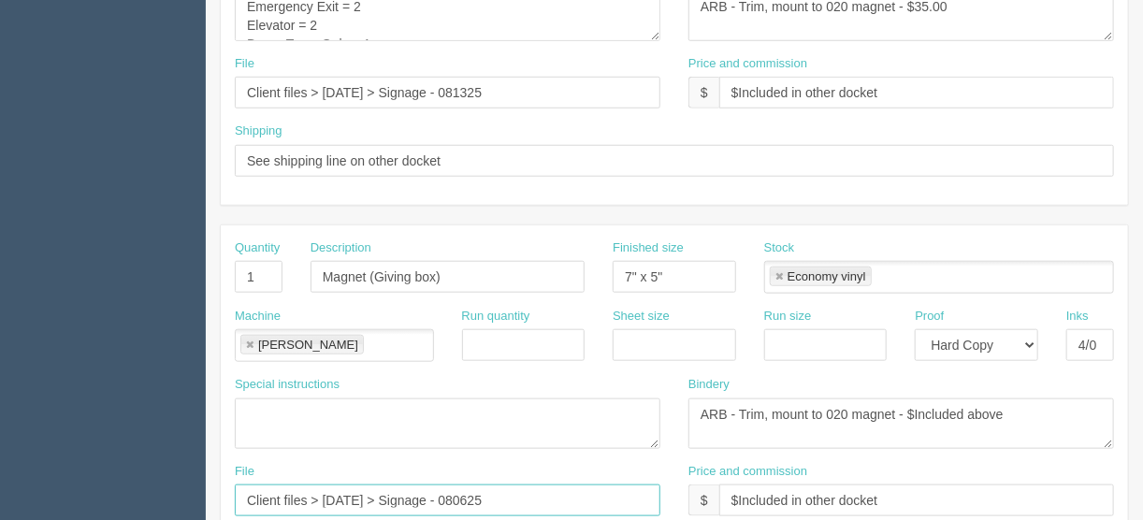
click at [499, 493] on input "Client files > August 2025 > Signage - 080625" at bounding box center [448, 501] width 426 height 32
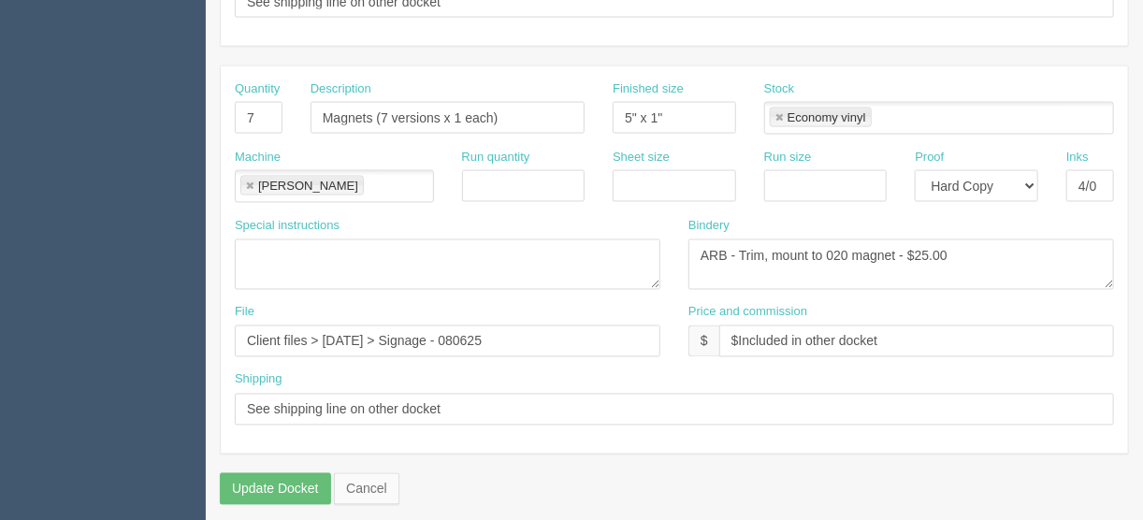
scroll to position [1168, 0]
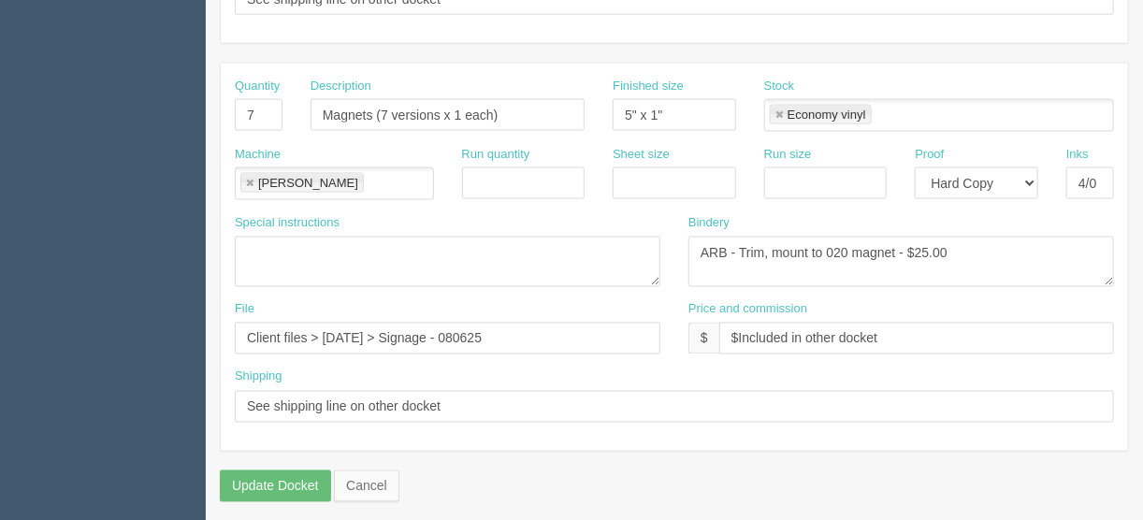
type input "Client files > [DATE] > Signage - 081325"
click at [498, 326] on input "Client files > August 2025 > Signage - 080625" at bounding box center [448, 339] width 426 height 32
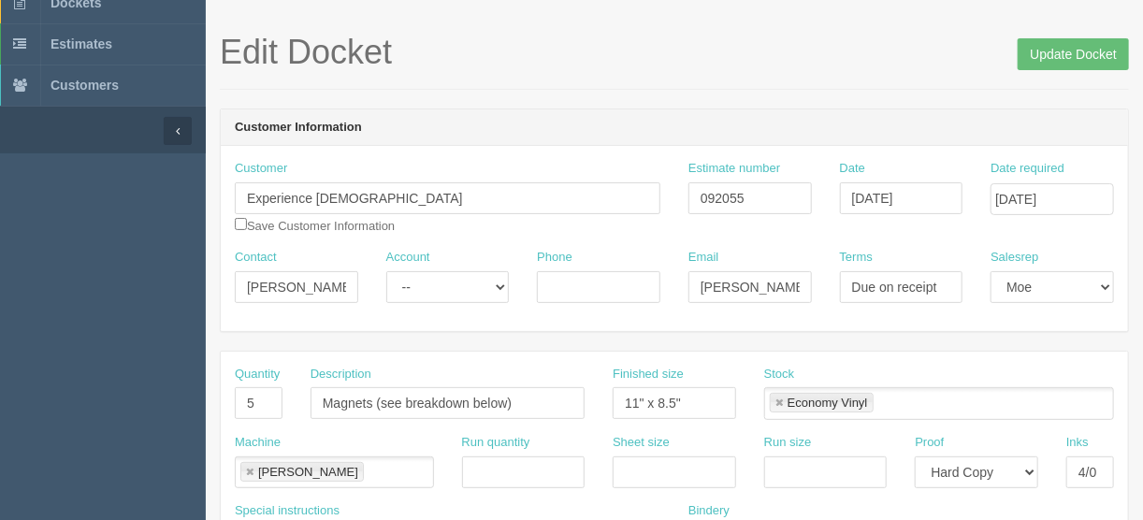
scroll to position [0, 0]
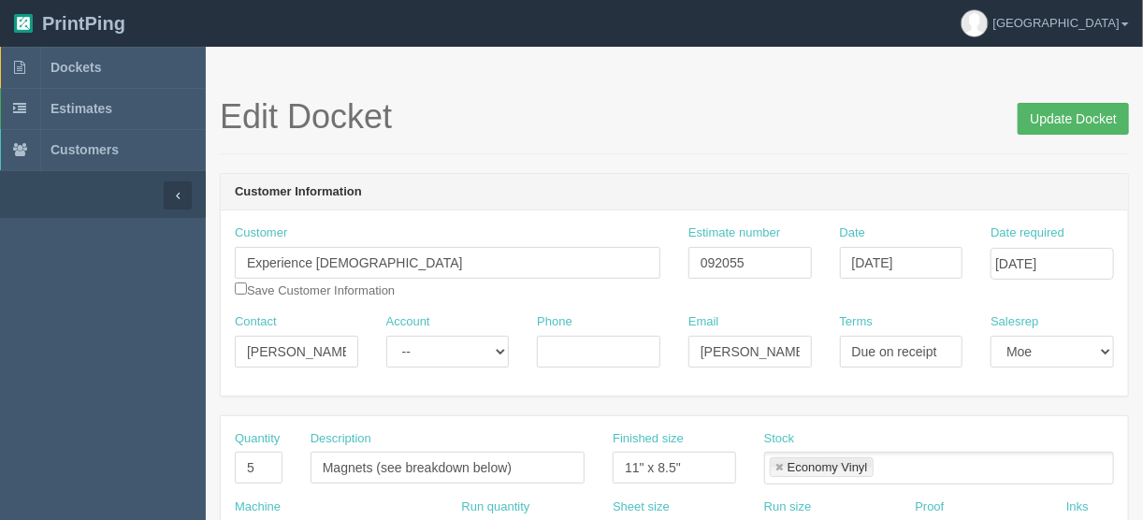
type input "Client files > [DATE] > Signage - 081325"
click at [1059, 121] on input "Update Docket" at bounding box center [1073, 119] width 111 height 32
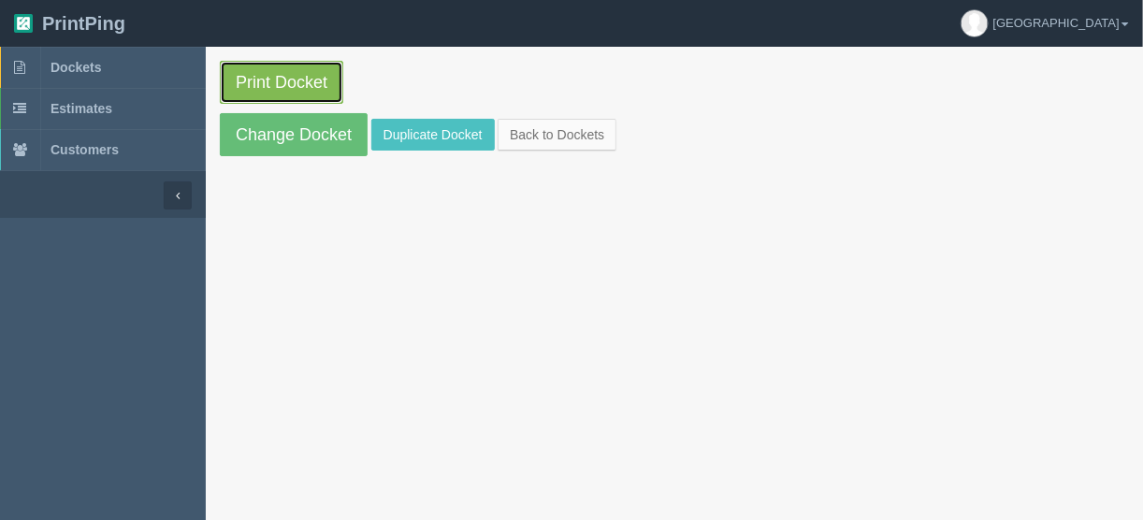
click at [283, 78] on link "Print Docket" at bounding box center [281, 82] width 123 height 43
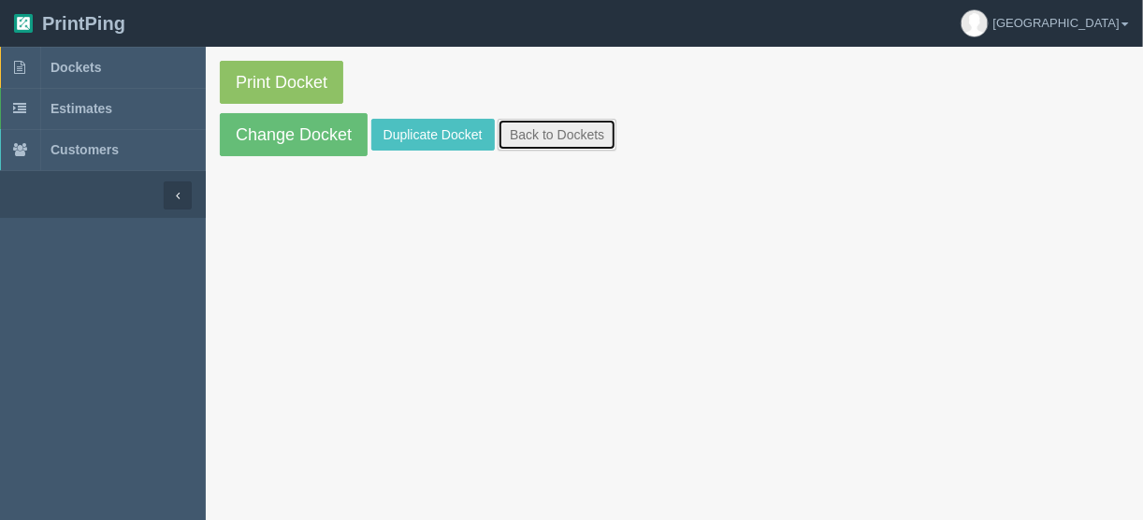
click at [540, 132] on link "Back to Dockets" at bounding box center [557, 135] width 119 height 32
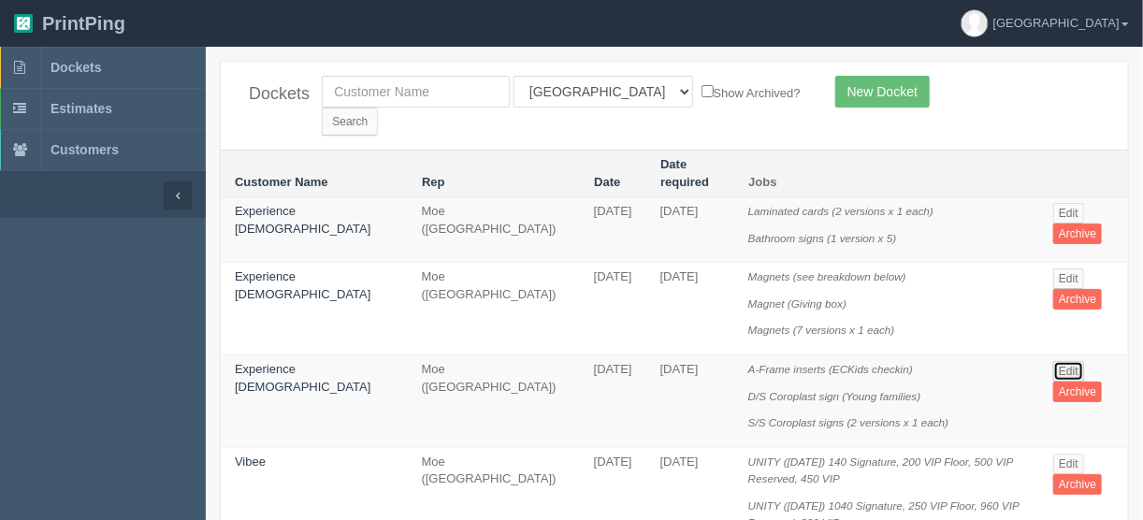
click at [1061, 361] on link "Edit" at bounding box center [1068, 371] width 31 height 21
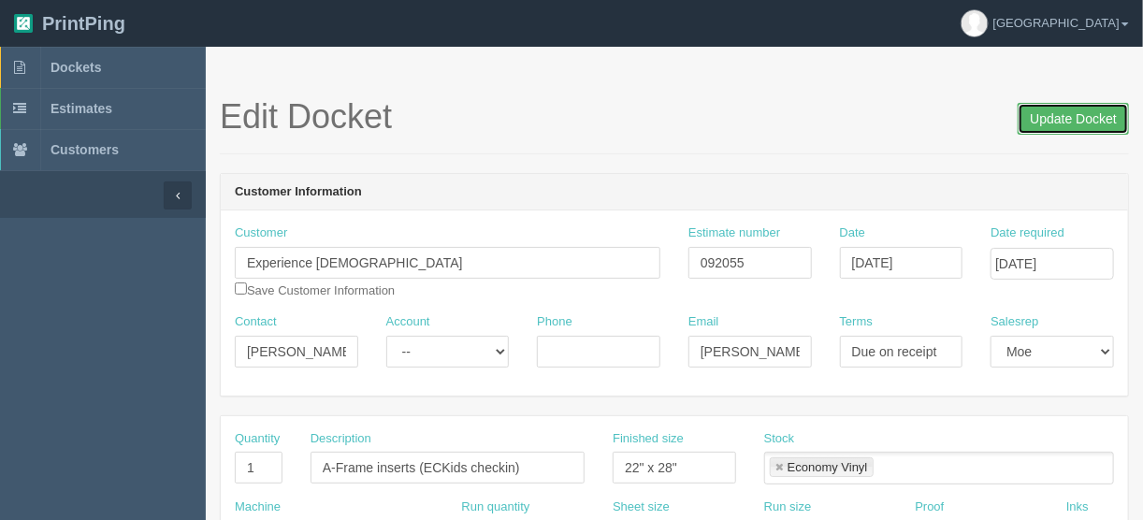
click at [1058, 119] on input "Update Docket" at bounding box center [1073, 119] width 111 height 32
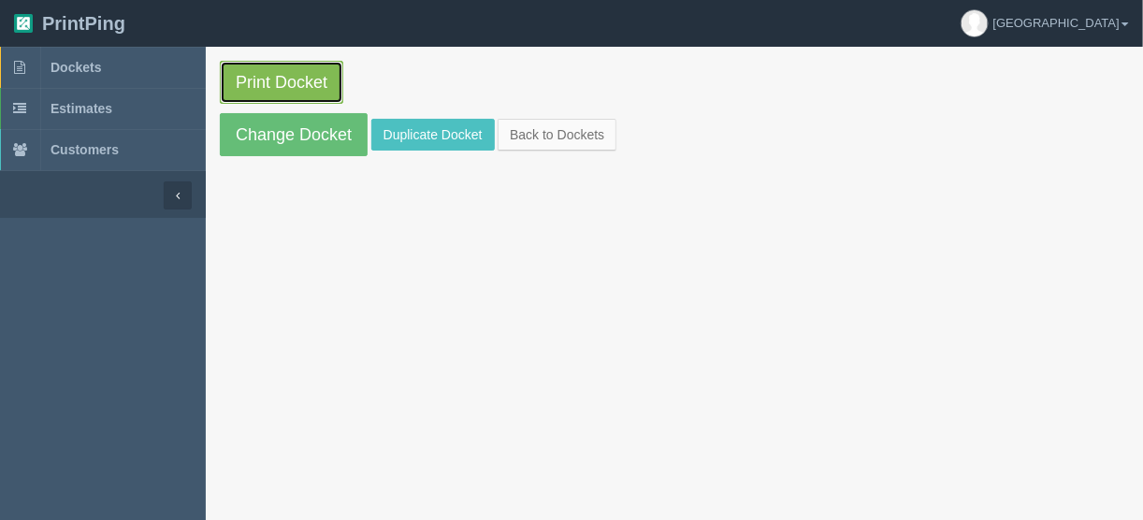
click at [293, 76] on link "Print Docket" at bounding box center [281, 82] width 123 height 43
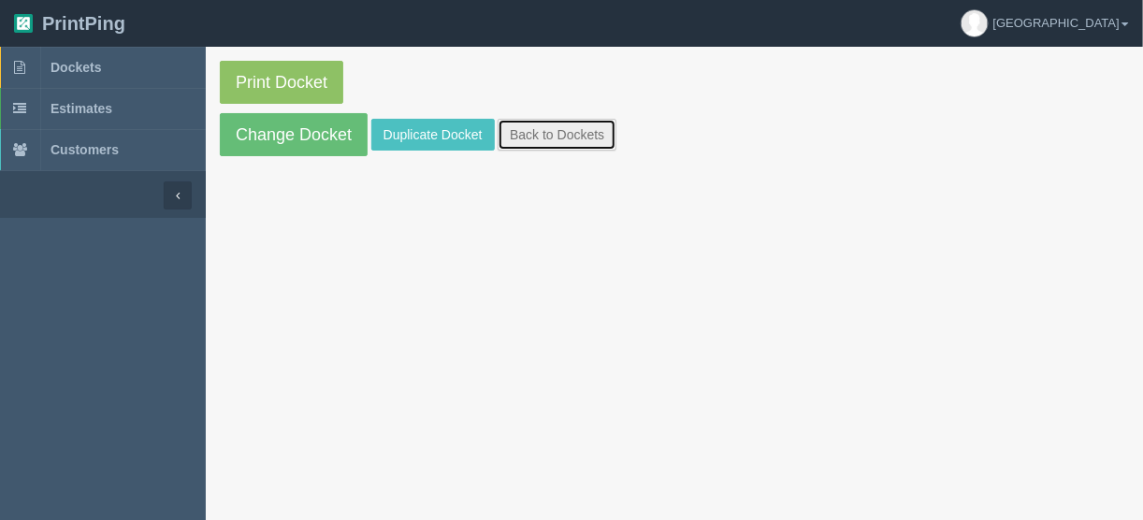
click at [533, 128] on link "Back to Dockets" at bounding box center [557, 135] width 119 height 32
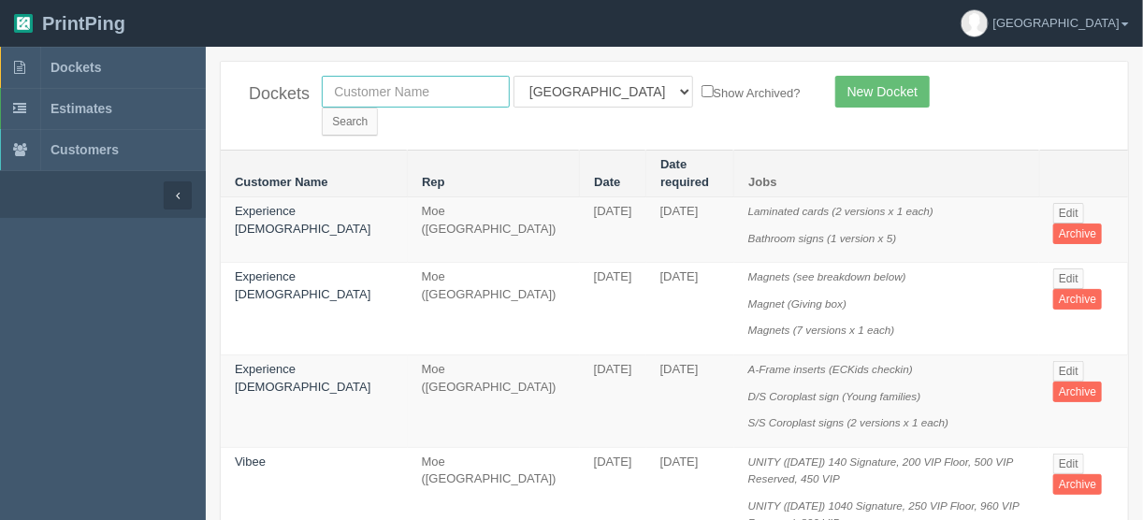
click at [482, 86] on input "text" at bounding box center [416, 92] width 188 height 32
type input "okotoks g"
click at [596, 87] on select "All Users Ali Ali Test 1 Aly Amy Ankit Arif Brandon Dan France Greg Jim Mark Ma…" at bounding box center [604, 92] width 180 height 32
select select
click at [514, 76] on select "All Users Ali Ali Test 1 Aly Amy Ankit Arif Brandon Dan France Greg Jim Mark Ma…" at bounding box center [604, 92] width 180 height 32
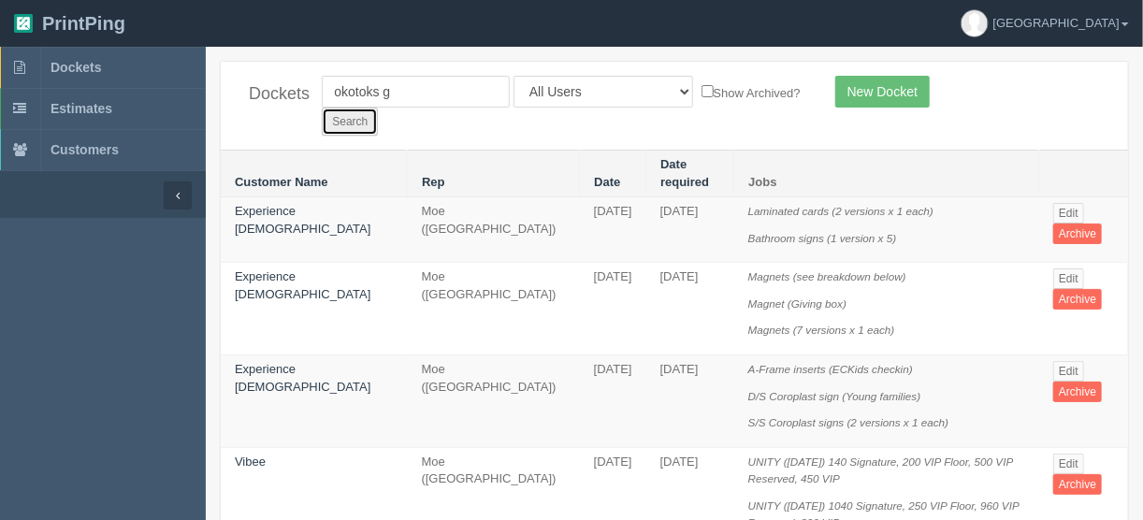
click at [378, 108] on input "Search" at bounding box center [350, 122] width 56 height 28
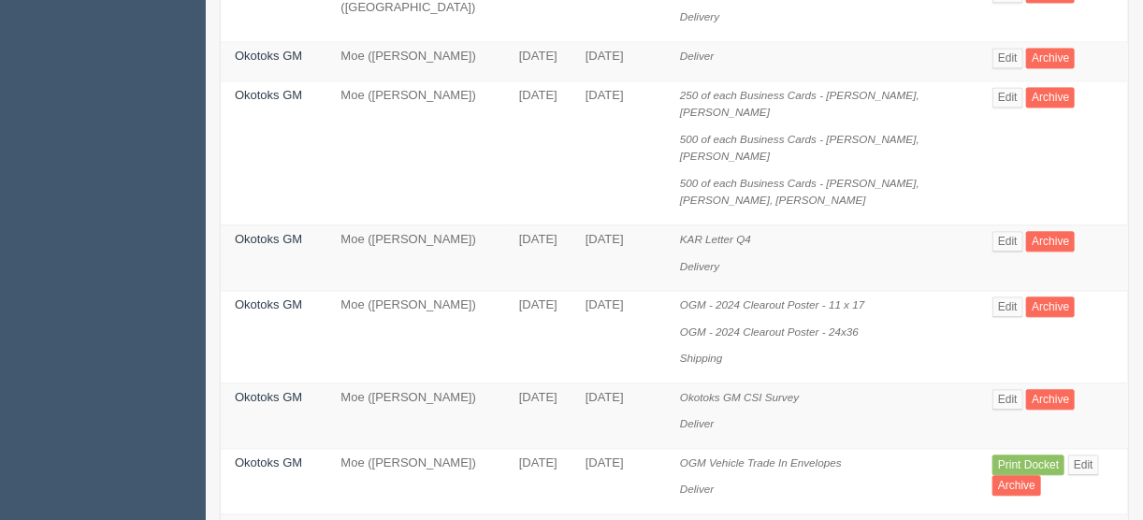
scroll to position [1646, 0]
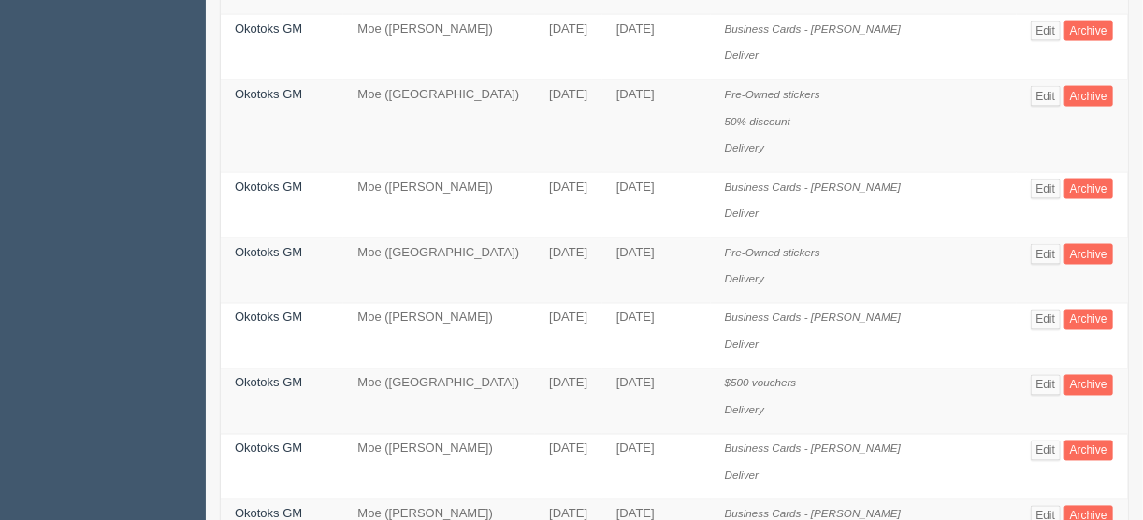
scroll to position [1412, 0]
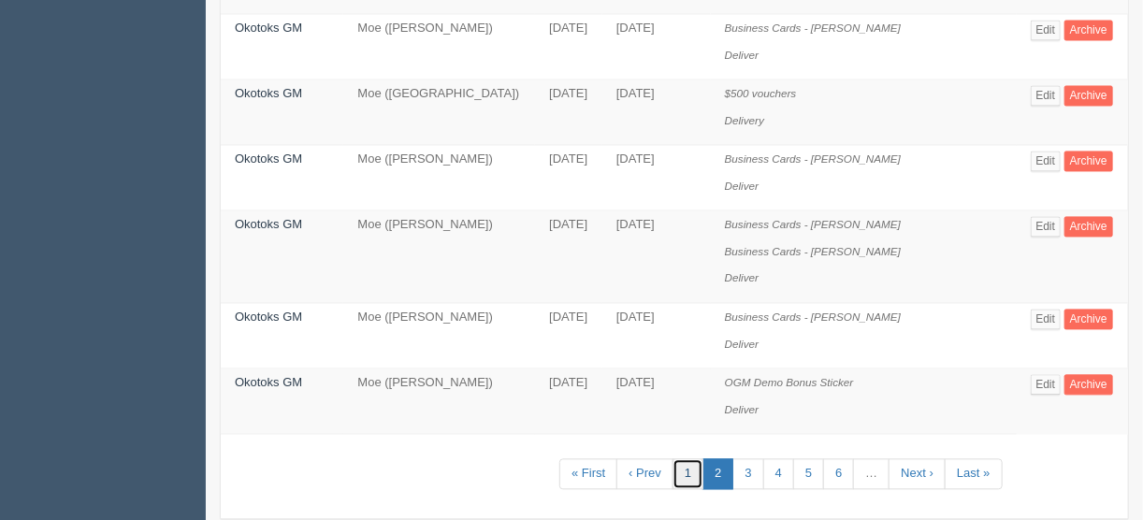
drag, startPoint x: 698, startPoint y: 444, endPoint x: 716, endPoint y: 445, distance: 17.8
click at [697, 459] on link "1" at bounding box center [688, 474] width 31 height 31
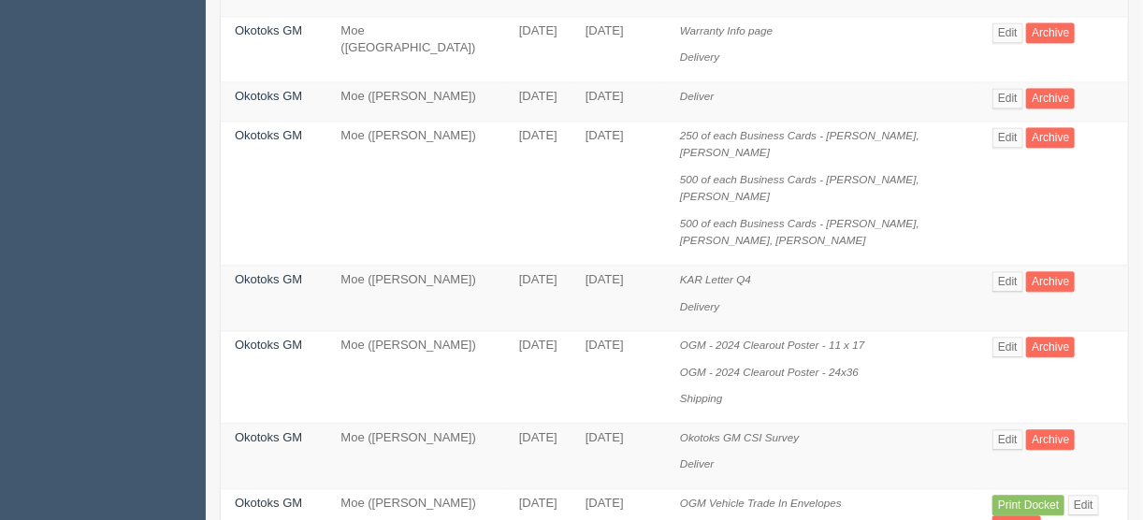
scroll to position [1658, 0]
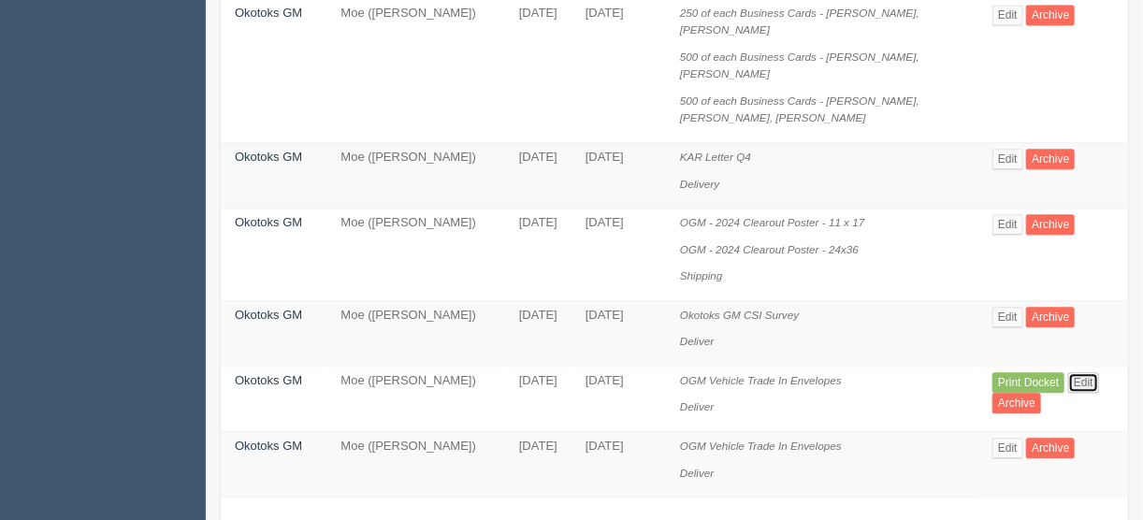
click at [1079, 372] on link "Edit" at bounding box center [1083, 382] width 31 height 21
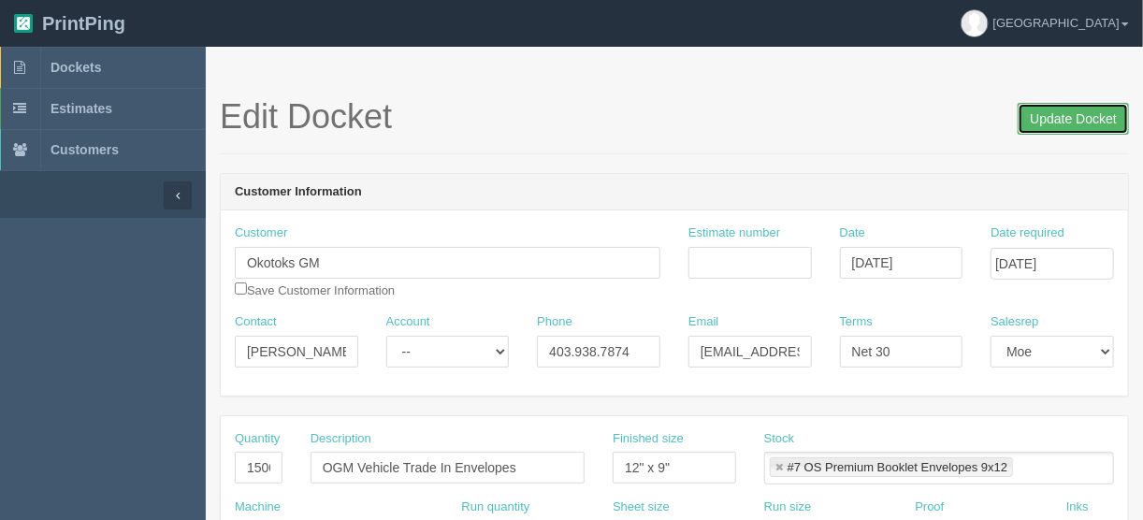
click at [1069, 120] on input "Update Docket" at bounding box center [1073, 119] width 111 height 32
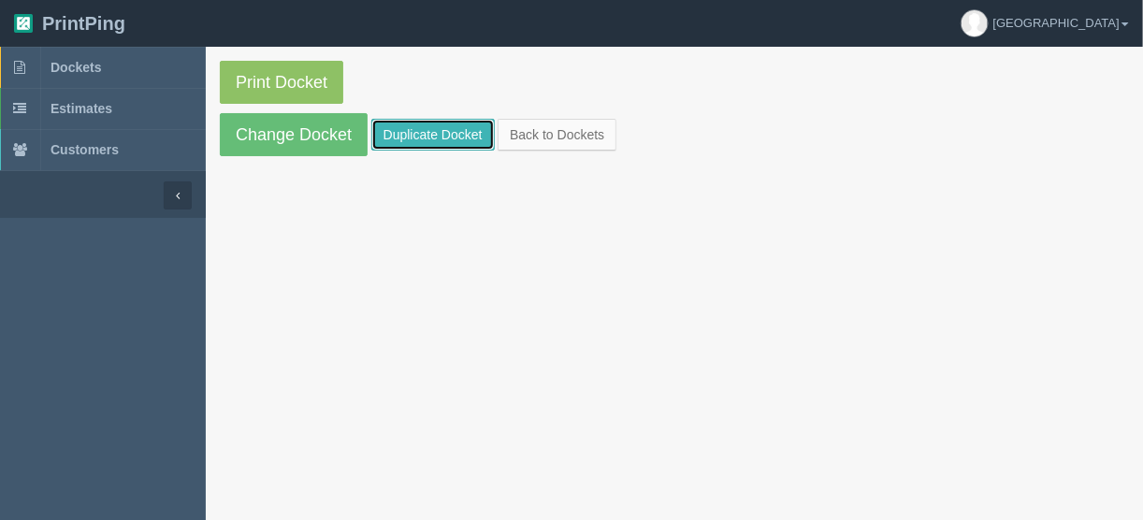
click at [436, 135] on link "Duplicate Docket" at bounding box center [432, 135] width 123 height 32
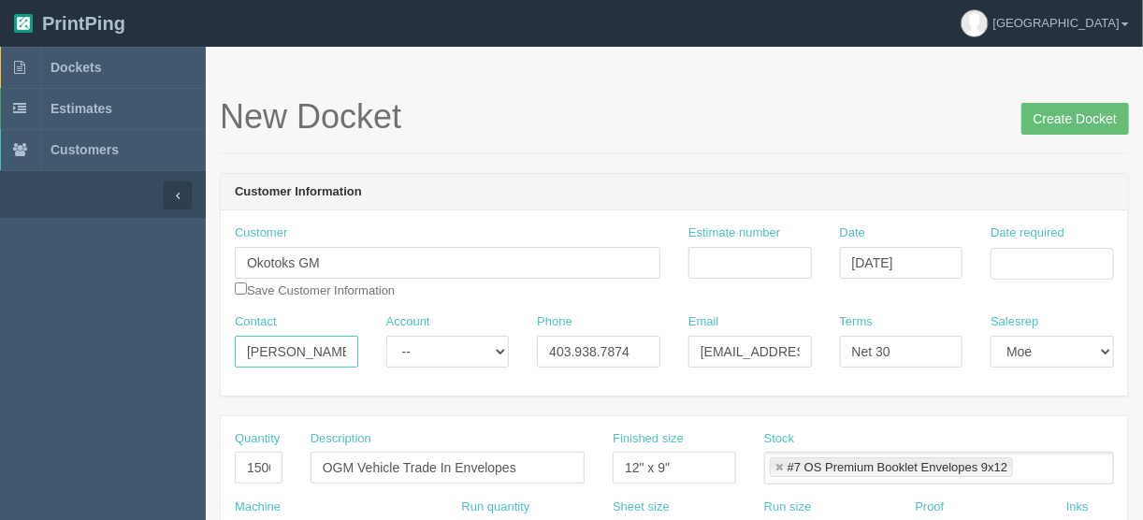
drag, startPoint x: 322, startPoint y: 351, endPoint x: 169, endPoint y: 347, distance: 152.5
paste input "[PERSON_NAME]"
type input "[PERSON_NAME]"
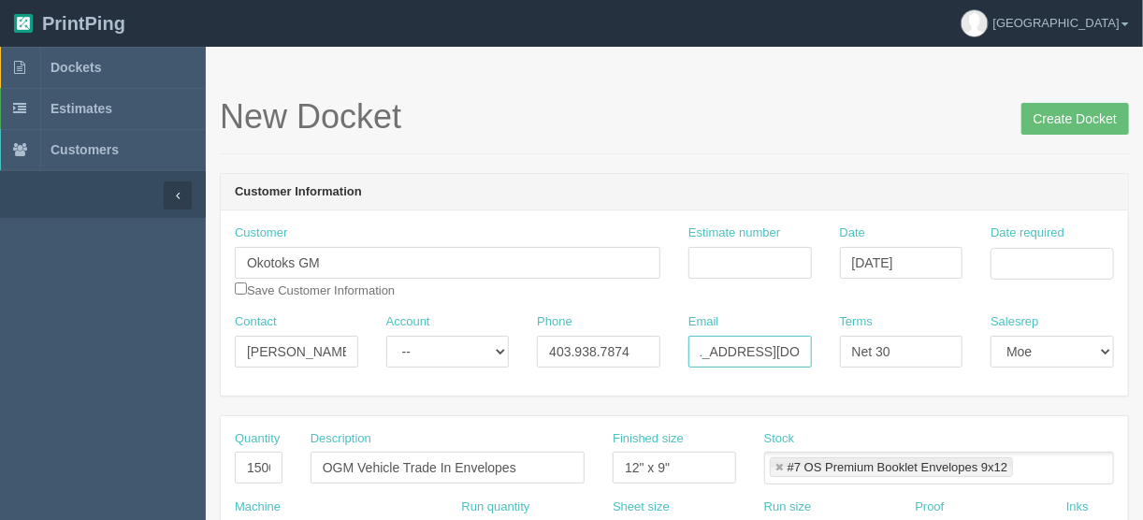
drag, startPoint x: 698, startPoint y: 343, endPoint x: 868, endPoint y: 352, distance: 170.5
click at [868, 352] on div "Contact [PERSON_NAME] Account -- Existing Client Allrush Client Rep Client Phon…" at bounding box center [674, 347] width 907 height 68
paste input "rmichaud@kaizenauto"
type input "[EMAIL_ADDRESS][DOMAIN_NAME]"
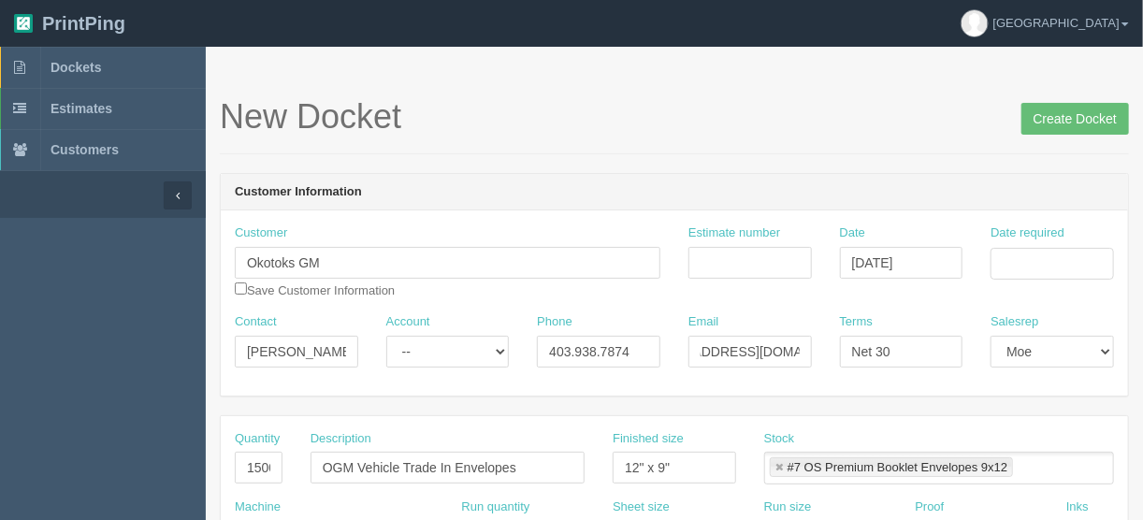
scroll to position [0, 0]
drag, startPoint x: 631, startPoint y: 351, endPoint x: 357, endPoint y: 354, distance: 274.1
click at [357, 354] on div "Contact Renee Michaud Account -- Existing Client Allrush Client Rep Client Phon…" at bounding box center [674, 347] width 907 height 68
paste input "t: 14032875997 |"
type input "4032875997"
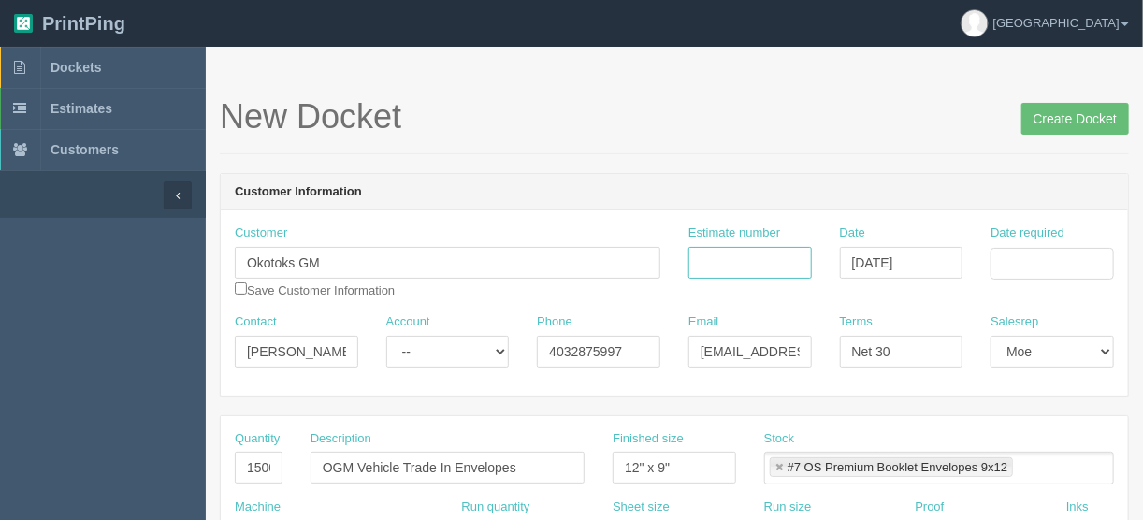
click at [726, 261] on input "Estimate number" at bounding box center [749, 263] width 123 height 32
type input "092000"
click at [1032, 262] on input "Date required" at bounding box center [1052, 264] width 123 height 32
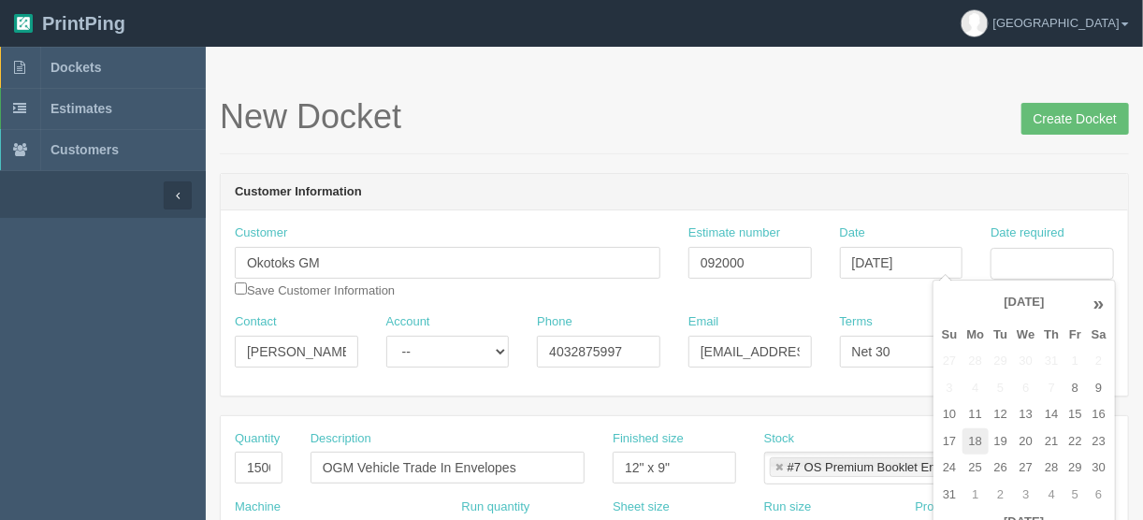
click at [979, 438] on td "18" at bounding box center [976, 441] width 27 height 27
type input "[DATE]"
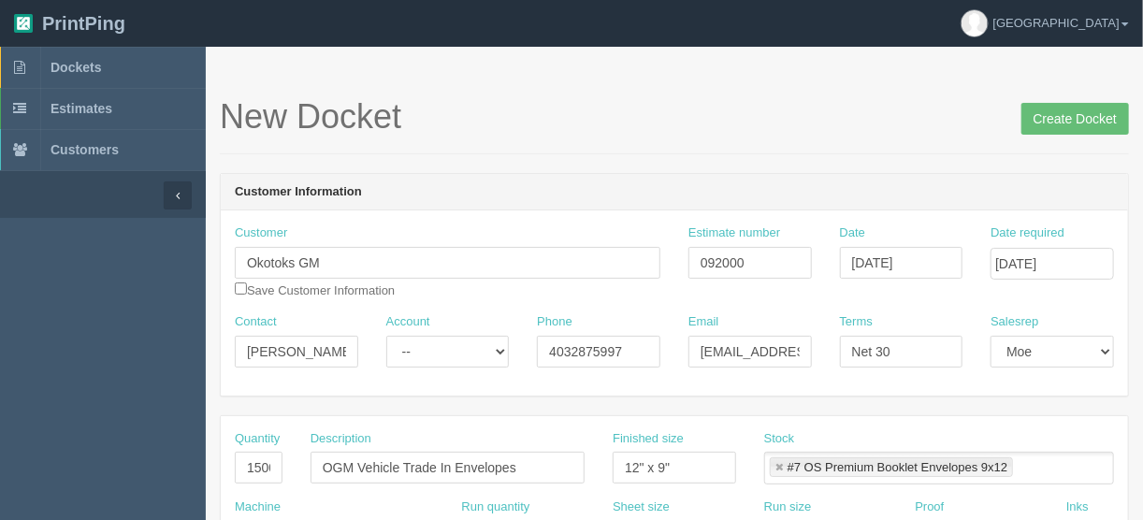
click at [726, 141] on div "New Docket Create Docket" at bounding box center [674, 126] width 909 height 56
drag, startPoint x: 246, startPoint y: 471, endPoint x: 523, endPoint y: 455, distance: 277.3
click at [523, 455] on div "Quantity 1500 Description OGM Vehicle Trade In Envelopes Finished size 12" x 9"…" at bounding box center [674, 464] width 907 height 68
type input "1000"
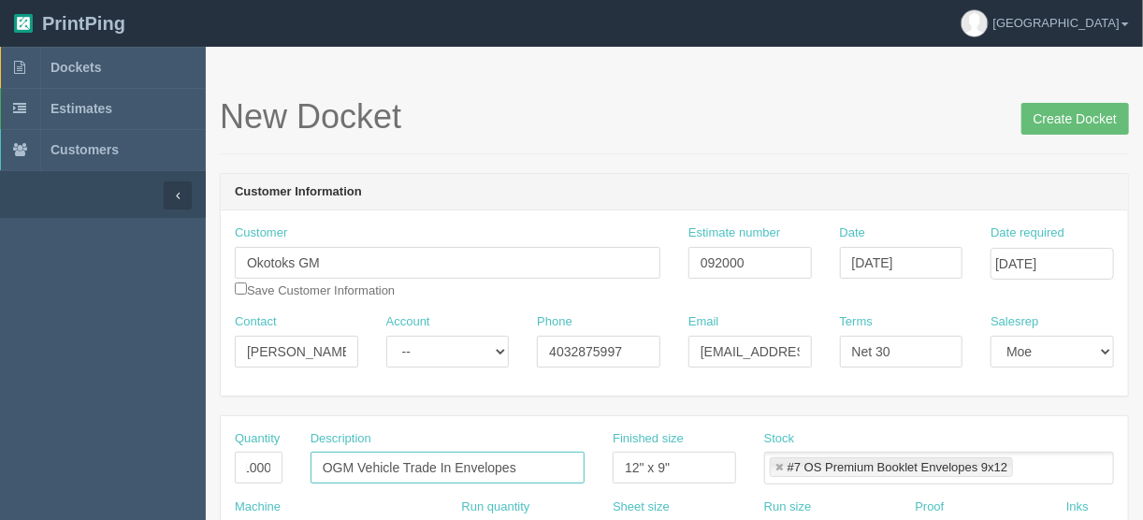
scroll to position [0, 0]
drag, startPoint x: 449, startPoint y: 460, endPoint x: 362, endPoint y: 468, distance: 87.3
click at [359, 467] on input "OGM Vehicle Trade In Envelopes" at bounding box center [448, 468] width 274 height 32
type input "OGM Night Drop Envelopes"
drag, startPoint x: 676, startPoint y: 461, endPoint x: 543, endPoint y: 468, distance: 133.0
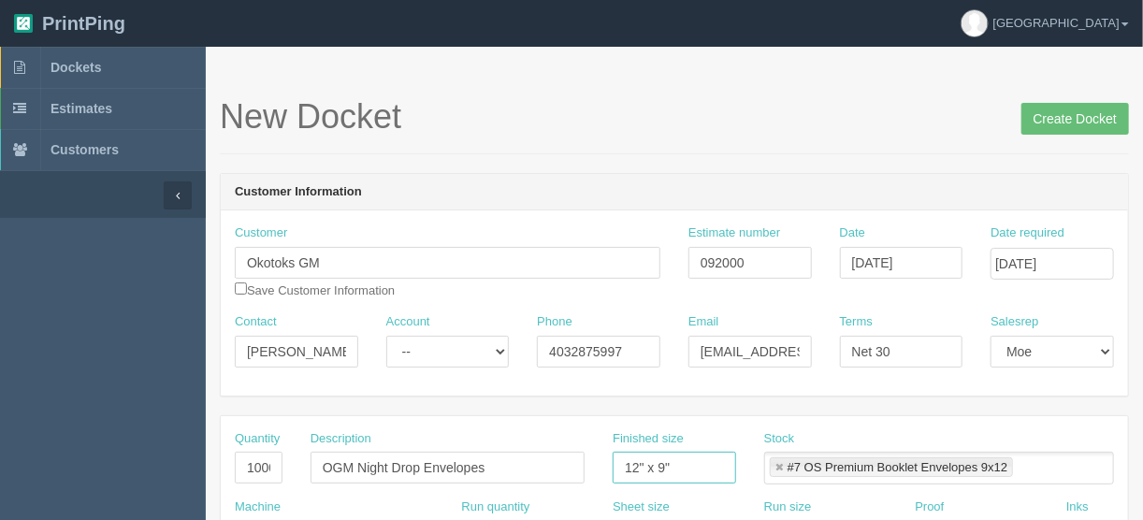
click at [535, 480] on div "Quantity 1000 Description OGM Night Drop Envelopes Finished size 12" x 9" Stock…" at bounding box center [674, 464] width 907 height 68
type input "6" x 9""
click at [777, 463] on link at bounding box center [779, 468] width 11 height 12
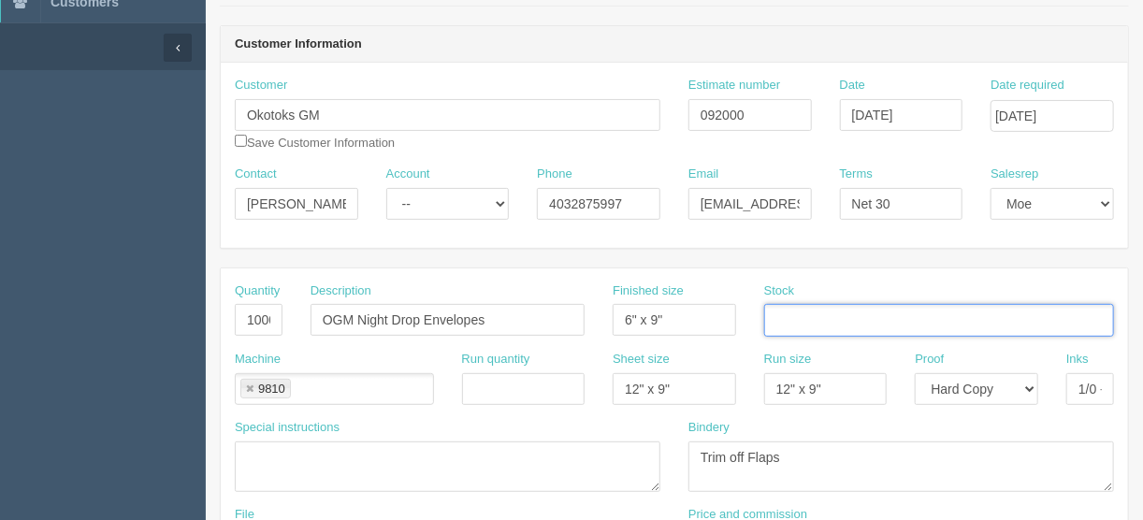
scroll to position [150, 0]
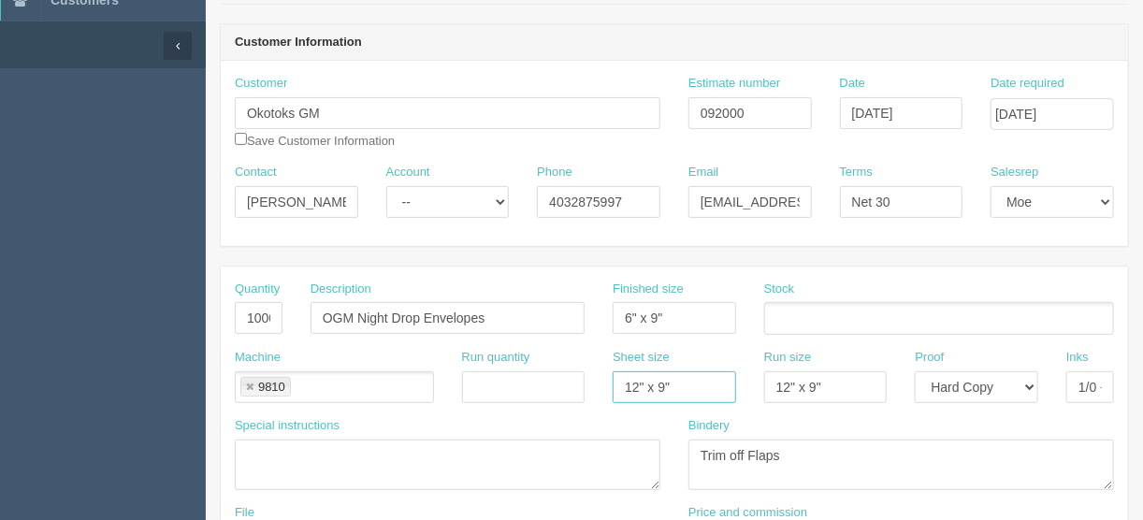
drag, startPoint x: 656, startPoint y: 382, endPoint x: 560, endPoint y: 388, distance: 95.6
click at [562, 388] on div "Machine 9810 9810 Run quantity Sheet size 12" x 9" Run size 12" x 9" Proof -- E…" at bounding box center [674, 383] width 907 height 68
drag, startPoint x: 680, startPoint y: 316, endPoint x: 587, endPoint y: 316, distance: 93.5
click at [587, 316] on div "Quantity 1000 Description OGM Night Drop Envelopes Finished size 6" x 9" Stock" at bounding box center [674, 315] width 907 height 68
drag, startPoint x: 683, startPoint y: 375, endPoint x: 514, endPoint y: 384, distance: 169.6
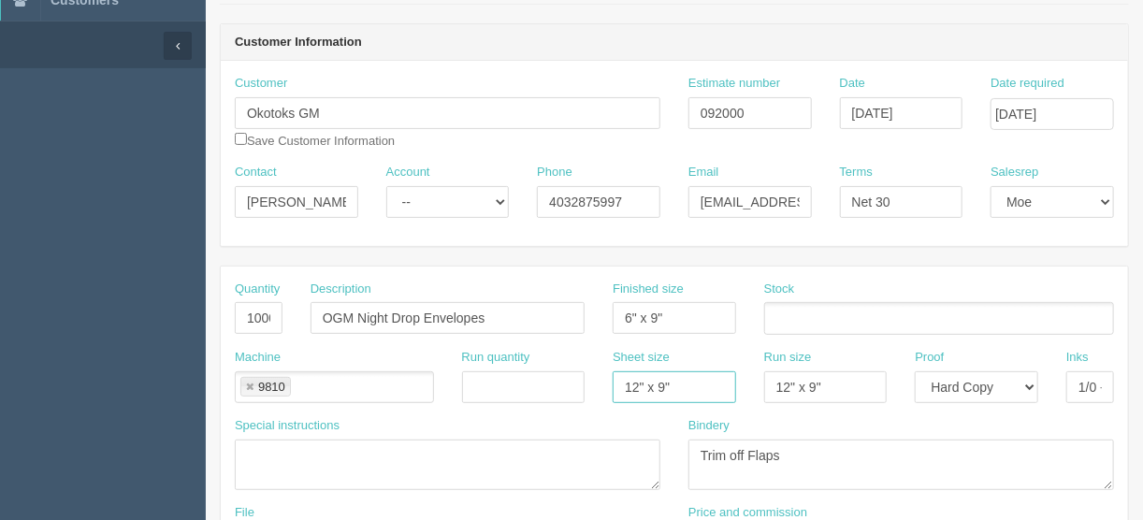
click at [514, 384] on div "Machine 9810 9810 Run quantity Sheet size 12" x 9" Run size 12" x 9" Proof -- E…" at bounding box center [674, 383] width 907 height 68
paste input "6"
type input "6" x 9""
drag, startPoint x: 829, startPoint y: 381, endPoint x: 665, endPoint y: 385, distance: 163.8
click at [665, 385] on div "Machine 9810 9810 Run quantity Sheet size 6" x 9" Run size 12" x 9" Proof -- Em…" at bounding box center [674, 383] width 907 height 68
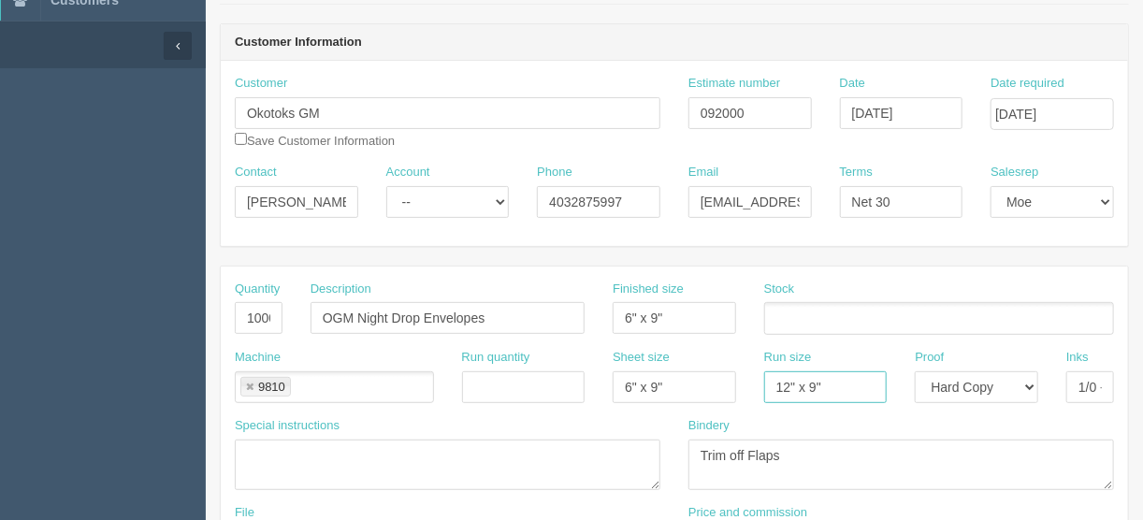
paste input "6"
type input "6" x 9""
click at [253, 382] on link at bounding box center [249, 388] width 11 height 12
type input "6" x 9""
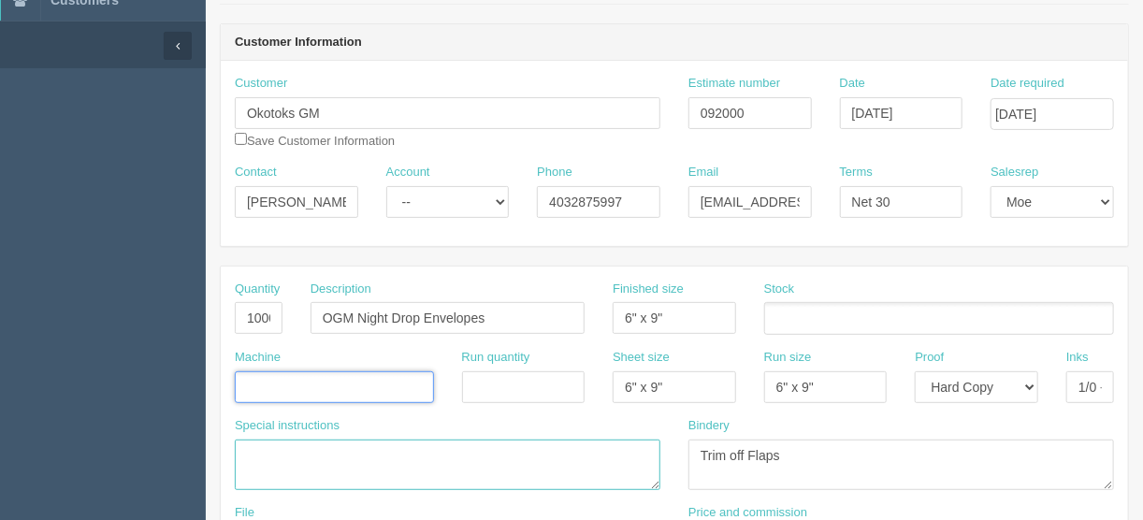
drag, startPoint x: 265, startPoint y: 478, endPoint x: 298, endPoint y: 467, distance: 35.5
click at [265, 479] on textarea at bounding box center [448, 465] width 426 height 51
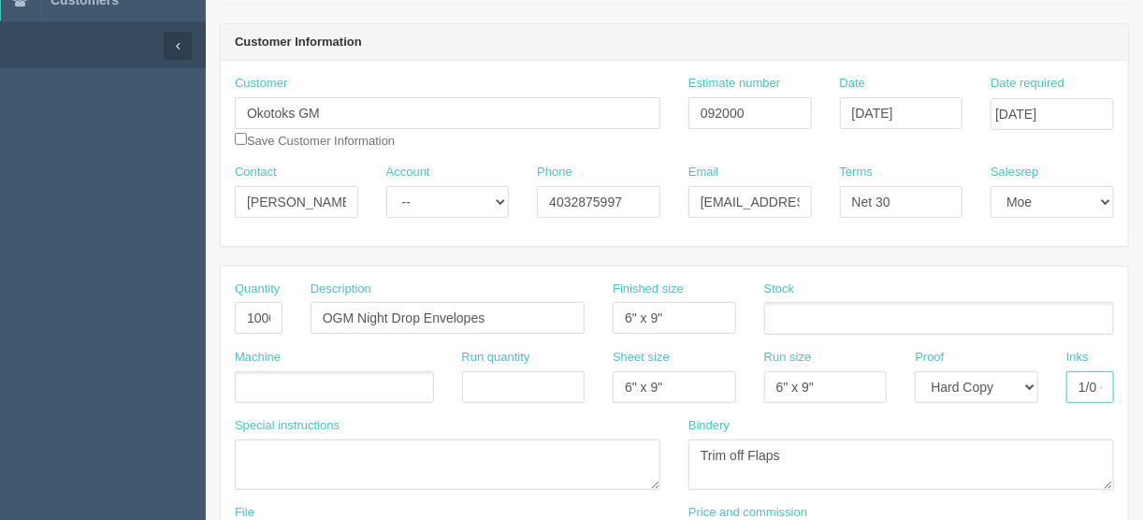
click at [1091, 378] on input "1/0 - Black" at bounding box center [1090, 387] width 48 height 32
click at [237, 384] on input "text" at bounding box center [245, 388] width 19 height 27
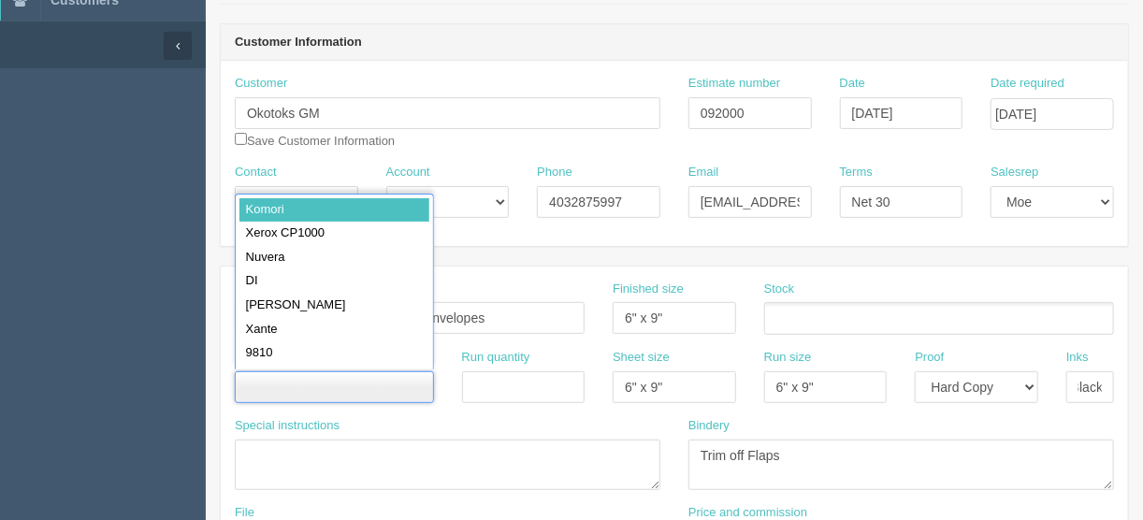
scroll to position [0, 0]
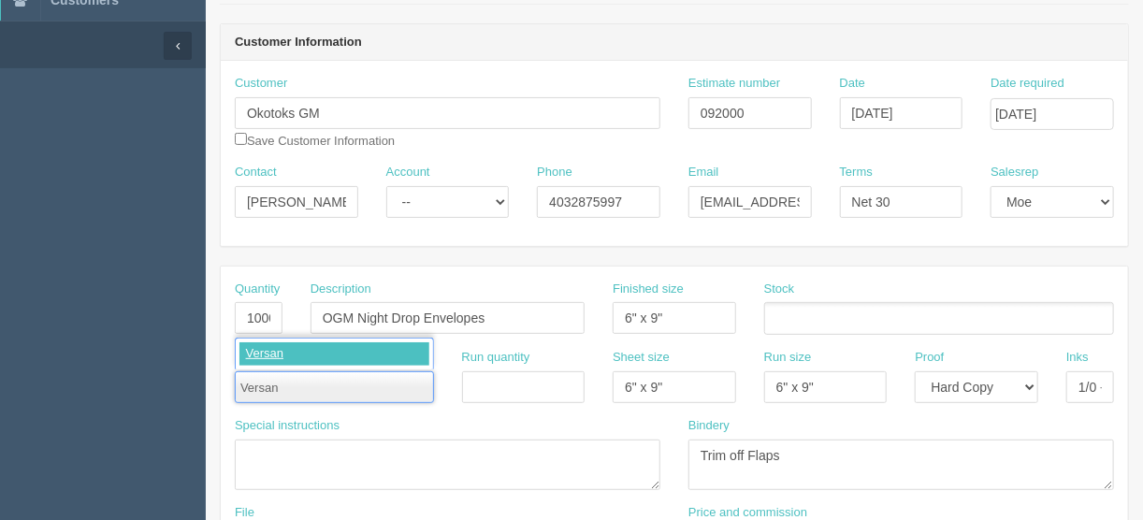
type input "Versant"
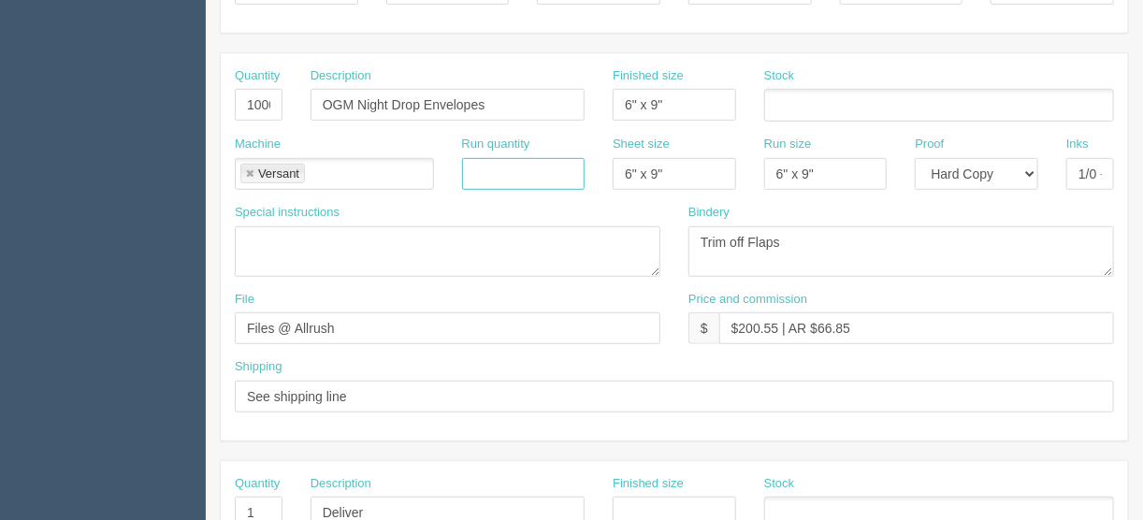
scroll to position [374, 0]
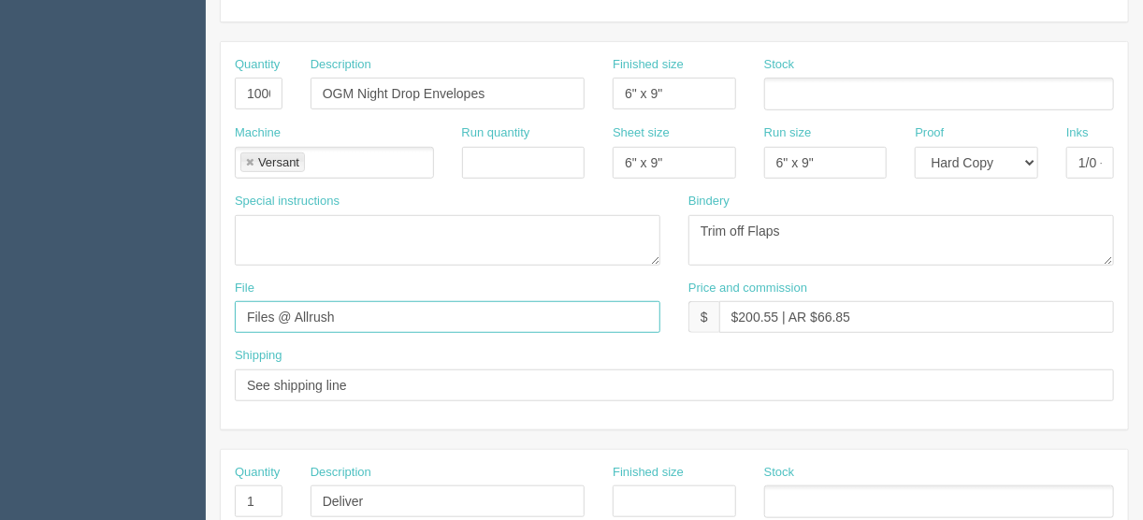
drag, startPoint x: 367, startPoint y: 318, endPoint x: 115, endPoint y: 315, distance: 251.6
click at [115, 315] on section "Dockets Estimates Customers" at bounding box center [571, 499] width 1143 height 1652
type input "[EMAIL_ADDRESS][DOMAIN_NAME]"
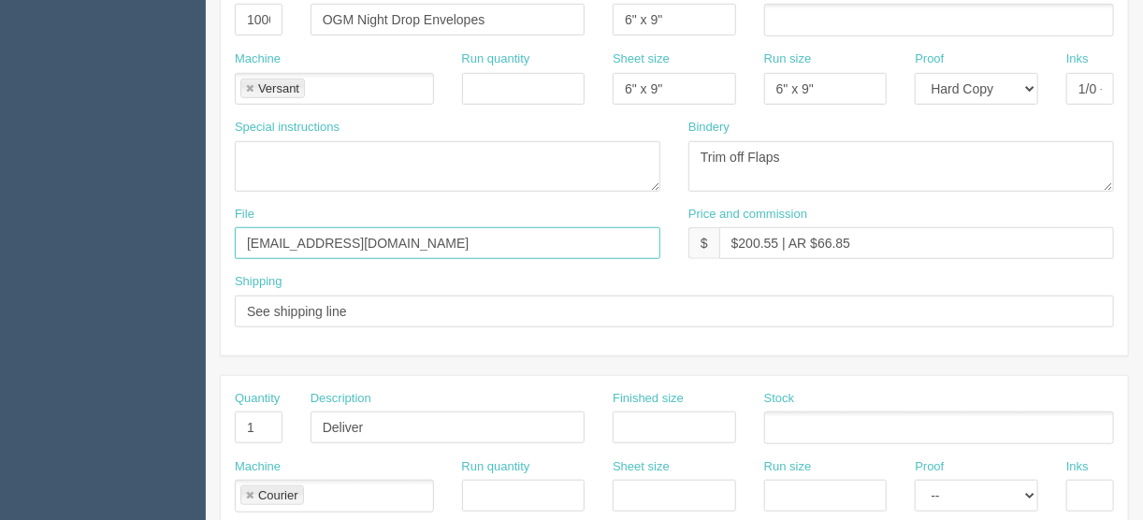
scroll to position [599, 0]
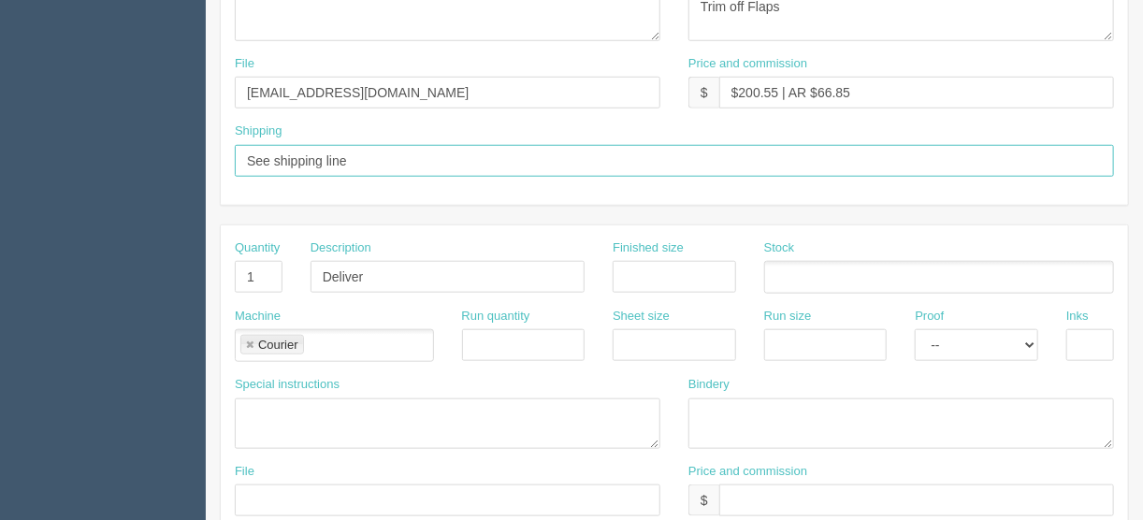
click at [356, 152] on input "See shipping line" at bounding box center [674, 161] width 879 height 32
type input "See shipping line below"
click at [399, 277] on input "Deliver" at bounding box center [448, 277] width 274 height 32
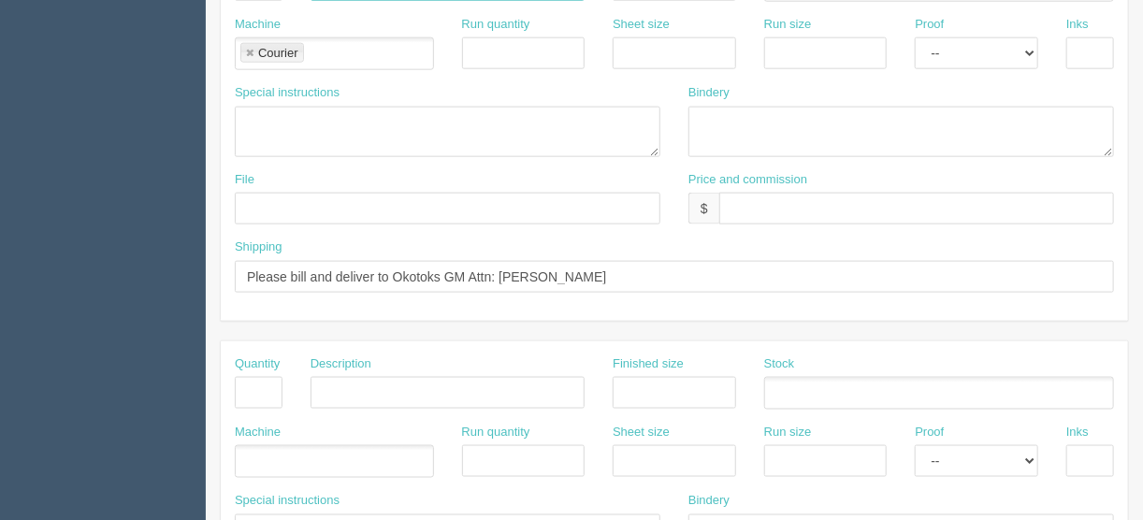
scroll to position [898, 0]
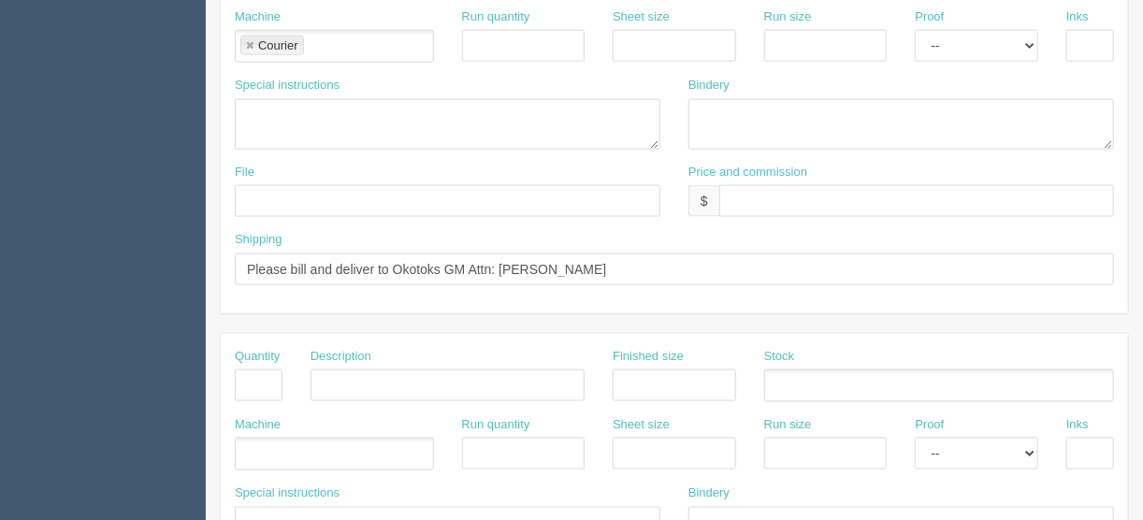
type input "Delivery"
click at [746, 201] on input "text" at bounding box center [916, 201] width 395 height 32
type input "$______________________"
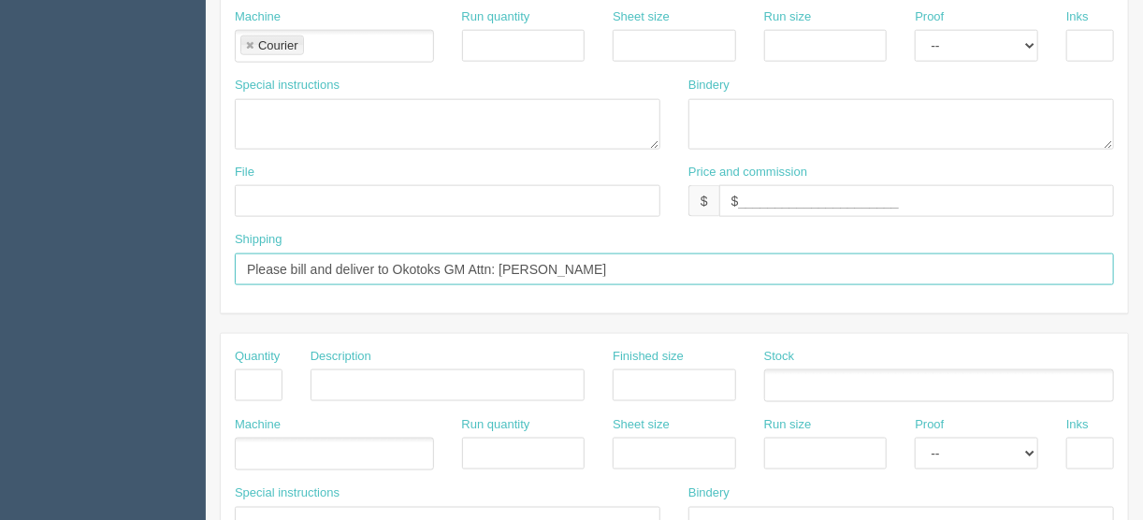
drag, startPoint x: 587, startPoint y: 261, endPoint x: 500, endPoint y: 264, distance: 87.0
click at [500, 264] on input "Please bill and deliver to Okotoks GM Attn: Betty Cahill" at bounding box center [674, 269] width 879 height 32
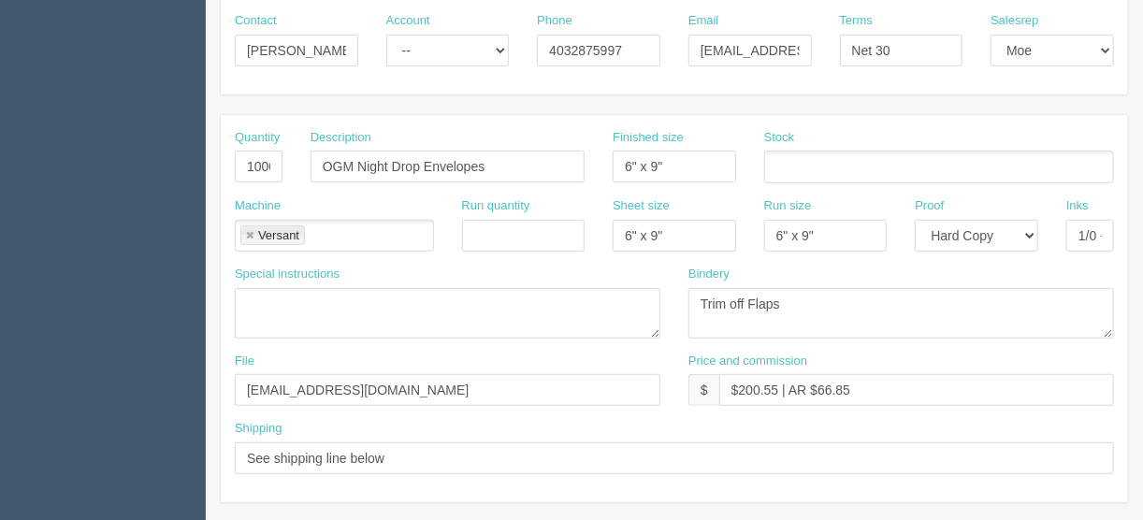
scroll to position [299, 0]
type input "Please bill and deliver to Okotoks GM Attn: Ty Starke"
click at [775, 164] on input "text" at bounding box center [774, 169] width 19 height 27
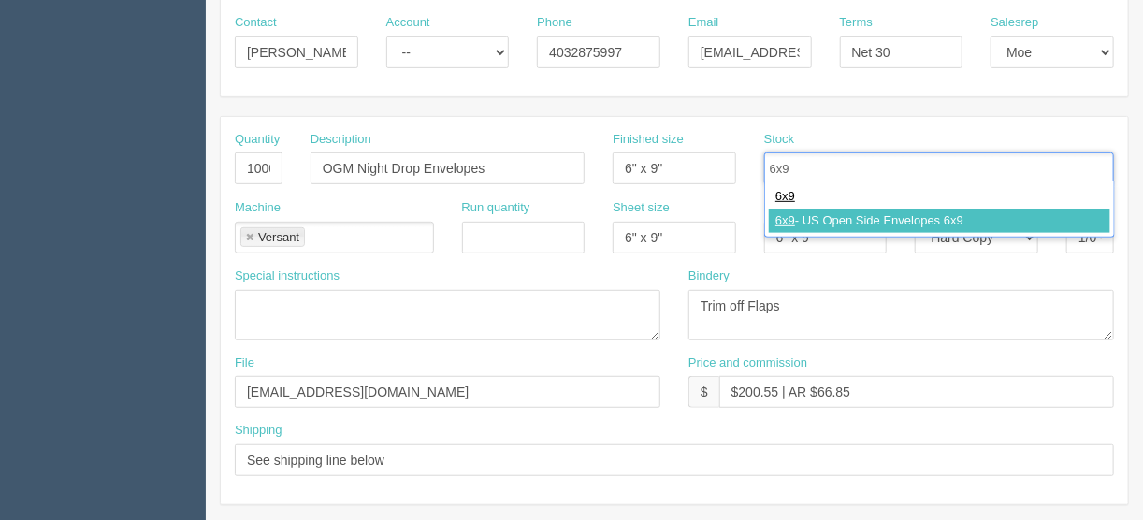
type input "6x9"
type input "6x9 - US Open Side Envelopes 6x9"
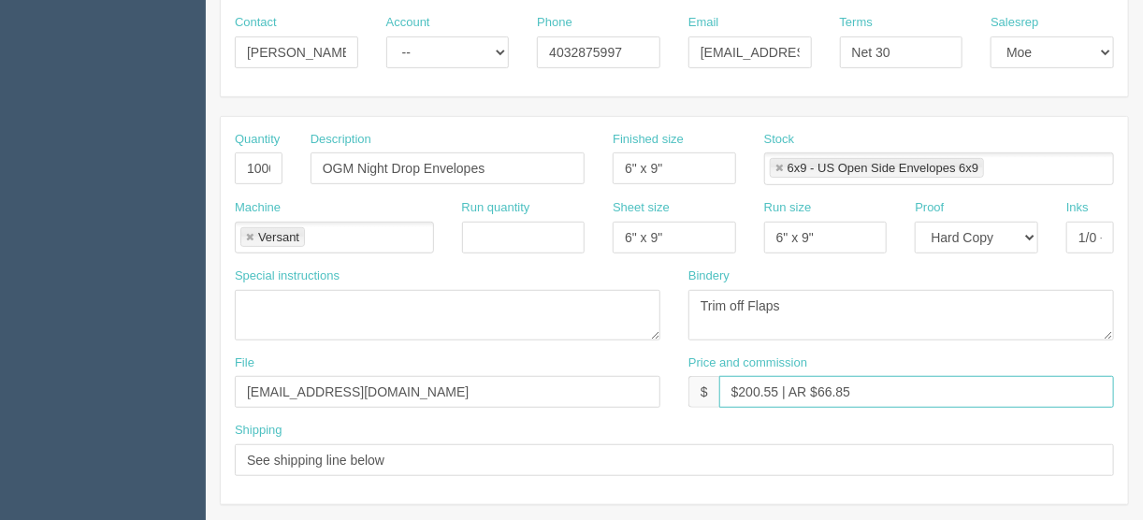
drag, startPoint x: 776, startPoint y: 388, endPoint x: 738, endPoint y: 385, distance: 38.5
click at [738, 385] on input "$200.55 | AR $66.85" at bounding box center [916, 392] width 395 height 32
drag, startPoint x: 857, startPoint y: 385, endPoint x: 818, endPoint y: 388, distance: 39.4
click at [818, 388] on input "$375.79 | AR $66.85" at bounding box center [916, 392] width 395 height 32
type input "$375.79 | AR $79.68"
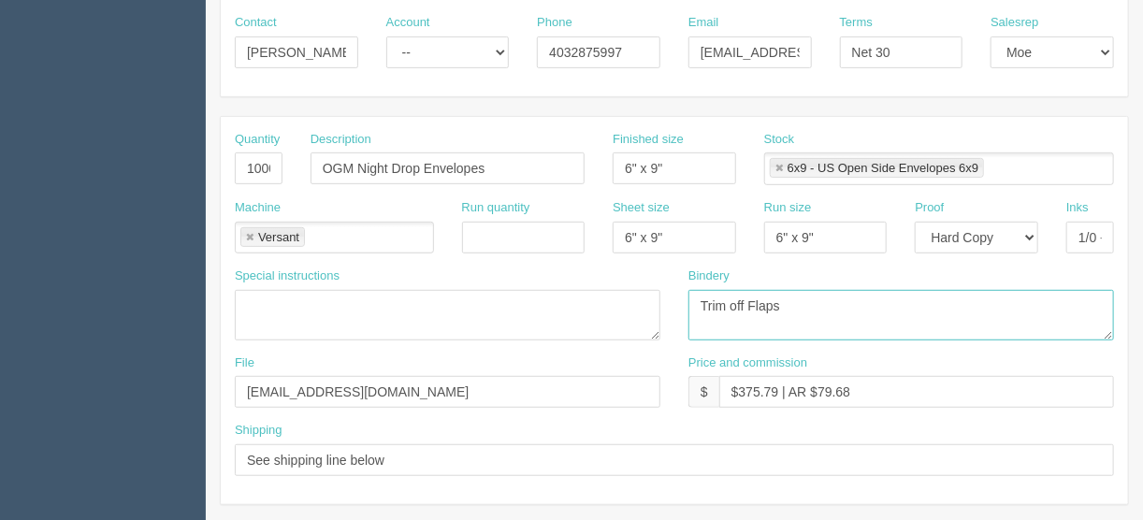
drag, startPoint x: 788, startPoint y: 307, endPoint x: 903, endPoint y: 237, distance: 134.8
click at [578, 333] on div "Special instructions Bindery Trim off Flaps" at bounding box center [674, 311] width 907 height 87
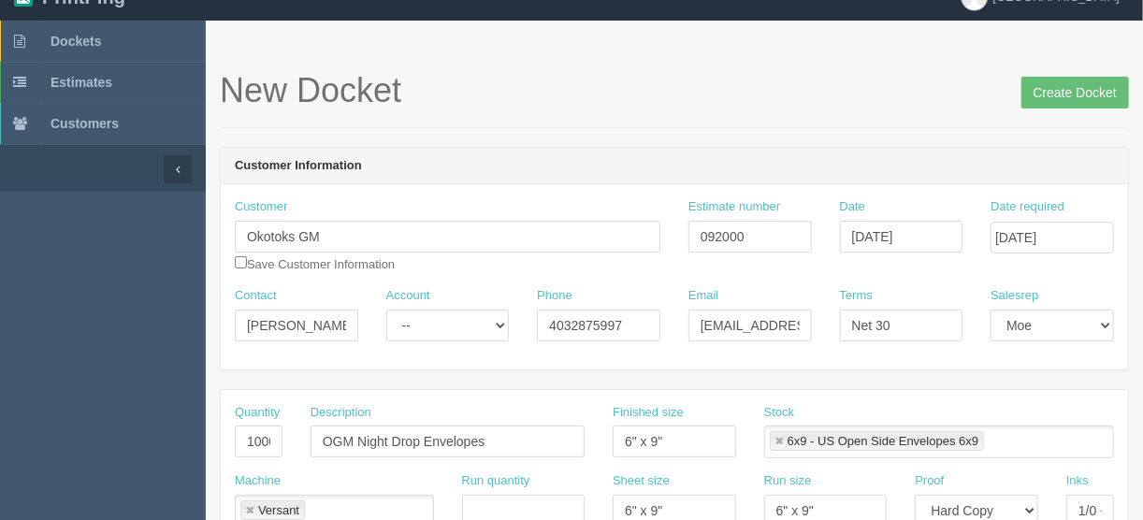
scroll to position [0, 0]
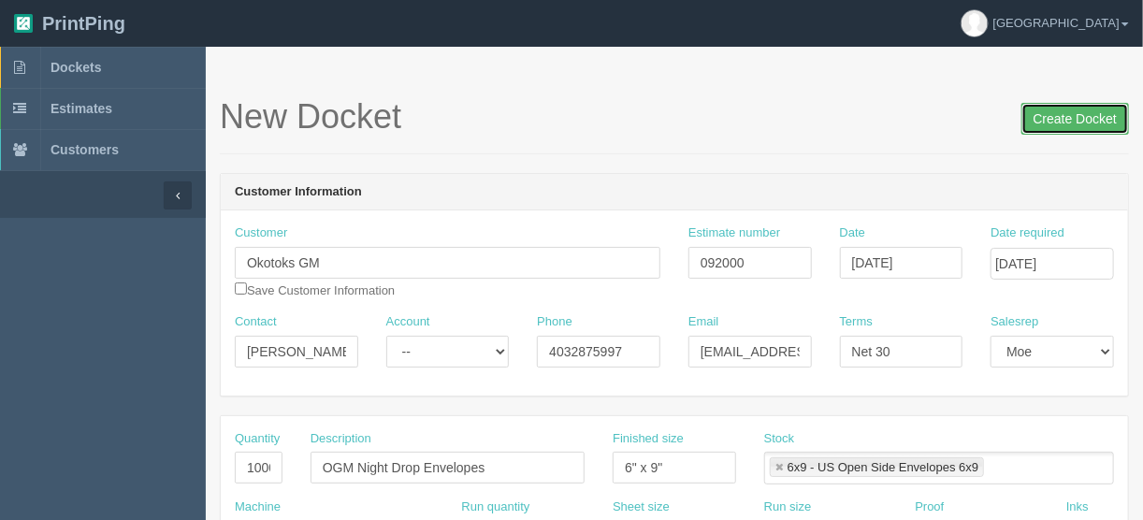
click at [1070, 112] on input "Create Docket" at bounding box center [1075, 119] width 108 height 32
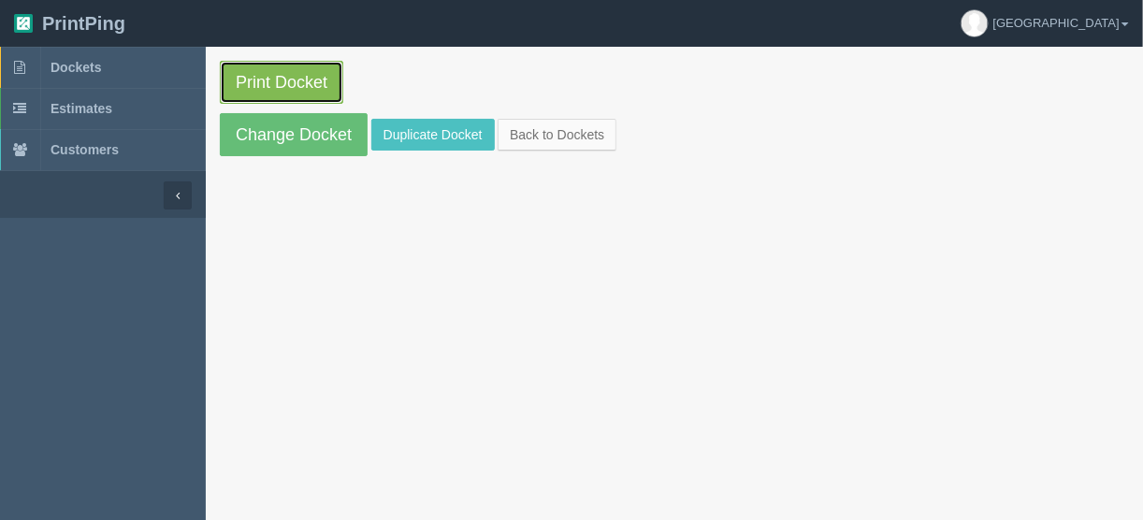
click at [270, 74] on link "Print Docket" at bounding box center [281, 82] width 123 height 43
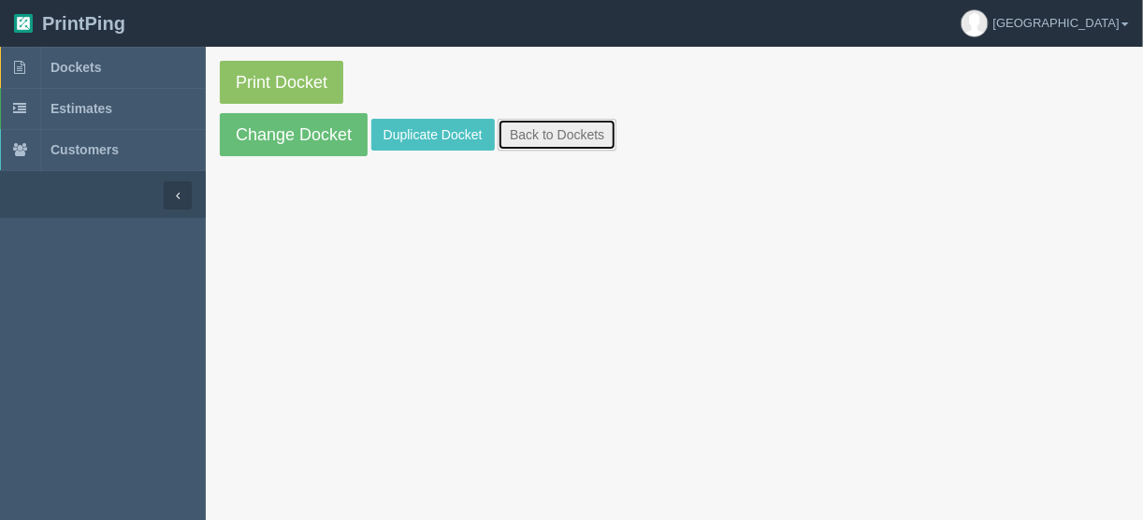
click at [568, 133] on link "Back to Dockets" at bounding box center [557, 135] width 119 height 32
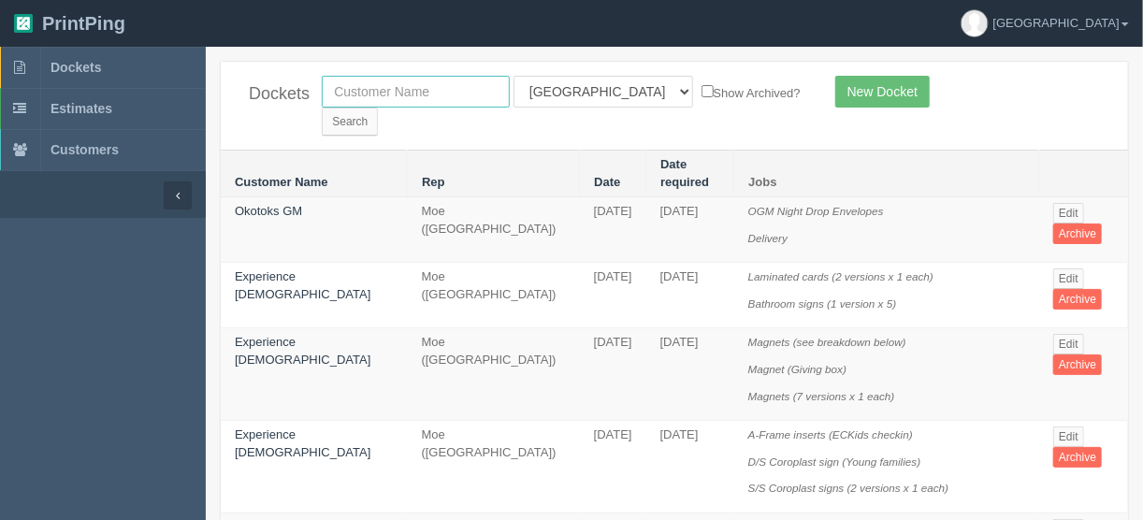
click at [435, 88] on input "text" at bounding box center [416, 92] width 188 height 32
type input "sparks"
click at [378, 108] on input "Search" at bounding box center [350, 122] width 56 height 28
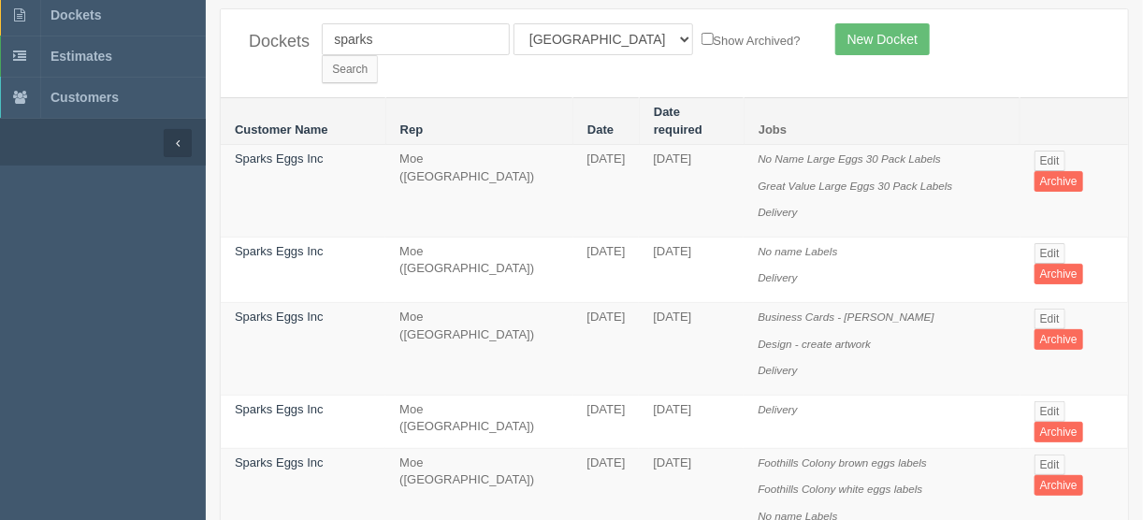
scroll to position [75, 0]
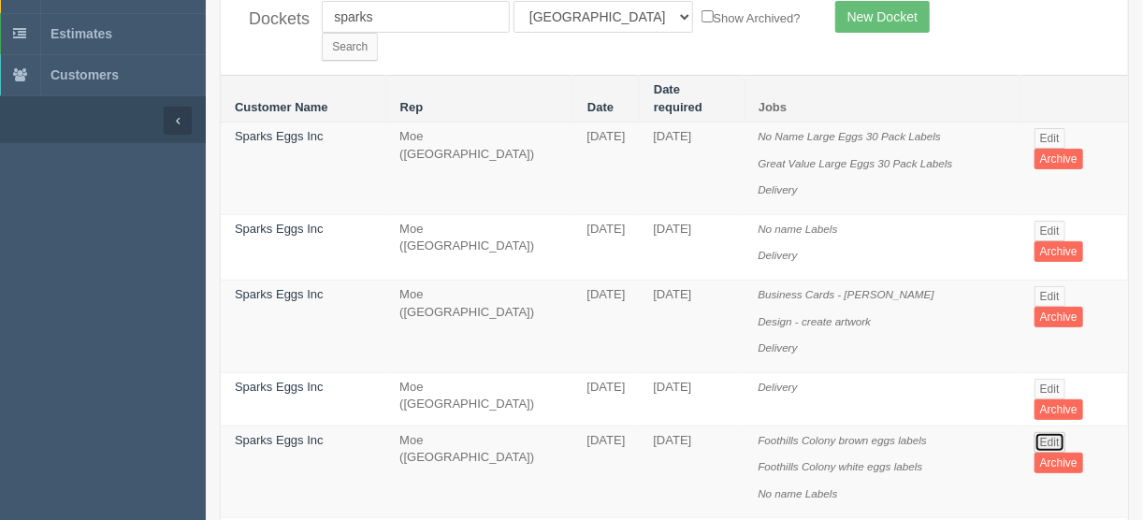
click at [1055, 432] on link "Edit" at bounding box center [1050, 442] width 31 height 21
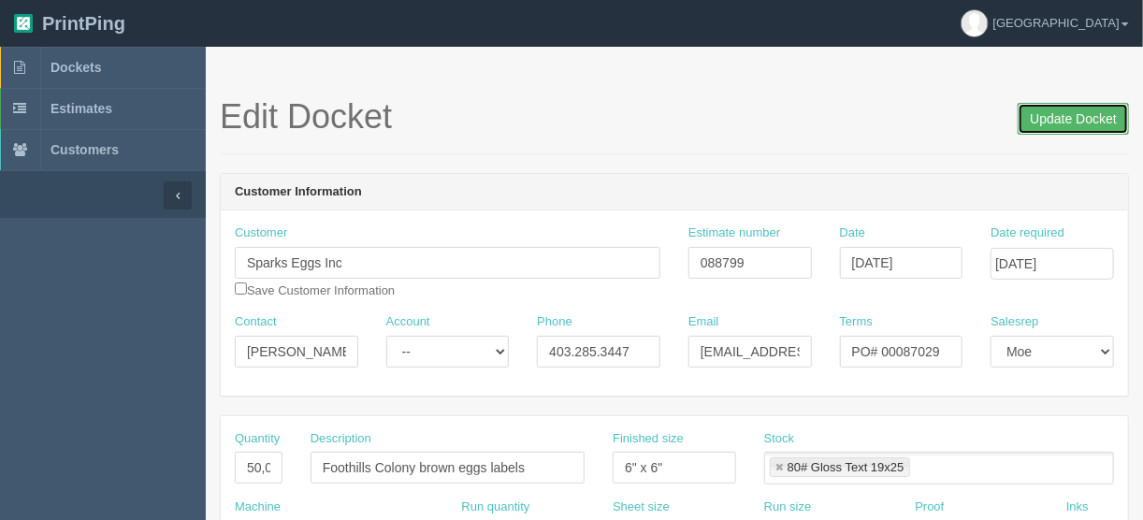
click at [1064, 119] on input "Update Docket" at bounding box center [1073, 119] width 111 height 32
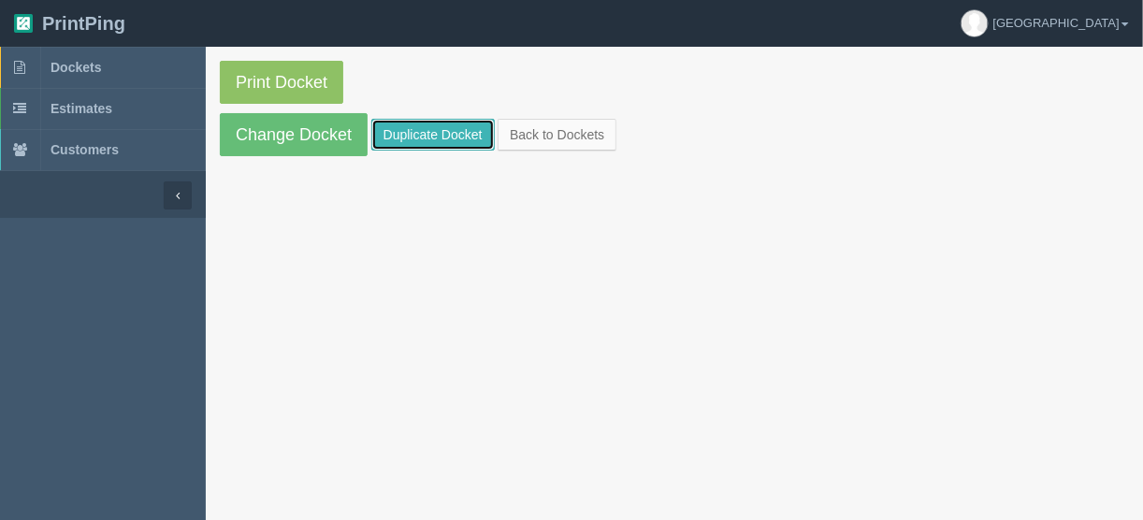
click at [434, 130] on link "Duplicate Docket" at bounding box center [432, 135] width 123 height 32
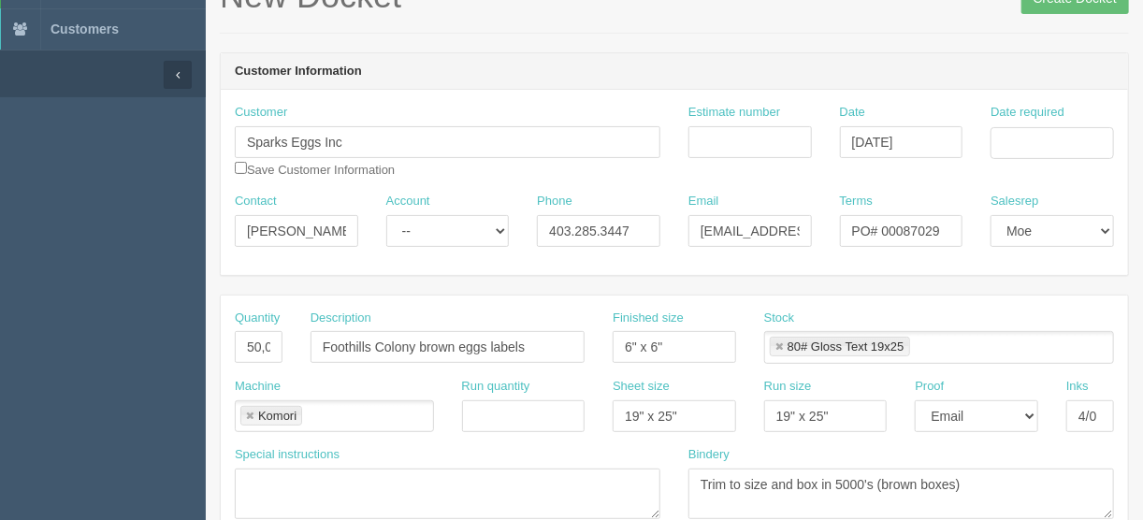
scroll to position [121, 0]
click at [253, 346] on input "50,000" at bounding box center [259, 347] width 48 height 32
type input "300,000"
drag, startPoint x: 488, startPoint y: 344, endPoint x: 216, endPoint y: 331, distance: 272.5
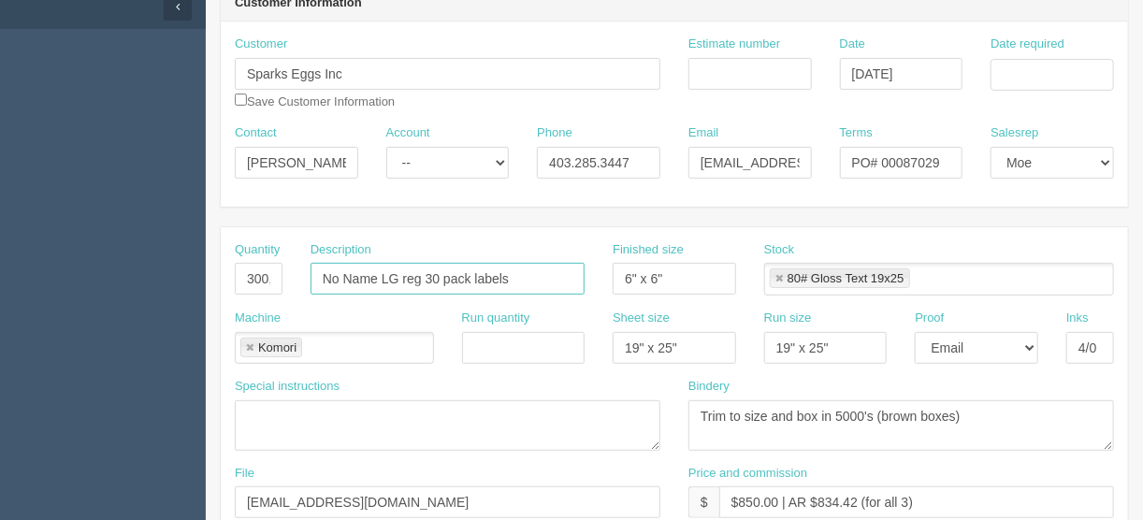
scroll to position [345, 0]
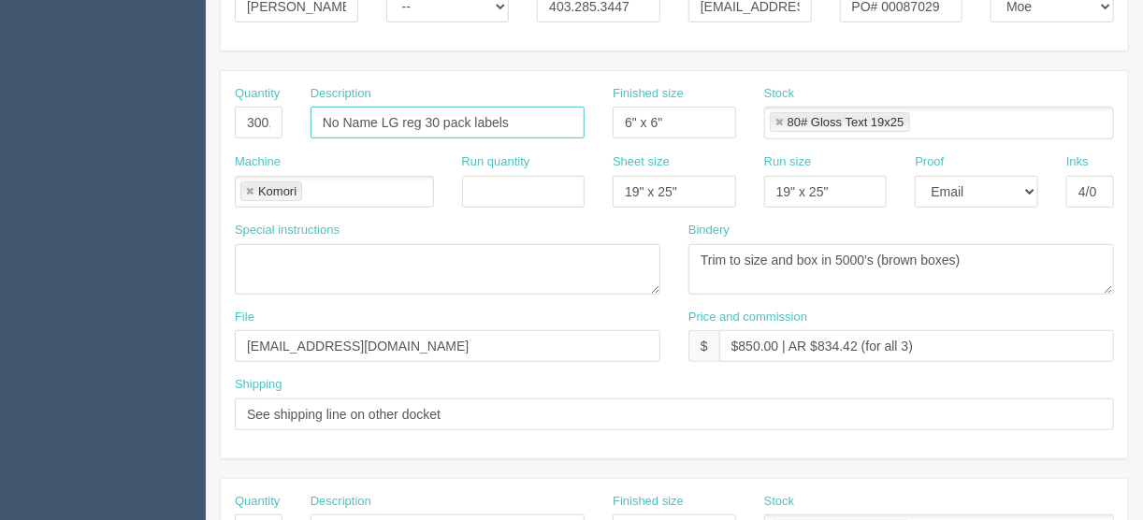
type input "No Name LG reg 30 pack labels"
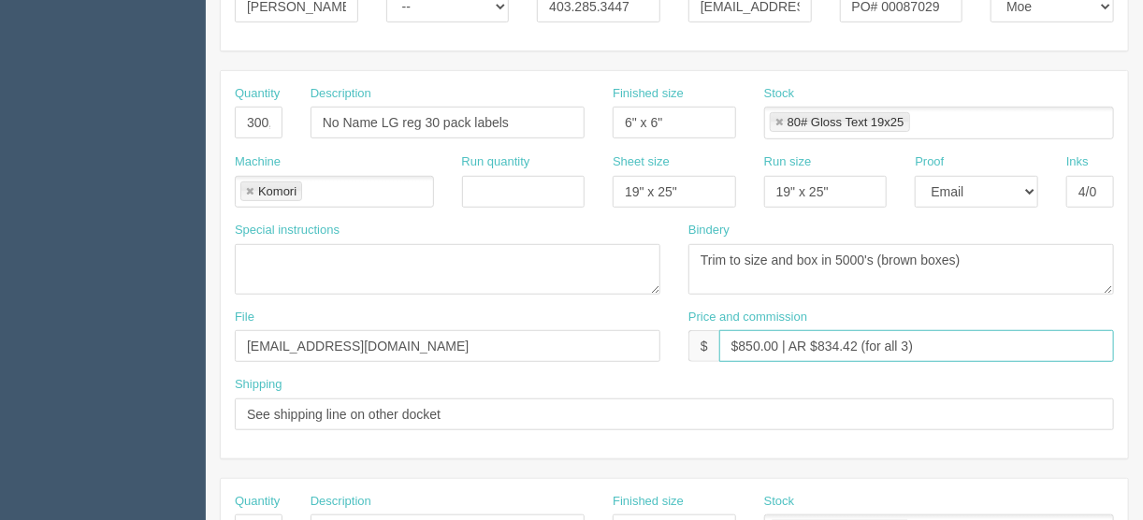
drag, startPoint x: 920, startPoint y: 340, endPoint x: 861, endPoint y: 341, distance: 58.9
click at [861, 341] on input "$850.00 | AR $834.42 (for all 3)" at bounding box center [916, 346] width 395 height 32
drag, startPoint x: 751, startPoint y: 337, endPoint x: 721, endPoint y: 356, distance: 35.8
click at [751, 337] on input "$850.00 | AR $834.42" at bounding box center [916, 346] width 395 height 32
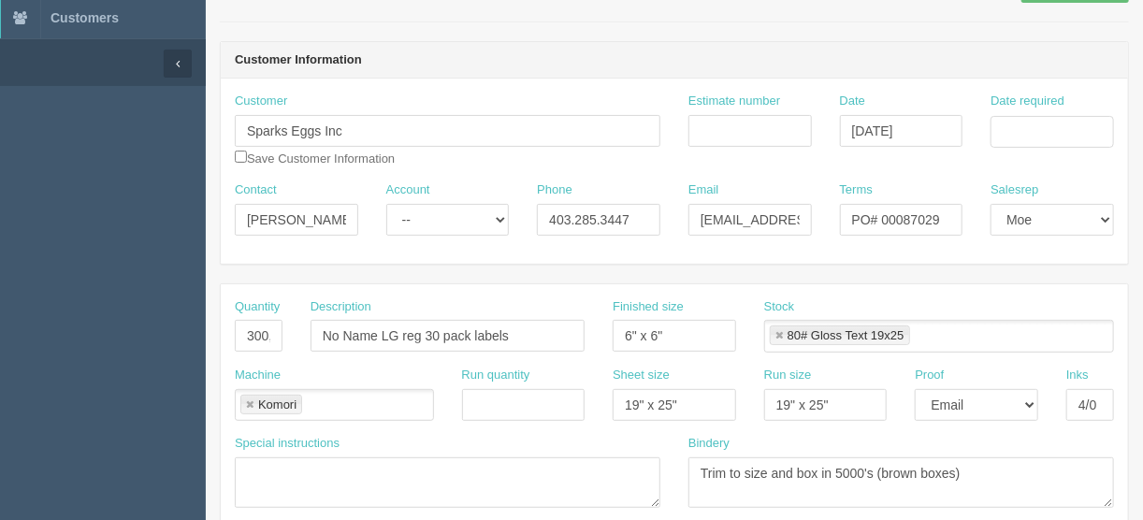
scroll to position [121, 0]
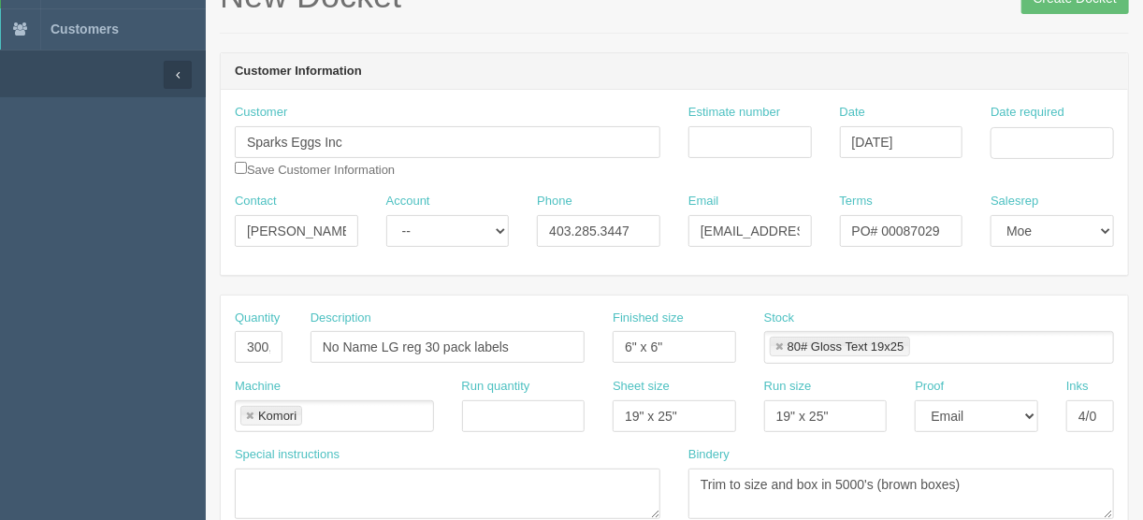
type input "$3600.00 | AR $834.42"
drag, startPoint x: 940, startPoint y: 224, endPoint x: 911, endPoint y: 232, distance: 29.9
click at [911, 232] on input "PO# 00087029" at bounding box center [901, 231] width 123 height 32
type input "PO# 00089909"
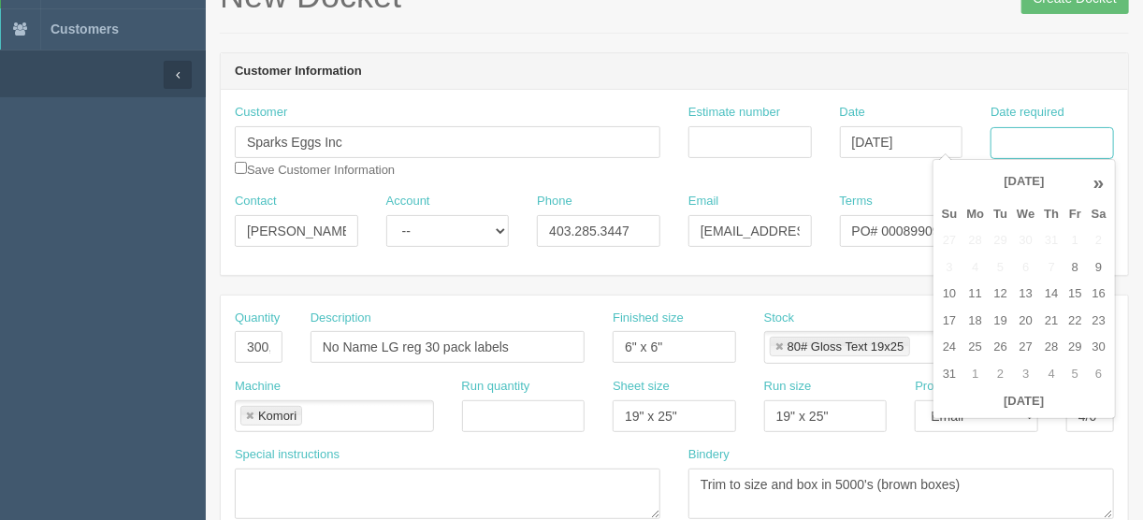
drag, startPoint x: 1016, startPoint y: 139, endPoint x: 1009, endPoint y: 154, distance: 16.3
click at [1016, 139] on input "Date required" at bounding box center [1052, 143] width 123 height 32
click at [1006, 320] on td "19" at bounding box center [1000, 321] width 23 height 27
click at [1027, 319] on td "20" at bounding box center [1025, 321] width 27 height 27
type input "[DATE]"
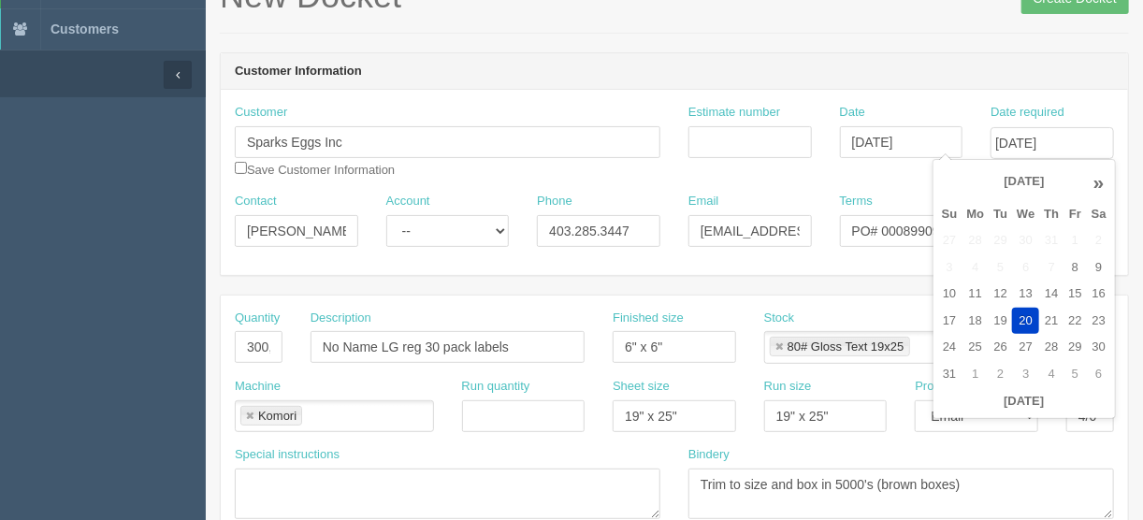
click at [883, 82] on header "Customer Information" at bounding box center [674, 71] width 907 height 37
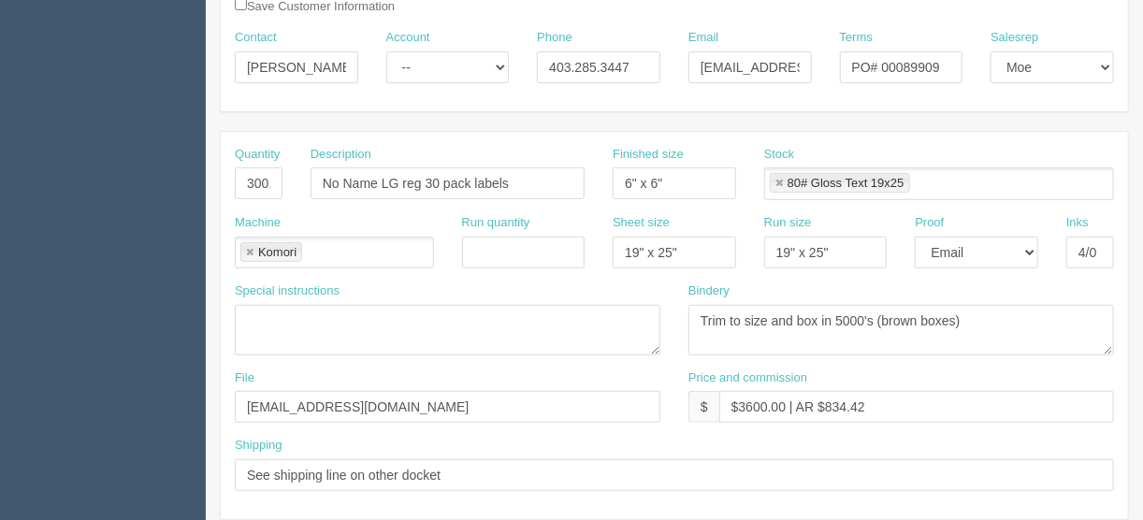
scroll to position [420, 0]
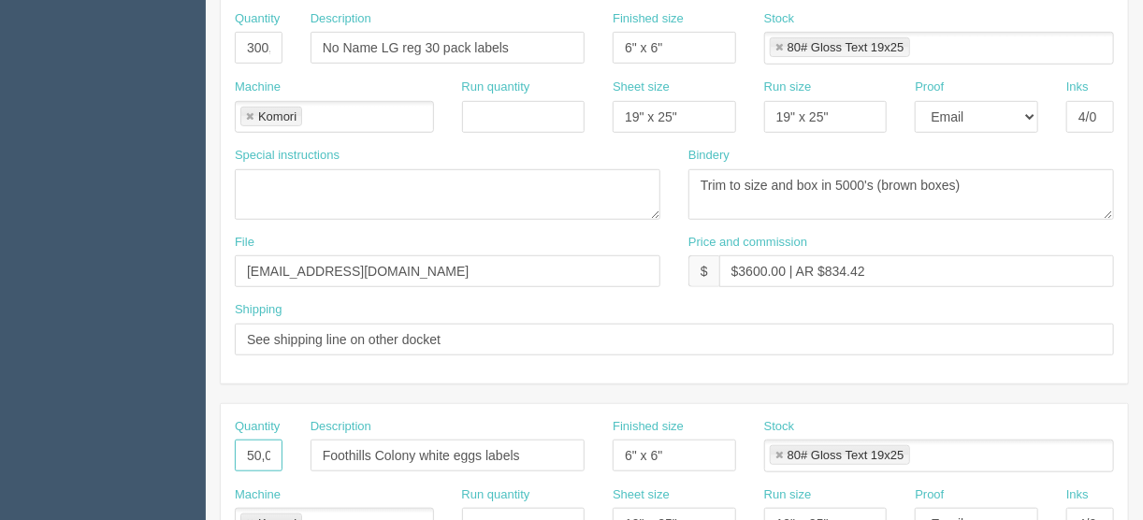
click at [253, 448] on input "50,000" at bounding box center [259, 456] width 48 height 32
type input "300,000"
drag, startPoint x: 478, startPoint y: 456, endPoint x: 262, endPoint y: 454, distance: 216.1
click at [267, 454] on div "Quantity 300,000 Description Foothills Colony white eggs labels Finished size 6…" at bounding box center [674, 452] width 907 height 68
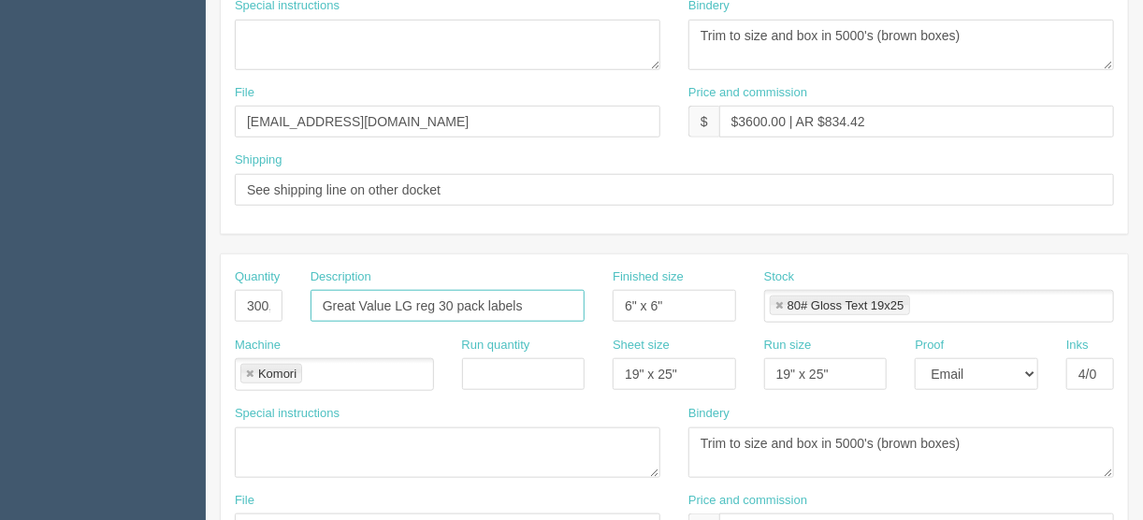
scroll to position [645, 0]
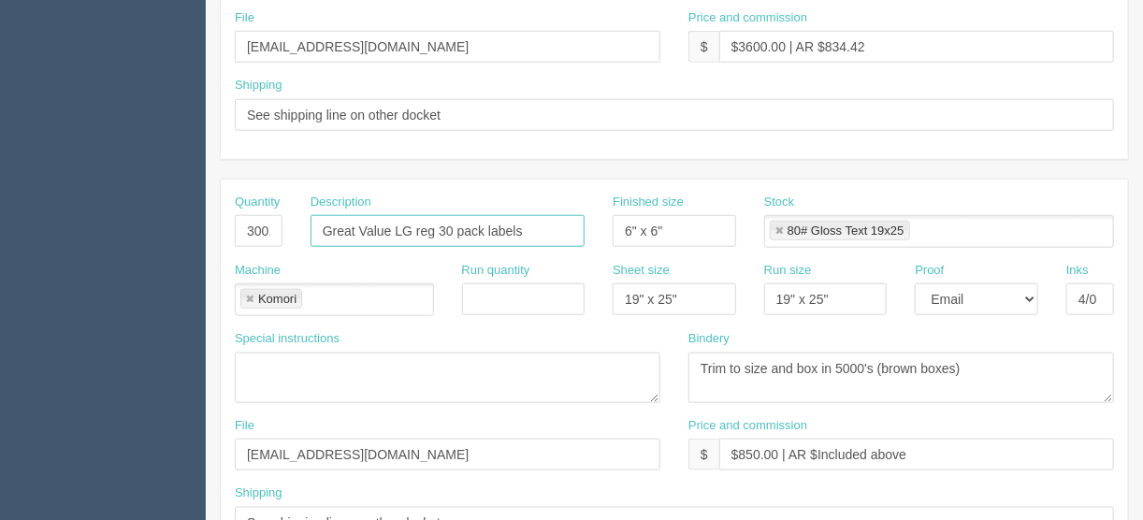
type input "Great Value LG reg 30 pack labels"
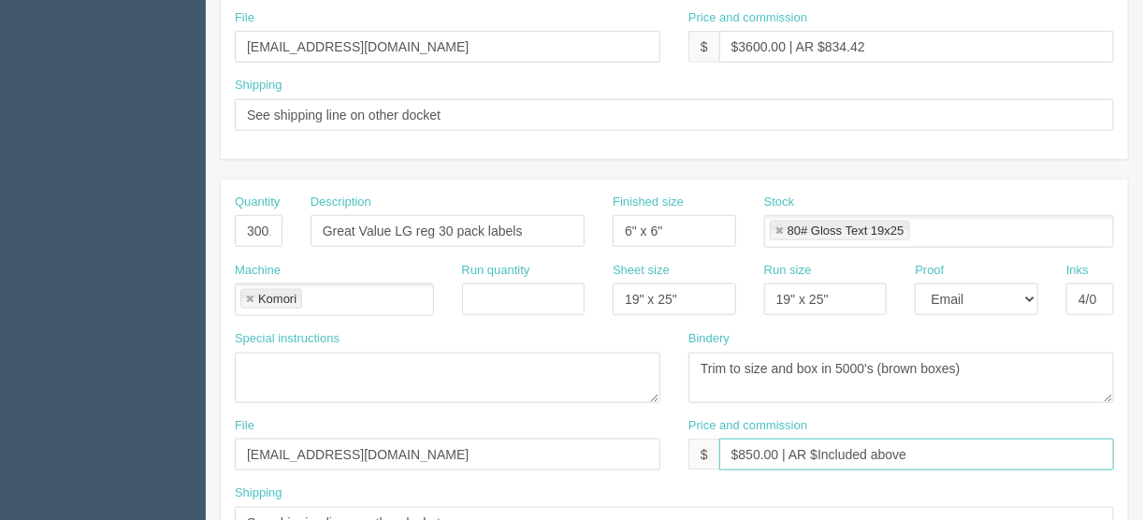
click at [751, 449] on input "$850.00 | AR $Included above" at bounding box center [916, 455] width 395 height 32
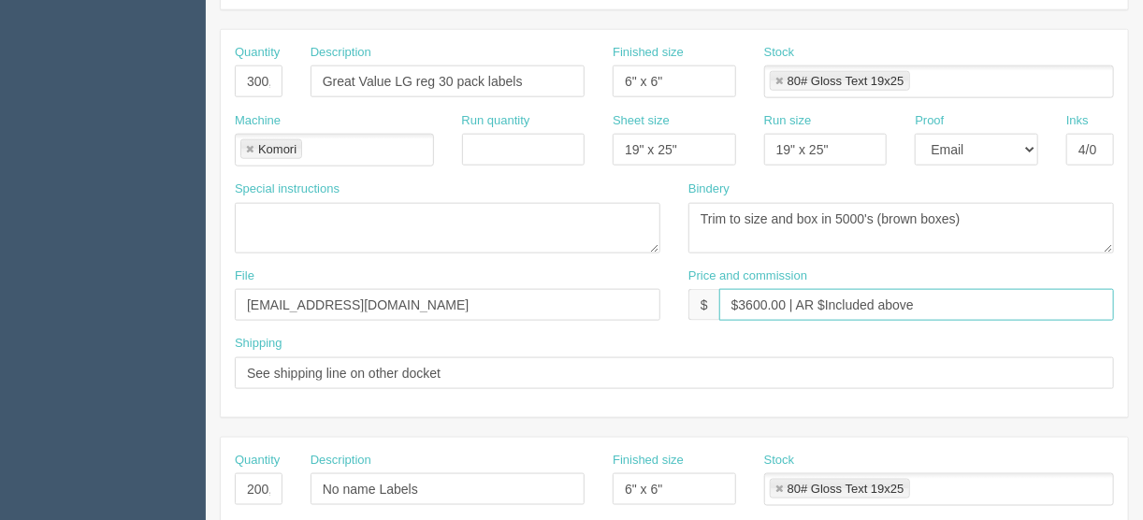
scroll to position [944, 0]
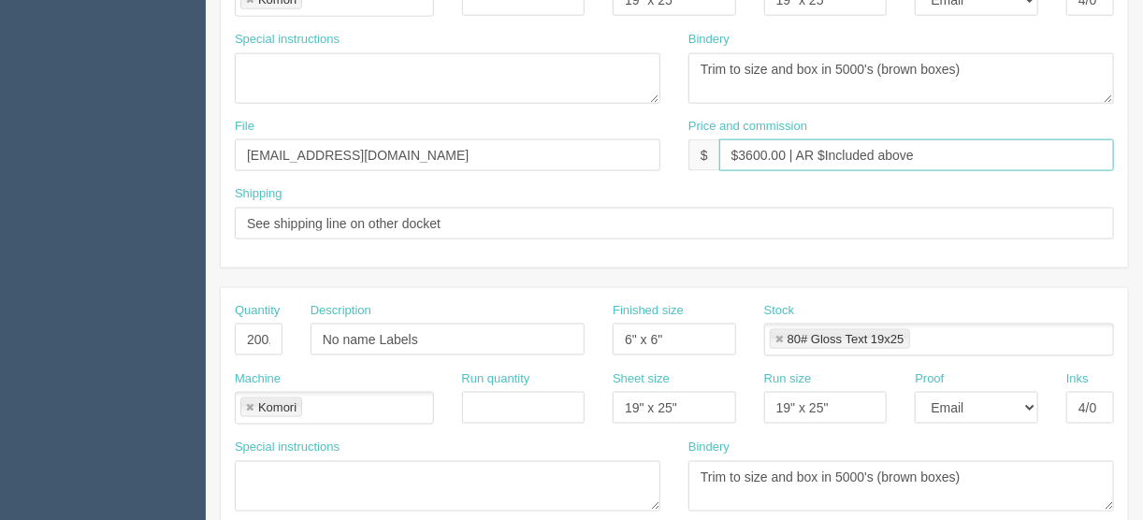
type input "$3600.00 | AR $Included above"
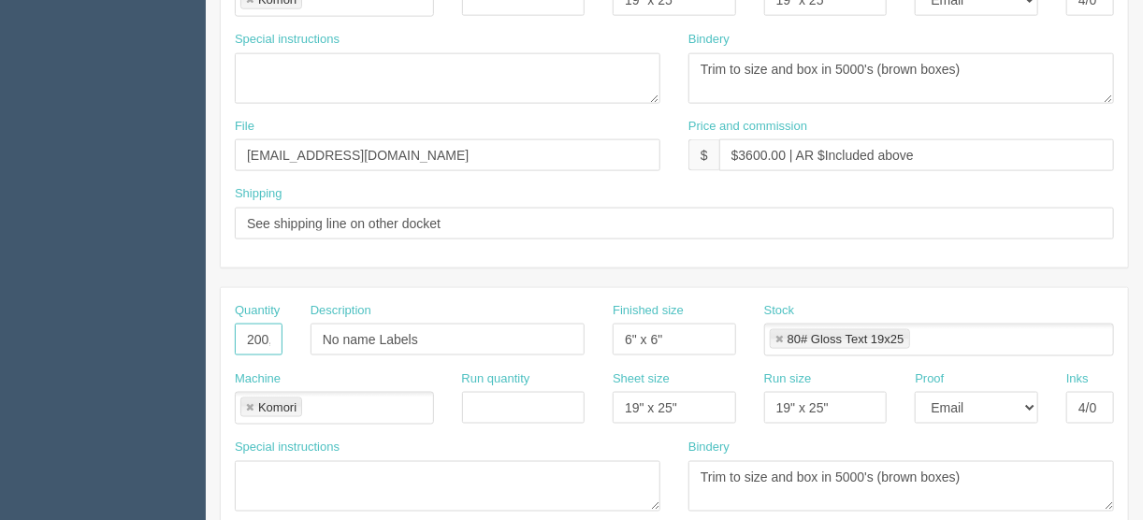
click at [266, 331] on input "200,000" at bounding box center [259, 340] width 48 height 32
type input "125,000"
drag, startPoint x: 427, startPoint y: 334, endPoint x: 267, endPoint y: 343, distance: 160.2
click at [267, 343] on div "Quantity 125,000 Description No name Labels Finished size 6" x 6" Stock 80# Glo…" at bounding box center [674, 336] width 907 height 68
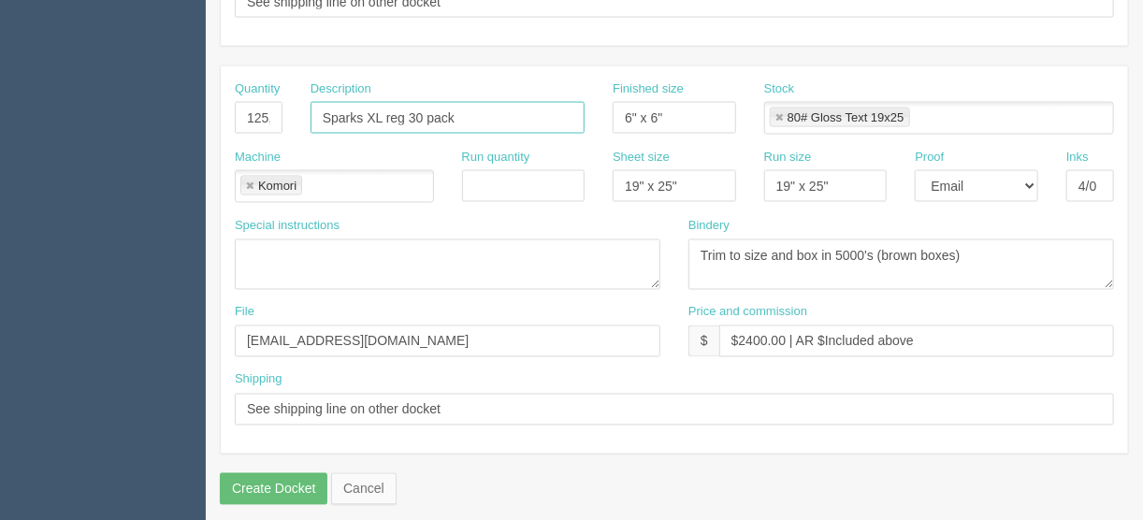
scroll to position [1168, 0]
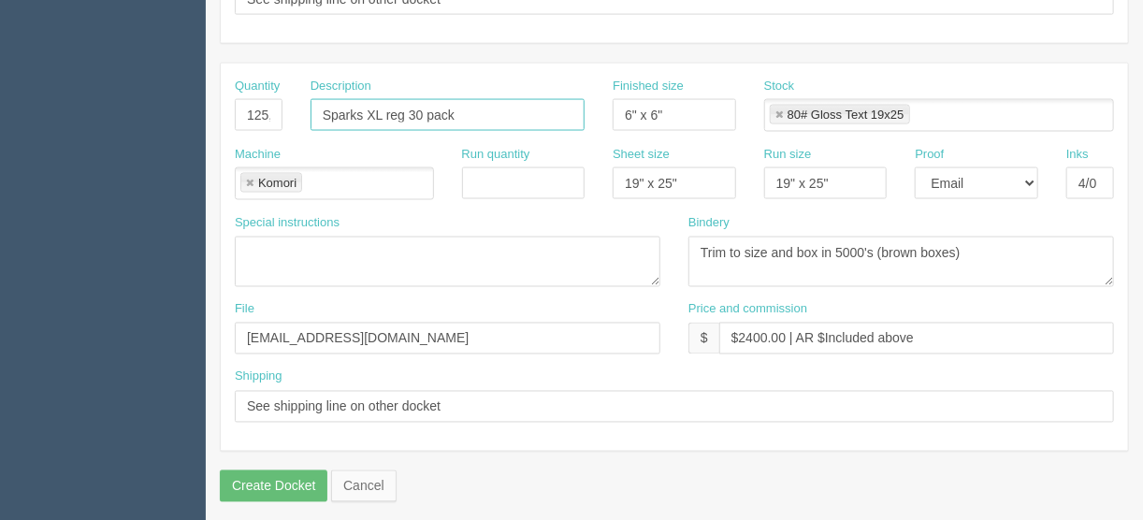
type input "Sparks XL reg 30 pack"
click at [752, 328] on input "$2400.00 | AR $Included above" at bounding box center [916, 339] width 395 height 32
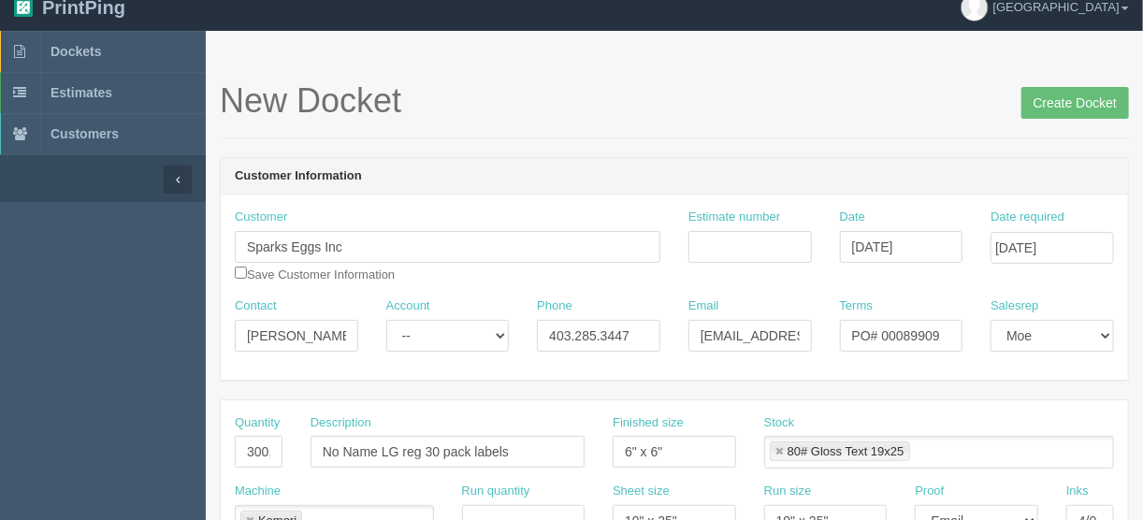
scroll to position [0, 0]
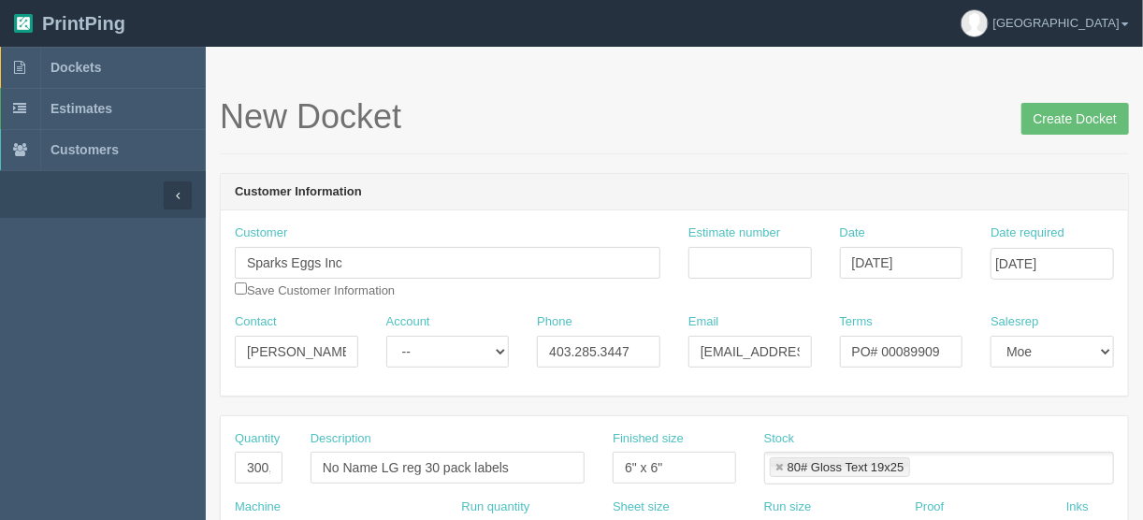
type input "$1500.00 | AR $Included above"
click at [723, 264] on input "Estimate number" at bounding box center [749, 263] width 123 height 32
type input "088799"
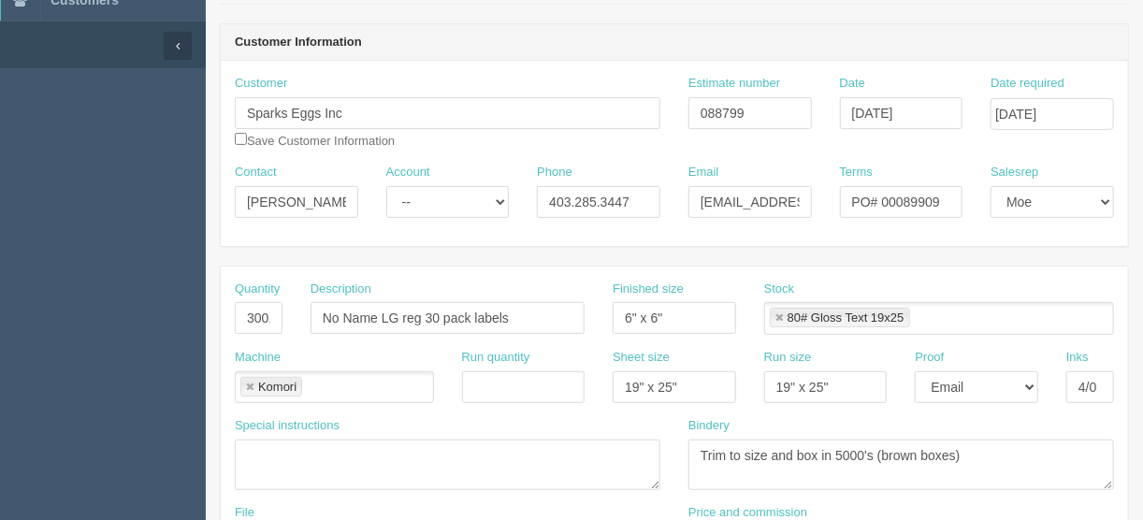
scroll to position [224, 0]
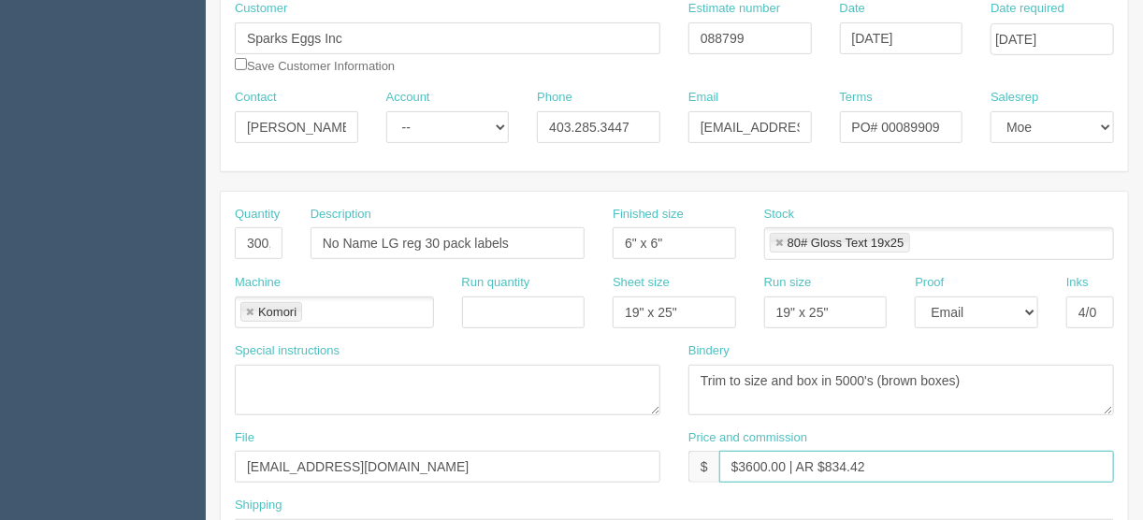
drag, startPoint x: 877, startPoint y: 463, endPoint x: 828, endPoint y: 466, distance: 49.7
click at [825, 465] on input "$3600.00 | AR $834.42" at bounding box center [916, 467] width 395 height 32
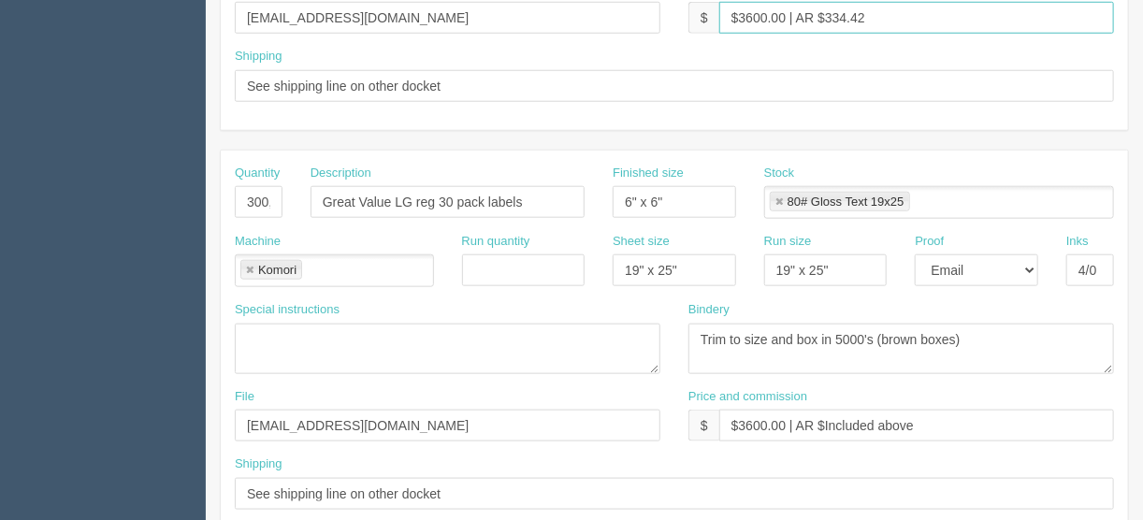
scroll to position [673, 0]
drag, startPoint x: 880, startPoint y: 10, endPoint x: 698, endPoint y: 18, distance: 182.6
click at [698, 18] on div "$ $3600.00 | AR $334.42" at bounding box center [901, 19] width 426 height 32
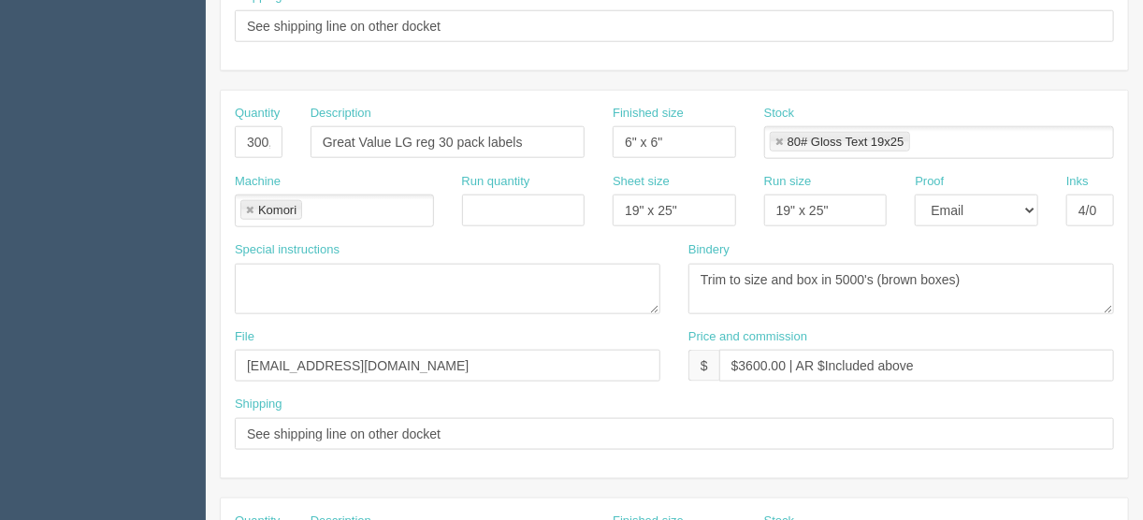
scroll to position [822, 0]
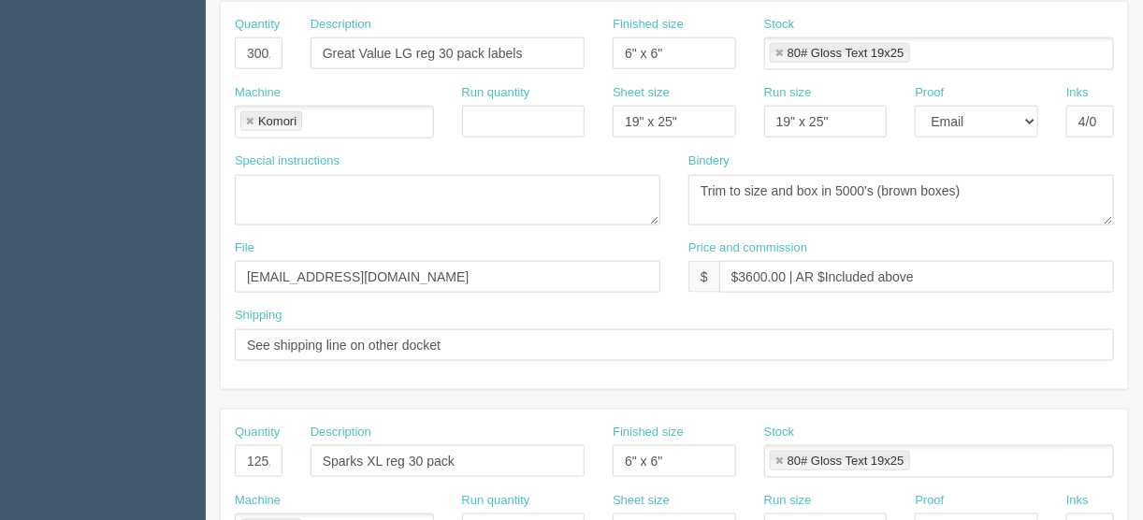
type input "$3600.00 | AR $334.42"
drag, startPoint x: 933, startPoint y: 272, endPoint x: 642, endPoint y: 284, distance: 291.2
click at [667, 266] on div "File files@allrush.ca Price and commission $ $3600.00 | AR $Included above" at bounding box center [674, 273] width 907 height 68
paste input "334.42"
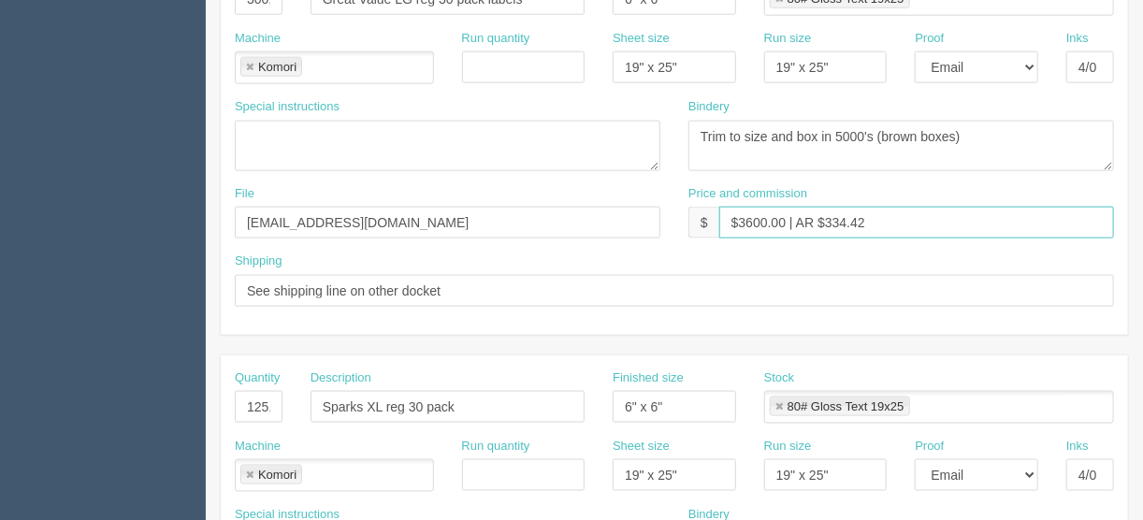
scroll to position [1047, 0]
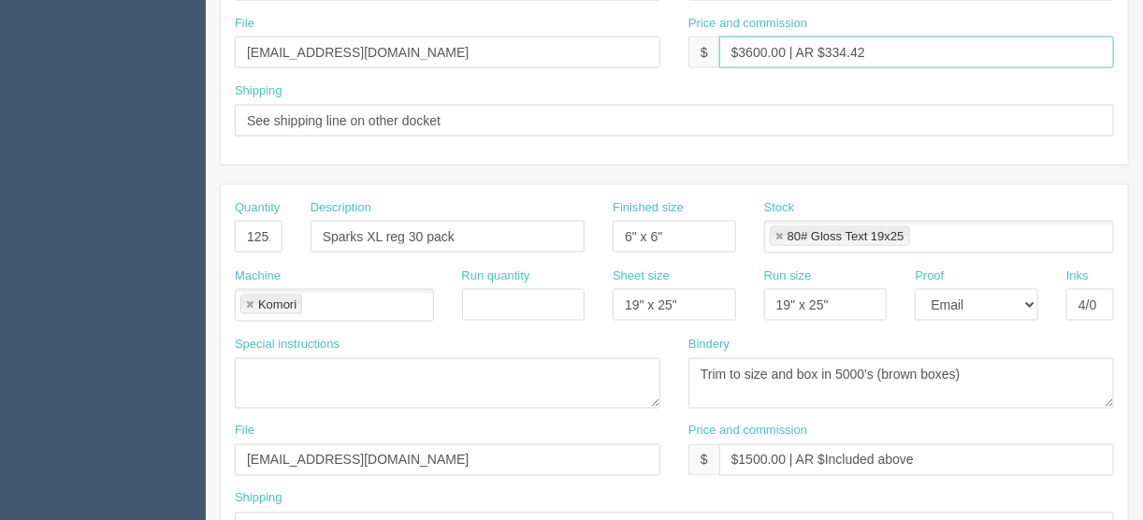
type input "$3600.00 | AR $334.42"
drag, startPoint x: 913, startPoint y: 448, endPoint x: 823, endPoint y: 451, distance: 89.8
click at [823, 451] on input "$1500.00 | AR $Included above" at bounding box center [916, 460] width 395 height 32
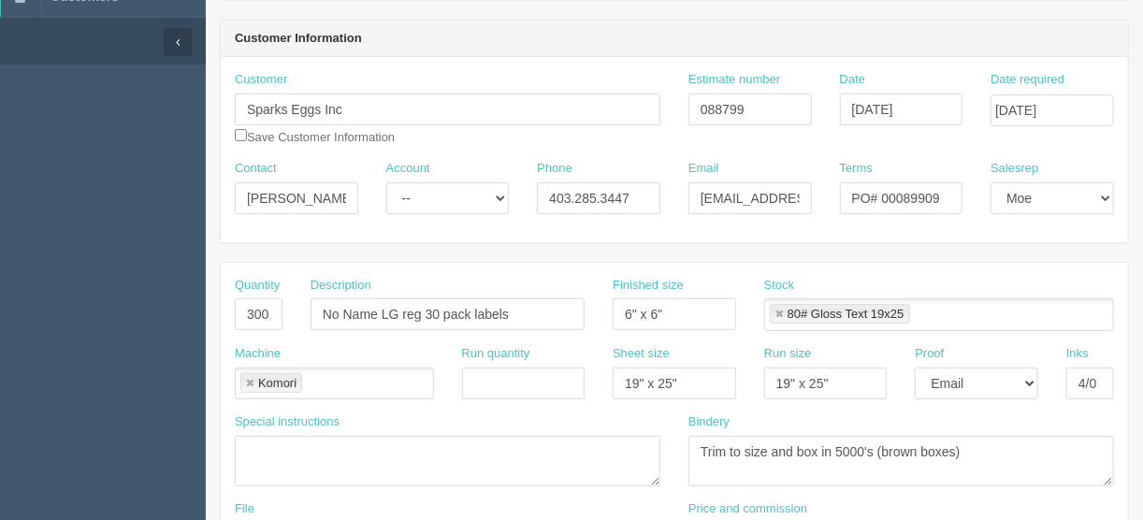
scroll to position [0, 0]
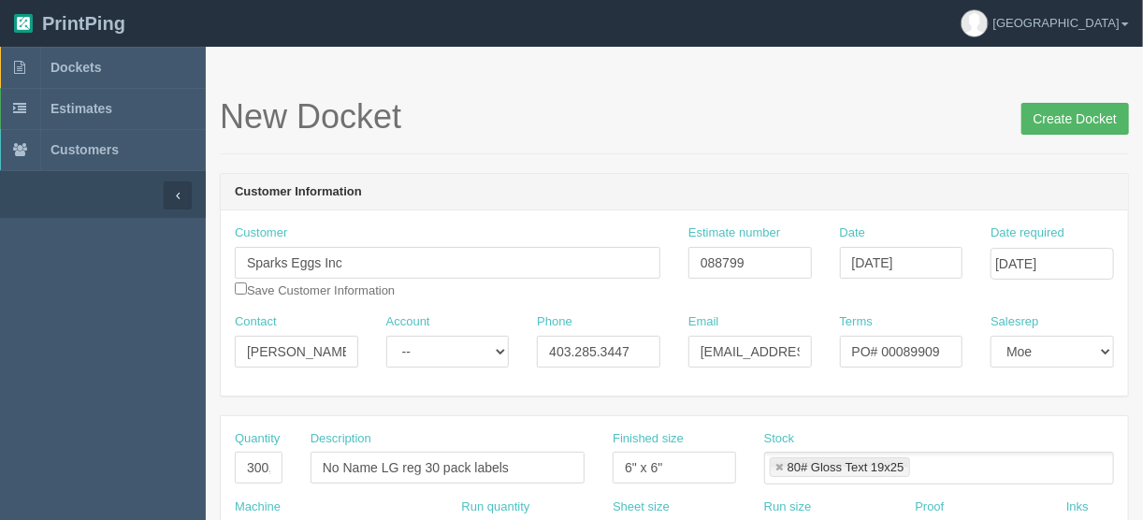
type input "$1500.00 | AR $-77.96"
click at [1066, 119] on input "Create Docket" at bounding box center [1075, 119] width 108 height 32
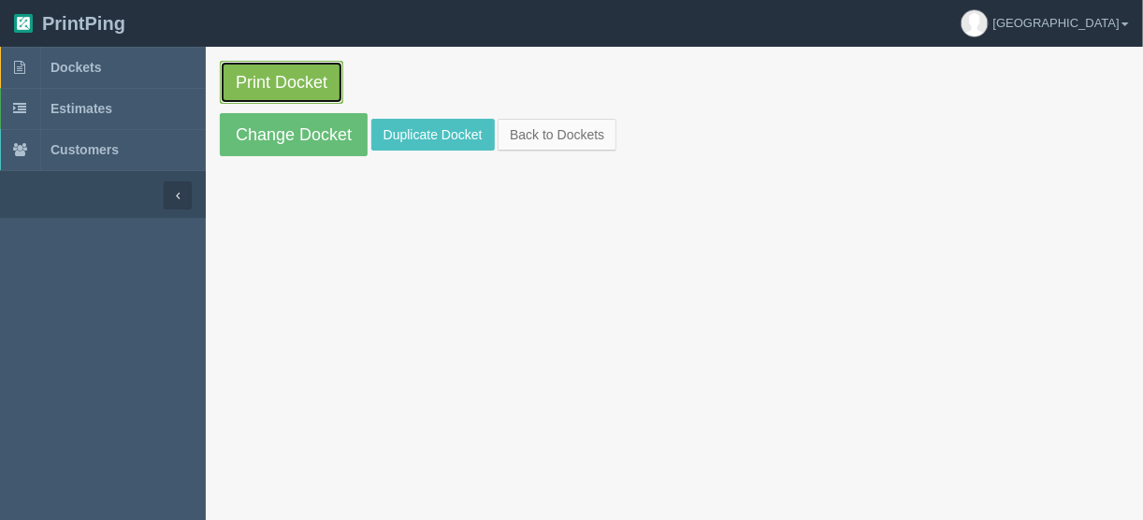
click at [257, 82] on link "Print Docket" at bounding box center [281, 82] width 123 height 43
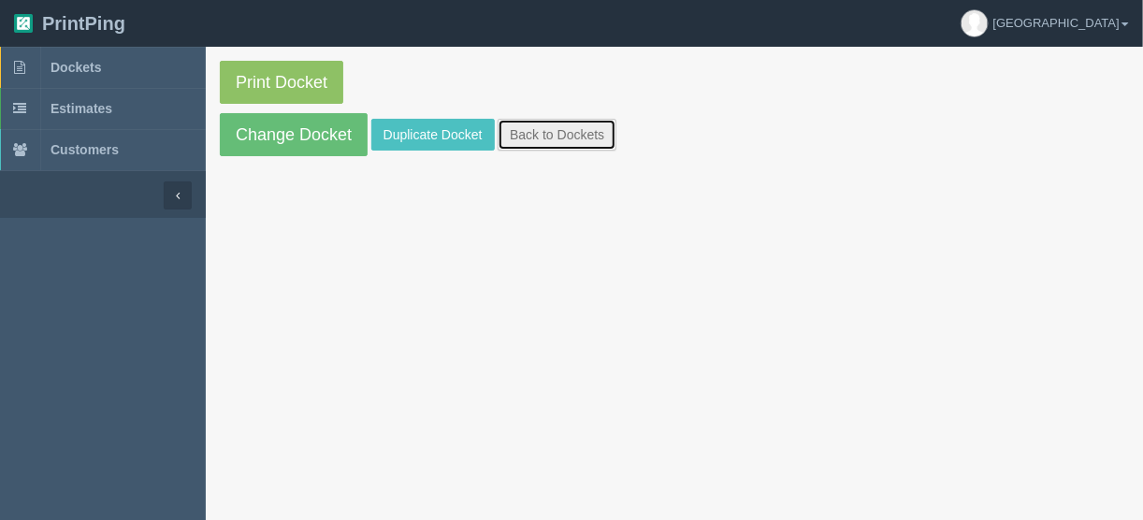
click at [541, 135] on link "Back to Dockets" at bounding box center [557, 135] width 119 height 32
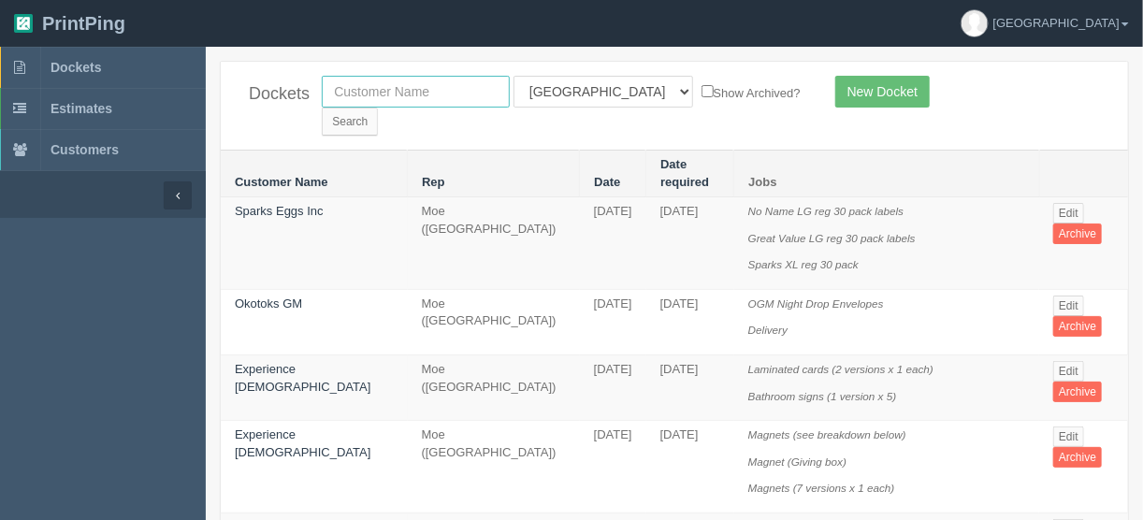
click at [397, 82] on input "text" at bounding box center [416, 92] width 188 height 32
type input "sparks"
click at [378, 108] on input "Search" at bounding box center [350, 122] width 56 height 28
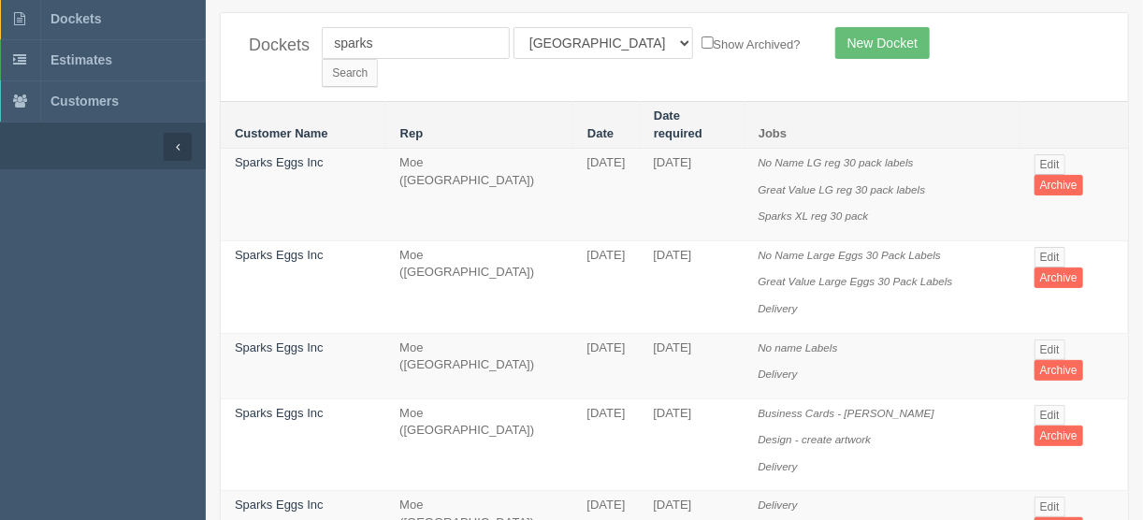
scroll to position [75, 0]
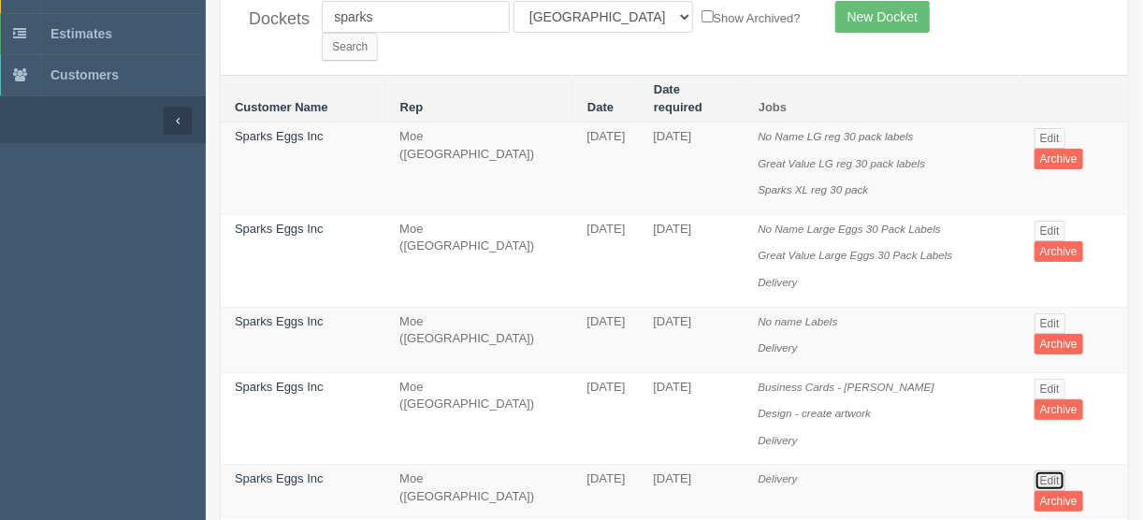
click at [1048, 471] on link "Edit" at bounding box center [1050, 481] width 31 height 21
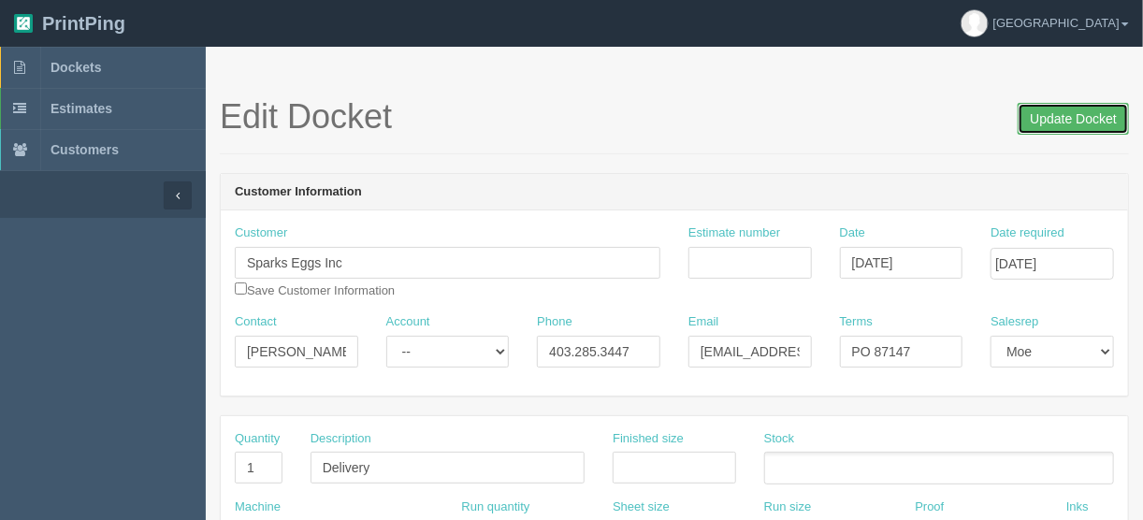
click at [1068, 122] on input "Update Docket" at bounding box center [1073, 119] width 111 height 32
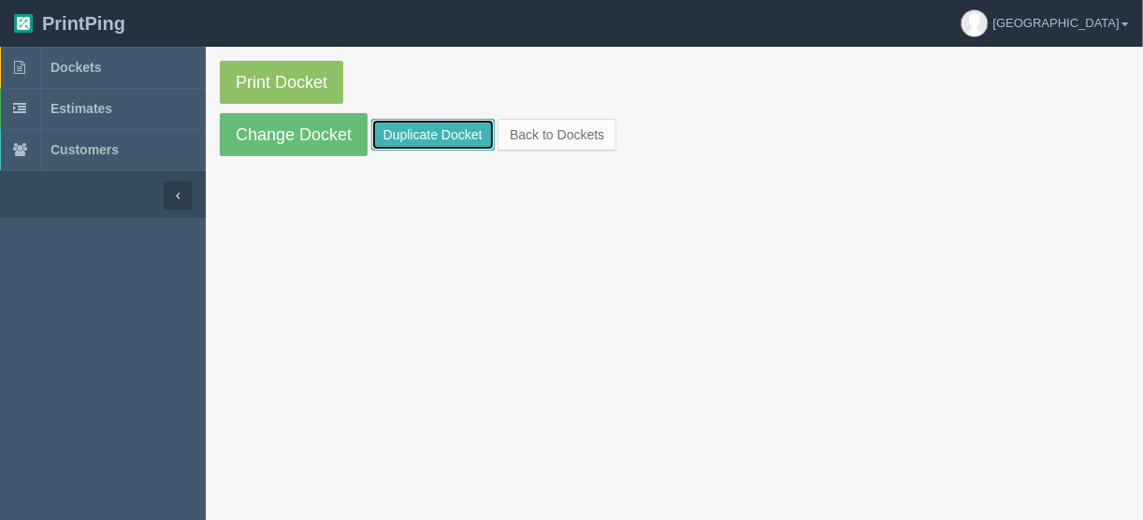
click at [407, 132] on link "Duplicate Docket" at bounding box center [432, 135] width 123 height 32
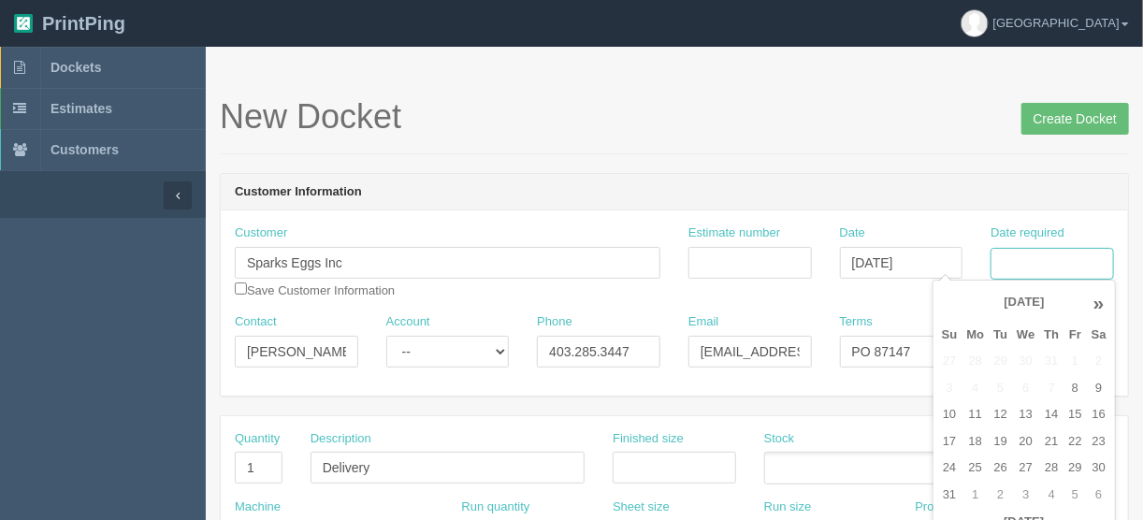
click at [1015, 263] on input "Date required" at bounding box center [1052, 264] width 123 height 32
click at [1017, 433] on td "20" at bounding box center [1025, 441] width 27 height 27
type input "[DATE]"
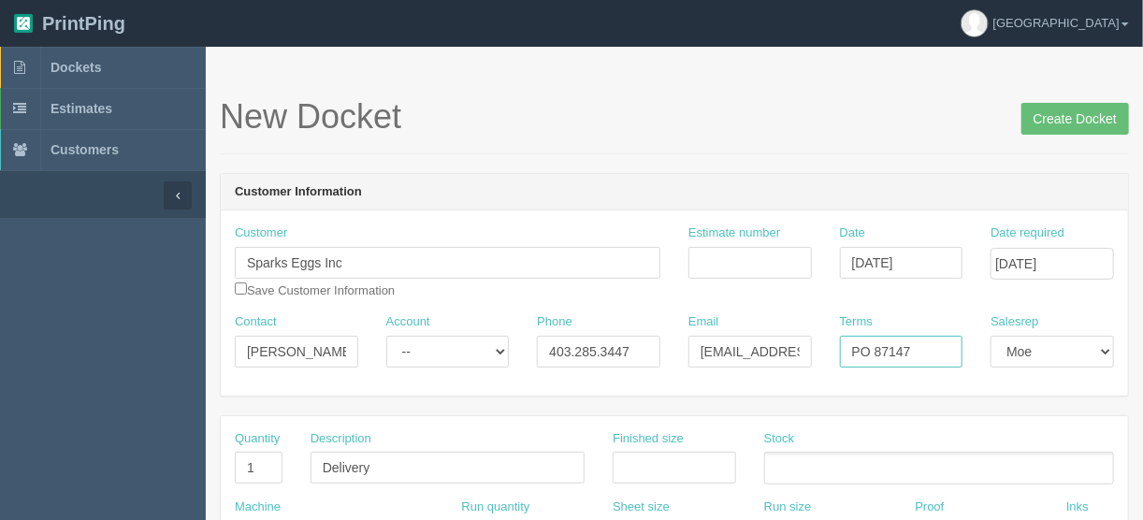
click at [911, 350] on input "PO 87147" at bounding box center [901, 352] width 123 height 32
click at [876, 349] on input "PO 89909" at bounding box center [901, 352] width 123 height 32
click at [875, 348] on input "PO 00089909" at bounding box center [901, 352] width 123 height 32
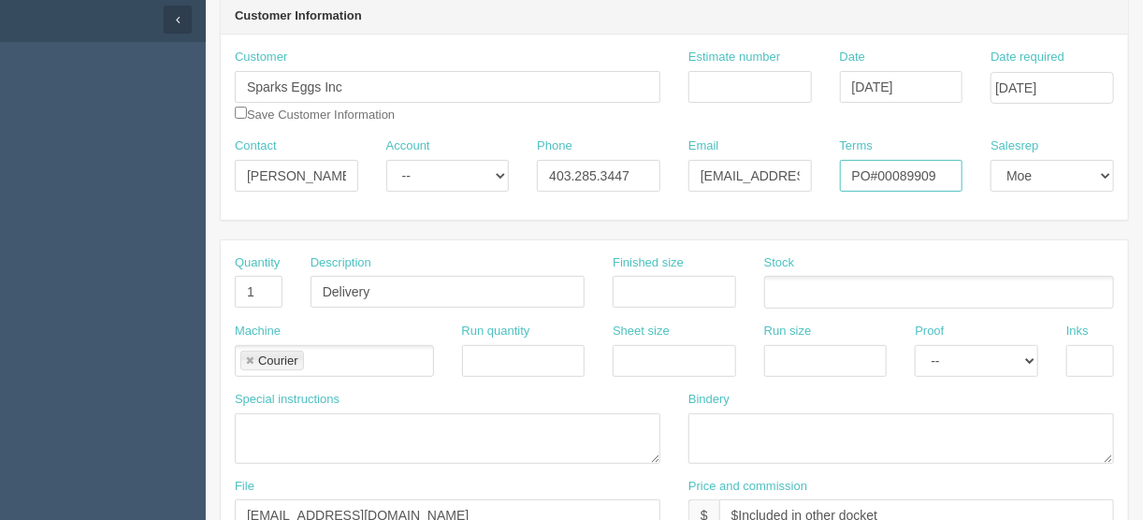
scroll to position [299, 0]
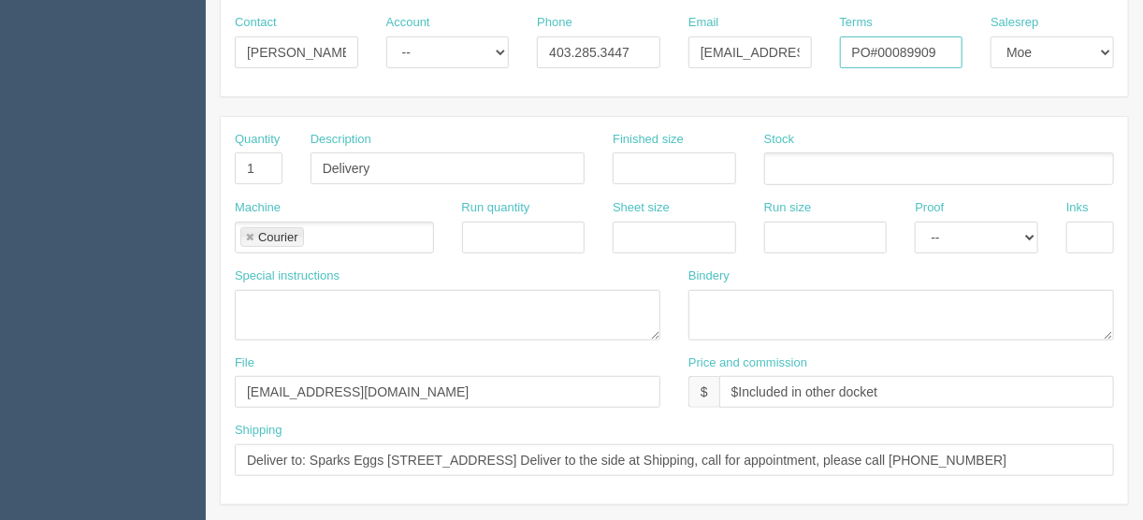
type input "PO#00089909"
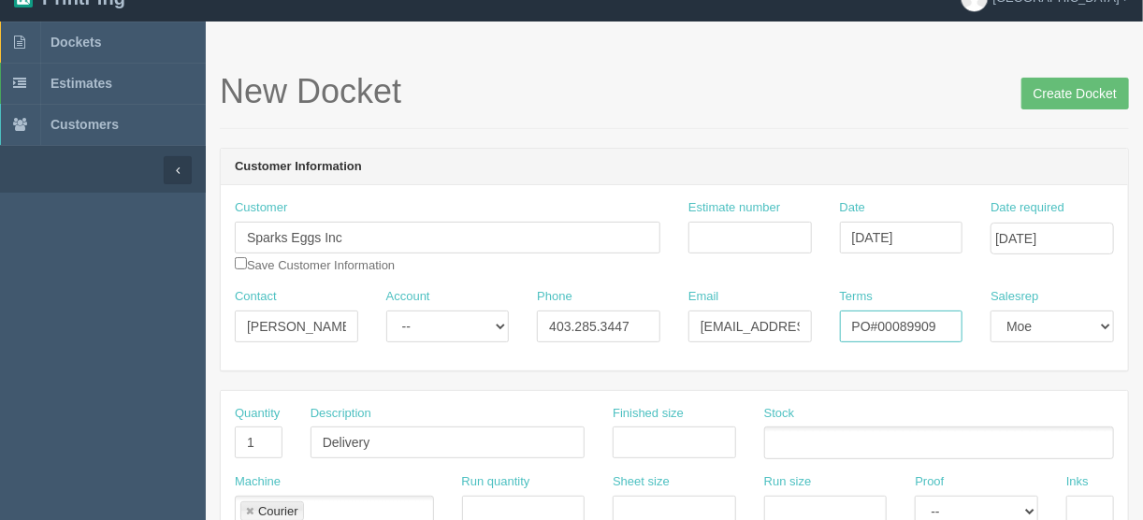
scroll to position [0, 0]
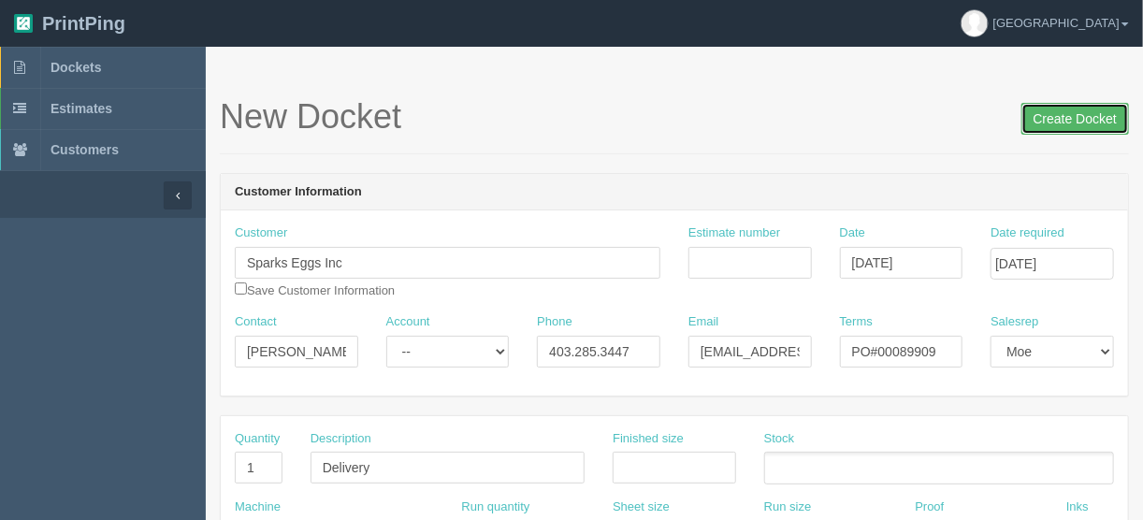
drag, startPoint x: 1067, startPoint y: 116, endPoint x: 1022, endPoint y: 115, distance: 44.9
click at [1065, 115] on input "Create Docket" at bounding box center [1075, 119] width 108 height 32
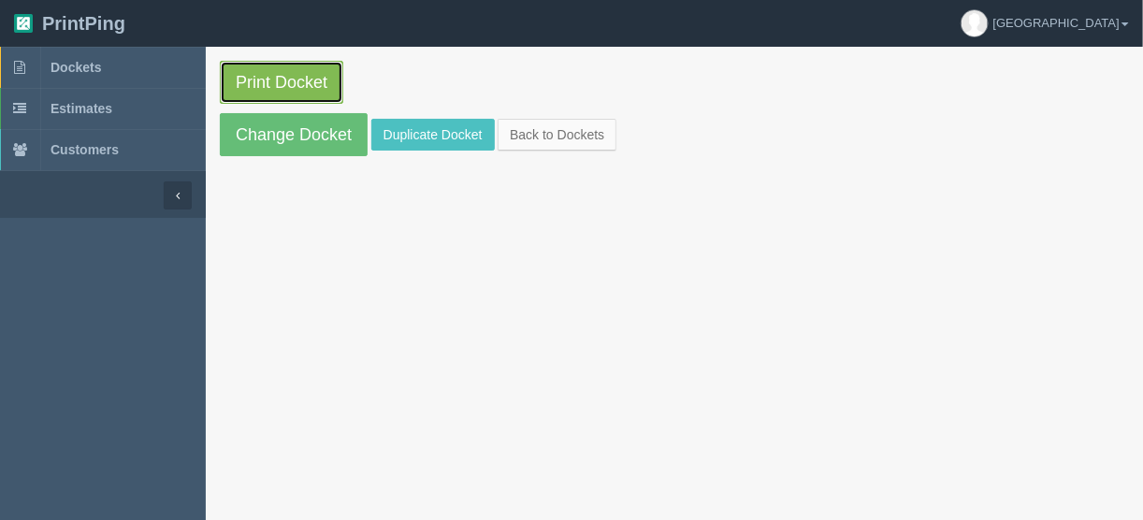
click at [296, 72] on link "Print Docket" at bounding box center [281, 82] width 123 height 43
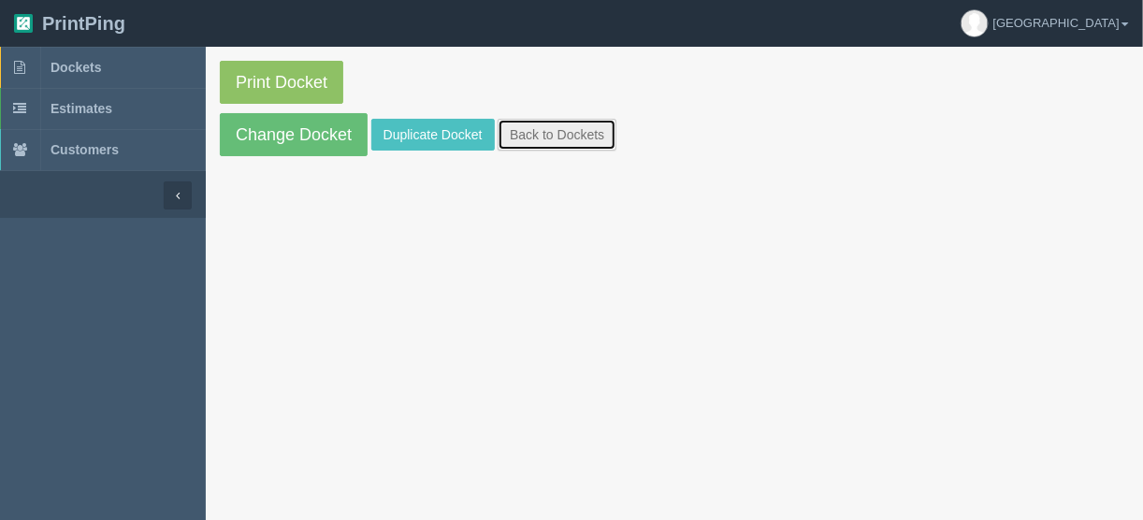
click at [554, 129] on link "Back to Dockets" at bounding box center [557, 135] width 119 height 32
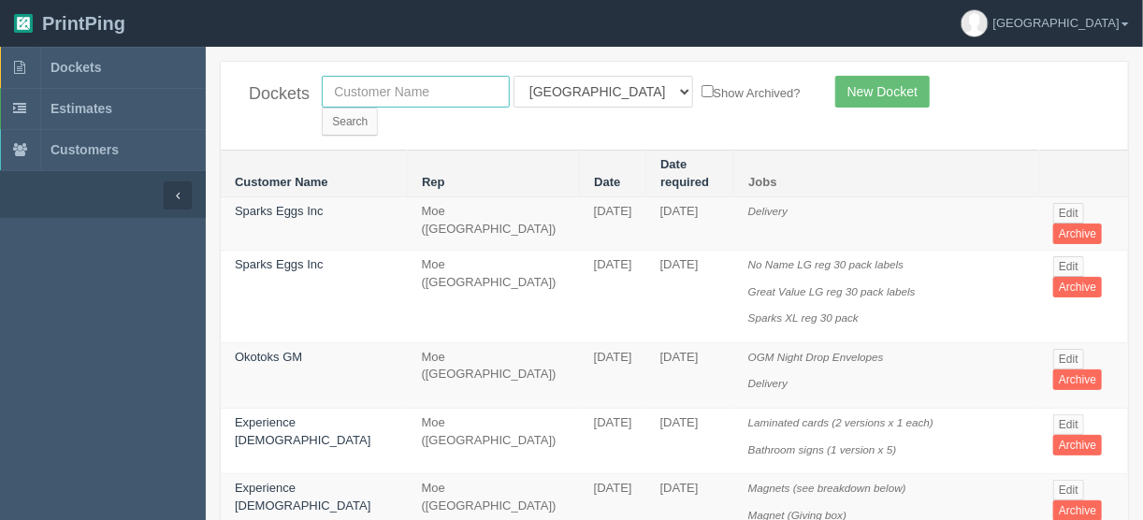
click at [443, 89] on input "text" at bounding box center [416, 92] width 188 height 32
type input "sparks"
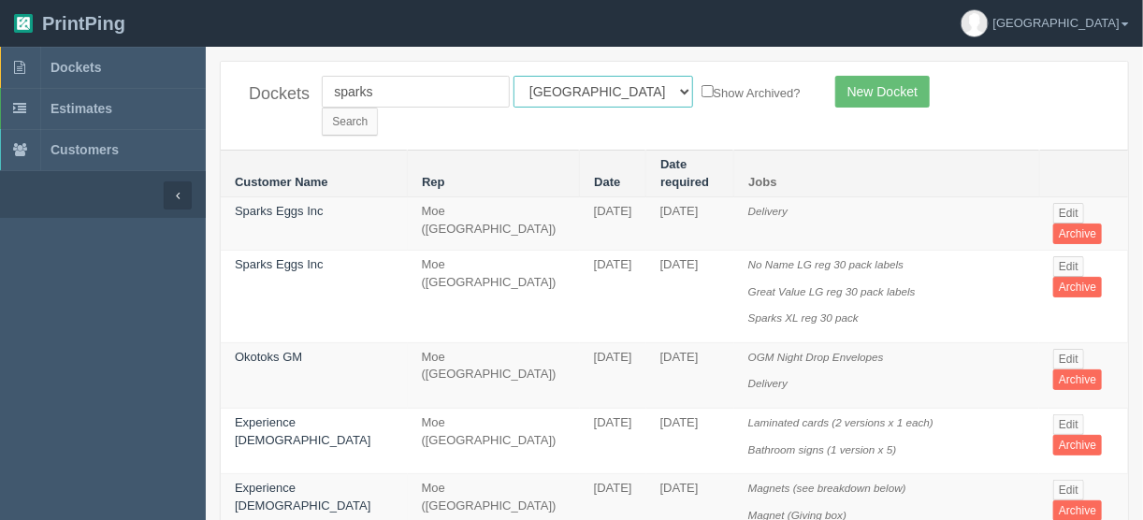
click at [595, 94] on select "All Users [PERSON_NAME] Test 1 [PERSON_NAME] [PERSON_NAME] [PERSON_NAME] France…" at bounding box center [604, 92] width 180 height 32
select select
click at [514, 76] on select "All Users [PERSON_NAME] Test 1 [PERSON_NAME] [PERSON_NAME] [PERSON_NAME] France…" at bounding box center [604, 92] width 180 height 32
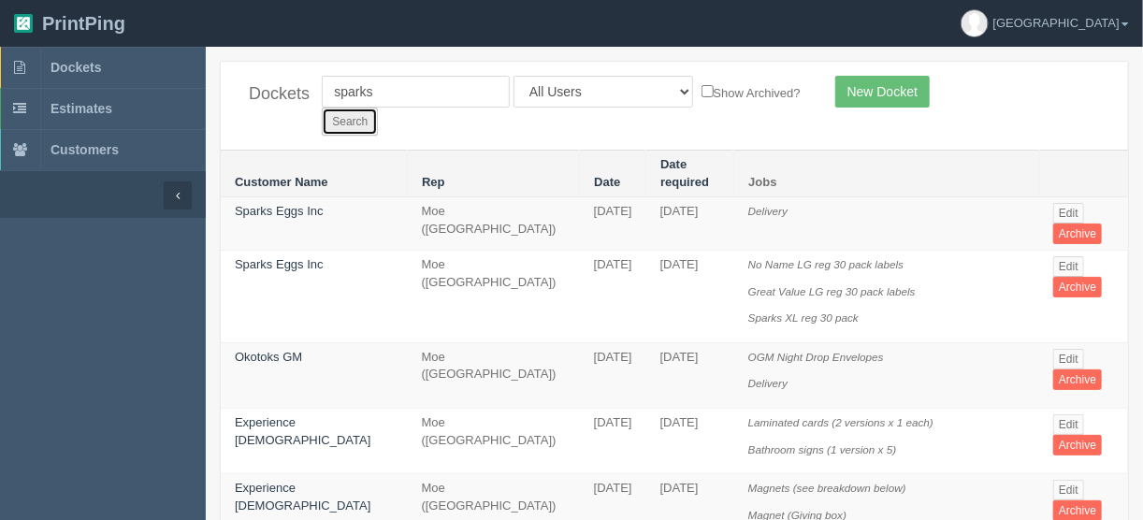
click at [378, 108] on input "Search" at bounding box center [350, 122] width 56 height 28
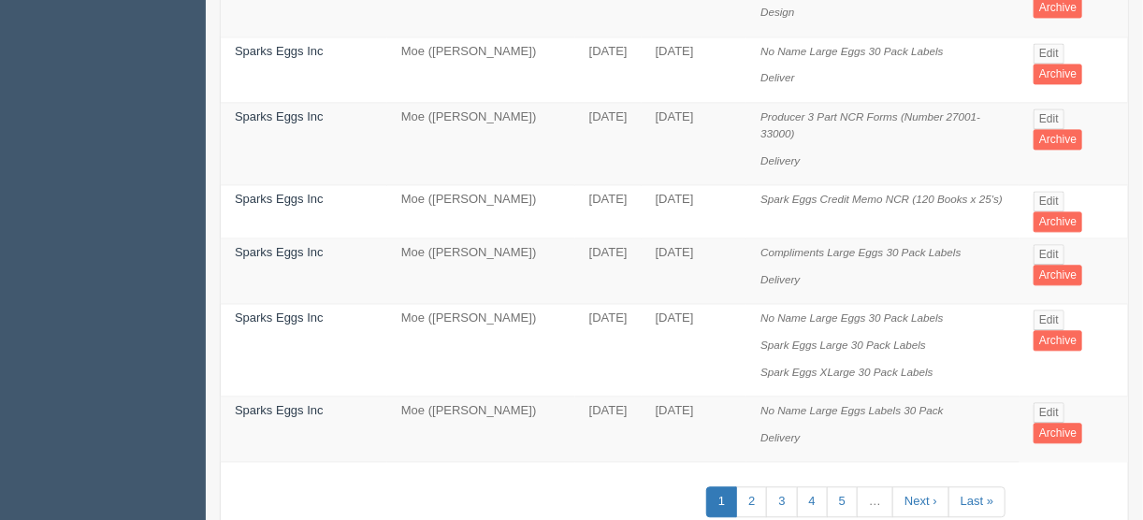
scroll to position [1574, 0]
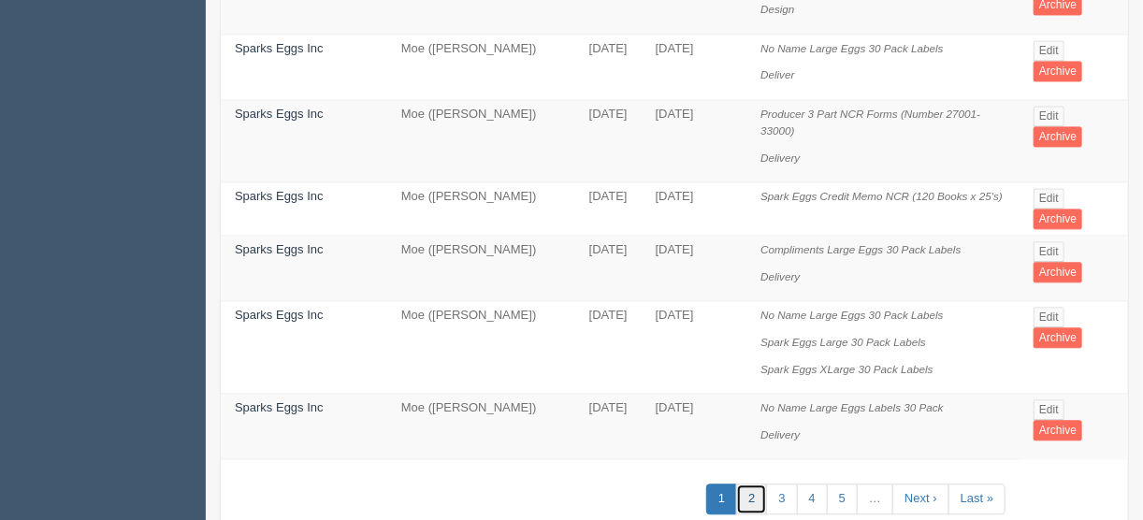
click at [758, 484] on link "2" at bounding box center [751, 499] width 31 height 31
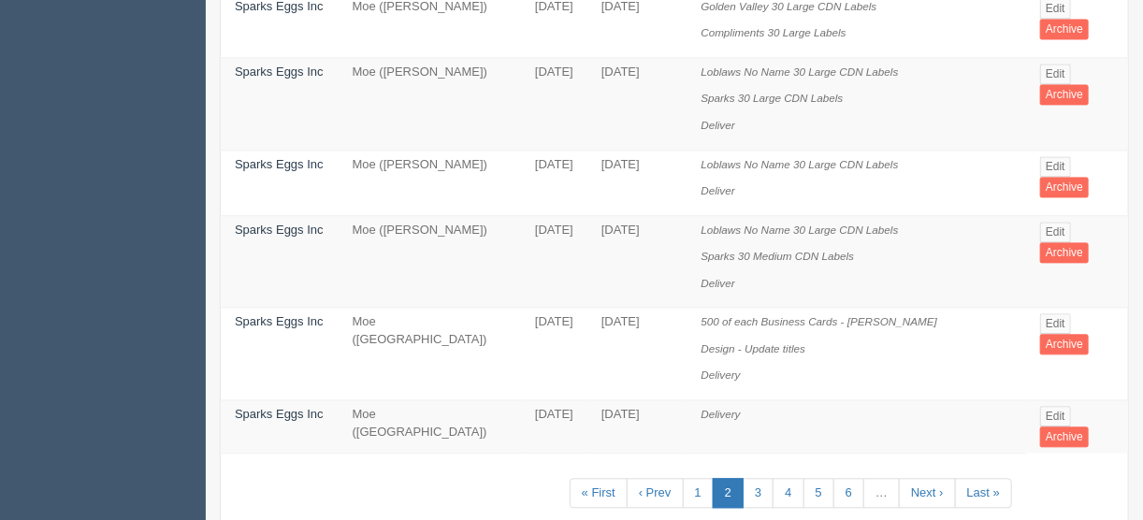
scroll to position [1524, 0]
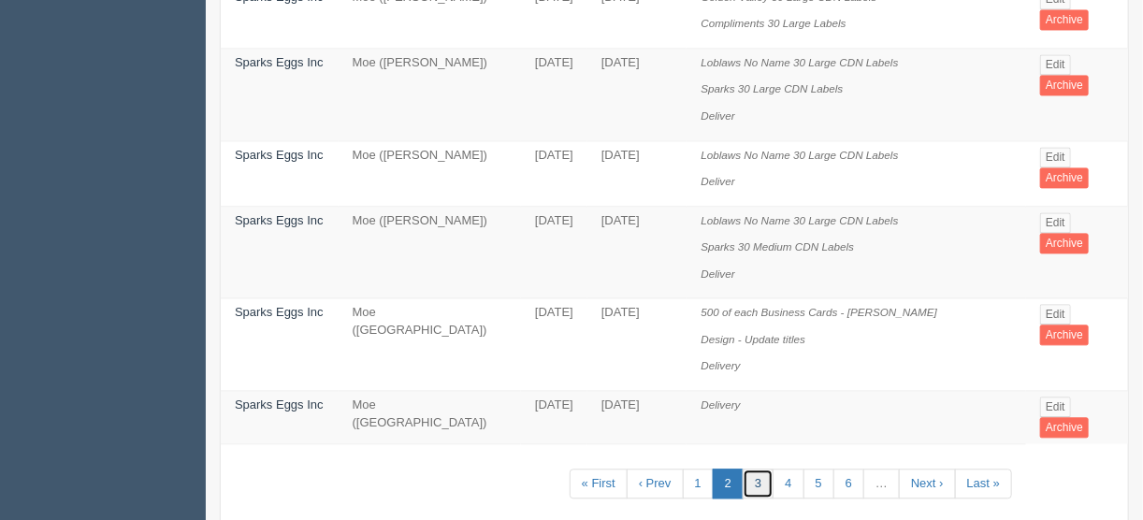
click at [760, 469] on link "3" at bounding box center [758, 484] width 31 height 31
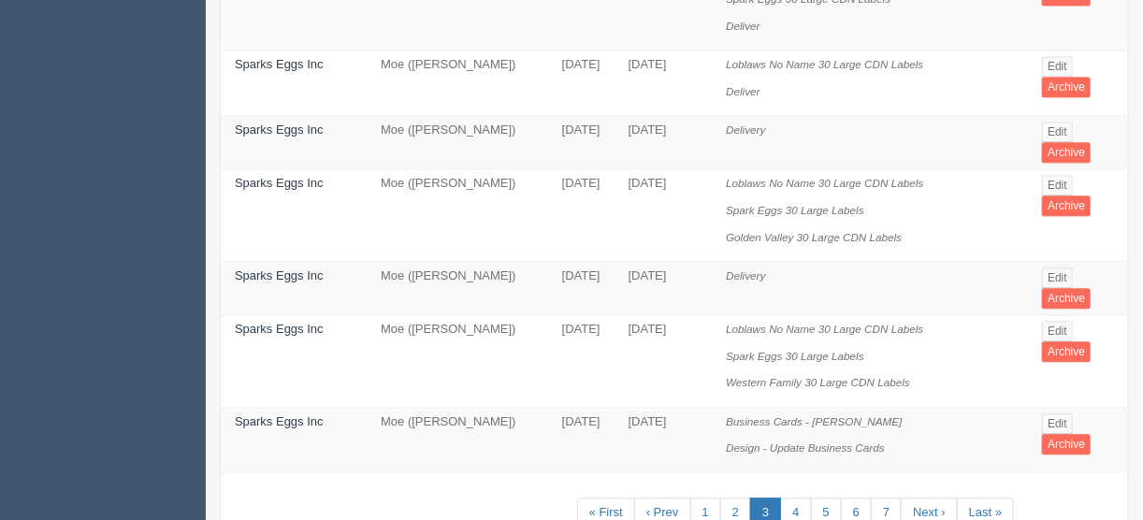
scroll to position [1685, 0]
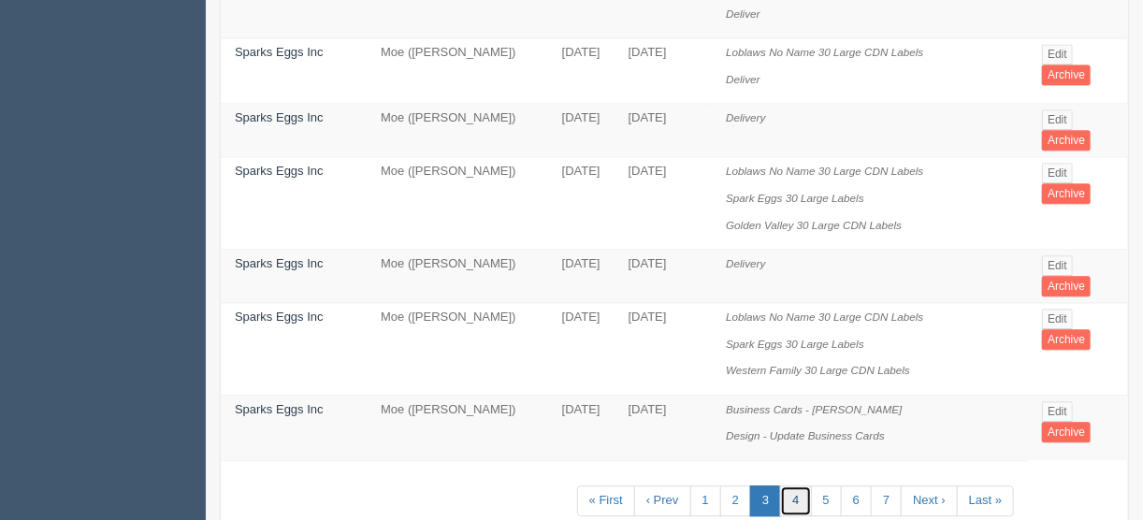
click at [799, 485] on link "4" at bounding box center [795, 500] width 31 height 31
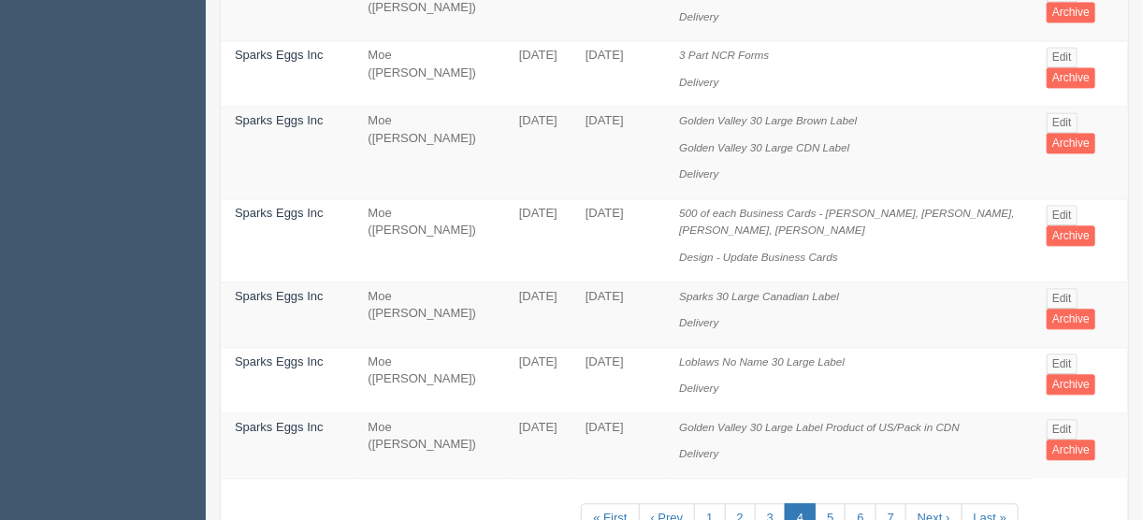
scroll to position [1587, 0]
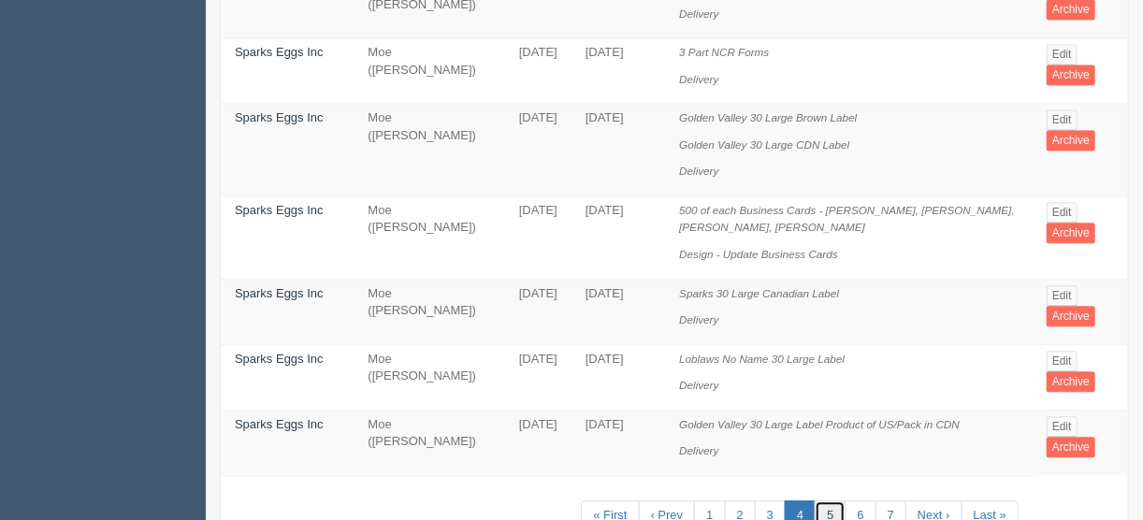
click at [833, 500] on link "5" at bounding box center [830, 515] width 31 height 31
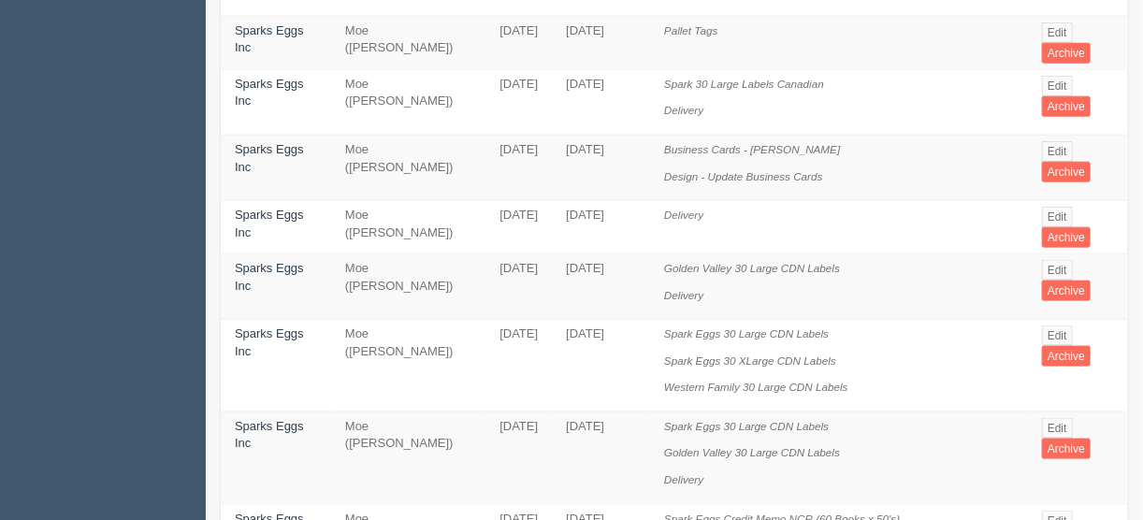
scroll to position [898, 0]
